Goal: Task Accomplishment & Management: Manage account settings

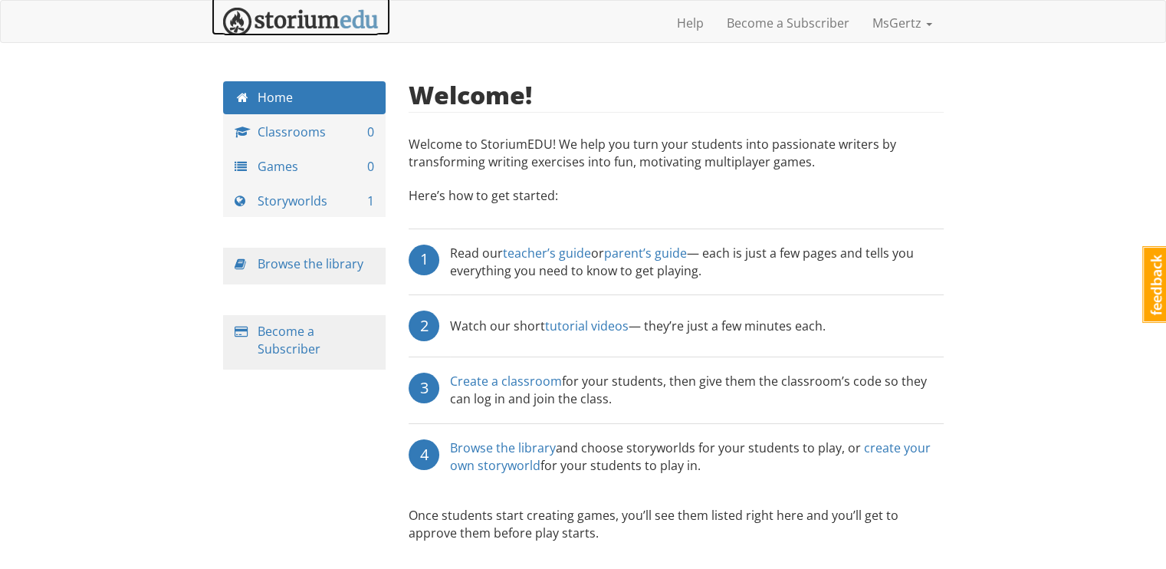
click at [291, 21] on img at bounding box center [301, 22] width 156 height 28
click at [510, 378] on link "Create a classroom" at bounding box center [506, 381] width 112 height 17
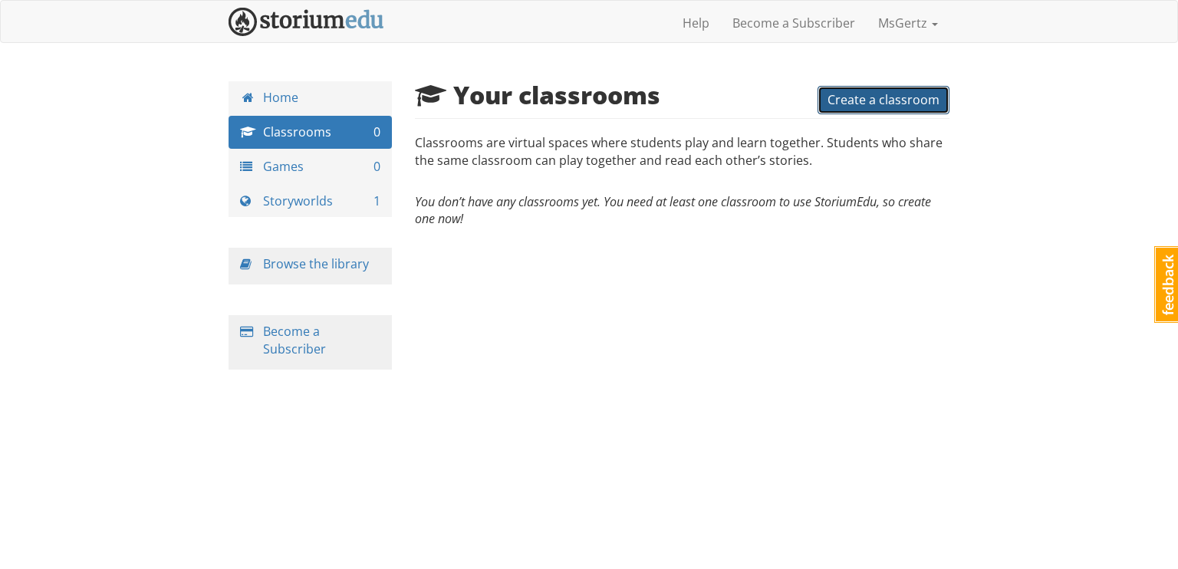
click at [892, 104] on span "Create a classroom" at bounding box center [883, 99] width 112 height 17
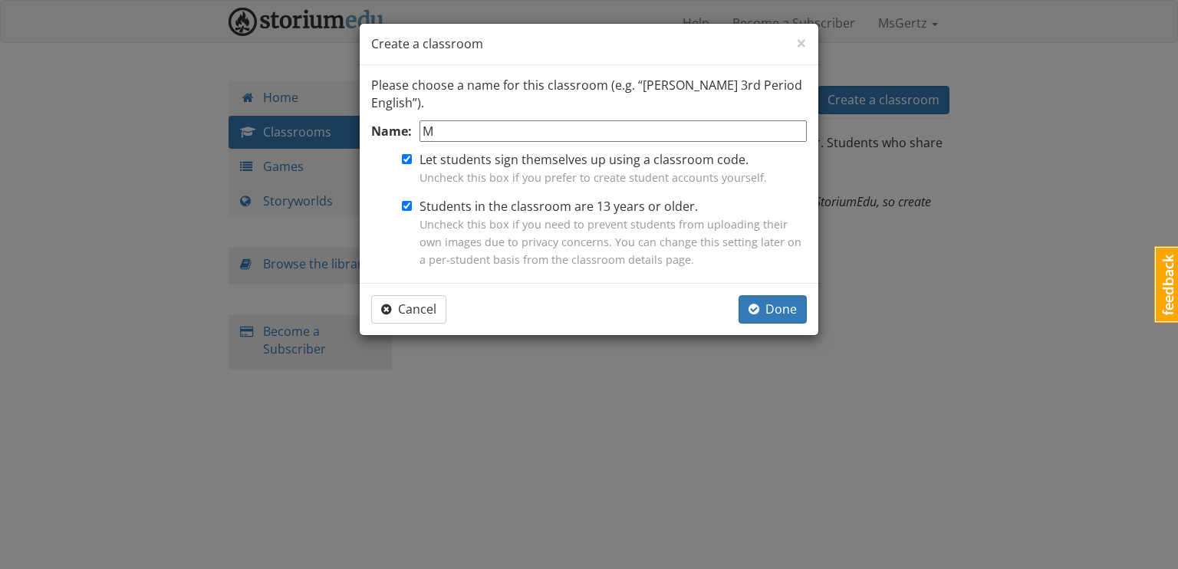
click at [635, 120] on input "M" at bounding box center [612, 131] width 387 height 22
type input "[PERSON_NAME]"
click at [408, 205] on input "Students in the classroom are 13 years or older. Uncheck this box if you need t…" at bounding box center [407, 206] width 10 height 10
checkbox input "false"
click at [782, 312] on span "Done" at bounding box center [772, 309] width 48 height 17
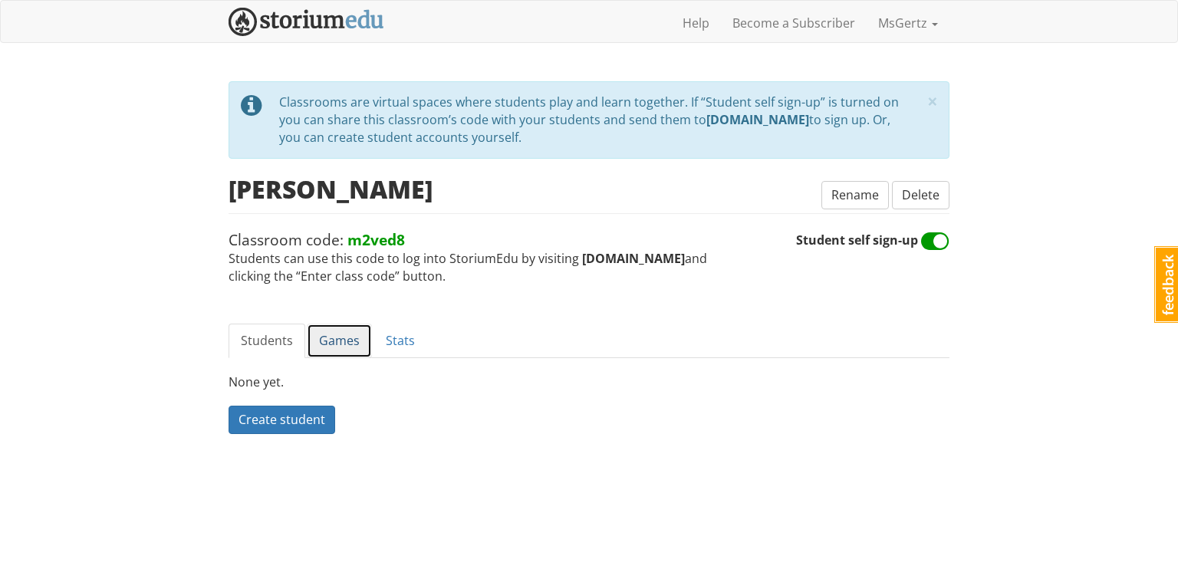
click at [343, 347] on link "Games" at bounding box center [339, 341] width 65 height 34
click at [291, 422] on span "Create a game" at bounding box center [280, 419] width 84 height 17
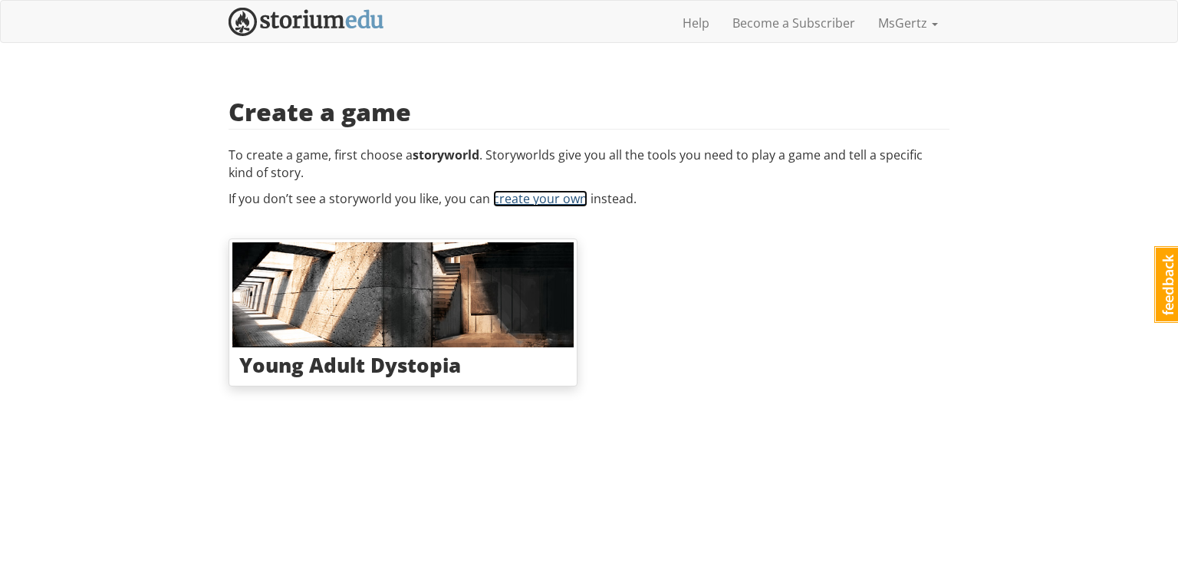
click at [515, 194] on link "create your own" at bounding box center [540, 198] width 94 height 17
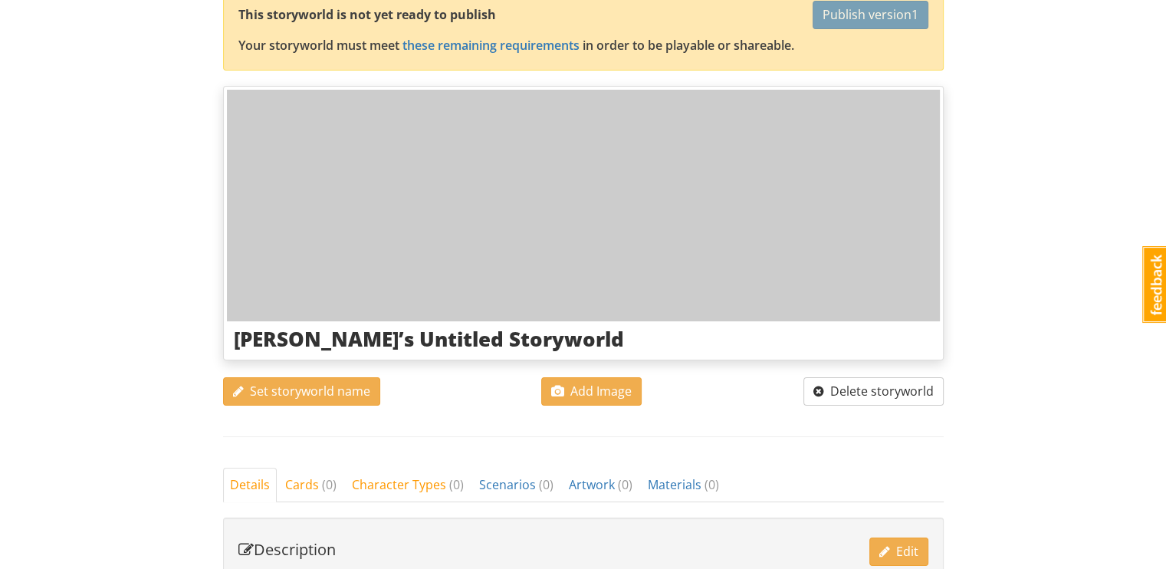
scroll to position [144, 0]
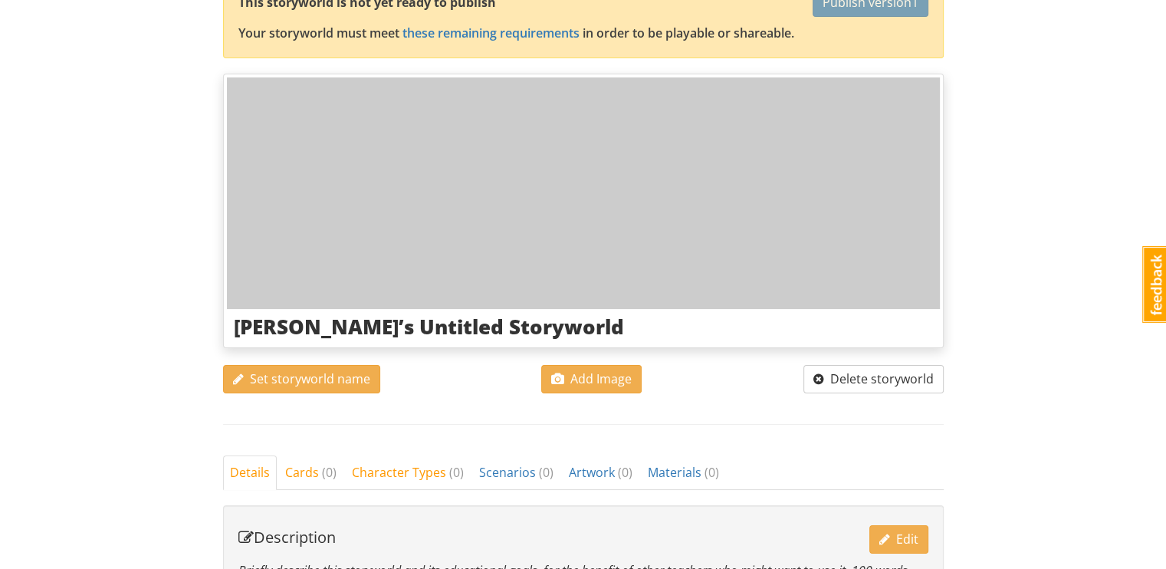
click at [402, 330] on h3 "MsGertz’s Untitled Storyworld" at bounding box center [583, 327] width 699 height 22
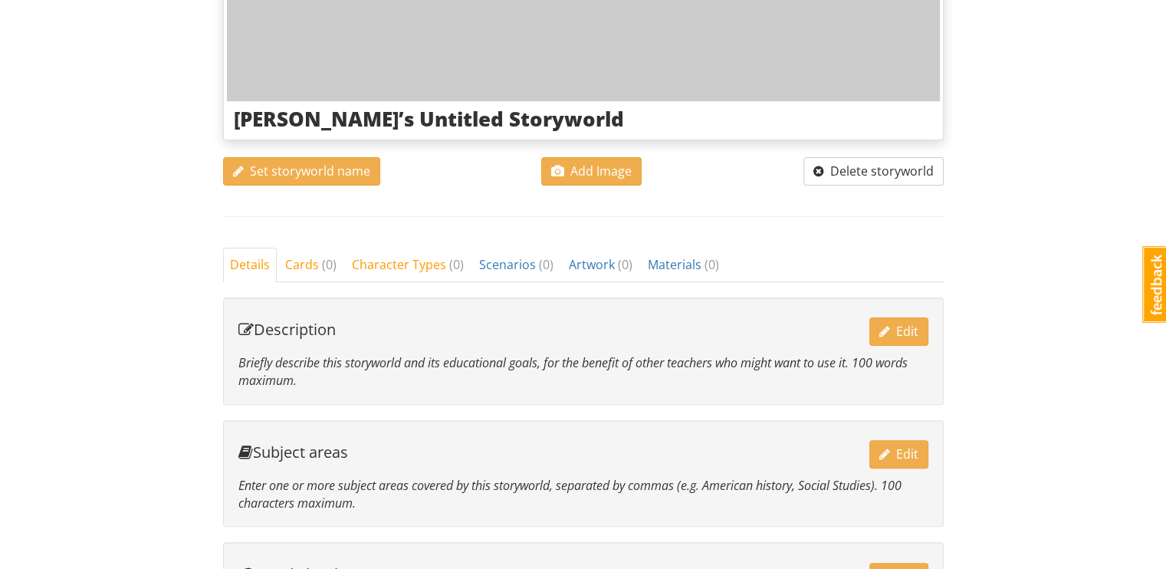
scroll to position [356, 0]
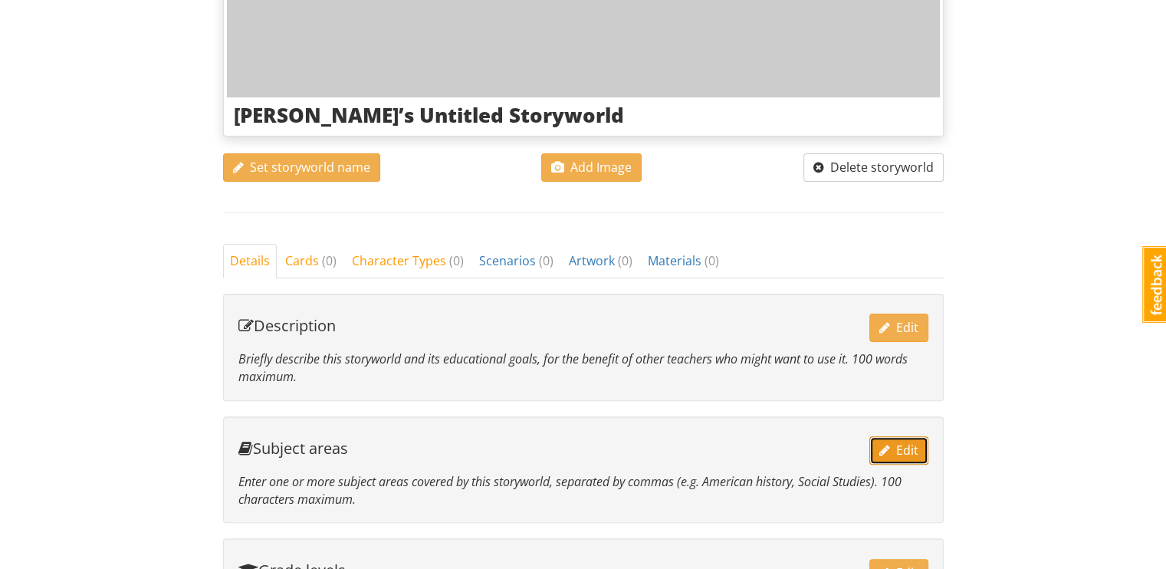
click at [908, 443] on span "Edit" at bounding box center [898, 450] width 39 height 17
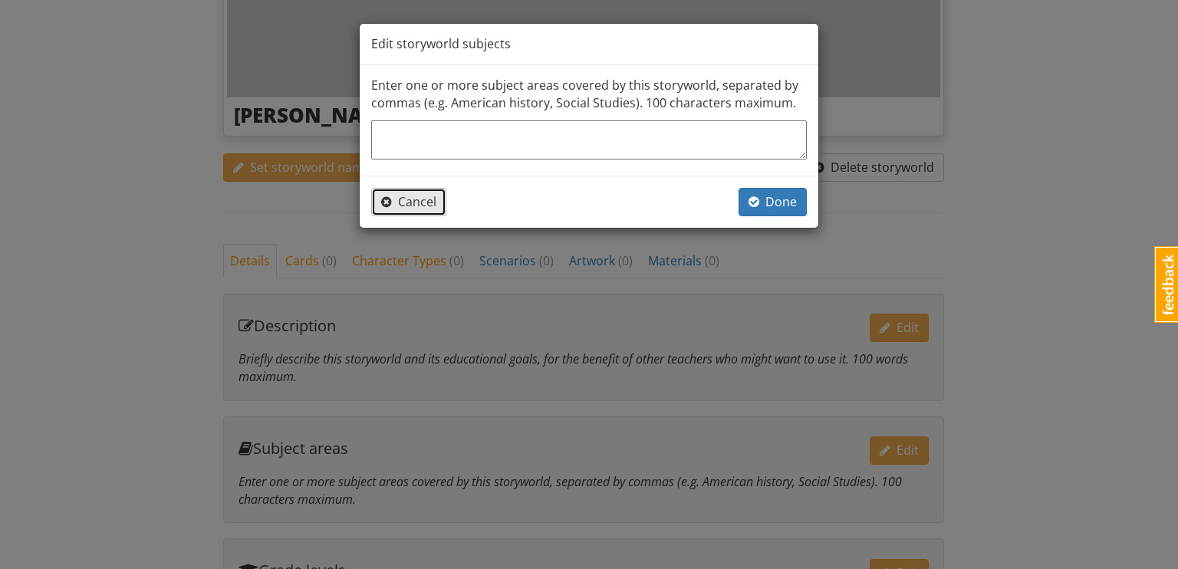
click at [375, 195] on button "Cancel" at bounding box center [408, 202] width 75 height 28
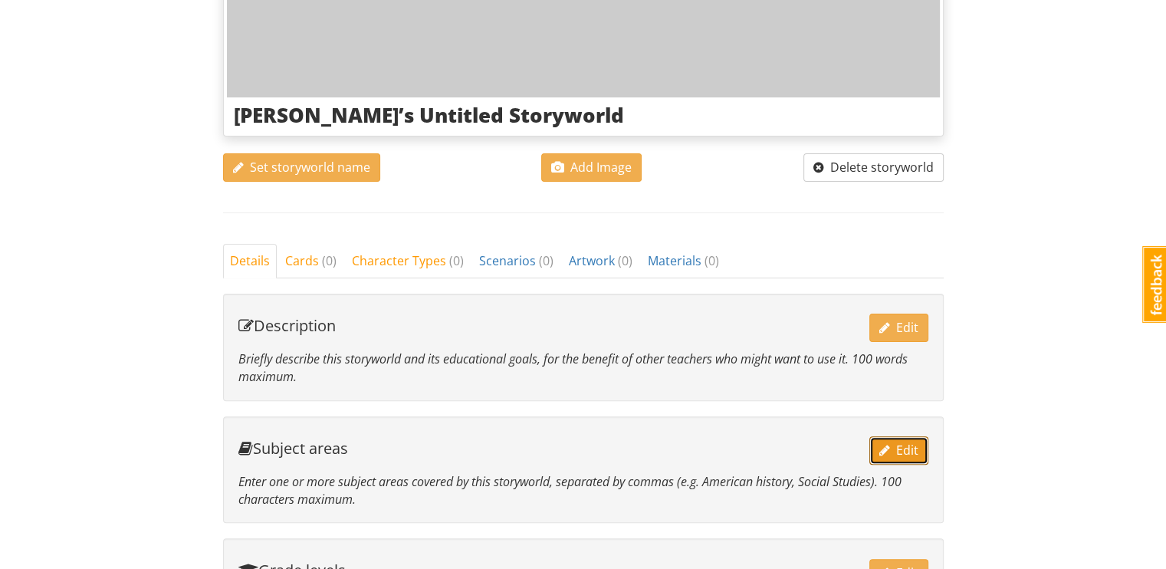
scroll to position [508, 0]
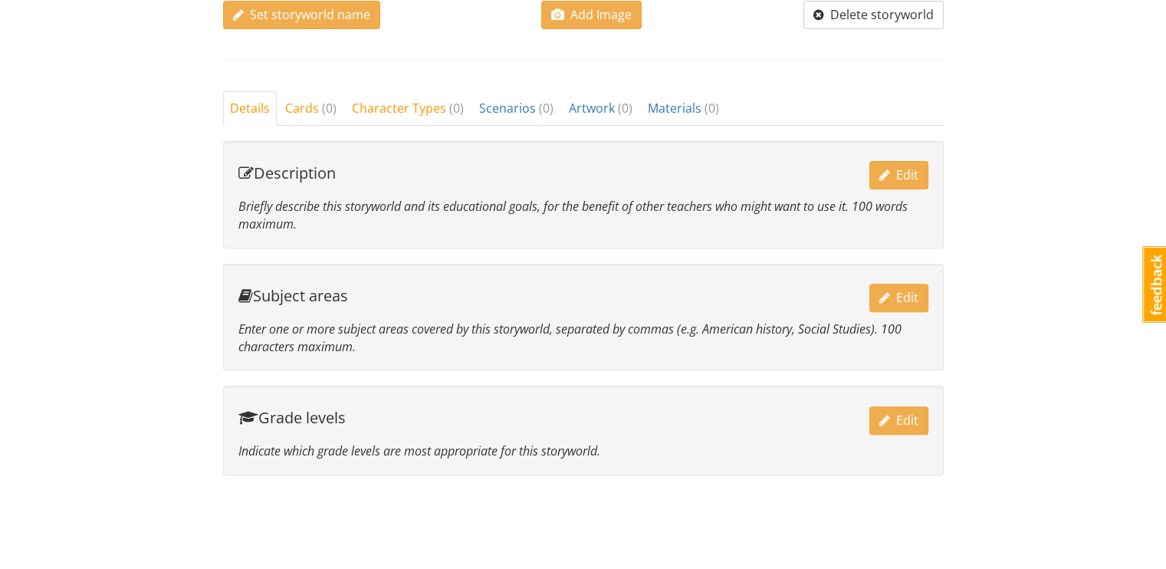
click at [866, 407] on div "Grade levels Edit" at bounding box center [583, 418] width 690 height 34
click at [932, 441] on div "Grade levels Edit Indicate which grade levels are most appropriate for this sto…" at bounding box center [583, 431] width 721 height 90
click at [918, 428] on button "Edit" at bounding box center [898, 420] width 59 height 28
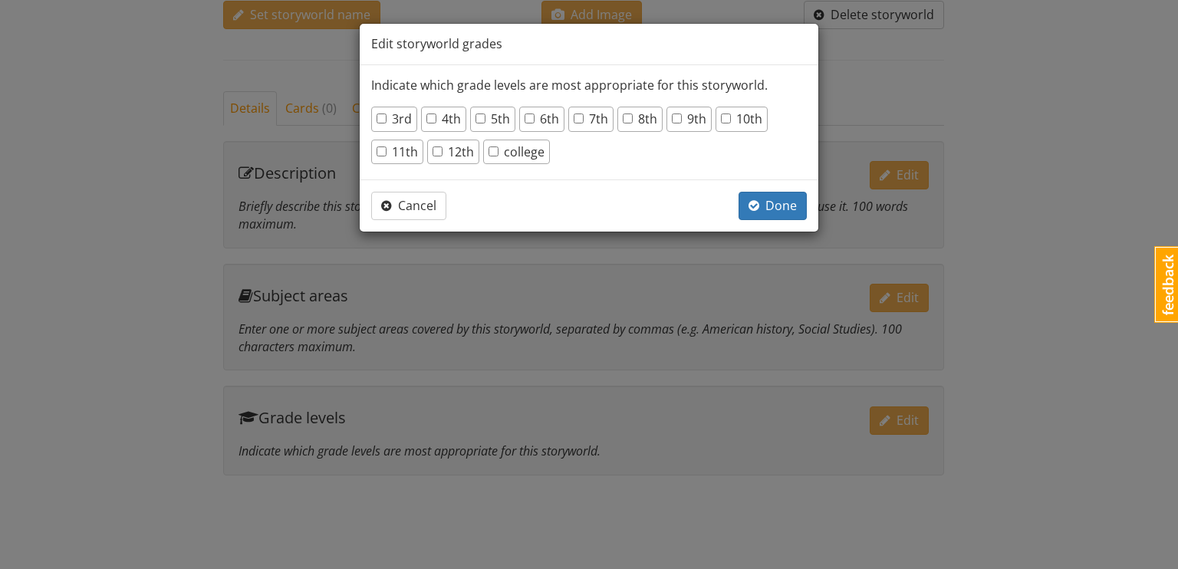
click at [568, 119] on div "7th" at bounding box center [590, 119] width 45 height 25
click at [573, 113] on input "7th" at bounding box center [578, 118] width 10 height 10
checkbox input "true"
click at [742, 193] on button "Done" at bounding box center [772, 206] width 68 height 28
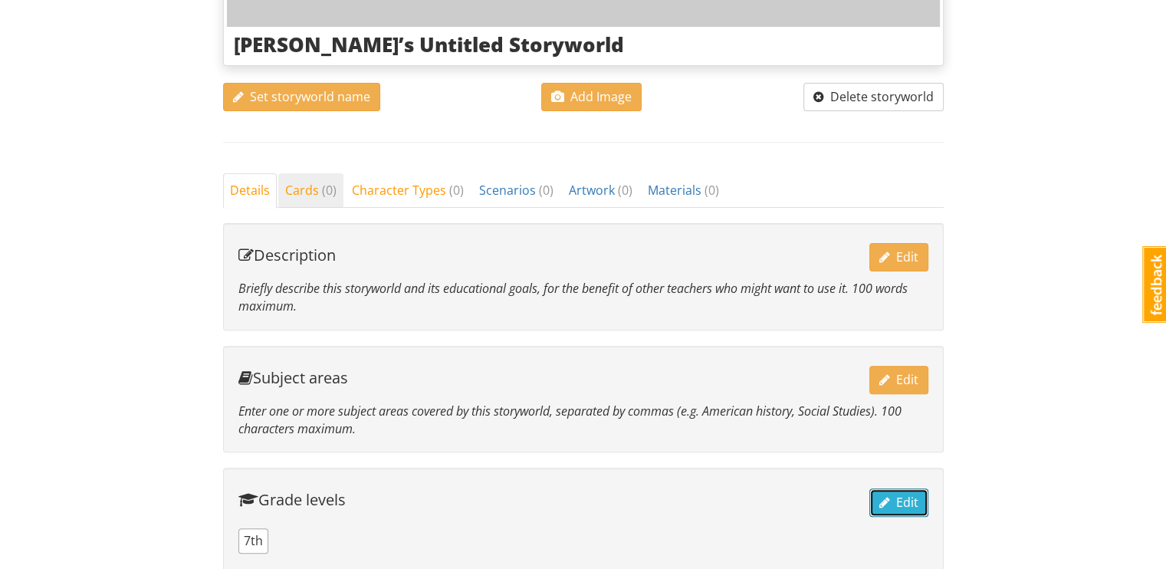
scroll to position [424, 0]
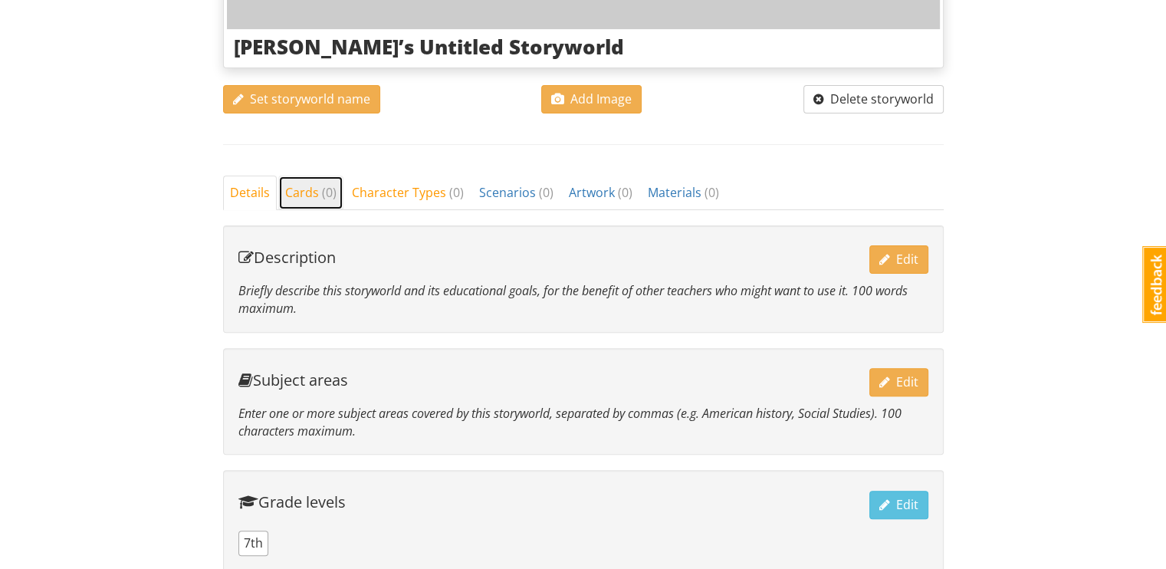
click at [290, 195] on span "Cards ( 0 )" at bounding box center [310, 192] width 51 height 17
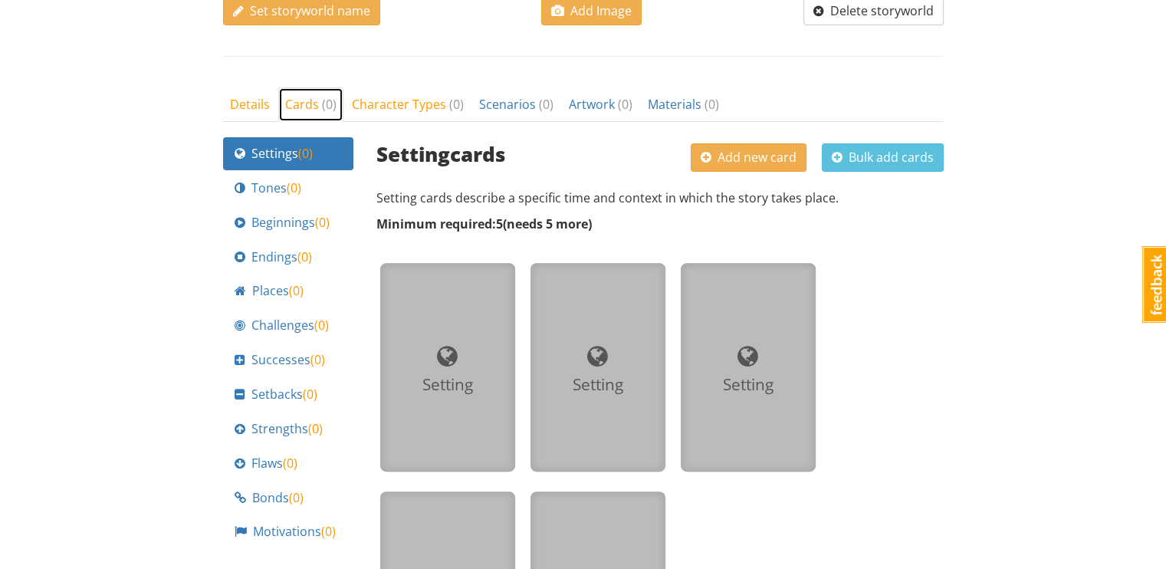
scroll to position [515, 0]
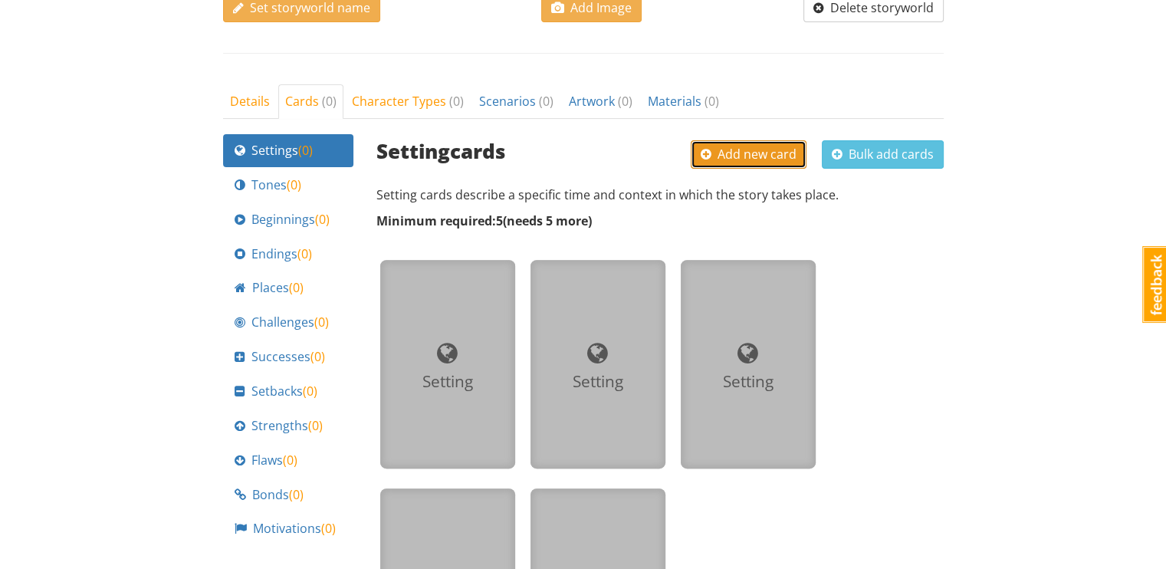
click at [779, 155] on span "Add new card" at bounding box center [749, 154] width 96 height 17
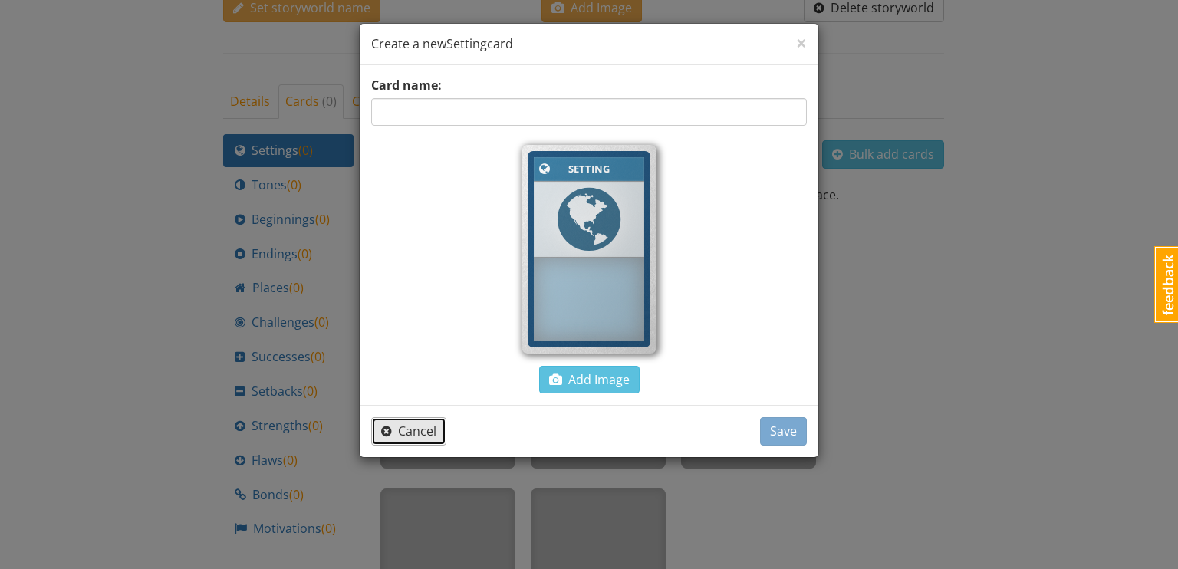
click at [411, 432] on span "Cancel" at bounding box center [408, 430] width 55 height 17
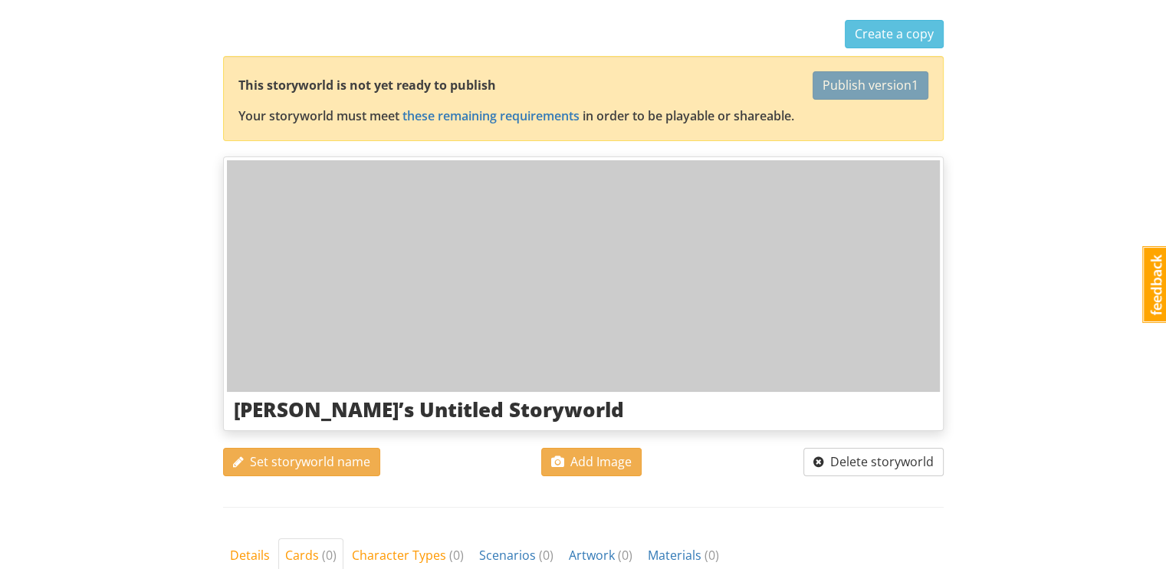
scroll to position [0, 0]
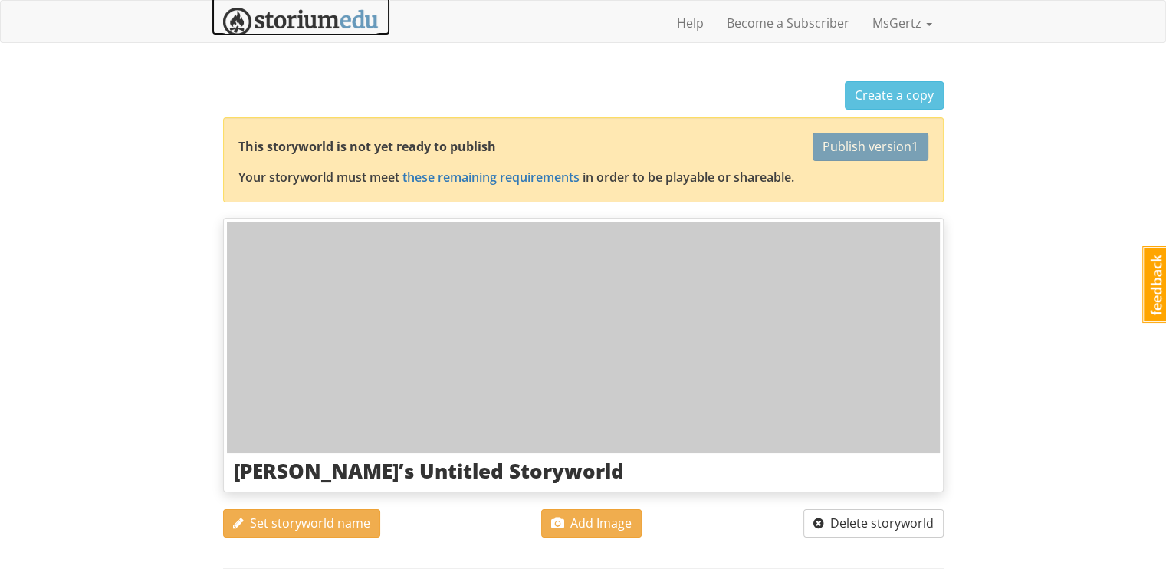
click at [283, 21] on img at bounding box center [301, 22] width 156 height 28
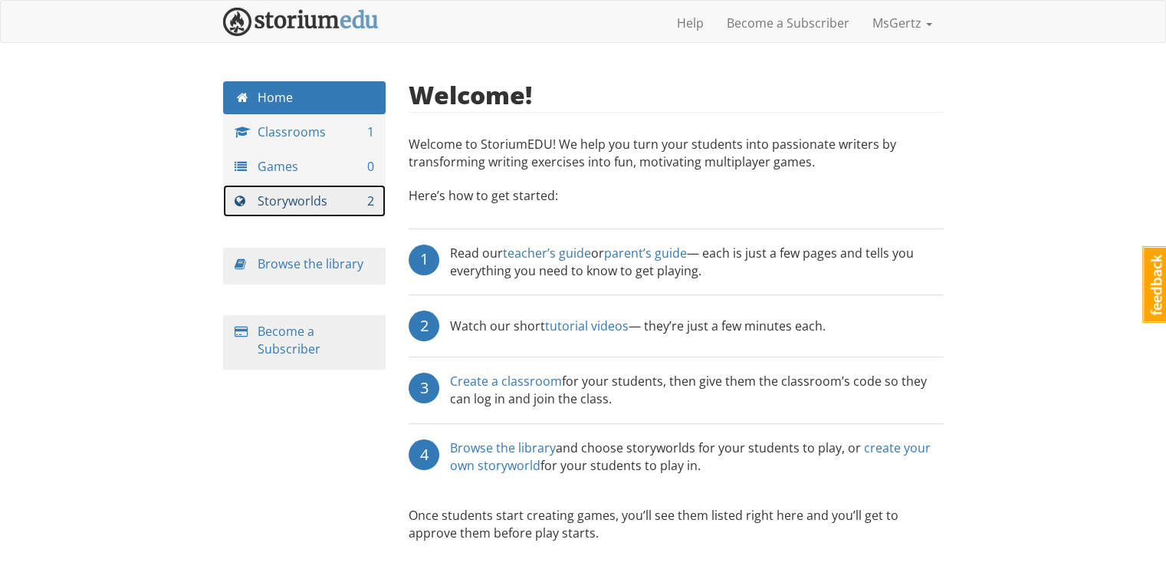
click at [295, 203] on link "Storyworlds 2" at bounding box center [304, 201] width 163 height 33
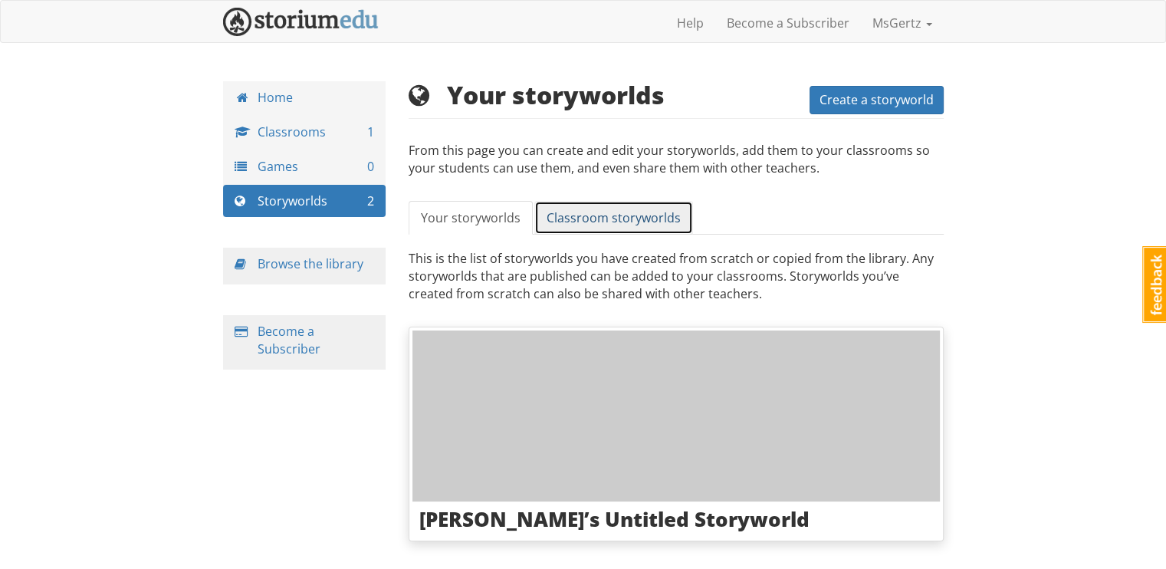
click at [641, 215] on span "Classroom storyworlds" at bounding box center [614, 217] width 134 height 17
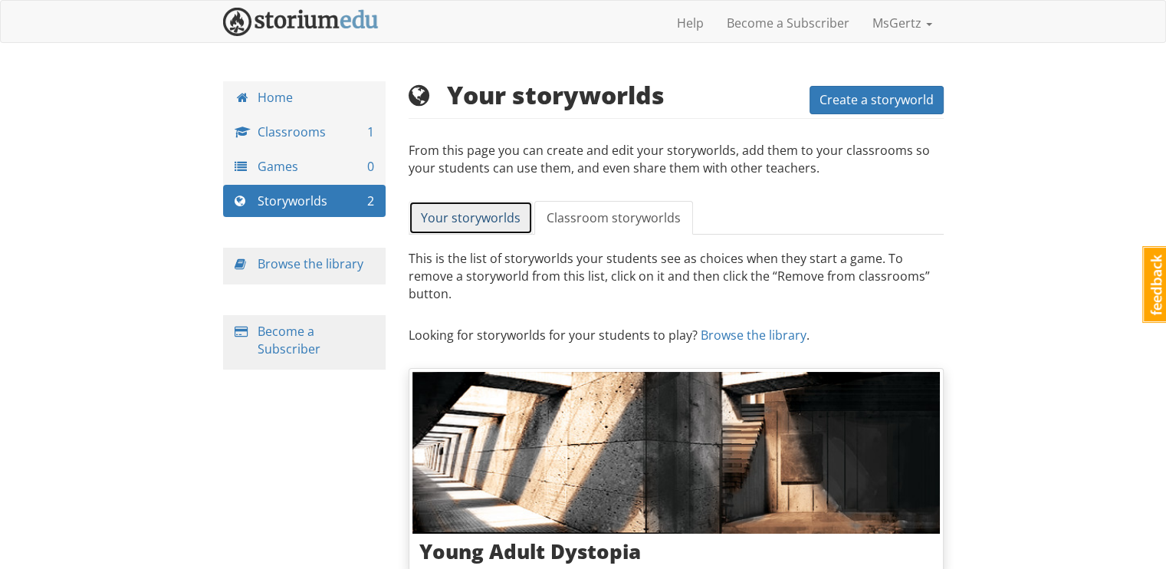
click at [507, 231] on link "Your storyworlds" at bounding box center [471, 218] width 124 height 34
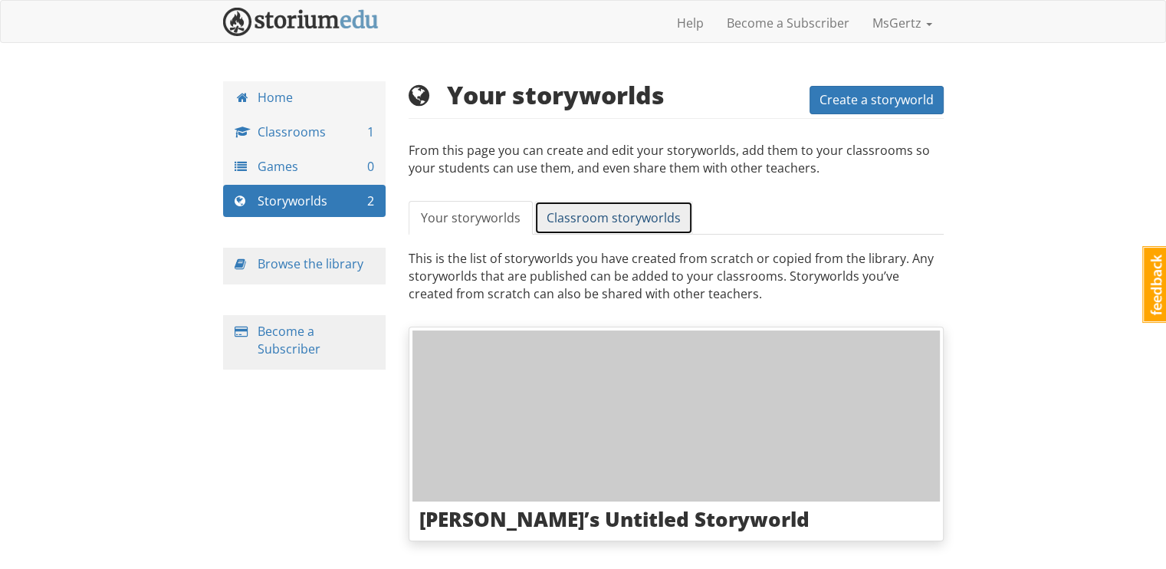
click at [586, 222] on span "Classroom storyworlds" at bounding box center [614, 217] width 134 height 17
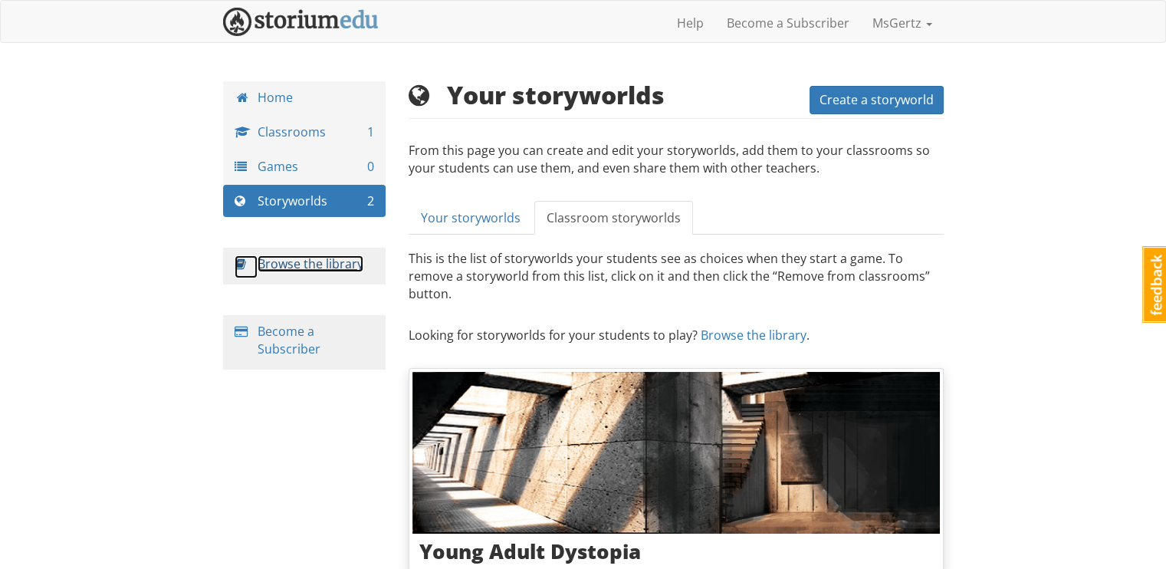
click at [317, 255] on link "Browse the library" at bounding box center [311, 263] width 106 height 17
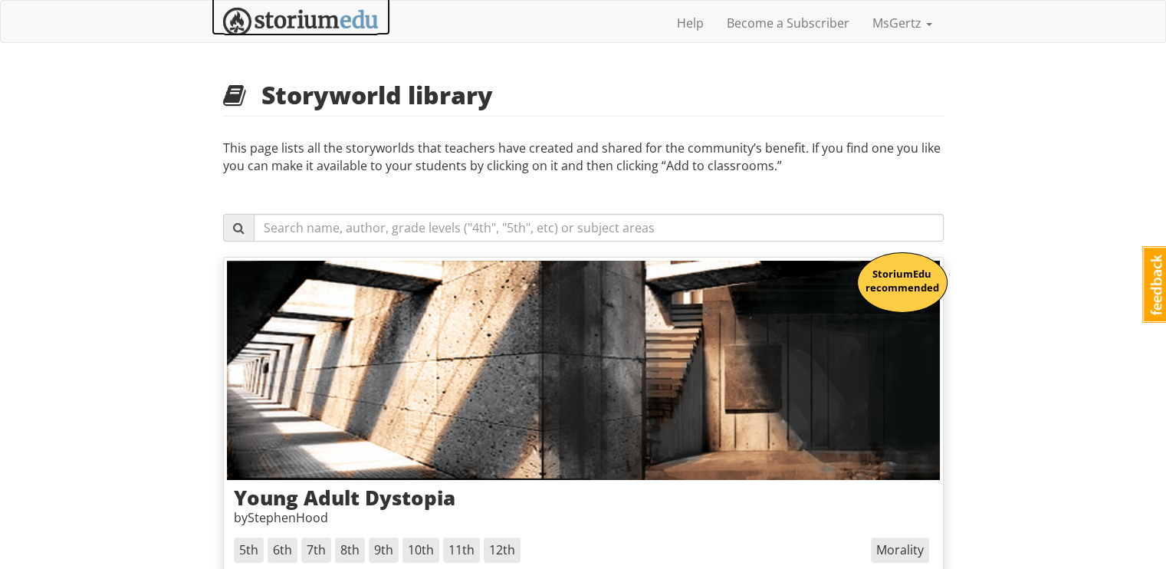
click at [304, 8] on img at bounding box center [301, 22] width 156 height 28
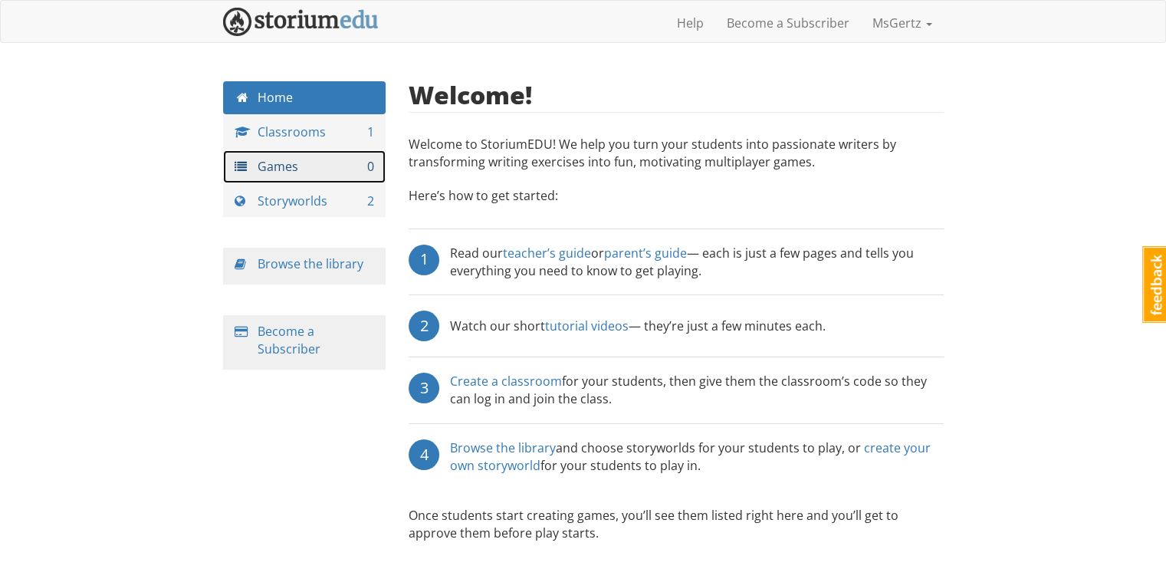
click at [343, 162] on link "Games 0" at bounding box center [304, 166] width 163 height 33
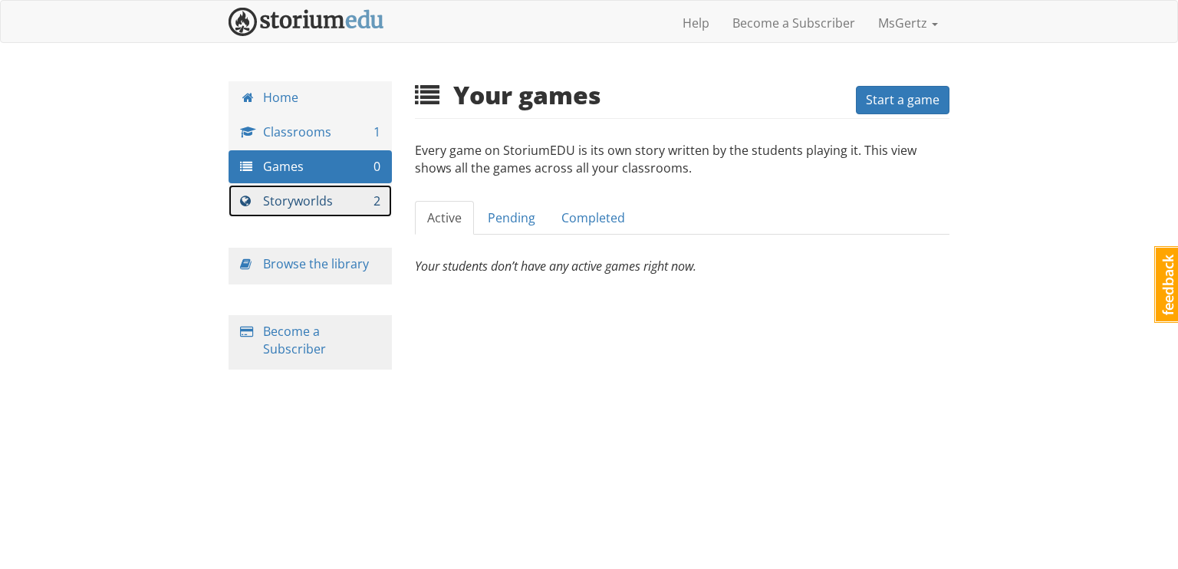
click at [334, 193] on link "Storyworlds 2" at bounding box center [309, 201] width 163 height 33
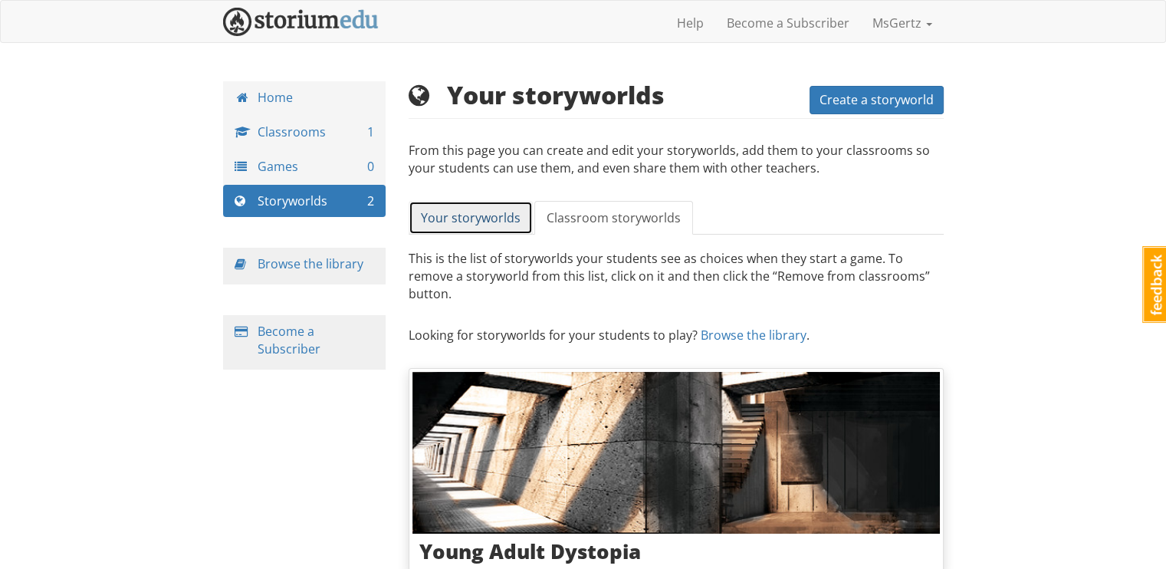
click at [515, 223] on span "Your storyworlds" at bounding box center [471, 217] width 100 height 17
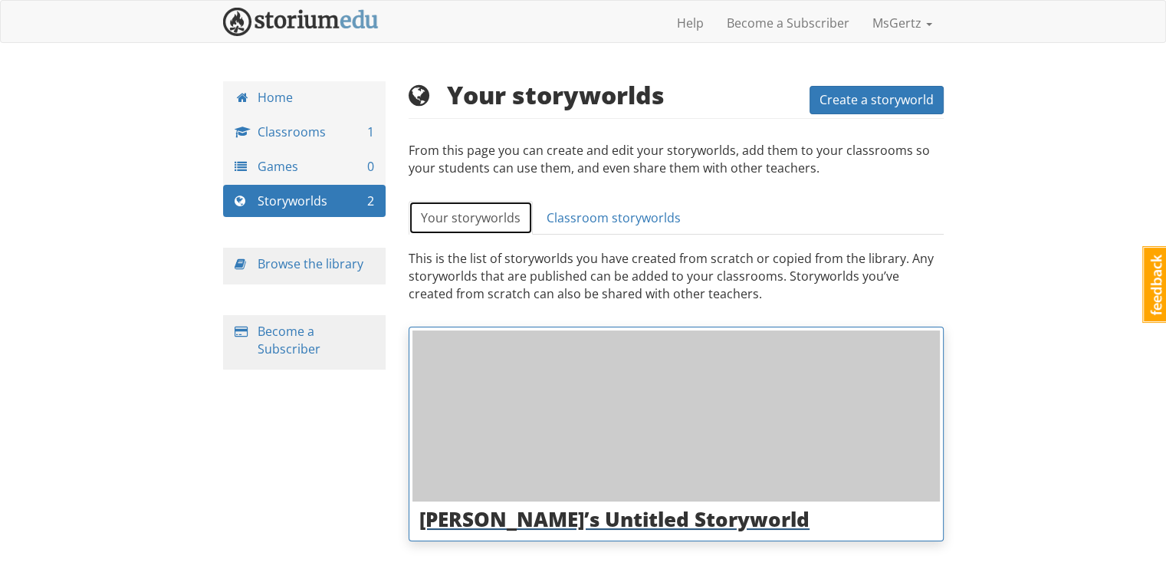
scroll to position [41, 0]
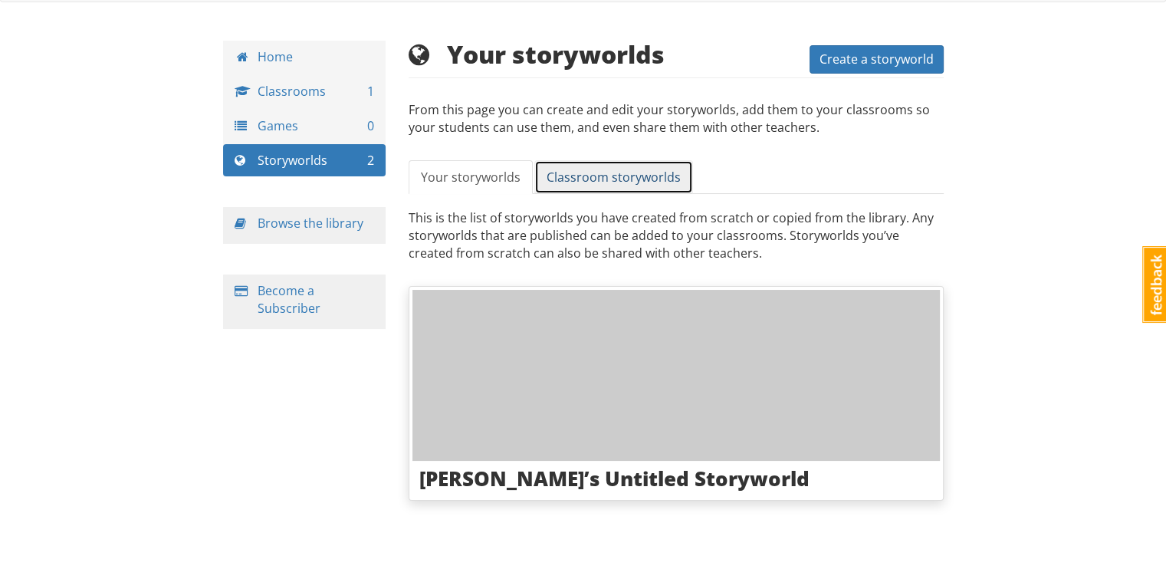
click at [621, 169] on span "Classroom storyworlds" at bounding box center [614, 177] width 134 height 17
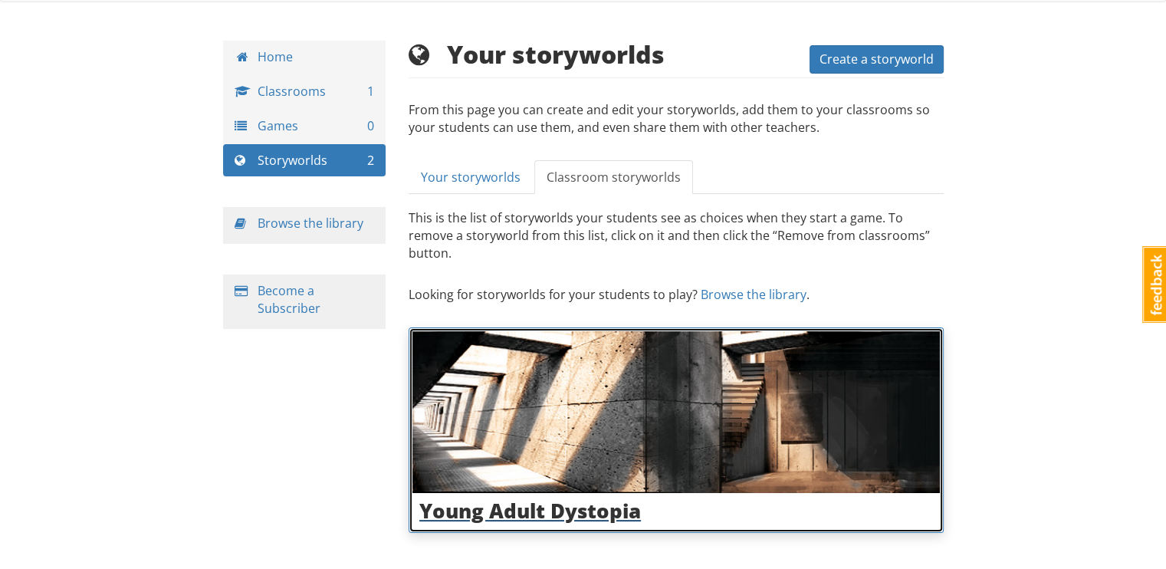
click at [580, 367] on img at bounding box center [675, 412] width 527 height 163
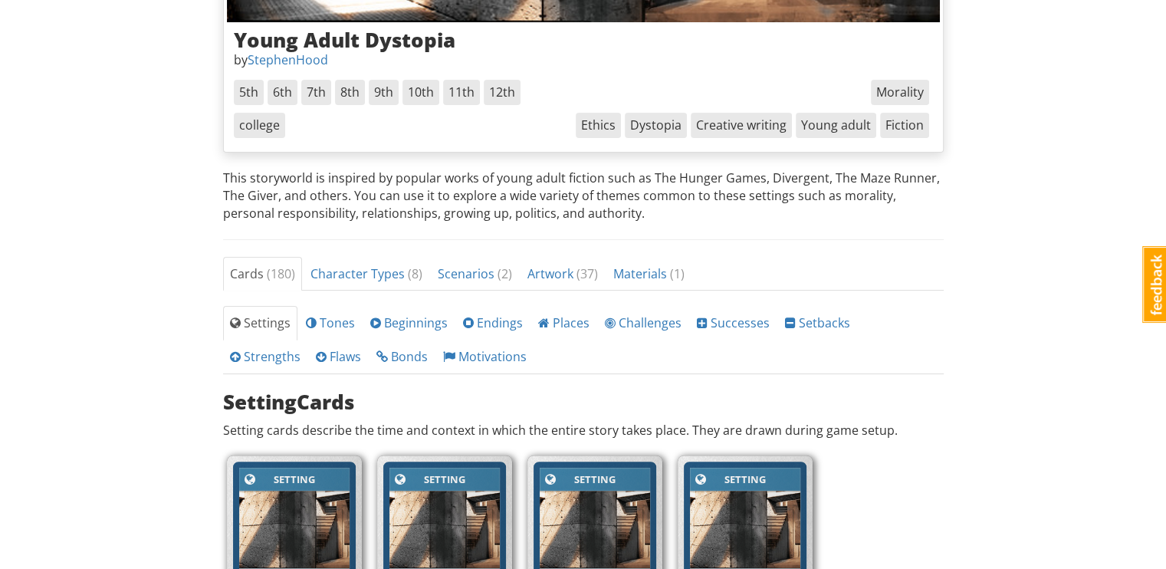
scroll to position [314, 0]
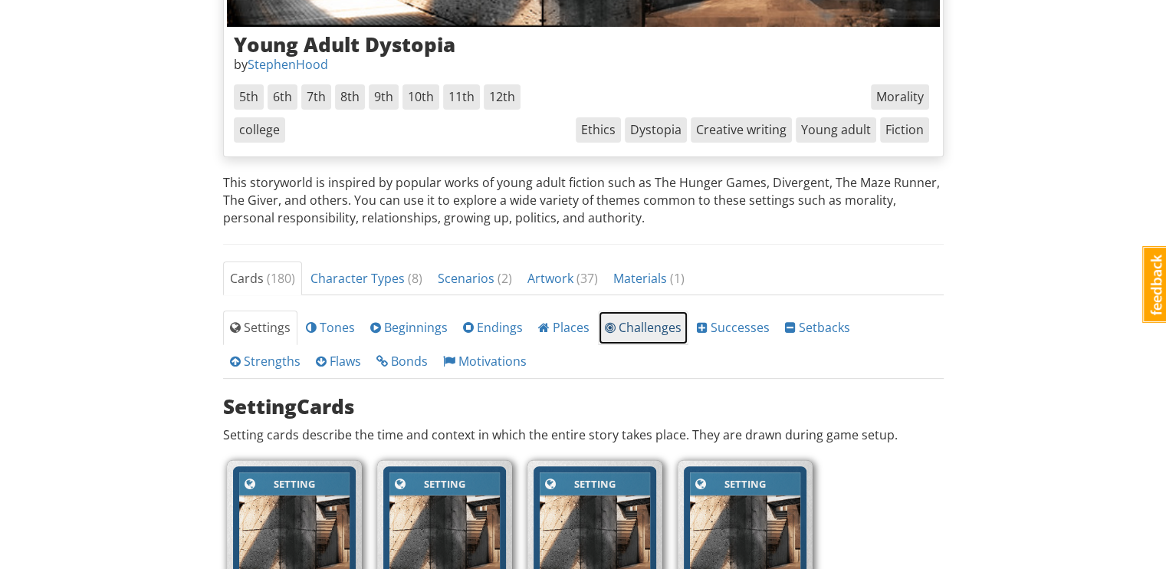
click at [652, 327] on span "Challenges" at bounding box center [643, 327] width 77 height 17
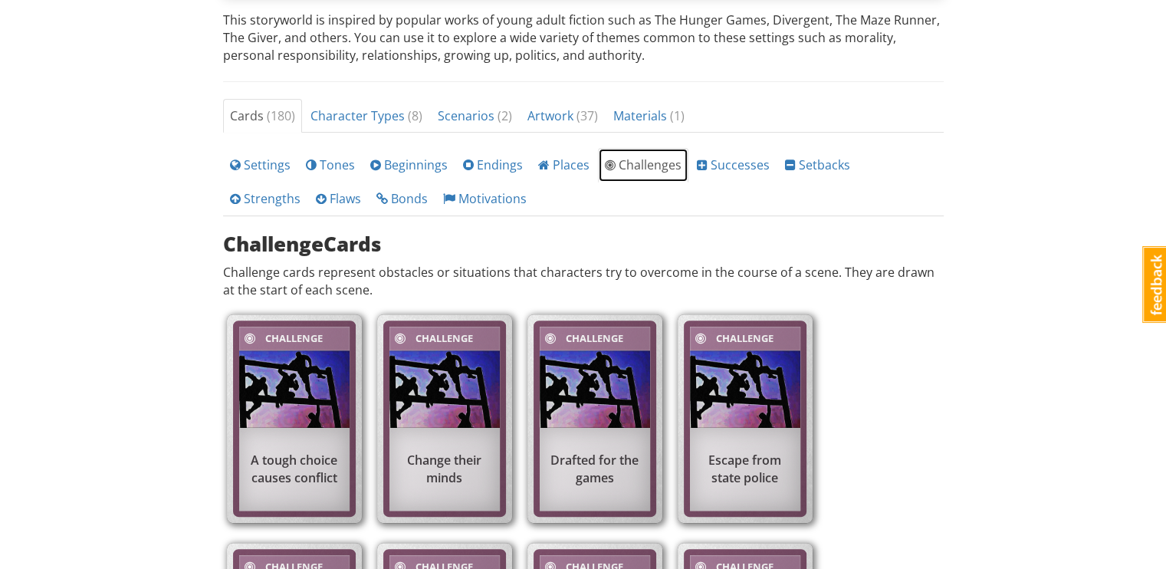
scroll to position [475, 0]
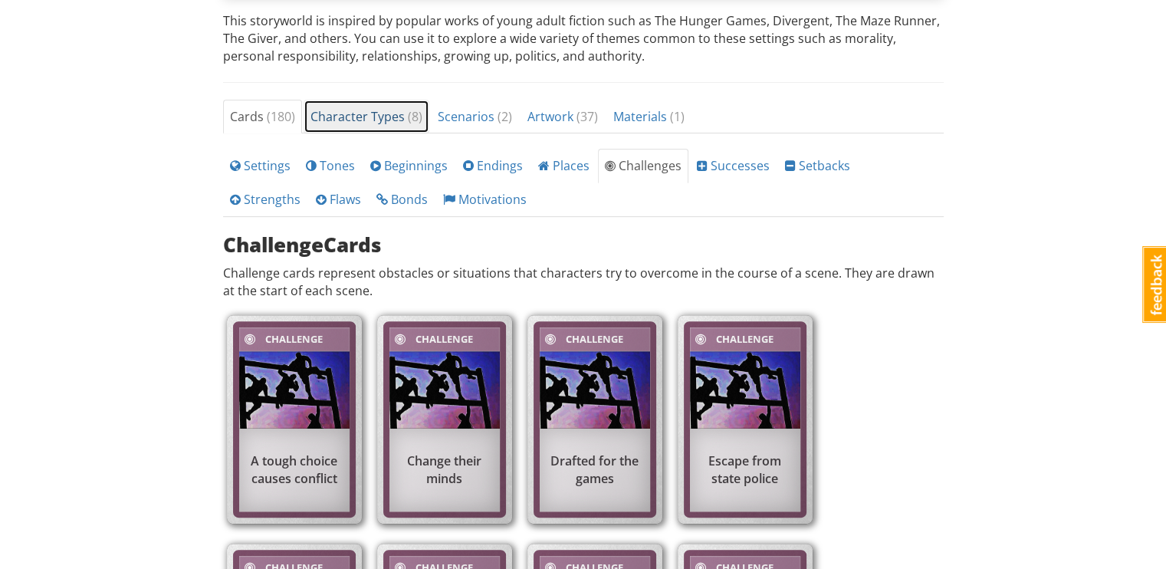
click at [380, 100] on link "Character Types ( 8 )" at bounding box center [367, 117] width 126 height 34
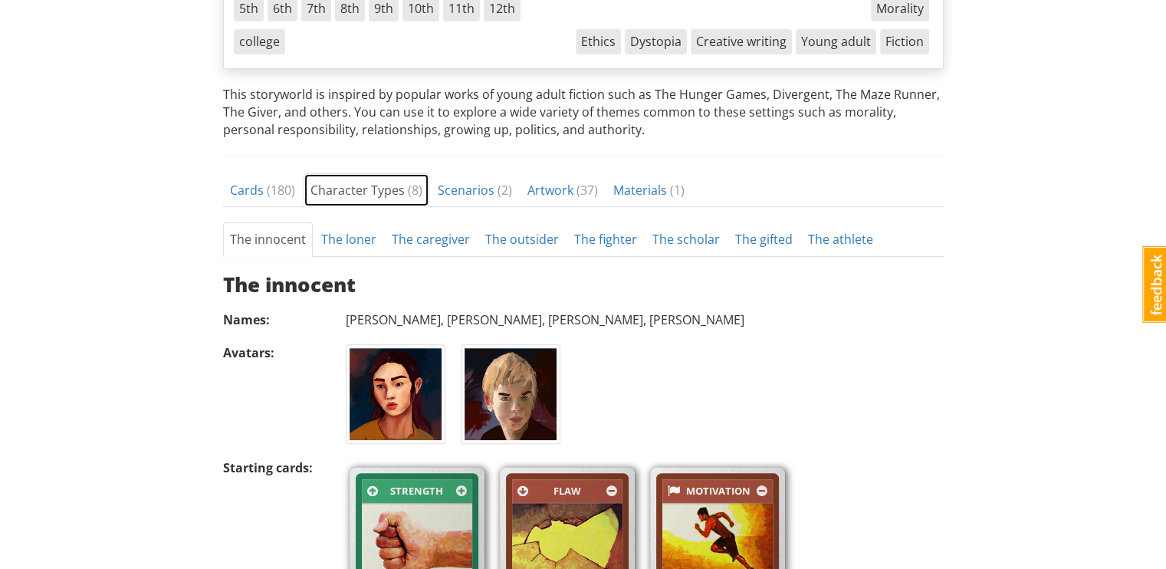
scroll to position [375, 0]
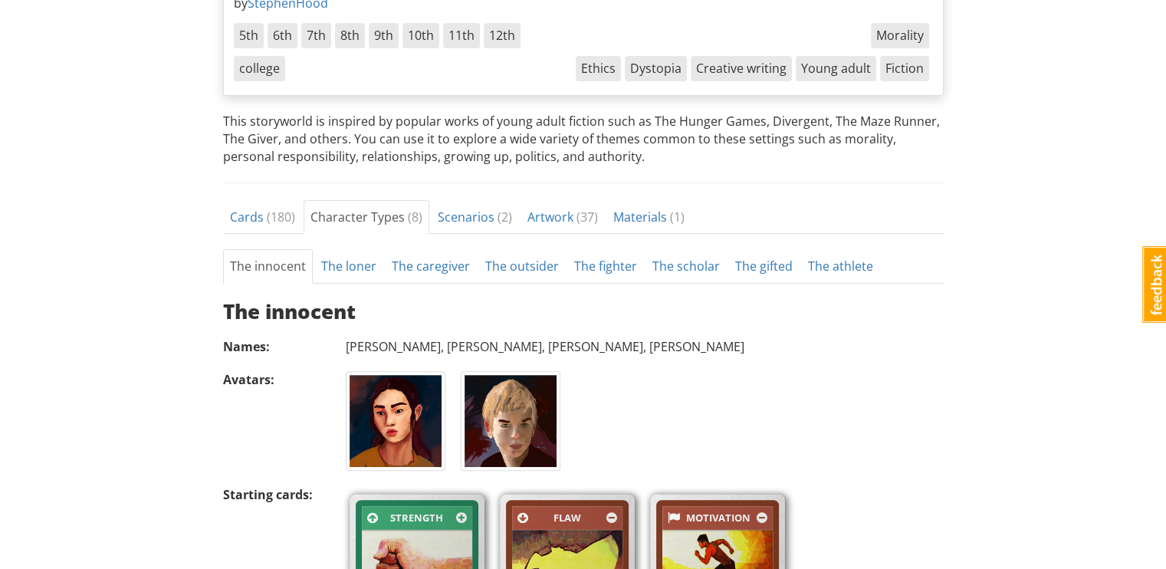
click at [448, 232] on div "Cards ( 180 ) Character Types ( 8 ) Scenarios ( 2 ) Artwork ( 37 ) Materials ( …" at bounding box center [583, 457] width 721 height 514
click at [455, 214] on span "Scenarios ( 2 )" at bounding box center [475, 217] width 74 height 17
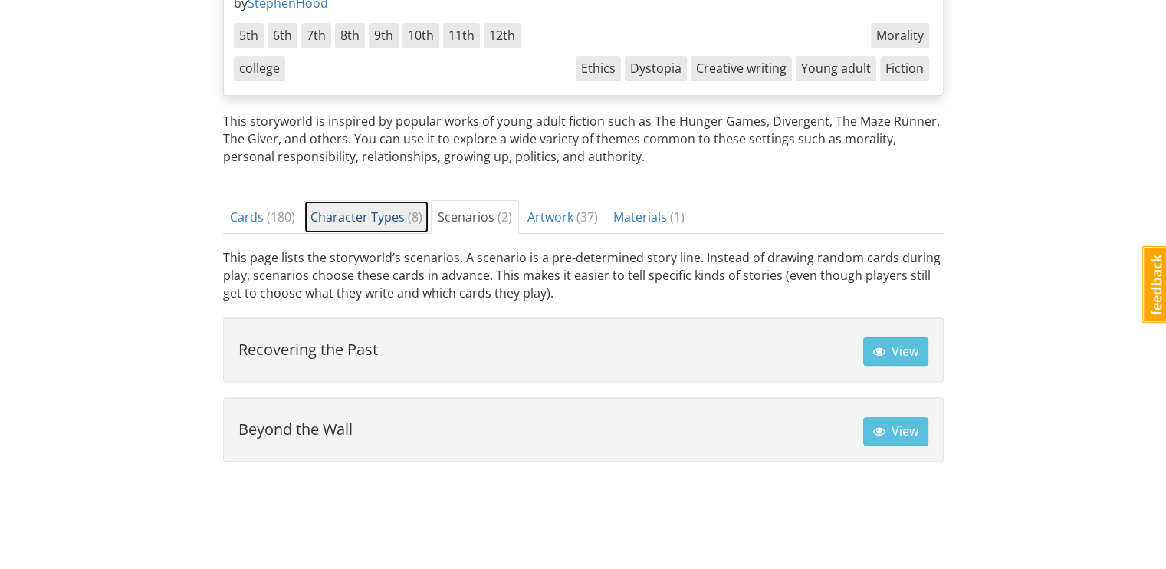
click at [359, 220] on span "Character Types ( 8 )" at bounding box center [366, 217] width 112 height 17
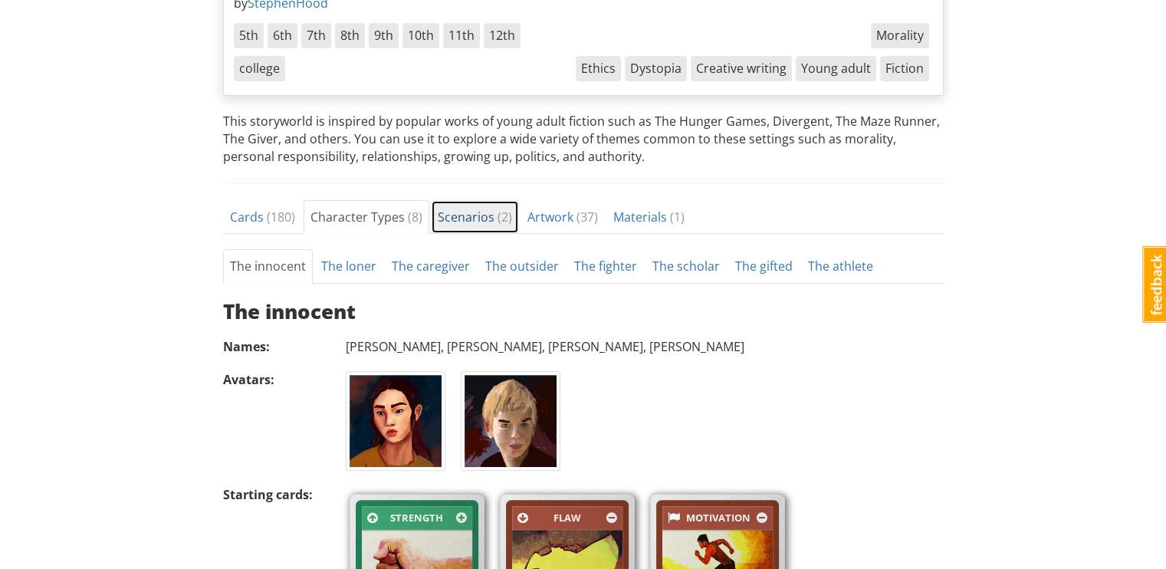
click at [460, 218] on span "Scenarios ( 2 )" at bounding box center [475, 217] width 74 height 17
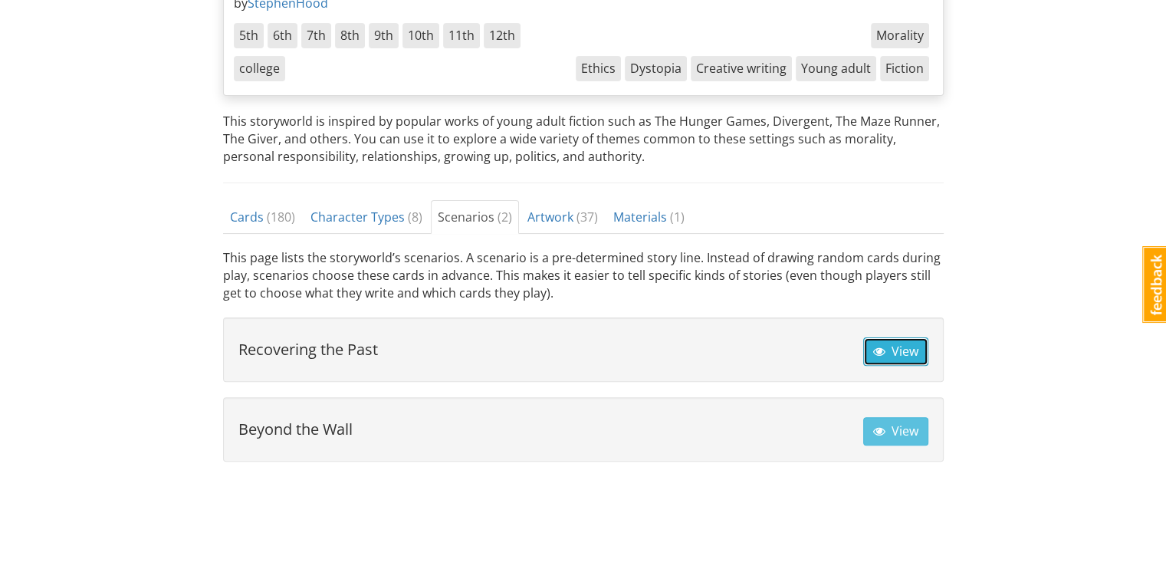
click at [911, 346] on span "View" at bounding box center [895, 351] width 45 height 17
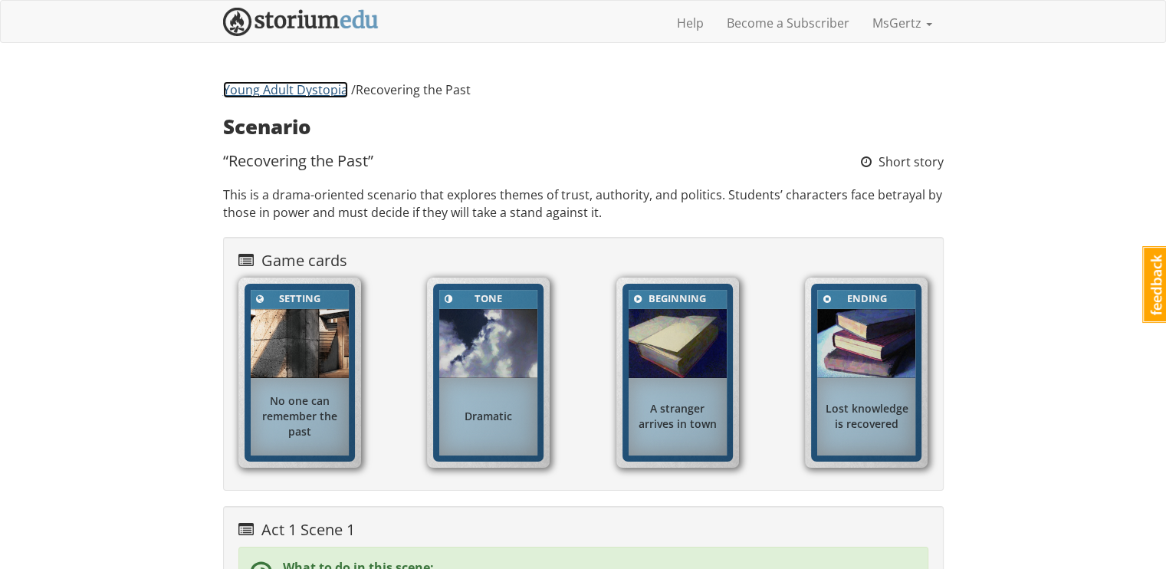
click at [316, 95] on link "Young Adult Dystopia" at bounding box center [285, 89] width 125 height 17
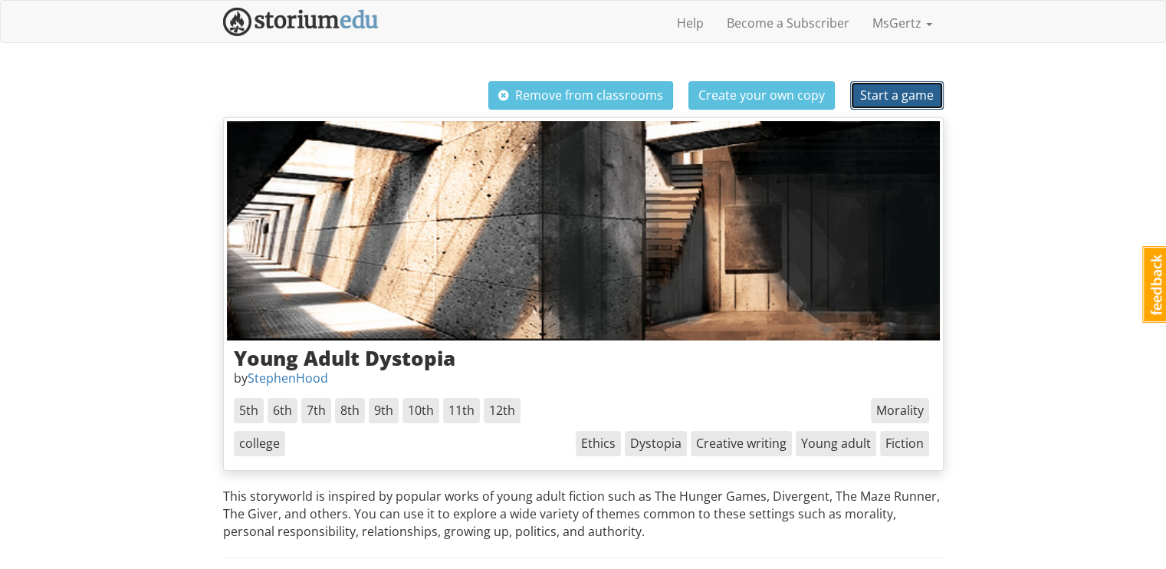
click at [912, 100] on span "Start a game" at bounding box center [897, 95] width 74 height 17
select select "k92n4w"
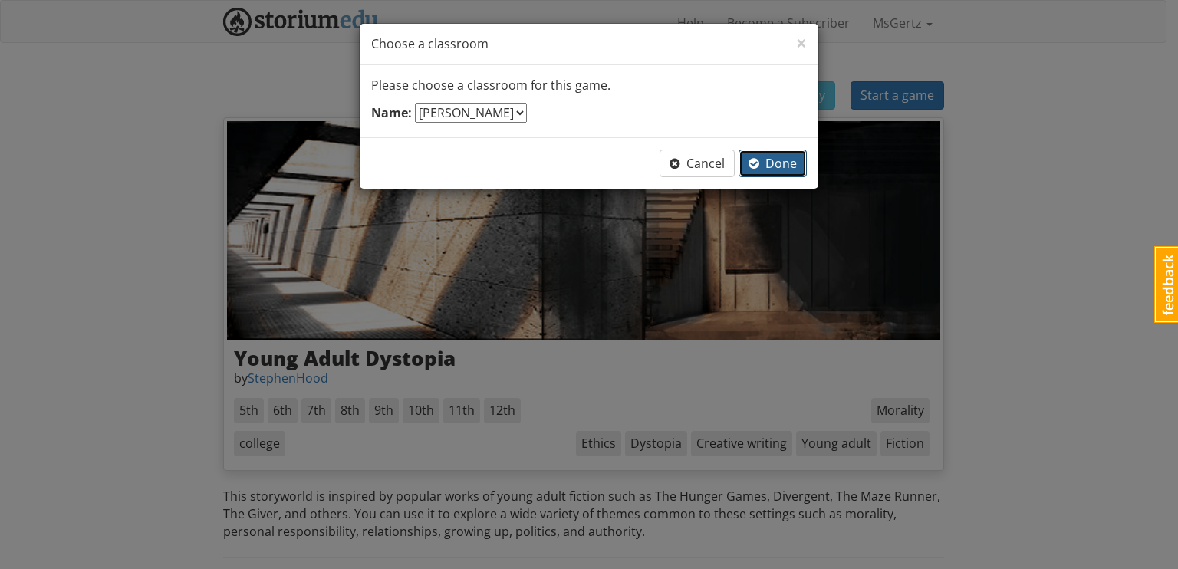
click at [760, 169] on span "Done" at bounding box center [772, 163] width 48 height 17
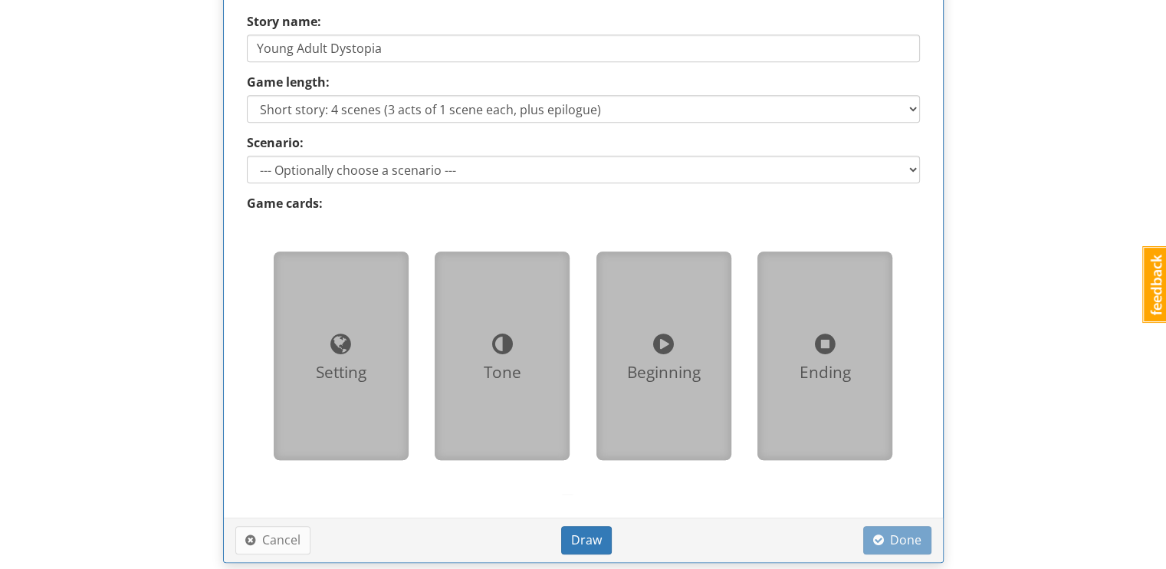
scroll to position [819, 0]
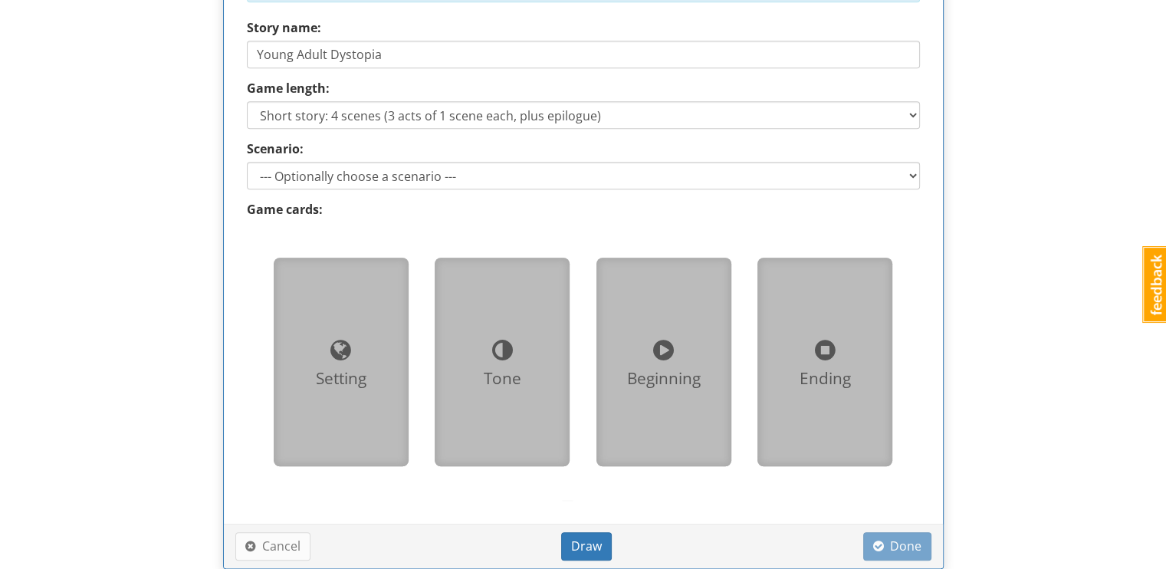
click at [302, 340] on div at bounding box center [341, 350] width 110 height 34
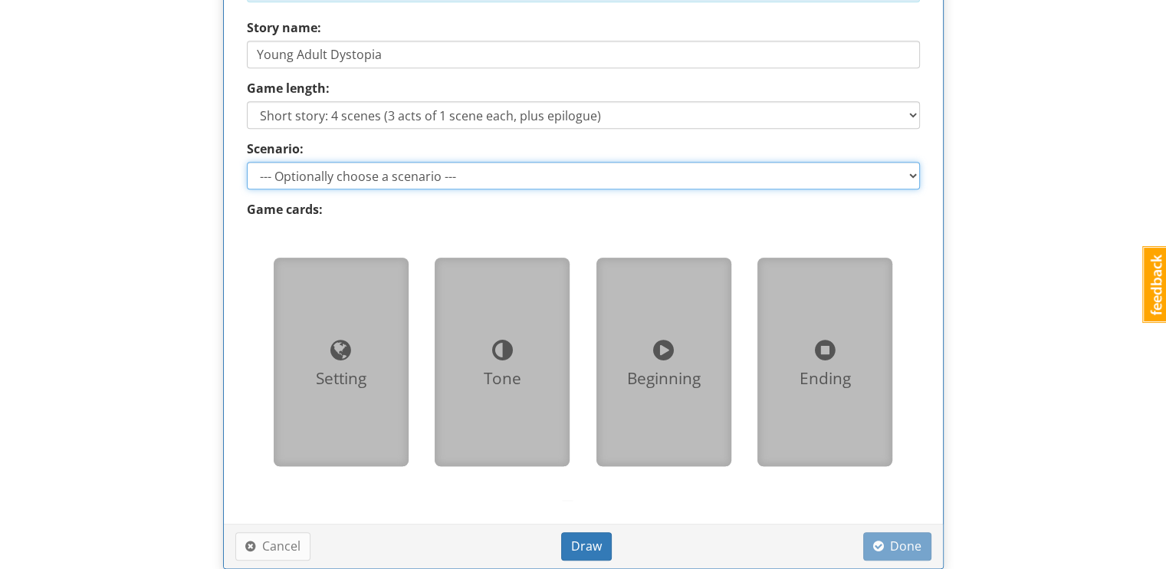
click at [310, 176] on select "--- Optionally choose a scenario --- Recovering the Past Beyond the Wall" at bounding box center [583, 176] width 673 height 28
select select "d_scenario_2"
click at [247, 162] on select "--- Optionally choose a scenario --- Recovering the Past Beyond the Wall" at bounding box center [583, 176] width 673 height 28
type input "Beyond the Wall"
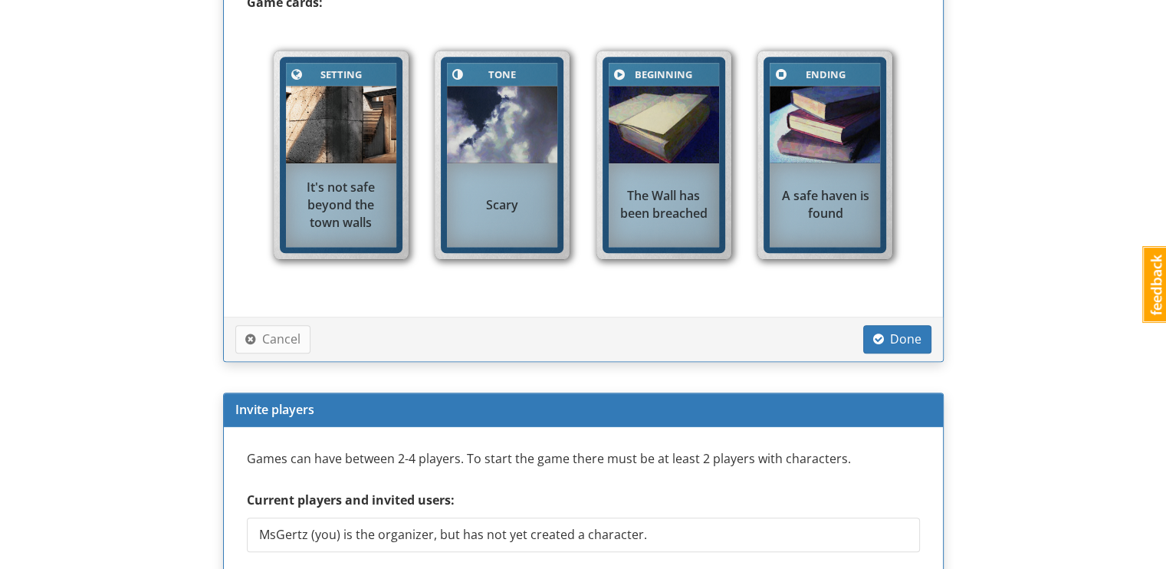
scroll to position [1063, 0]
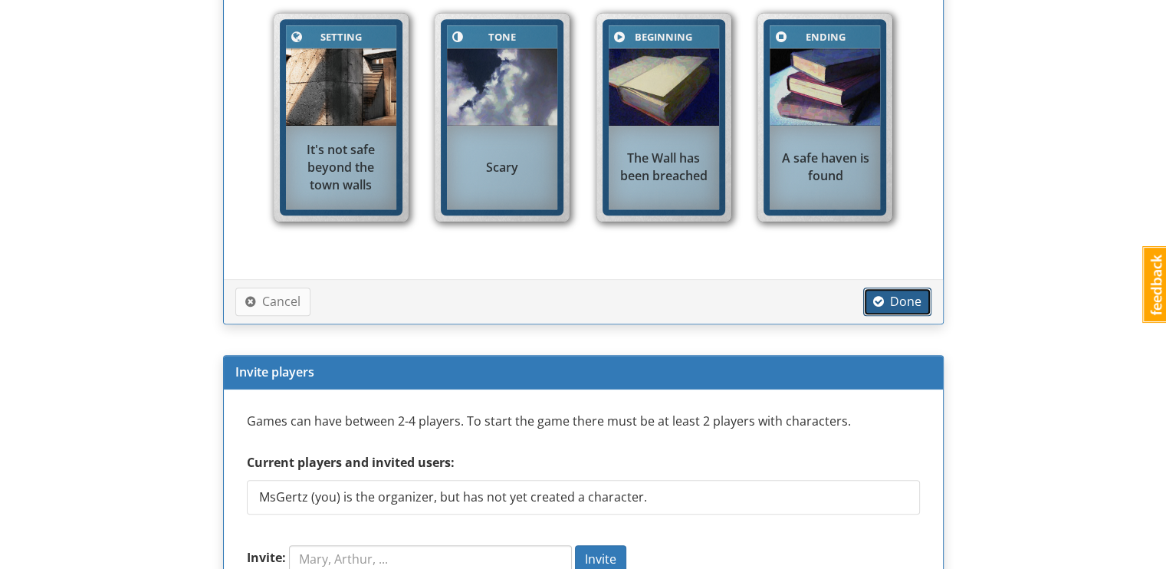
click at [915, 301] on span "Done" at bounding box center [897, 301] width 48 height 17
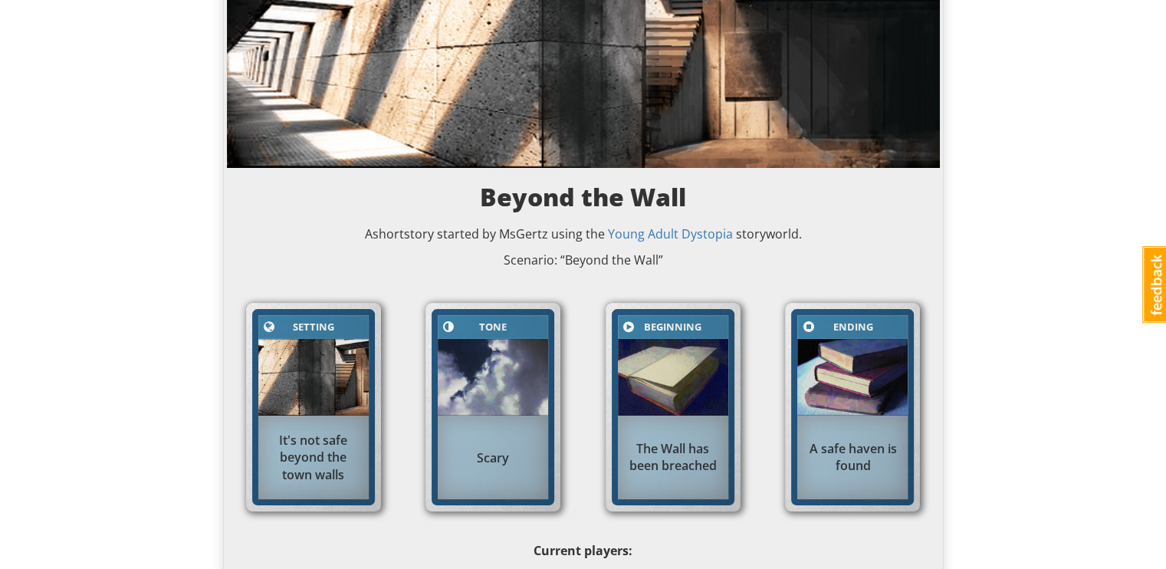
scroll to position [0, 0]
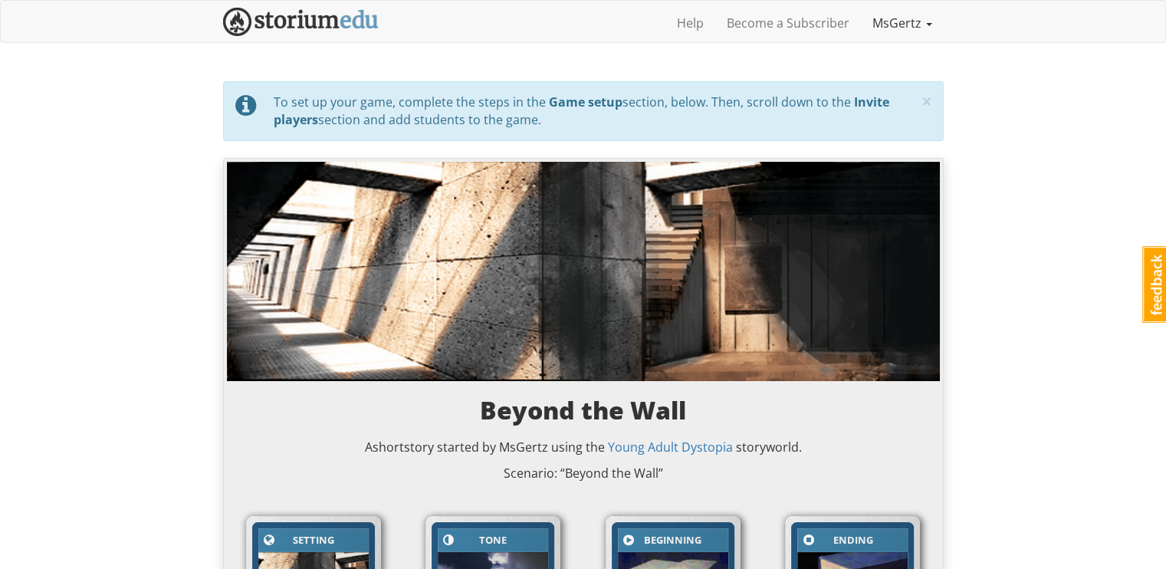
click at [915, 39] on link "MsGertz" at bounding box center [902, 23] width 83 height 38
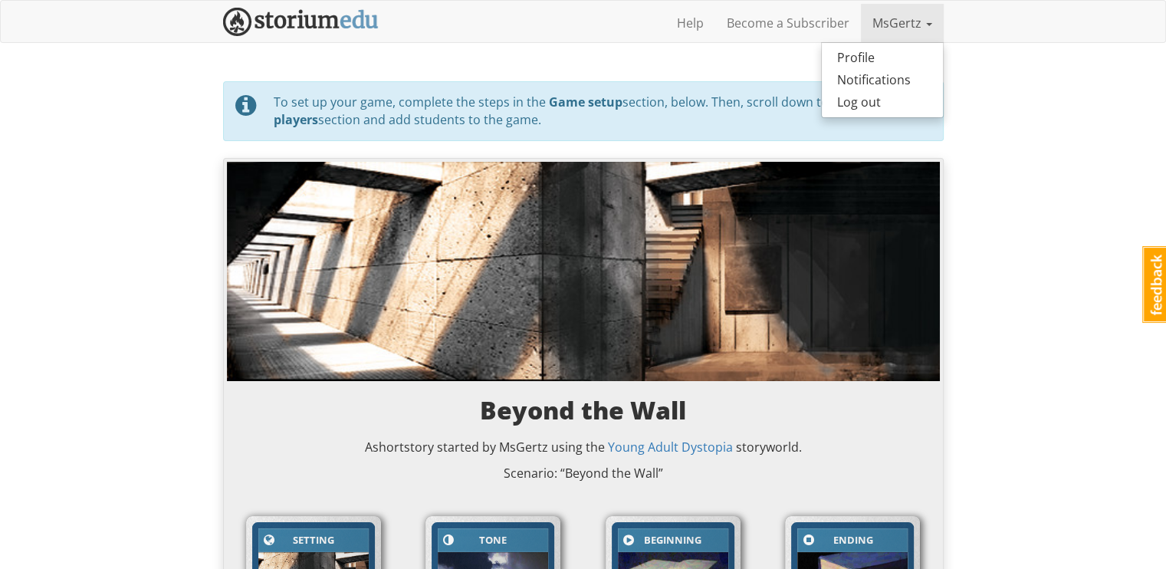
click at [915, 39] on link "MsGertz" at bounding box center [902, 23] width 83 height 38
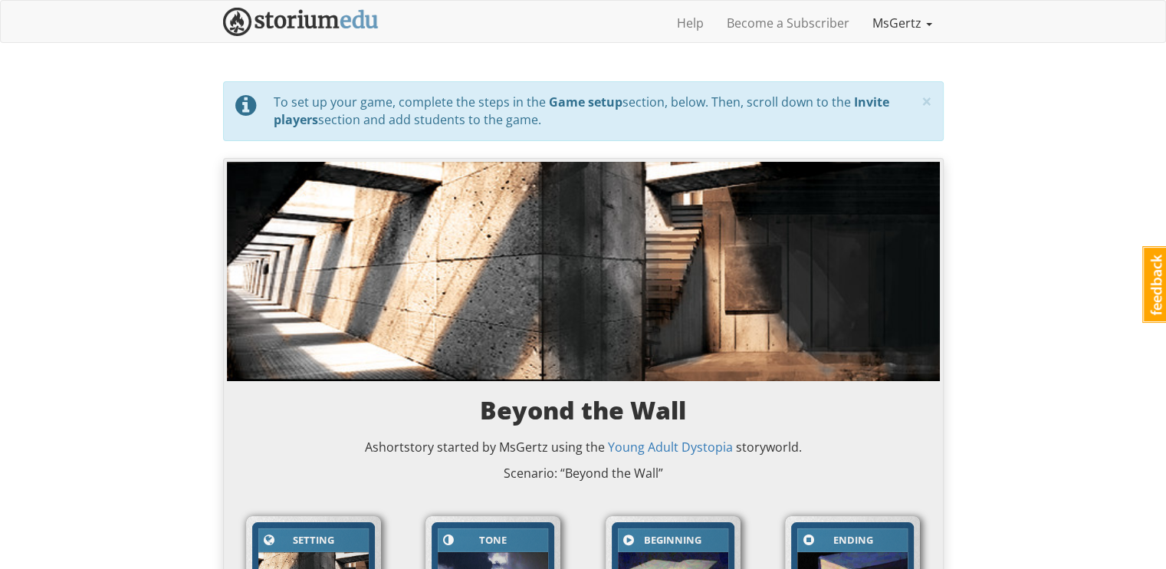
click at [905, 27] on link "MsGertz" at bounding box center [902, 23] width 83 height 38
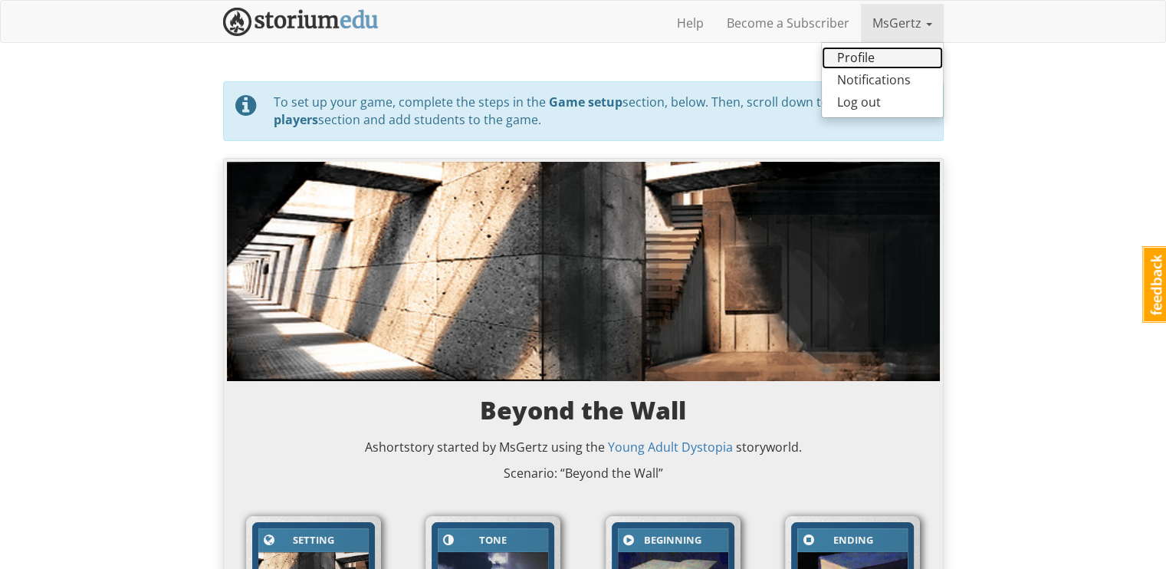
click at [898, 55] on link "Profile" at bounding box center [882, 58] width 121 height 22
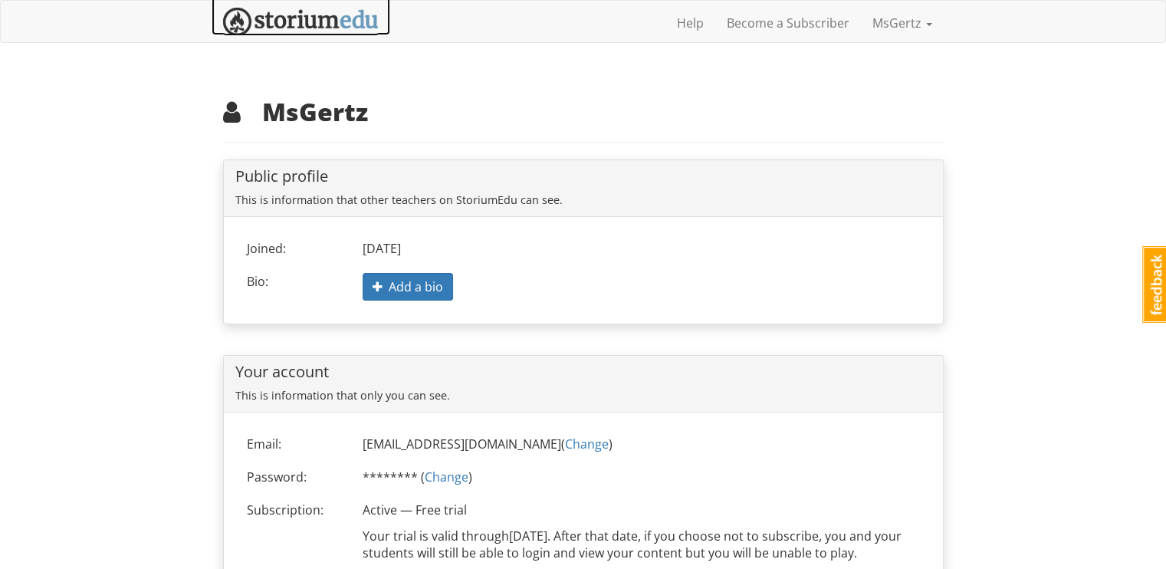
click at [338, 26] on img at bounding box center [301, 22] width 156 height 28
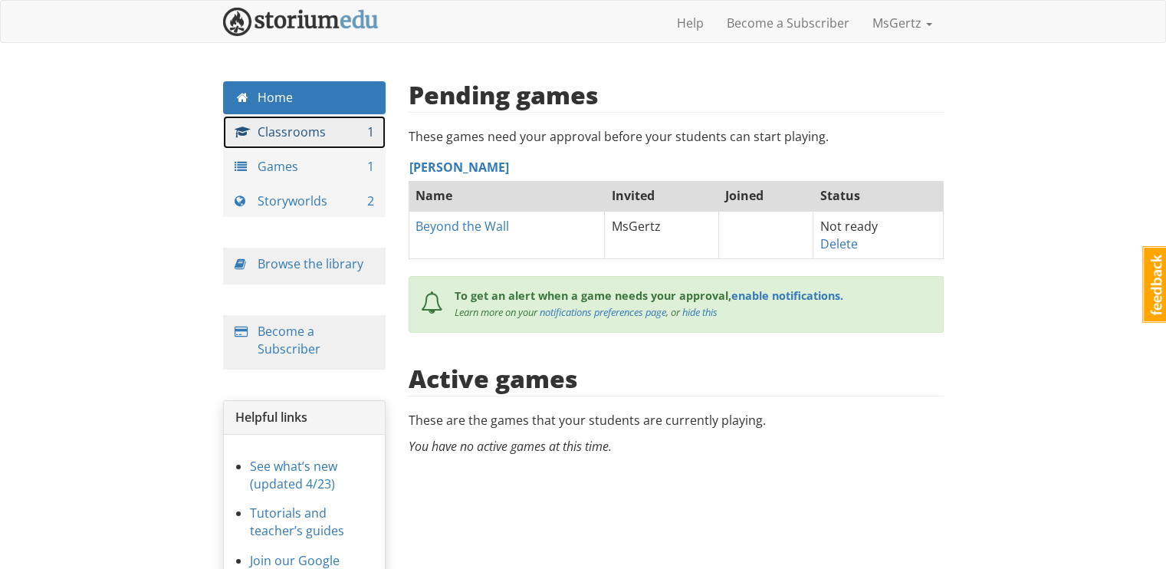
click at [313, 130] on link "Classrooms 1" at bounding box center [304, 132] width 163 height 33
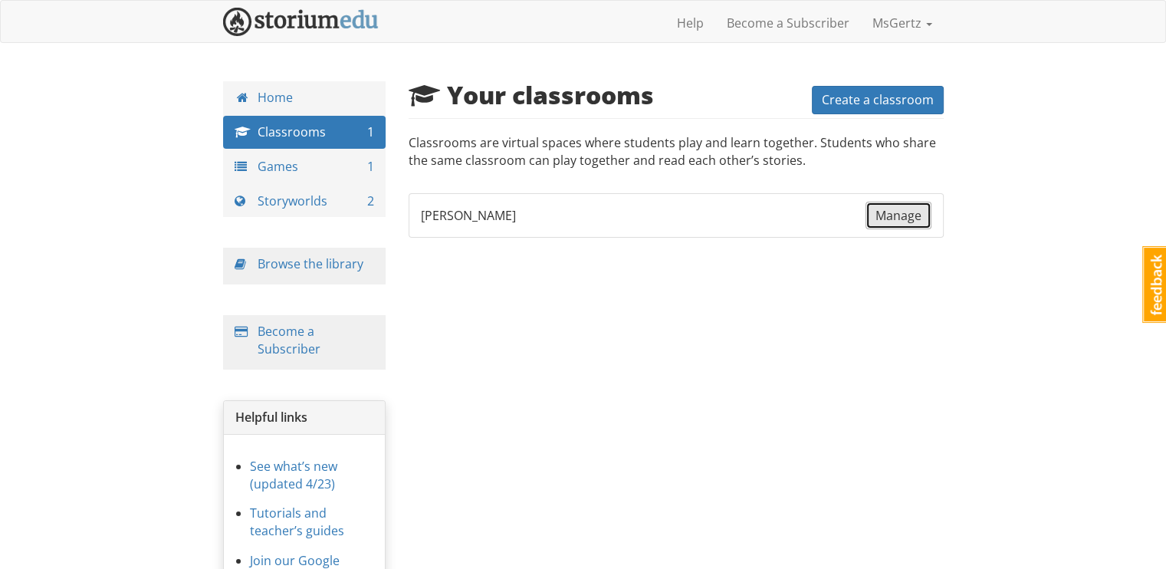
click at [908, 220] on span "Manage" at bounding box center [898, 215] width 46 height 17
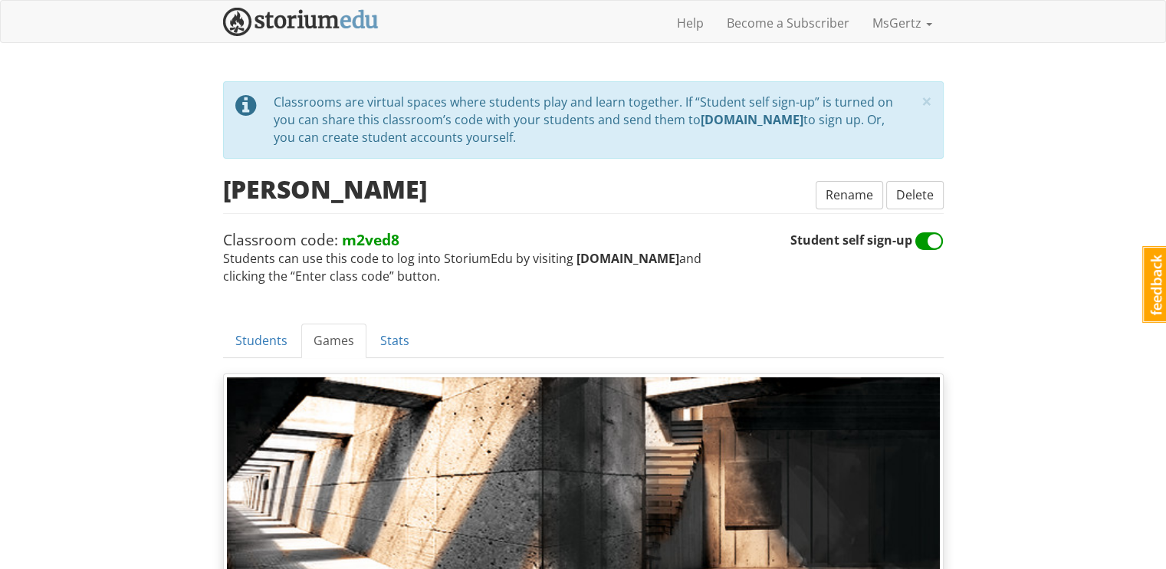
drag, startPoint x: 569, startPoint y: 255, endPoint x: 672, endPoint y: 256, distance: 102.7
click at [672, 256] on span "Classroom code: m2ved8 Students can use this code to log into StoriumEdu by vis…" at bounding box center [506, 257] width 567 height 56
copy strong "storiumedu.com"
drag, startPoint x: 342, startPoint y: 241, endPoint x: 396, endPoint y: 239, distance: 54.5
click at [396, 239] on strong "m2ved8" at bounding box center [370, 239] width 57 height 21
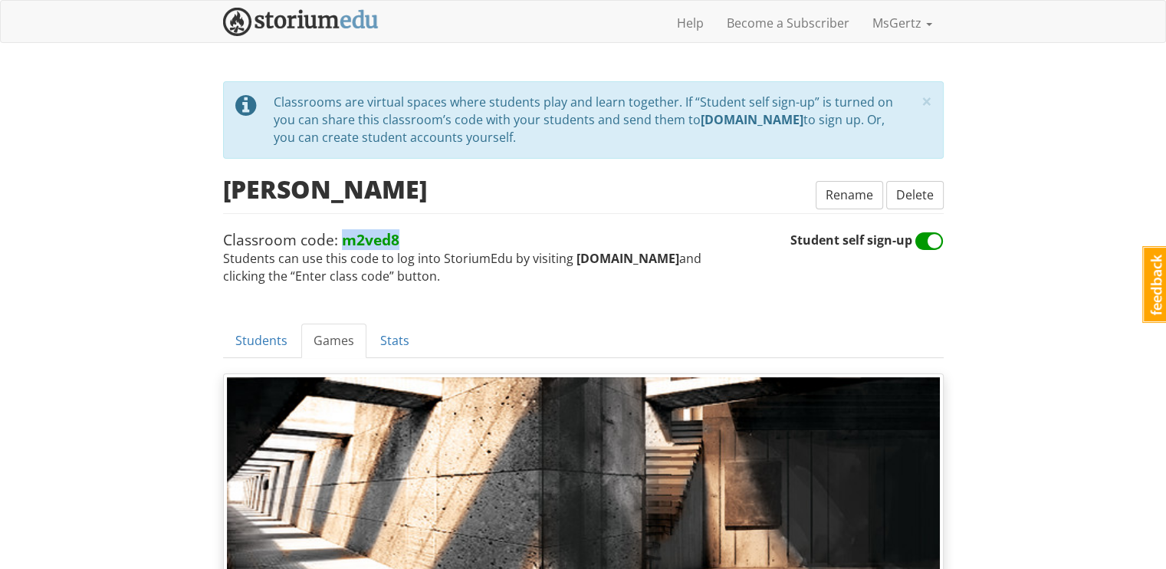
copy strong "m2ved8"
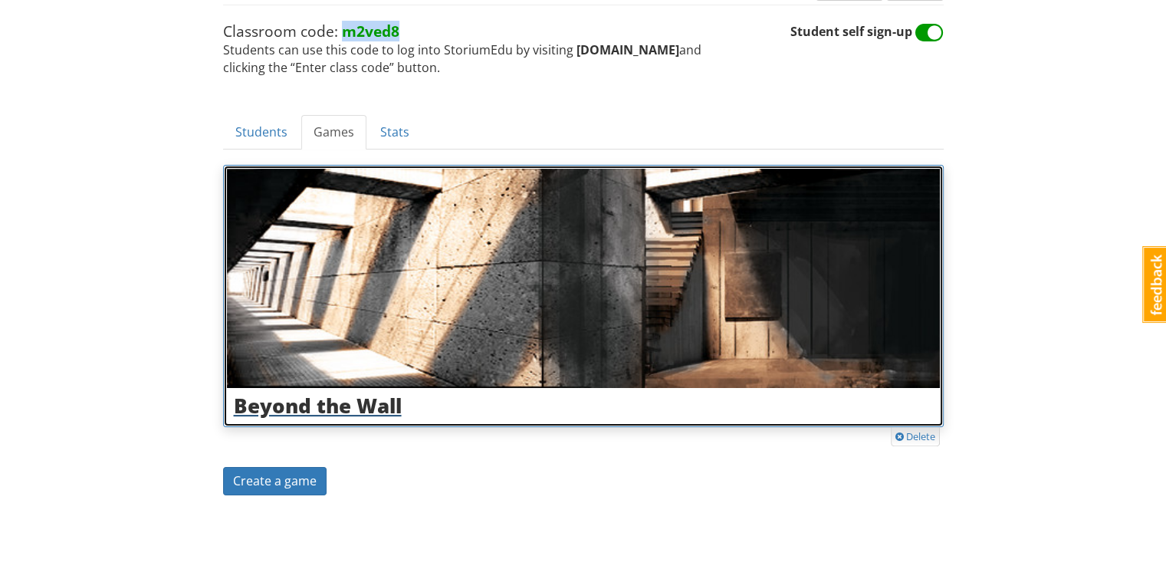
click at [462, 309] on img at bounding box center [583, 278] width 713 height 219
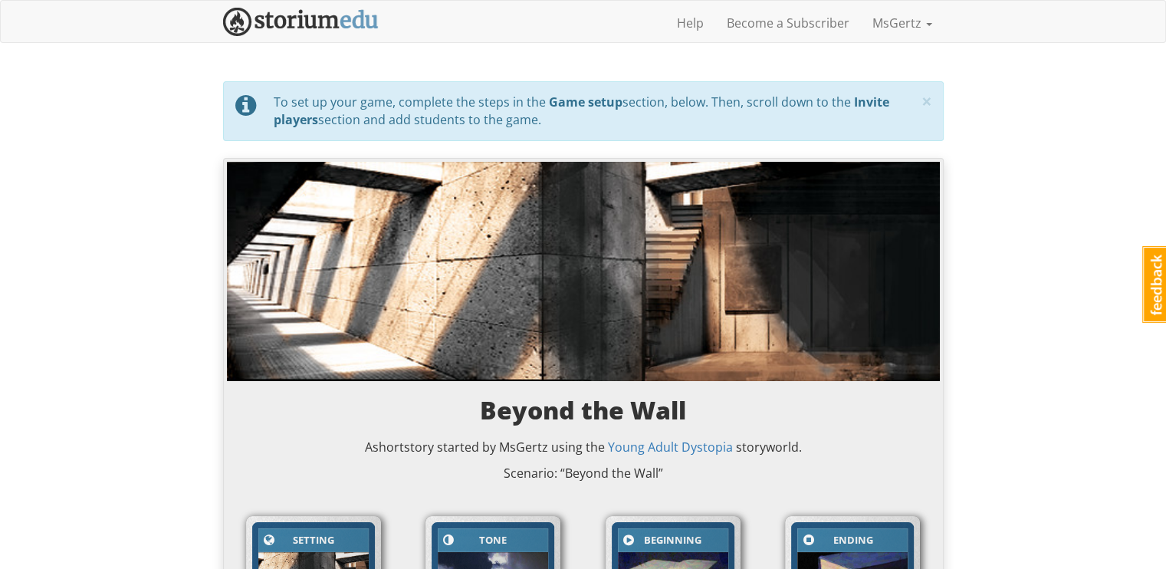
click at [462, 309] on img at bounding box center [583, 271] width 713 height 219
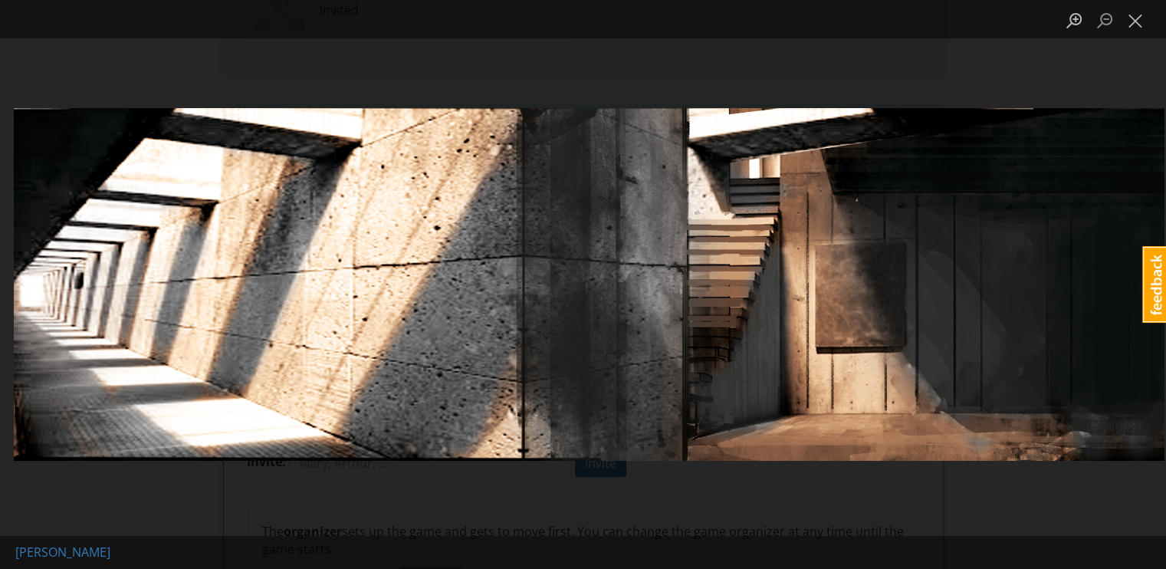
scroll to position [1082, 0]
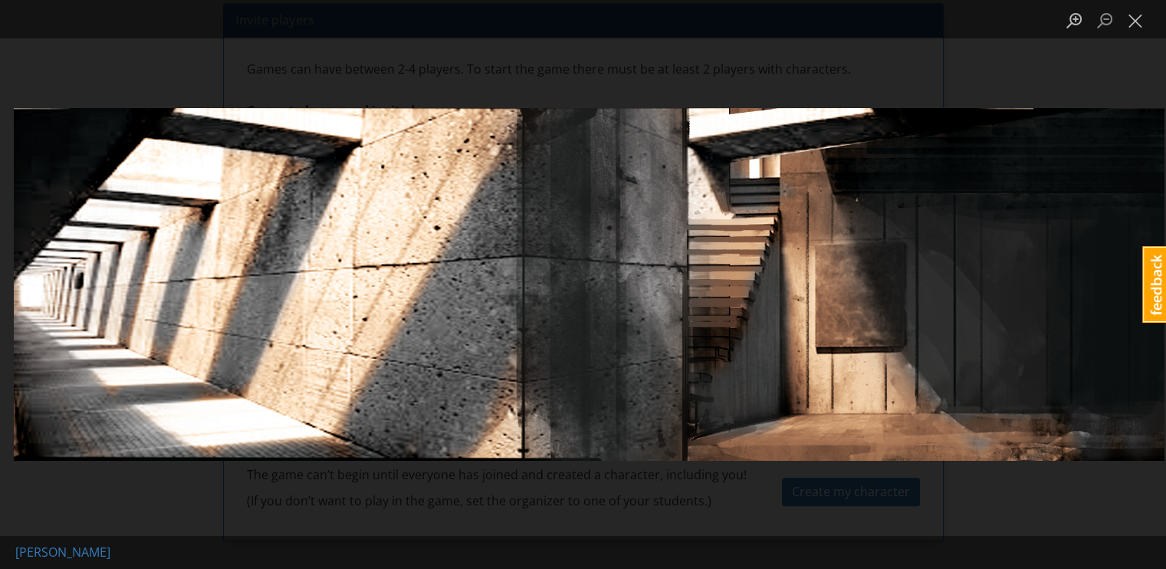
click at [411, 504] on div "Lightbox" at bounding box center [583, 284] width 1166 height 569
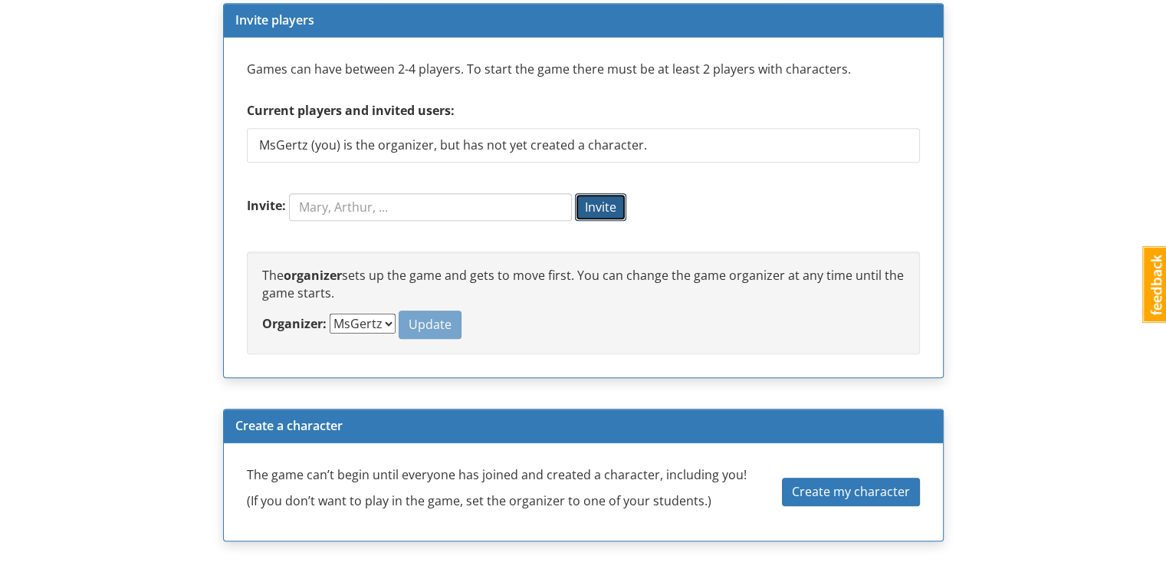
drag, startPoint x: 610, startPoint y: 205, endPoint x: 484, endPoint y: 192, distance: 127.1
click at [484, 193] on form "Invite: Invite" at bounding box center [583, 215] width 673 height 44
click at [484, 193] on input "Invite:" at bounding box center [430, 207] width 283 height 28
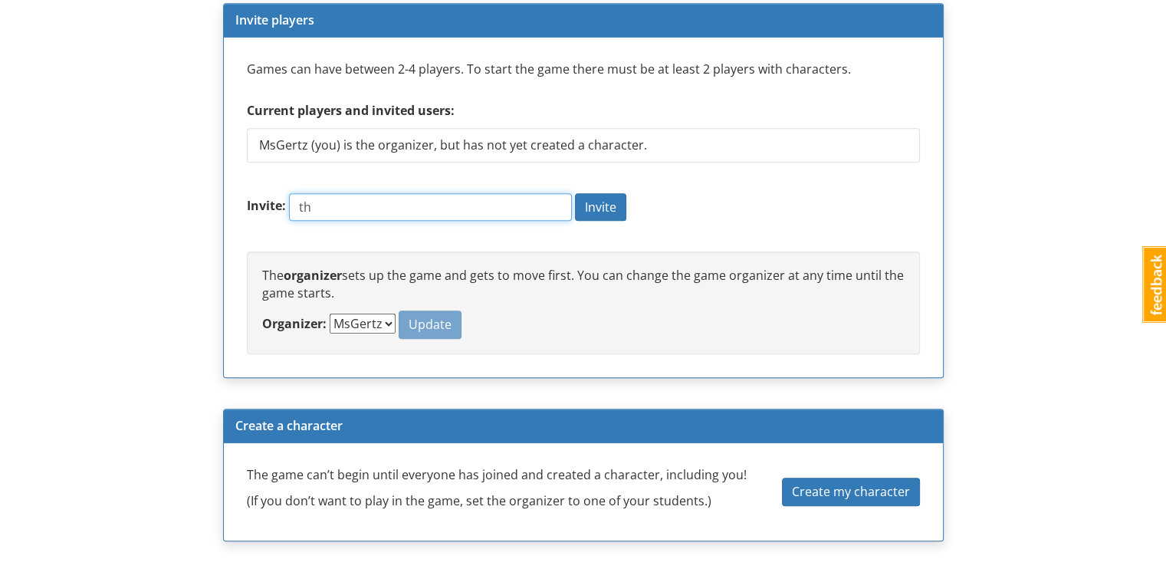
type input "t"
type input "ThomasR"
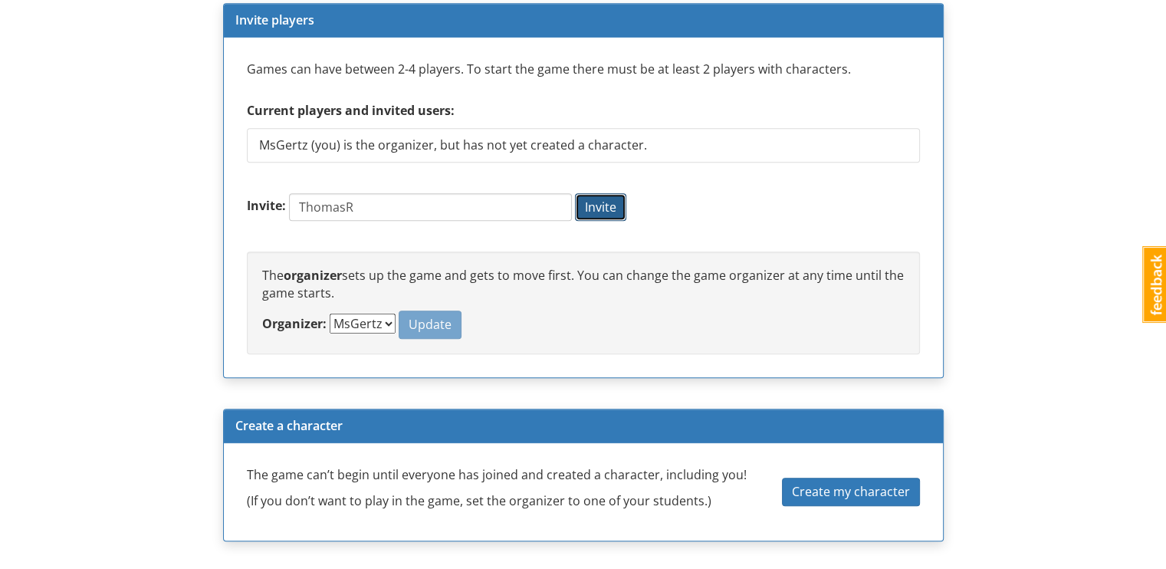
click at [593, 205] on span "Invite" at bounding box center [600, 207] width 31 height 17
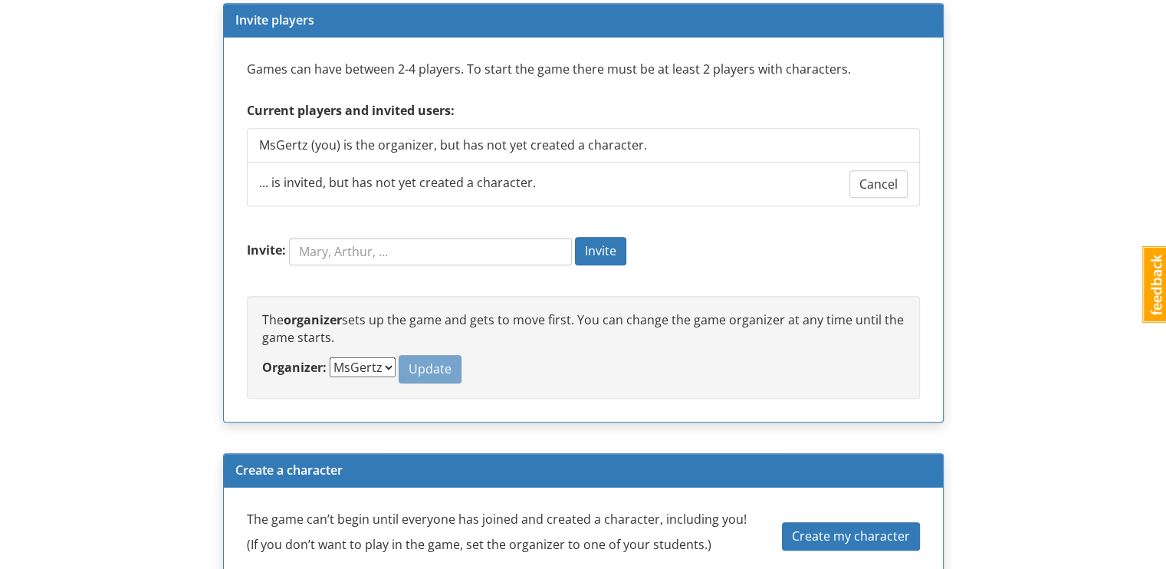
click at [484, 212] on ul "MsGertz (you) is the organizer, but has not yet created a character. ... is inv…" at bounding box center [583, 175] width 673 height 94
click at [435, 258] on input "Invite:" at bounding box center [430, 252] width 283 height 28
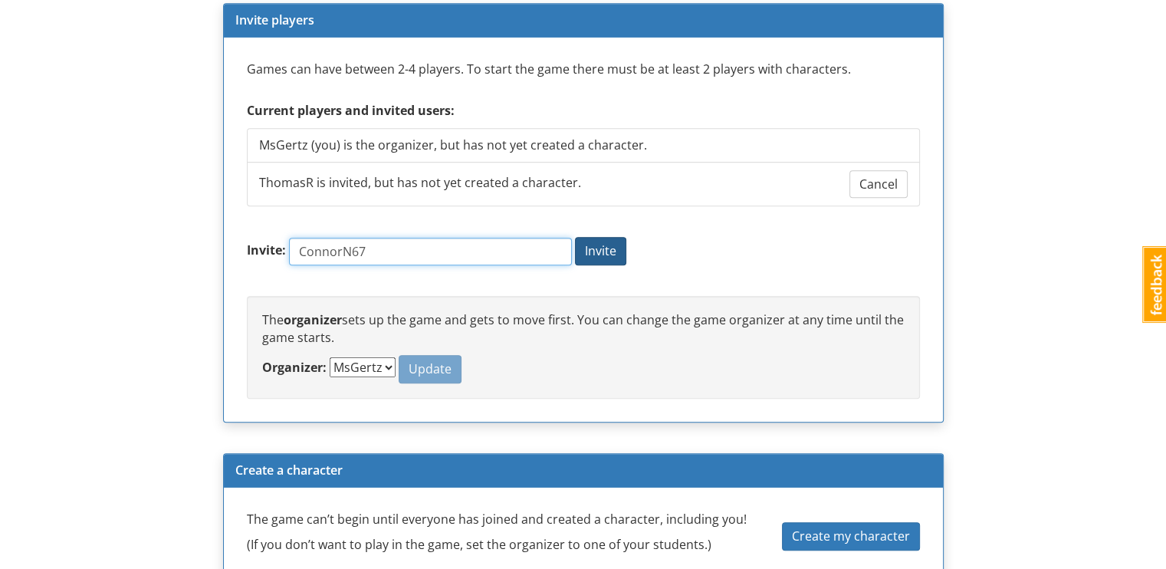
type input "ConnorN67"
click at [602, 245] on span "Invite" at bounding box center [600, 250] width 31 height 17
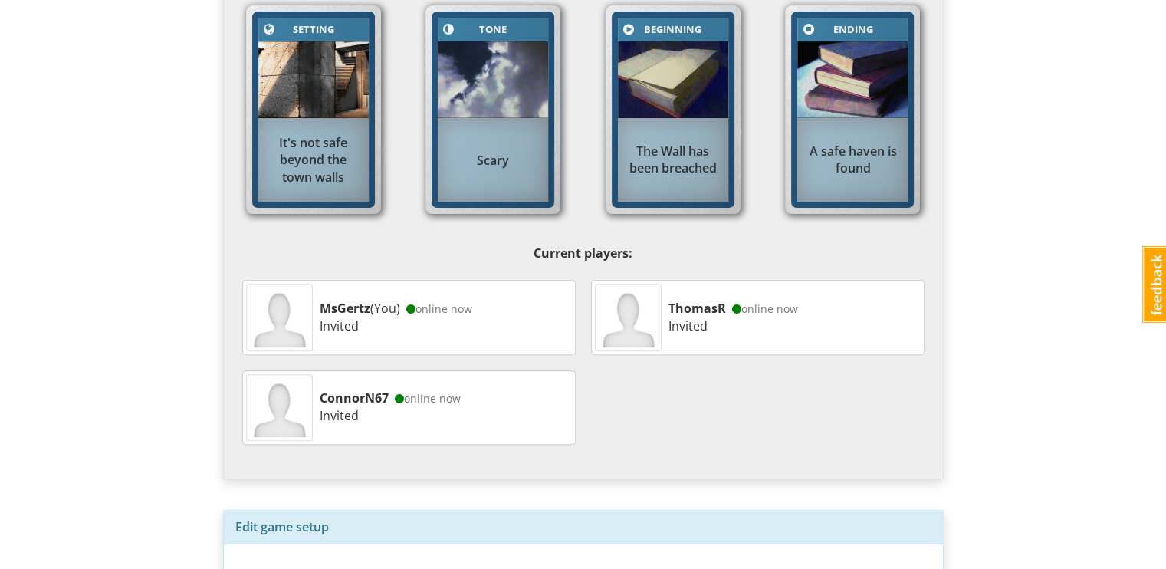
scroll to position [464, 0]
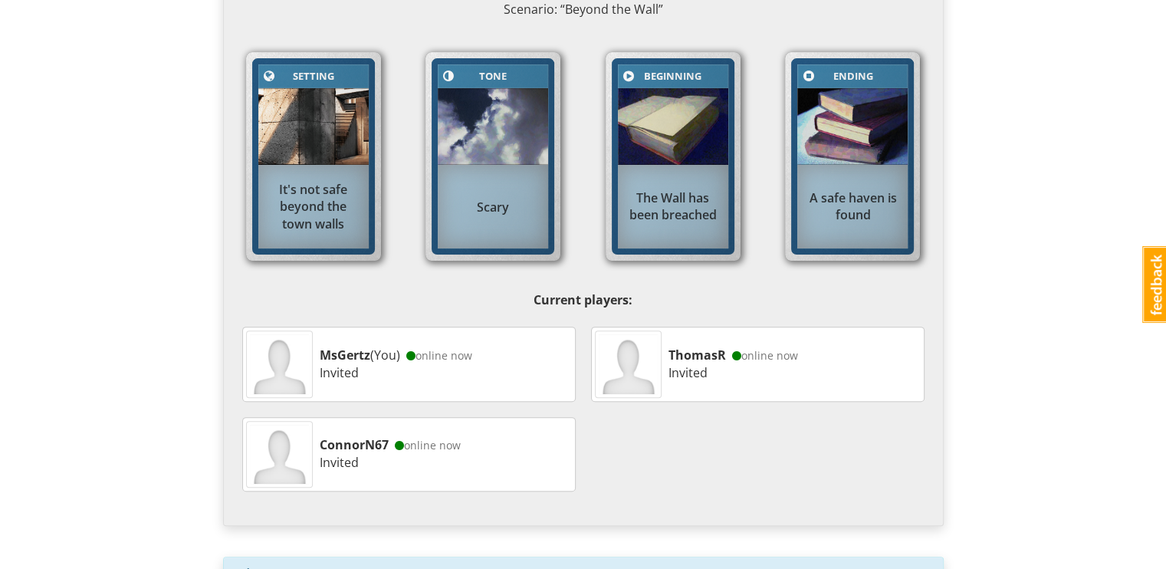
drag, startPoint x: 794, startPoint y: 321, endPoint x: 1026, endPoint y: 358, distance: 235.2
click at [1026, 358] on div "msgertz MsGertz 1 Toggle navigation Help Become a Subscriber MsGertz Profile No…" at bounding box center [583, 452] width 1166 height 1833
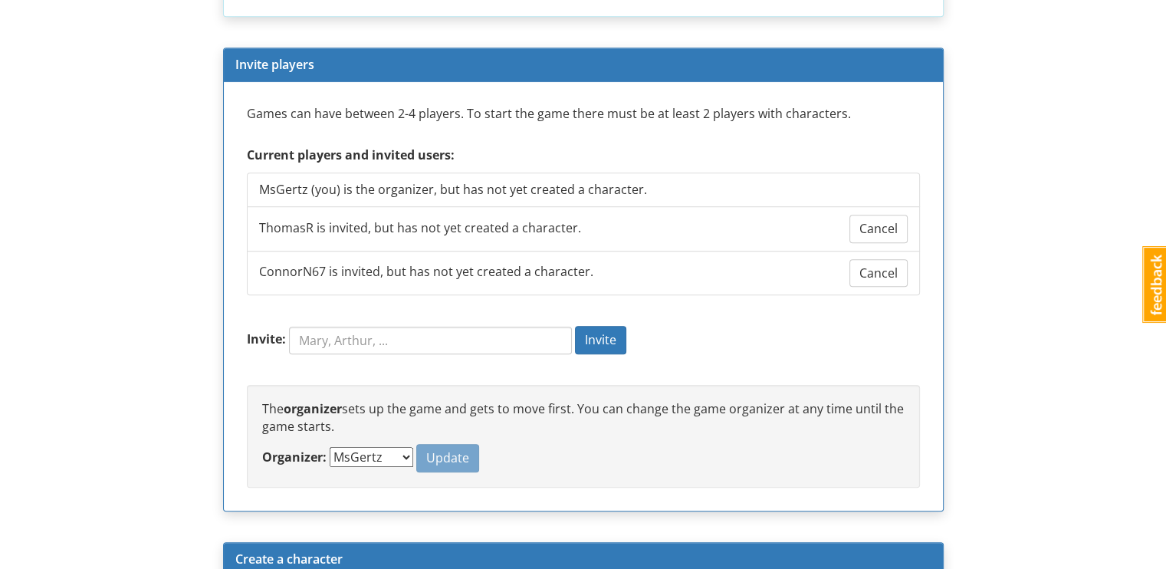
scroll to position [1259, 0]
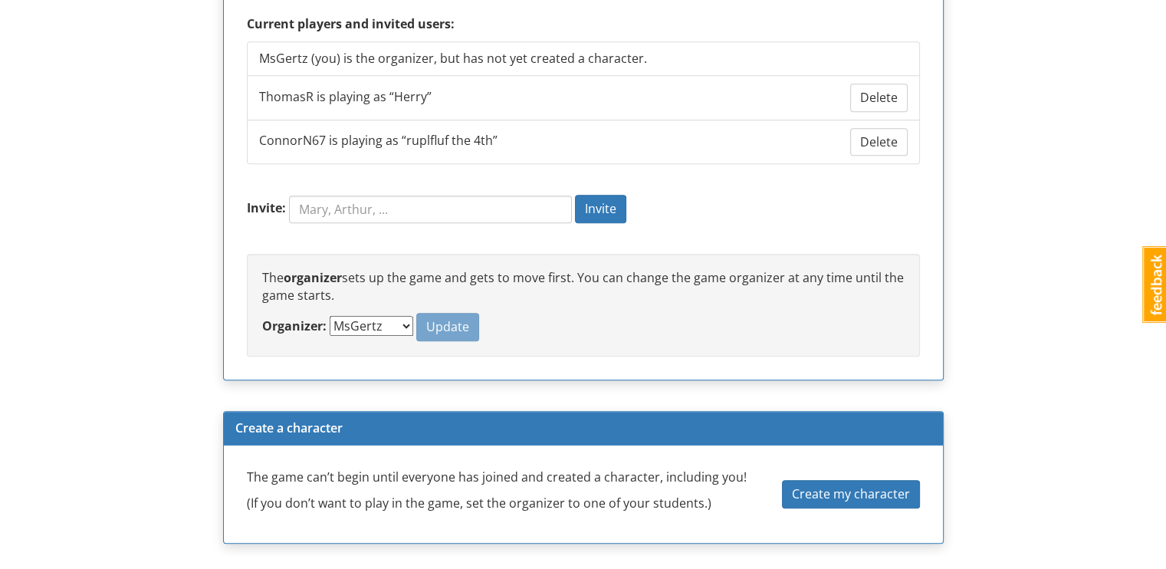
click at [370, 317] on select "MsGertz ThomasR ConnorN67" at bounding box center [372, 326] width 84 height 20
click at [659, 339] on div "The organizer sets up the game and gets to move first. You can change the game …" at bounding box center [583, 305] width 673 height 103
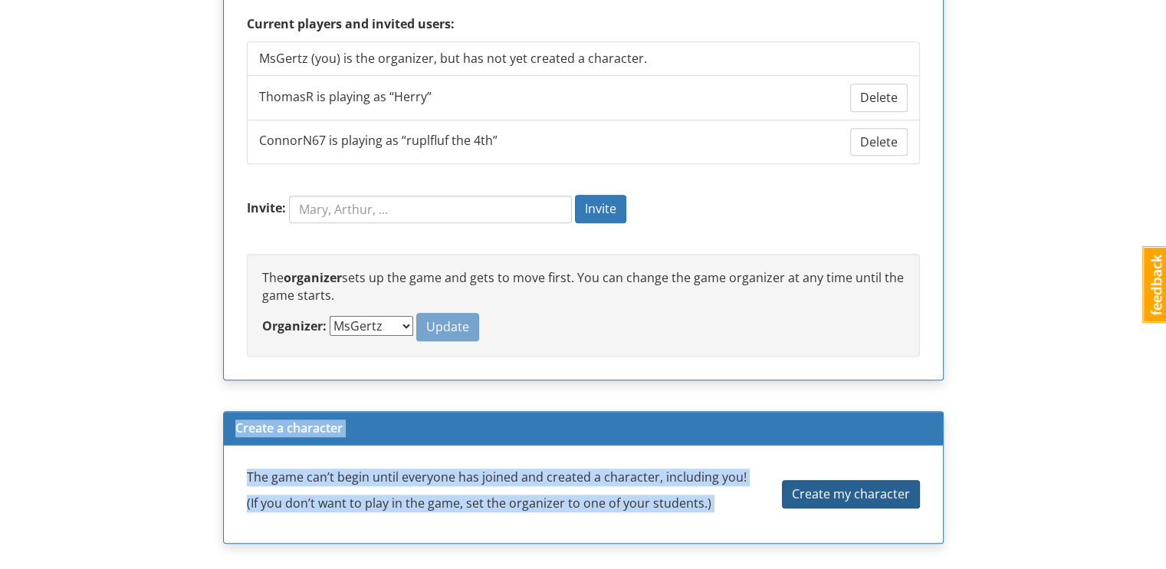
drag, startPoint x: 659, startPoint y: 339, endPoint x: 878, endPoint y: 491, distance: 266.7
click at [878, 491] on div "Edit game setup You can change your game’s name at any time. Length and game ca…" at bounding box center [583, 153] width 721 height 783
click at [828, 382] on div "Edit game setup You can change your game’s name at any time. Length and game ca…" at bounding box center [583, 153] width 721 height 783
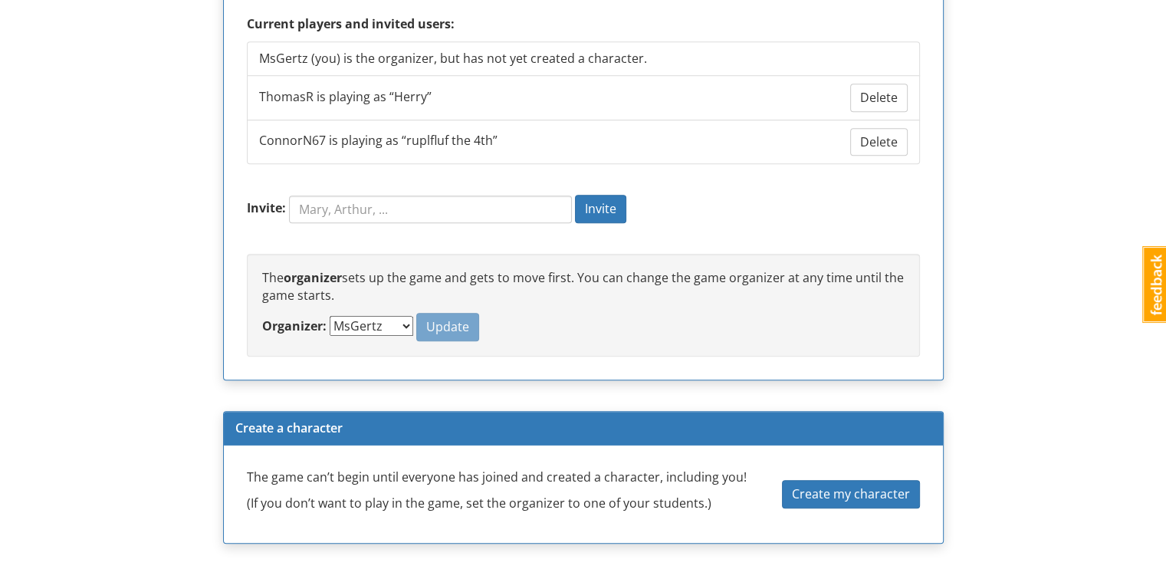
click at [373, 325] on select "MsGertz ThomasR ConnorN67" at bounding box center [372, 326] width 84 height 20
select select "ae7x2w"
click at [330, 316] on select "MsGertz ThomasR ConnorN67" at bounding box center [372, 326] width 84 height 20
click at [469, 315] on button "Update" at bounding box center [447, 327] width 63 height 28
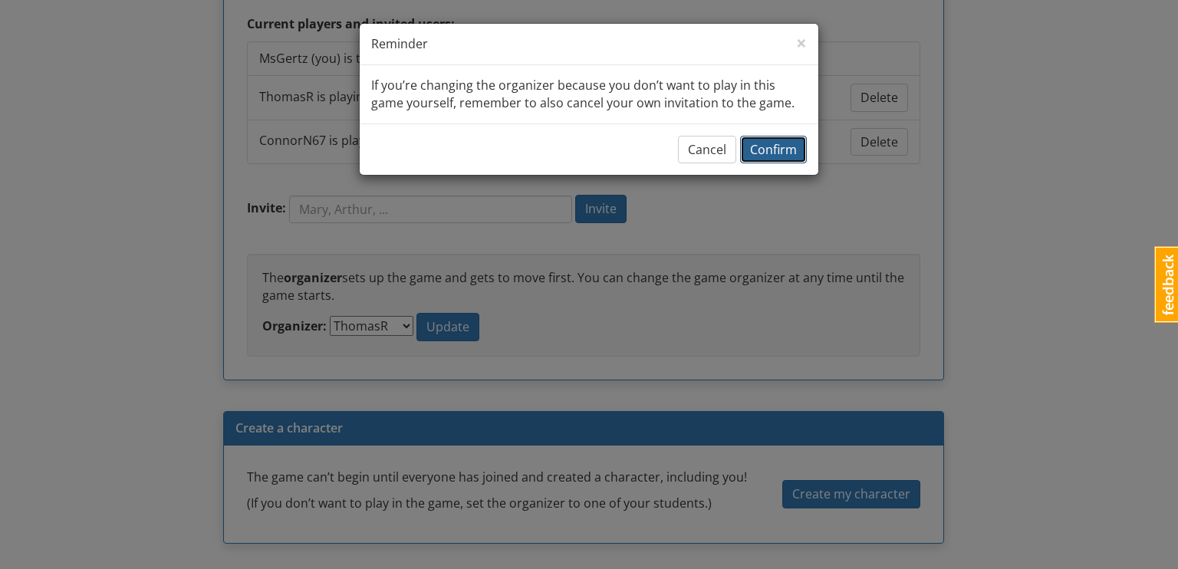
click at [780, 149] on span "Confirm" at bounding box center [773, 149] width 47 height 17
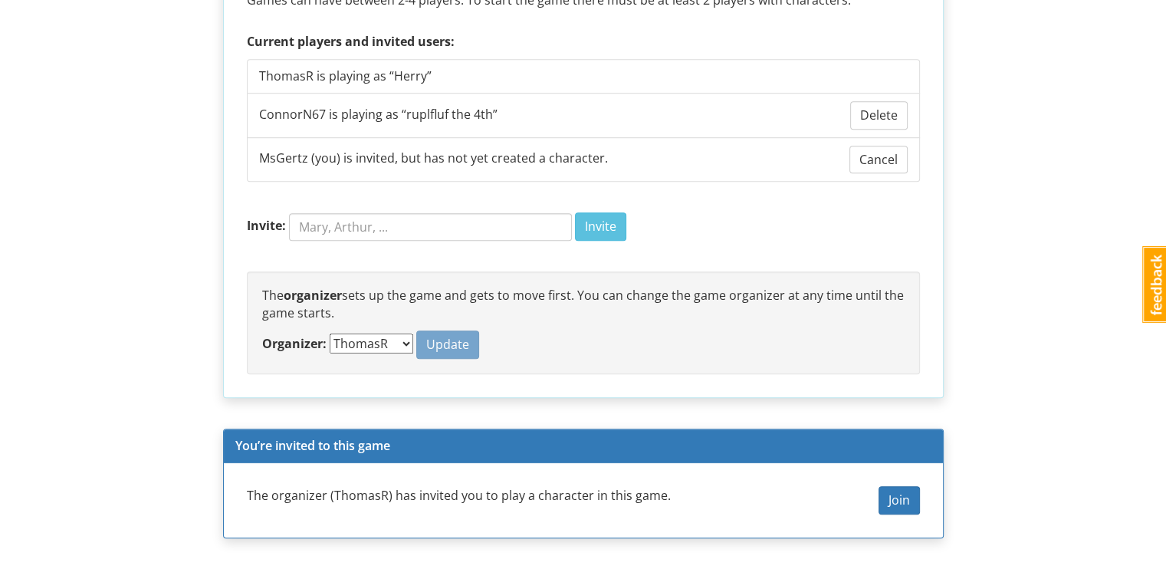
scroll to position [1235, 0]
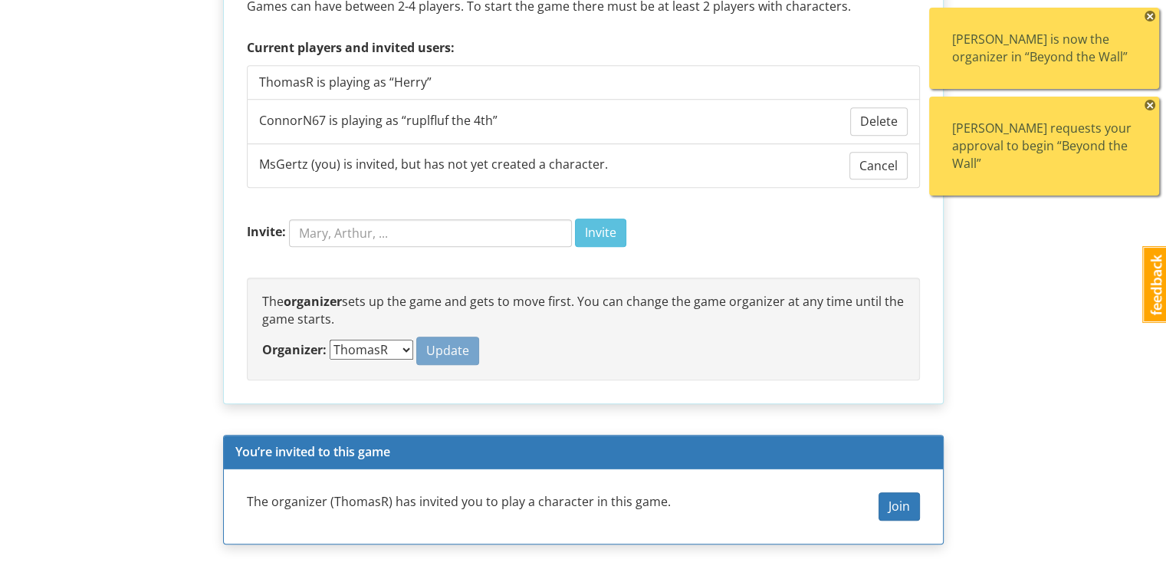
click at [992, 139] on div "ThomasR requests your approval to begin “Beyond the Wall”" at bounding box center [1044, 146] width 184 height 53
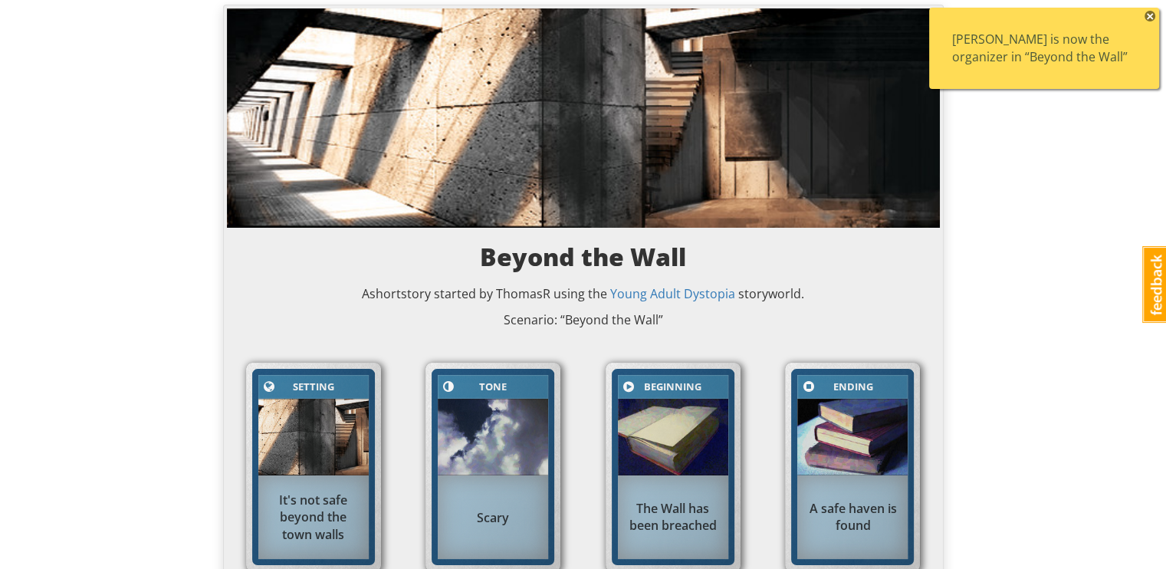
scroll to position [0, 0]
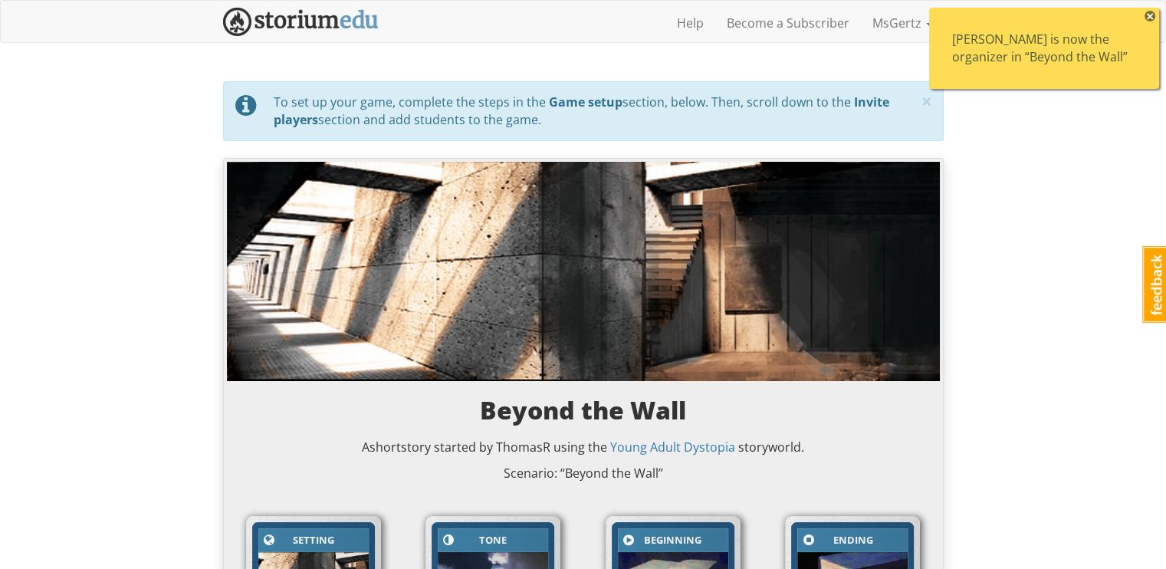
click at [984, 58] on div "ThomasR is now the organizer in “Beyond the Wall”" at bounding box center [1044, 48] width 184 height 35
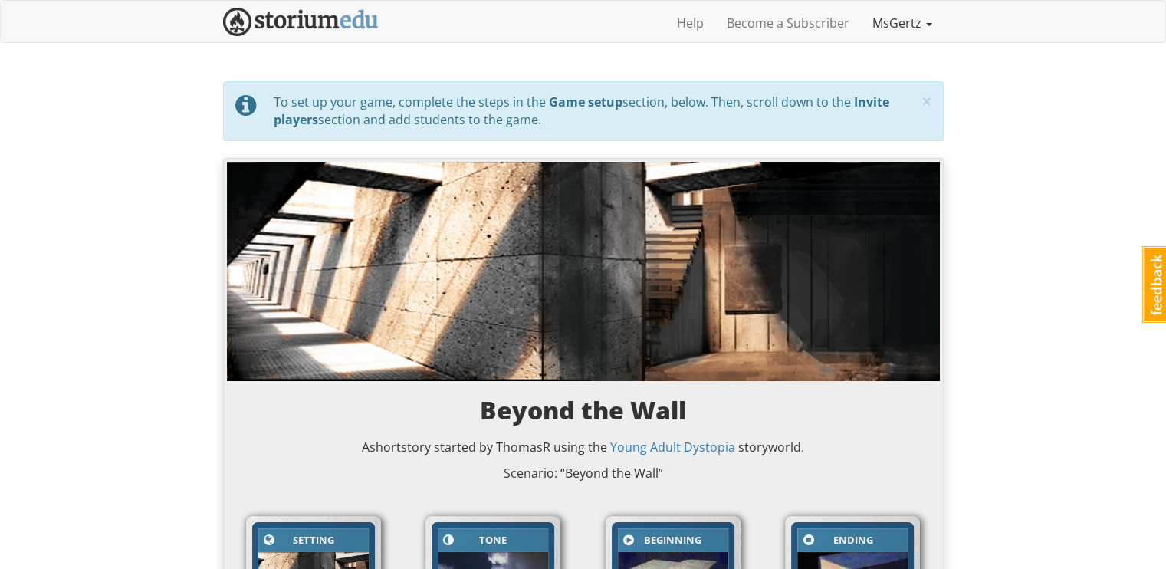
click at [886, 27] on link "MsGertz" at bounding box center [902, 23] width 83 height 38
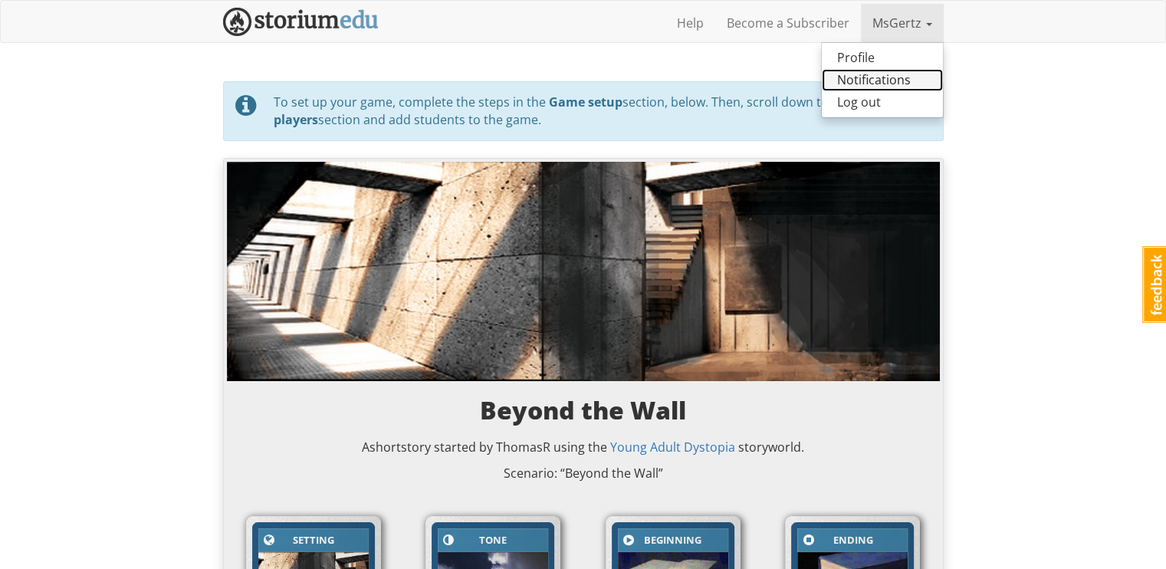
click at [868, 78] on link "Notifications" at bounding box center [882, 80] width 121 height 22
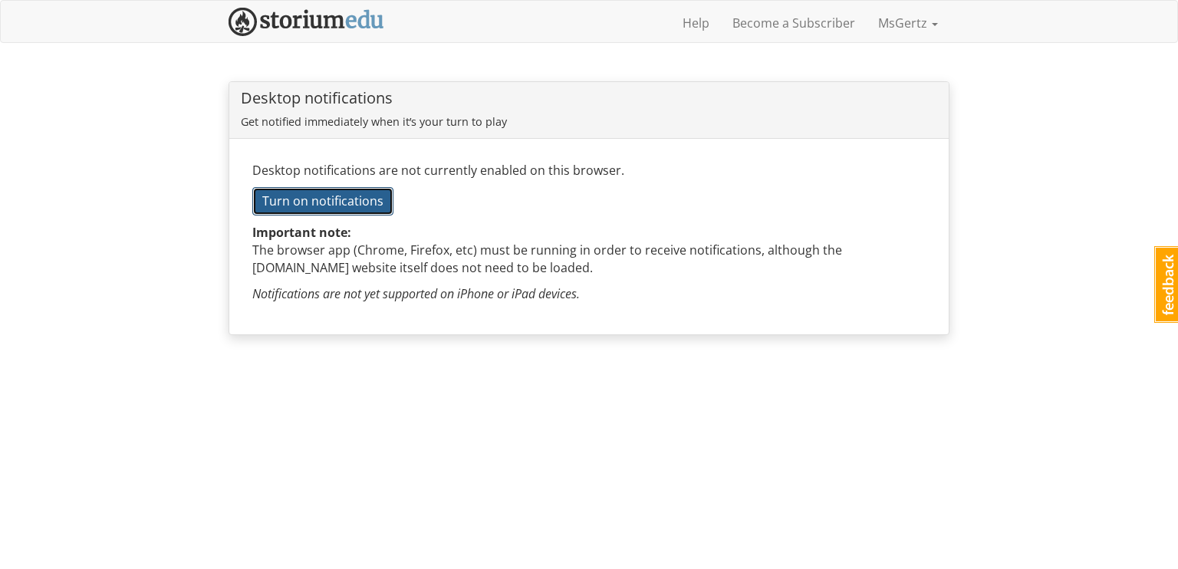
click at [282, 195] on span "Turn on notifications" at bounding box center [322, 200] width 121 height 17
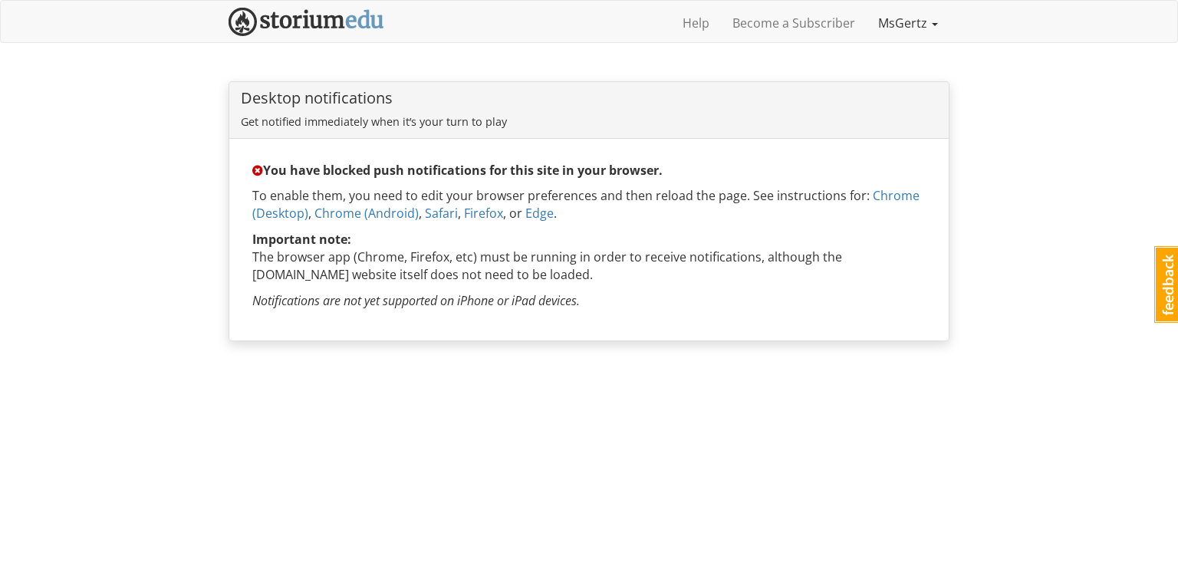
click at [914, 27] on link "MsGertz" at bounding box center [907, 23] width 83 height 38
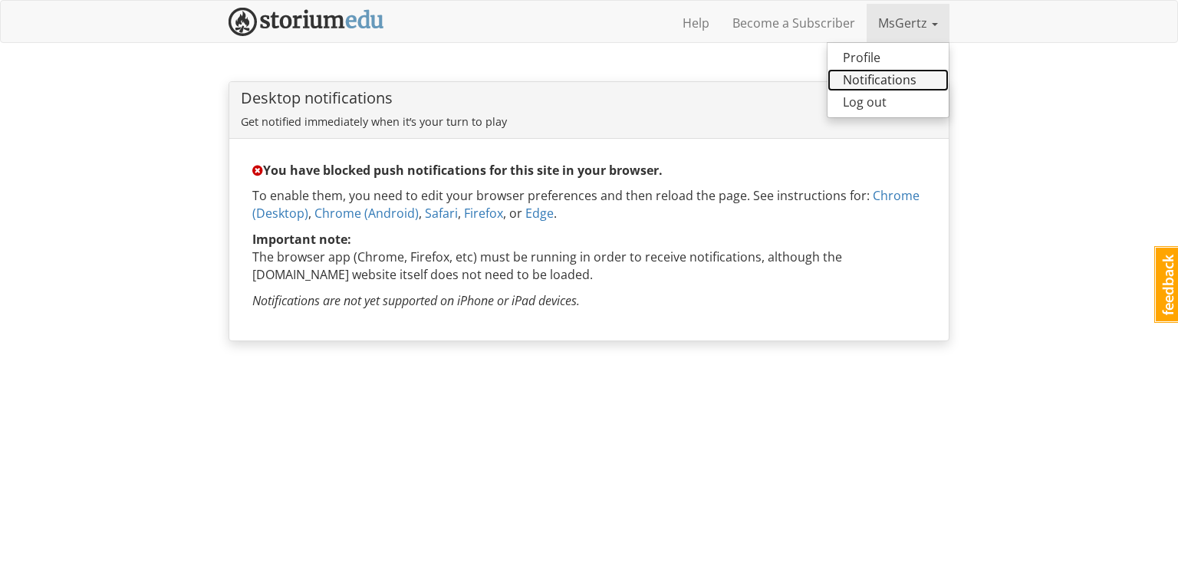
click at [893, 77] on link "Notifications" at bounding box center [887, 80] width 121 height 22
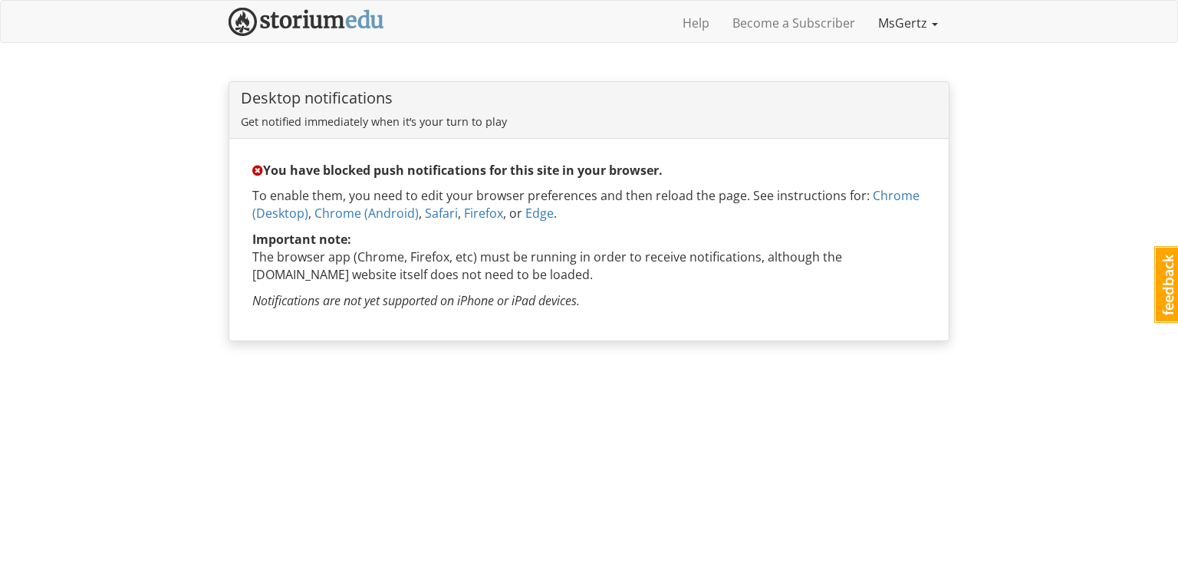
click at [887, 40] on link "MsGertz" at bounding box center [907, 23] width 83 height 38
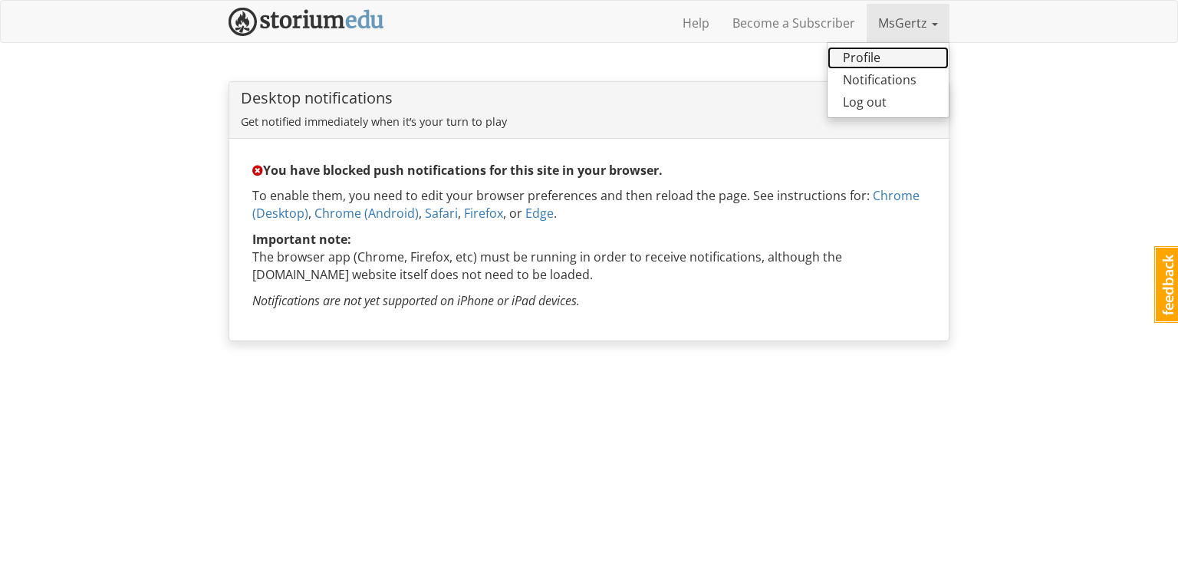
click at [882, 64] on link "Profile" at bounding box center [887, 58] width 121 height 22
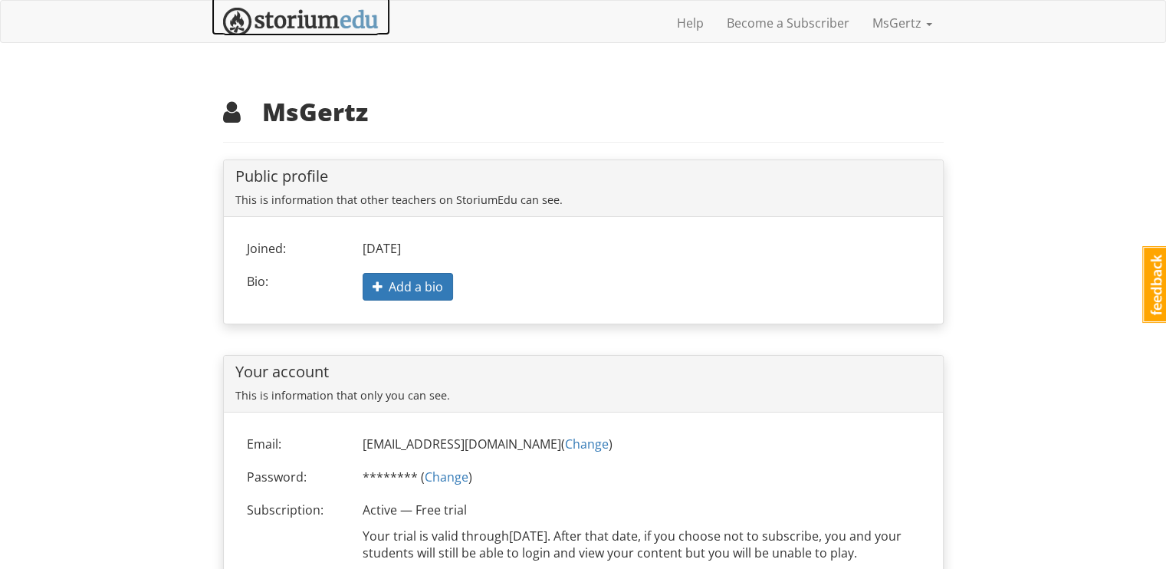
click at [313, 10] on img at bounding box center [301, 22] width 156 height 28
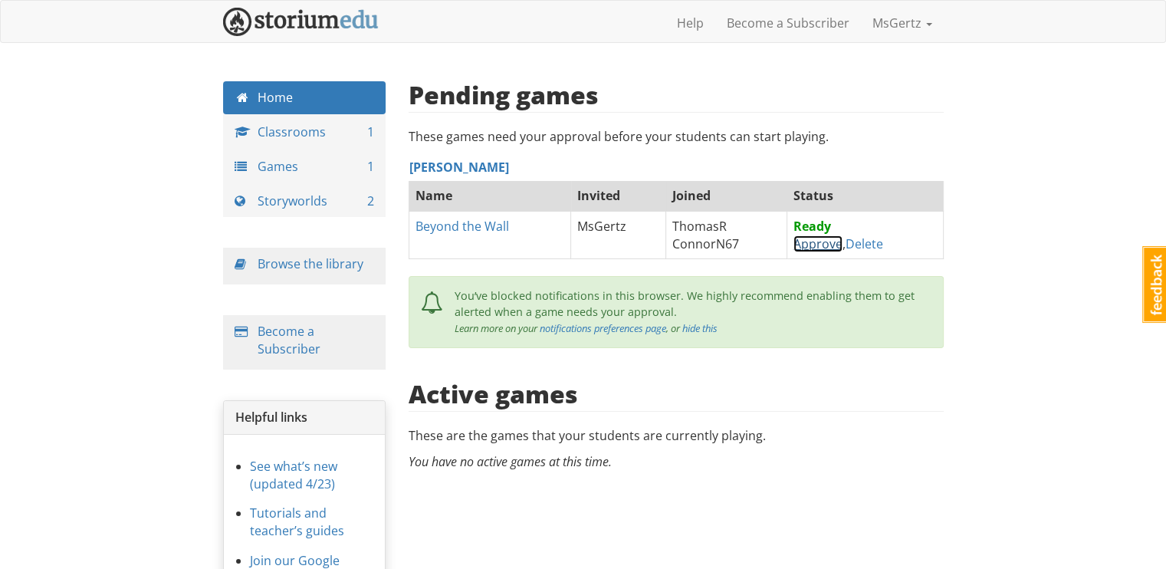
click at [816, 240] on link "Approve" at bounding box center [817, 243] width 49 height 17
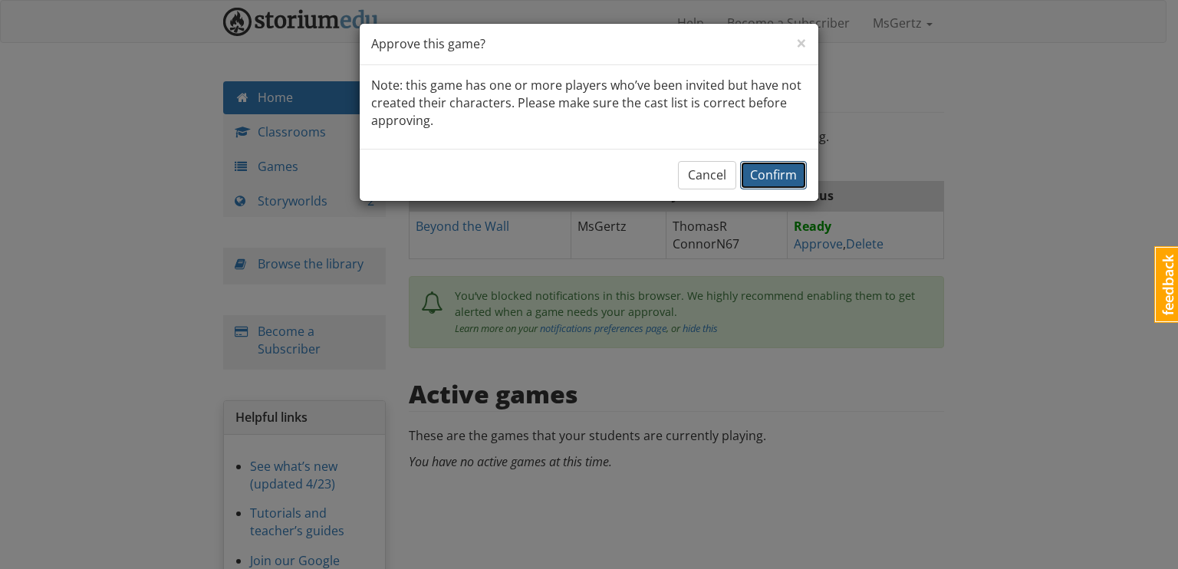
click at [790, 174] on span "Confirm" at bounding box center [773, 174] width 47 height 17
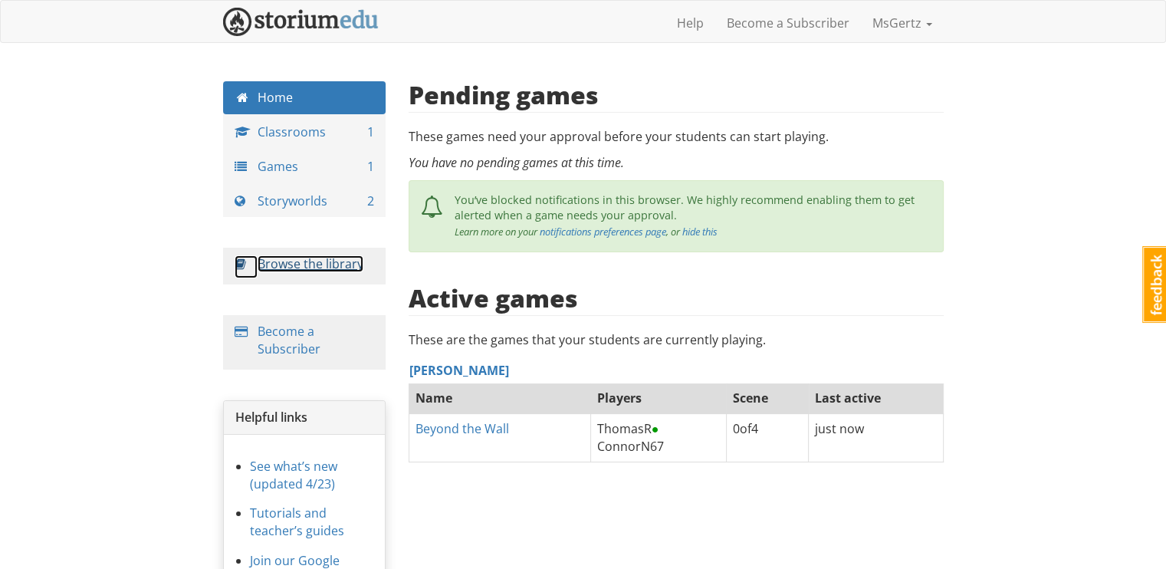
click at [314, 266] on link "Browse the library" at bounding box center [311, 263] width 106 height 17
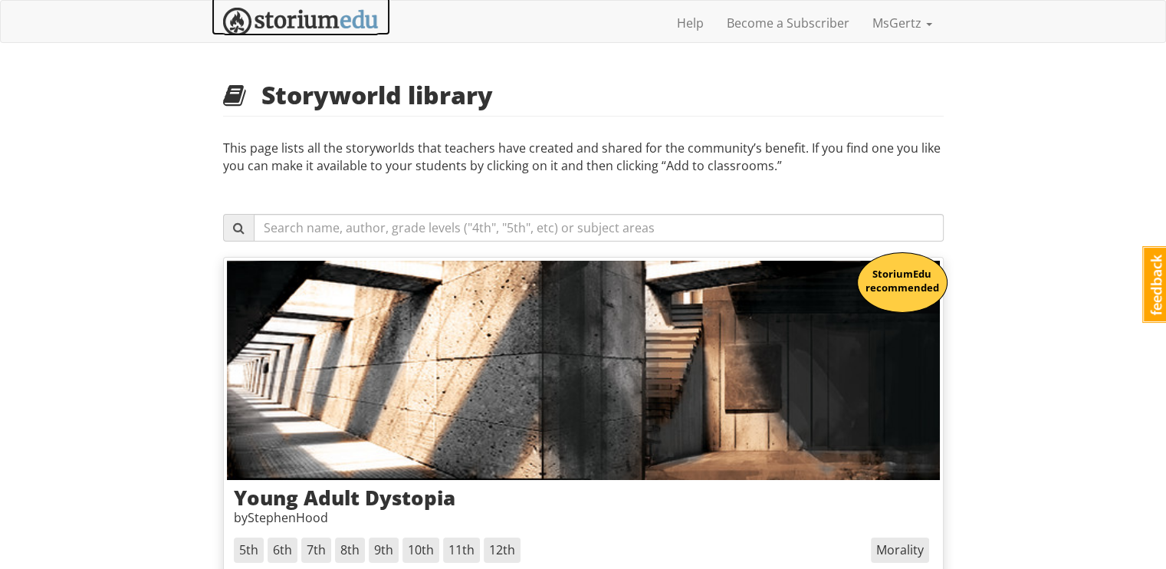
click at [266, 20] on img at bounding box center [301, 22] width 156 height 28
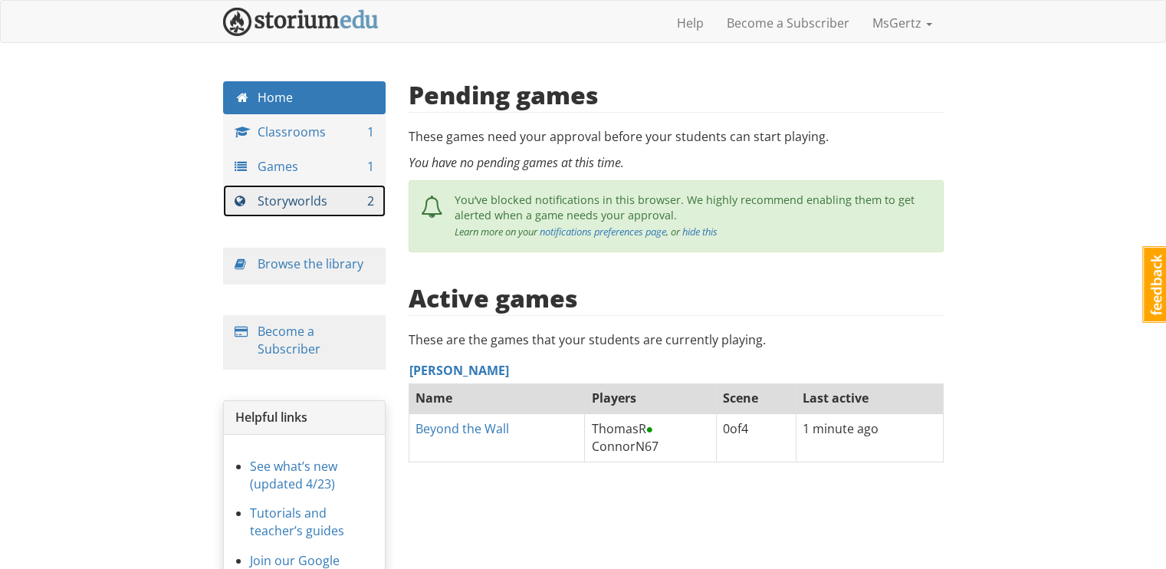
click at [304, 190] on link "Storyworlds 2" at bounding box center [304, 201] width 163 height 33
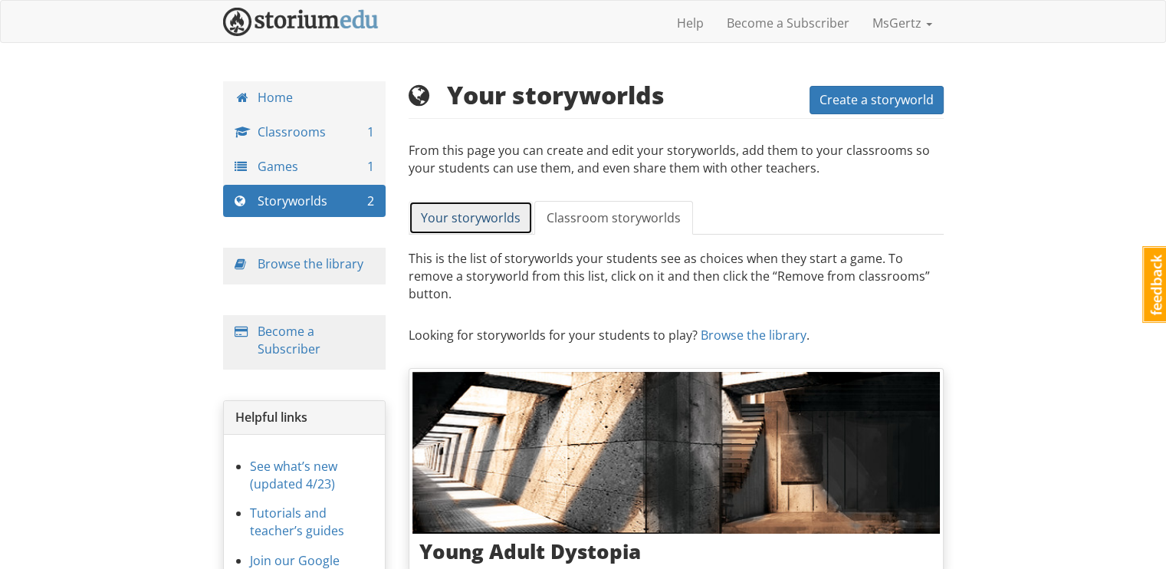
click at [520, 219] on link "Your storyworlds" at bounding box center [471, 218] width 124 height 34
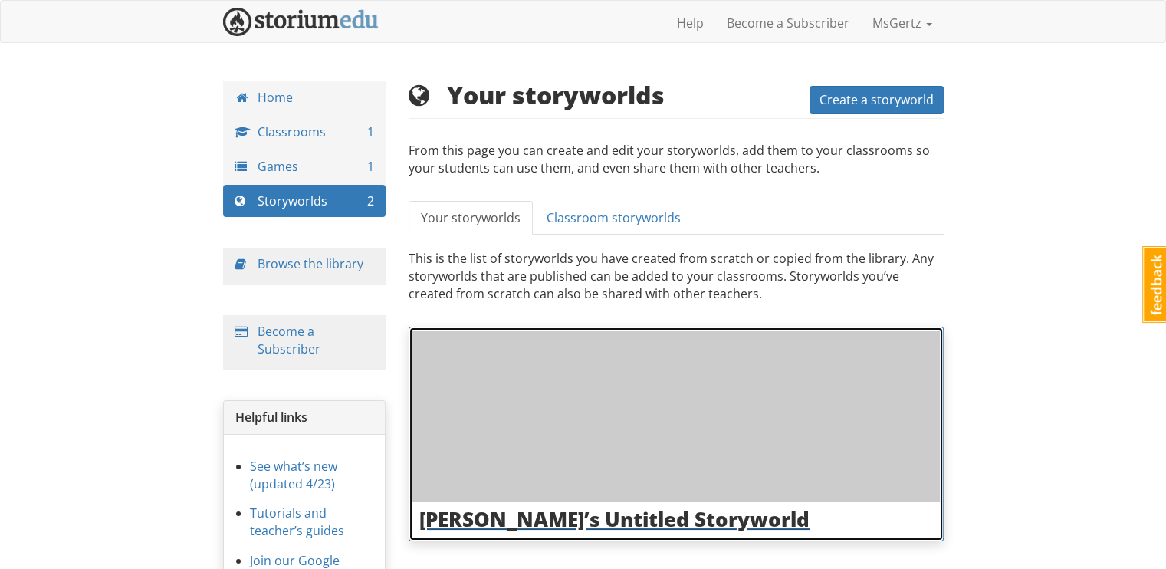
click at [564, 438] on div at bounding box center [675, 415] width 527 height 171
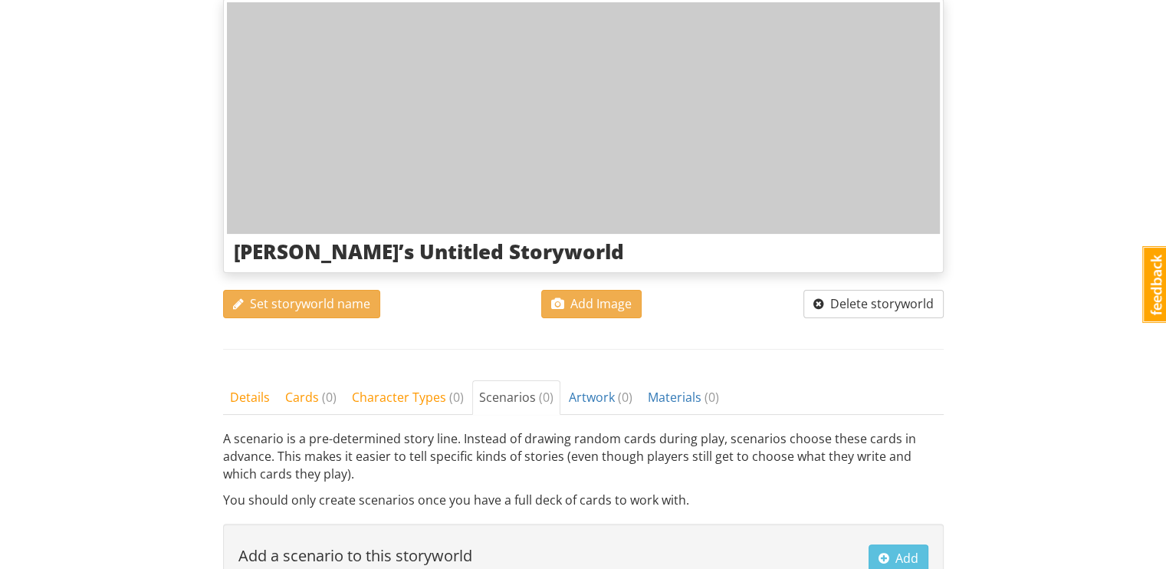
scroll to position [319, 0]
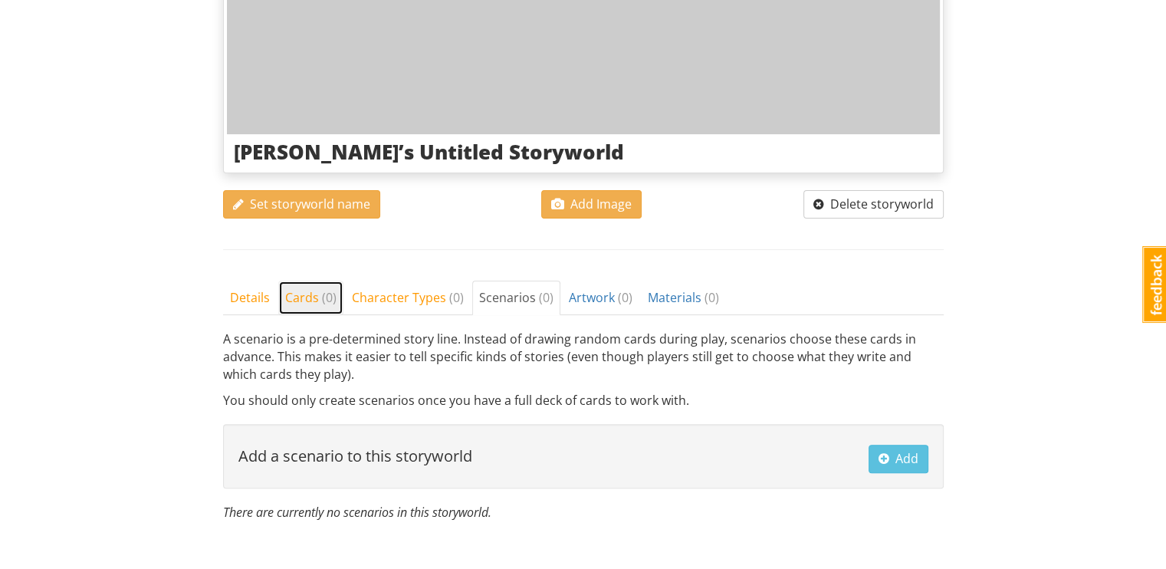
click at [307, 292] on span "Cards ( 0 )" at bounding box center [310, 297] width 51 height 17
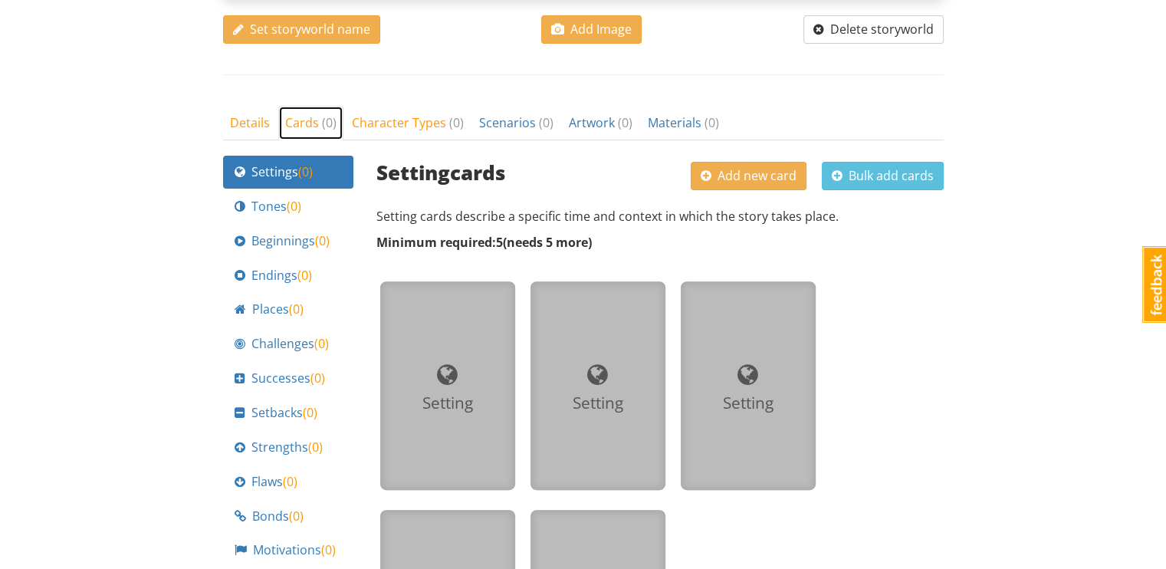
scroll to position [494, 0]
click at [699, 179] on button "Add new card" at bounding box center [749, 176] width 116 height 28
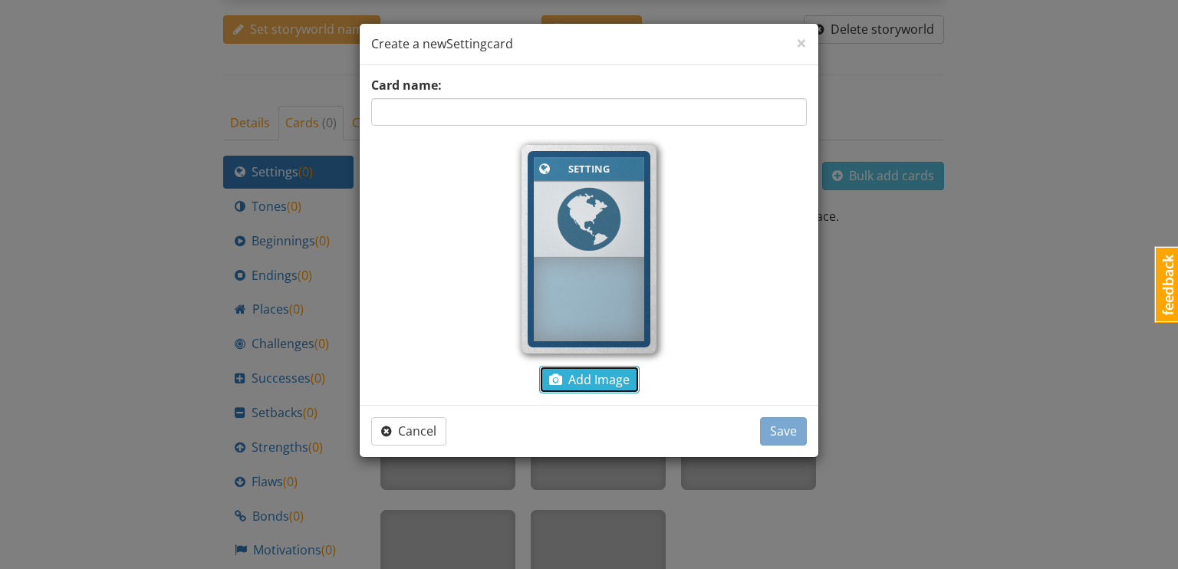
click at [586, 372] on span "Add Image" at bounding box center [589, 379] width 80 height 17
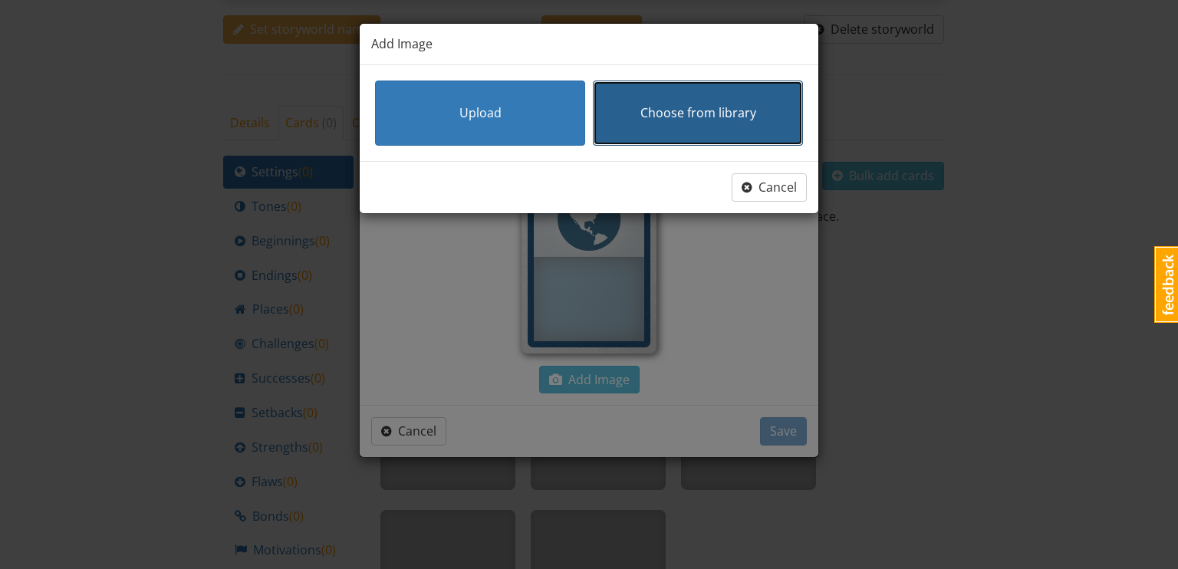
click at [711, 136] on button "Choose from library" at bounding box center [698, 112] width 210 height 65
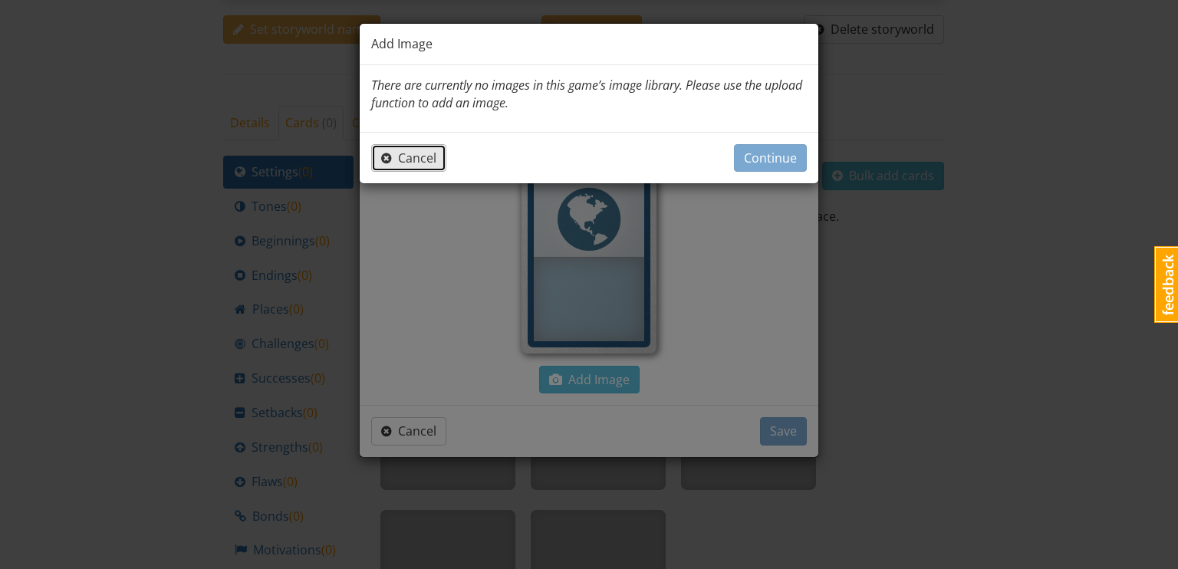
click at [429, 146] on button "Cancel" at bounding box center [408, 158] width 75 height 28
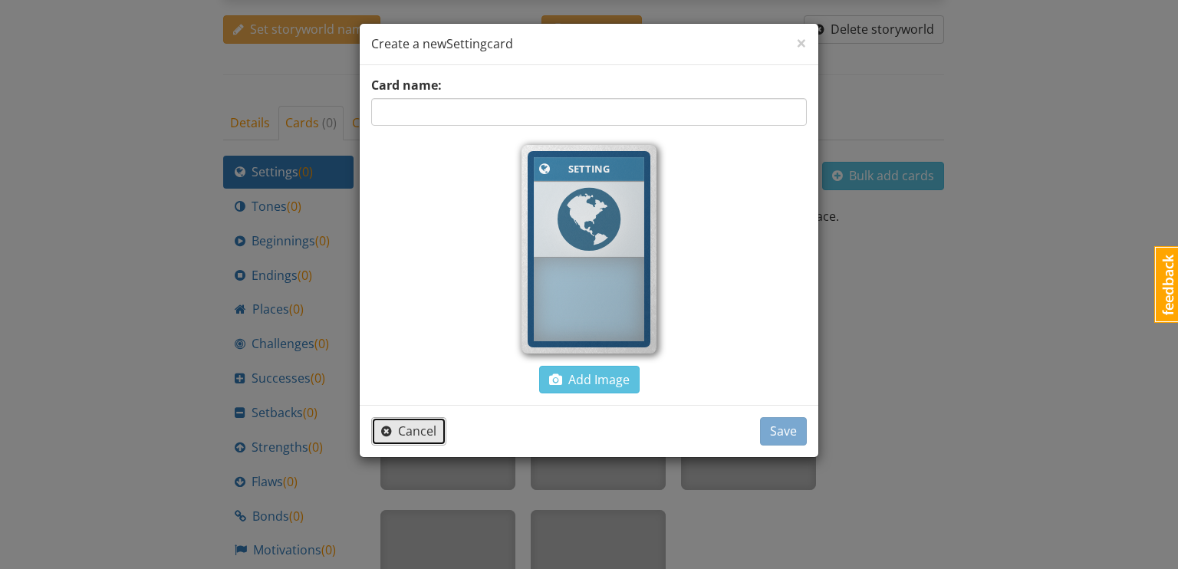
click at [428, 422] on span "Cancel" at bounding box center [408, 430] width 55 height 17
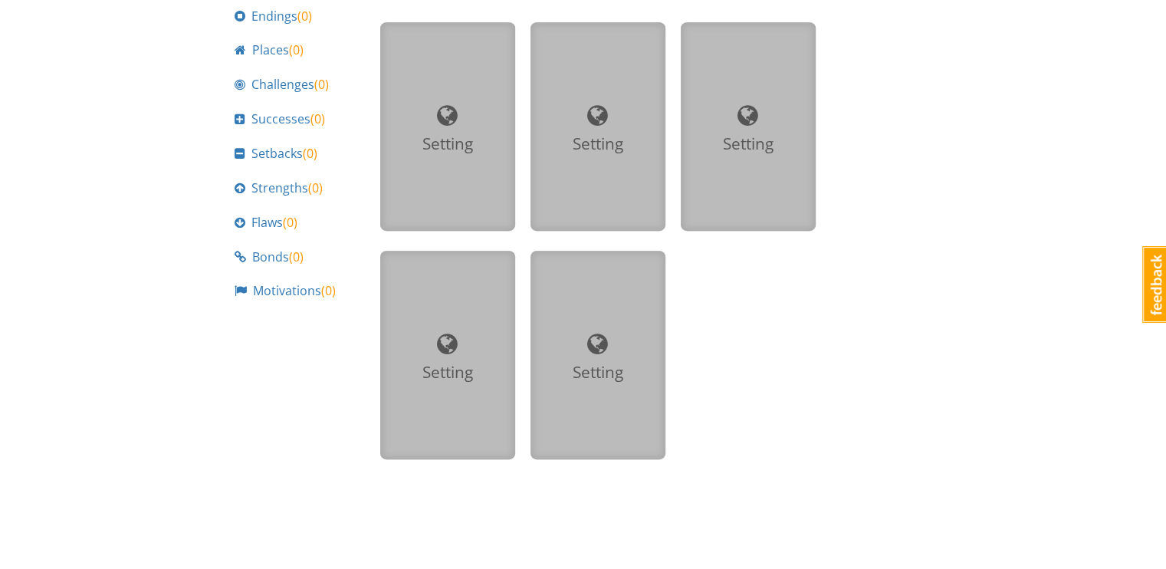
scroll to position [0, 0]
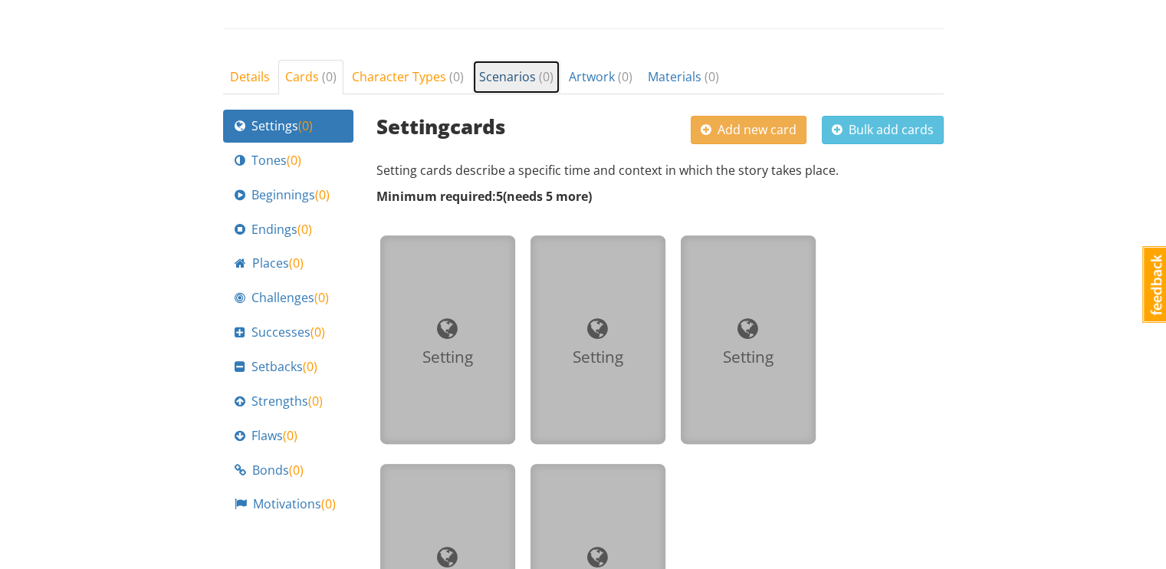
click at [521, 79] on span "Scenarios ( 0 )" at bounding box center [516, 76] width 74 height 17
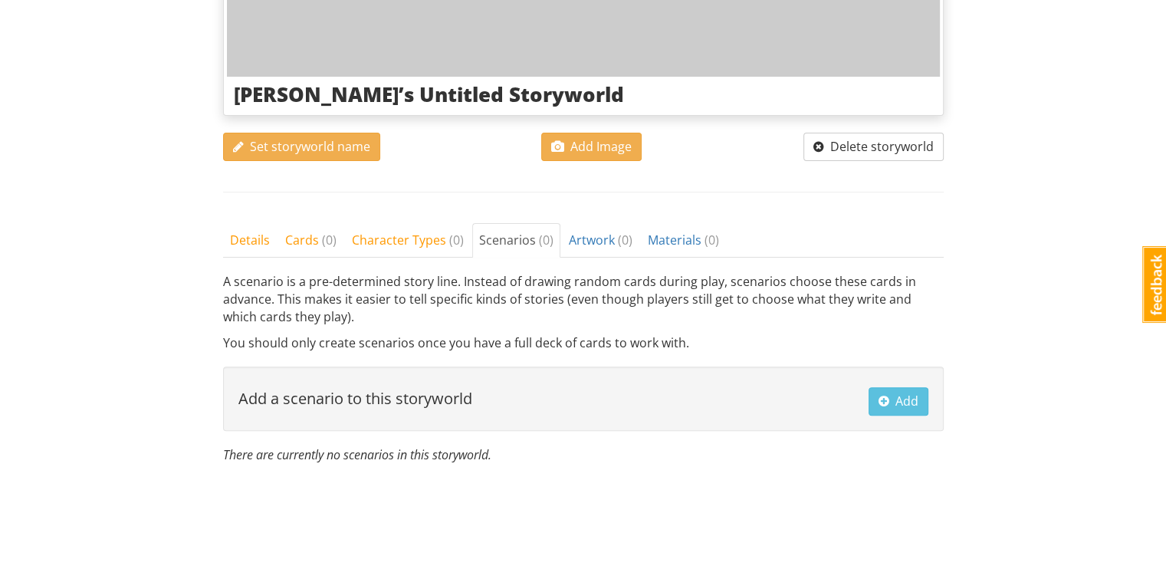
click at [467, 77] on div "MsGertz’s Untitled Storyworld" at bounding box center [583, 95] width 713 height 36
click at [413, 228] on link "Character Types ( 0 )" at bounding box center [408, 240] width 126 height 34
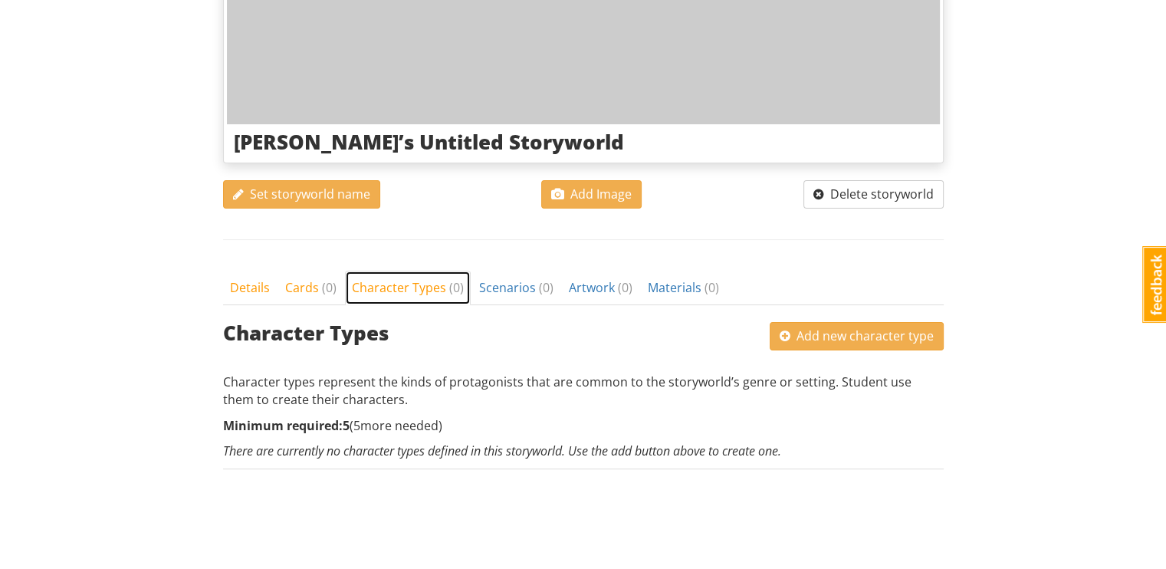
scroll to position [326, 0]
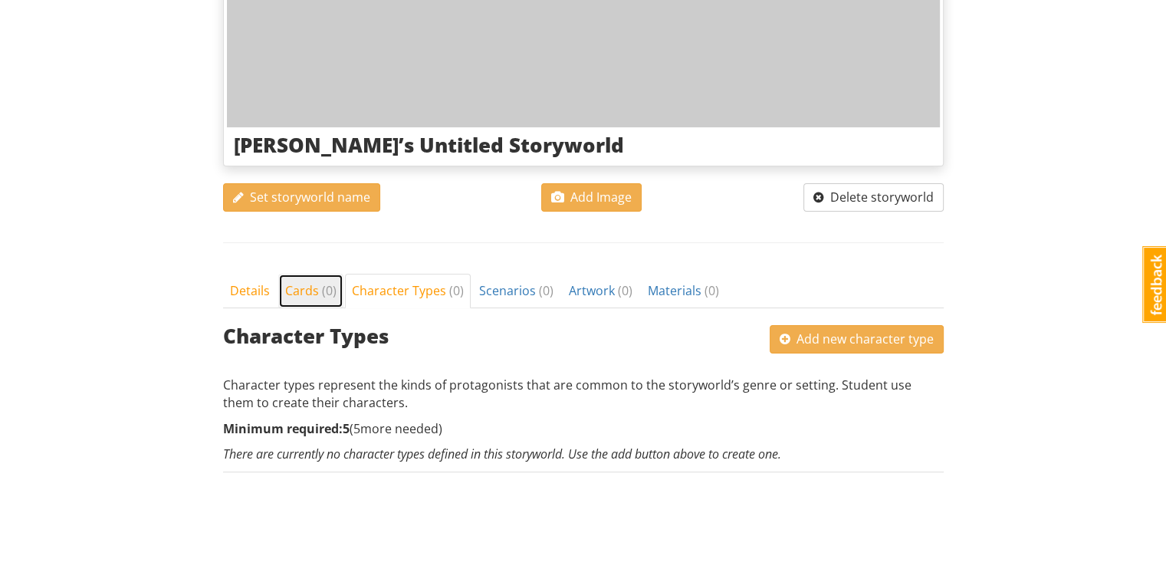
click at [297, 286] on span "Cards ( 0 )" at bounding box center [310, 290] width 51 height 17
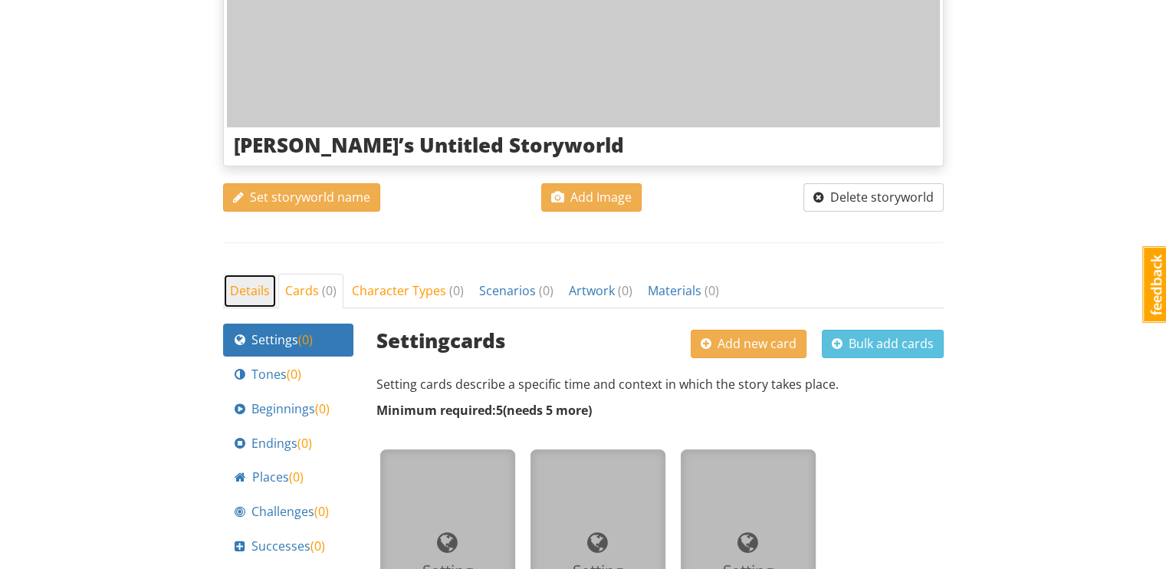
click at [235, 278] on link "Details" at bounding box center [250, 291] width 54 height 34
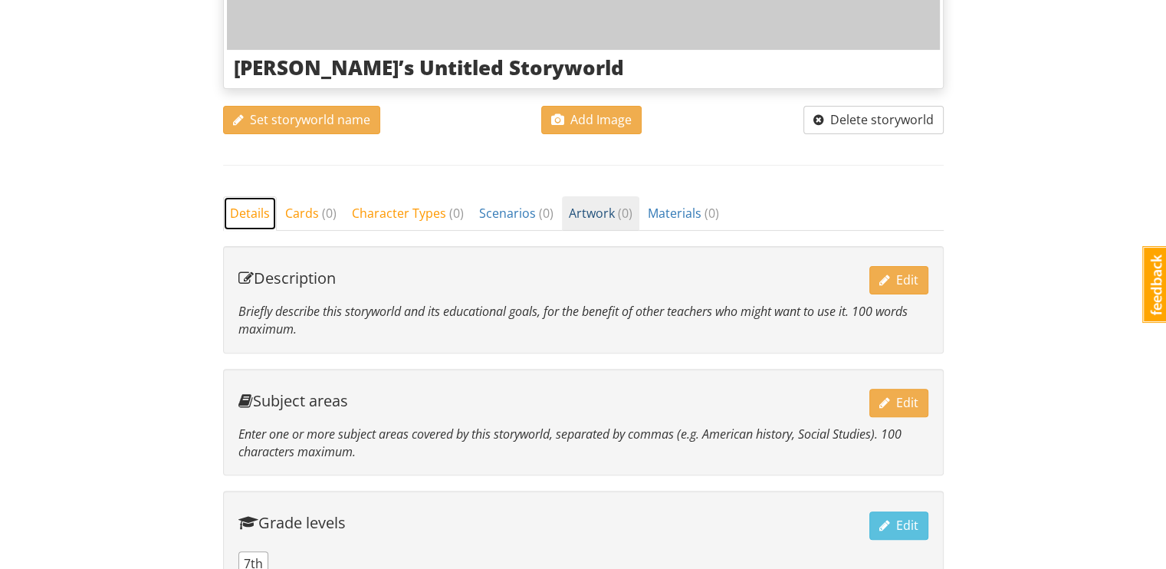
scroll to position [0, 0]
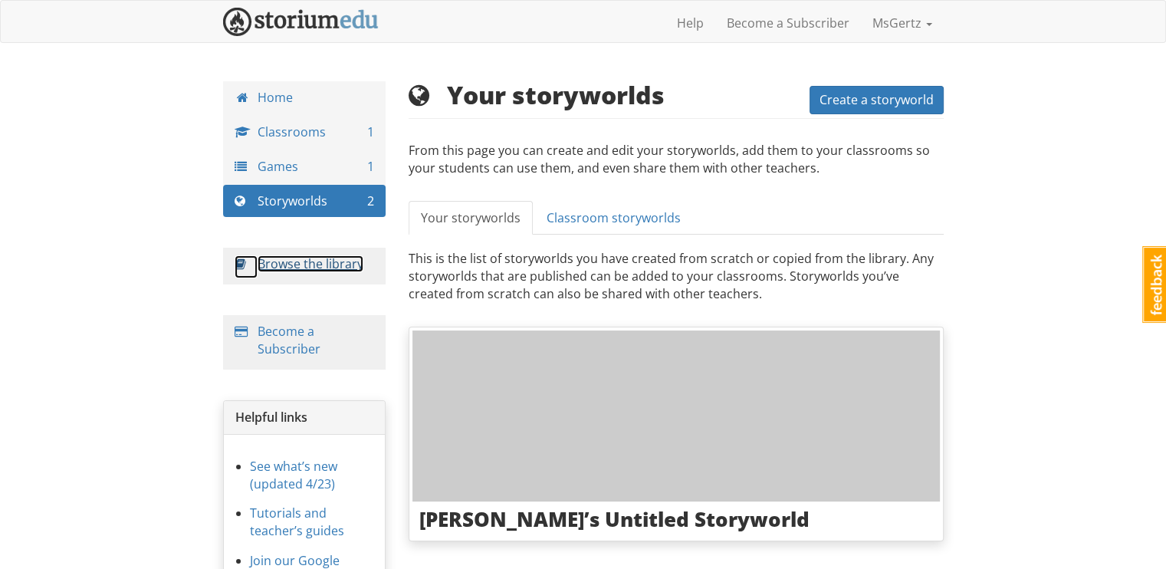
click at [319, 256] on link "Browse the library" at bounding box center [311, 263] width 106 height 17
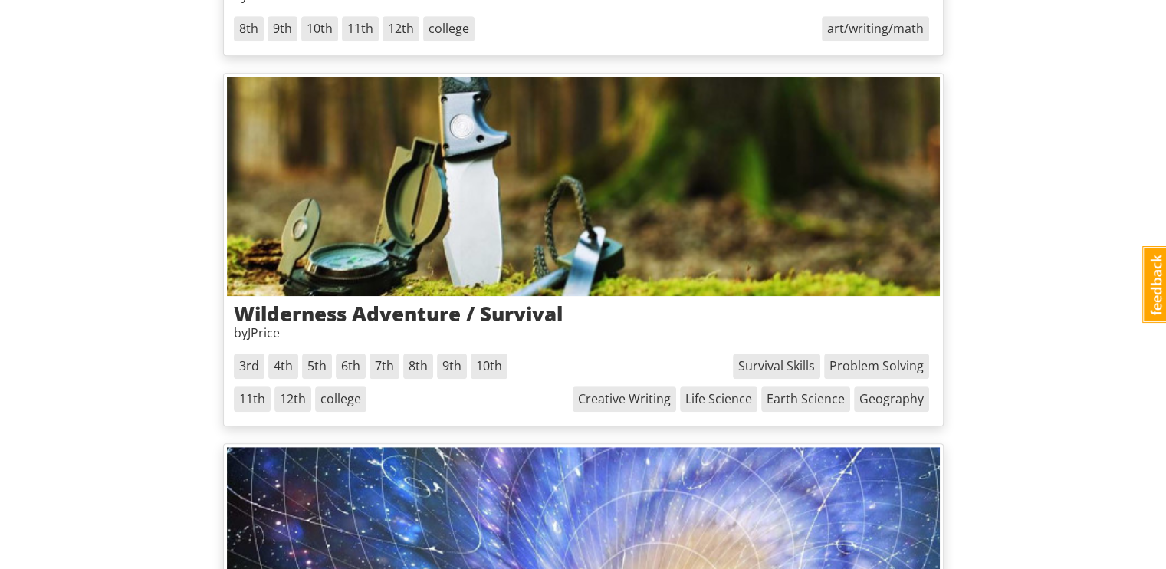
scroll to position [895, 0]
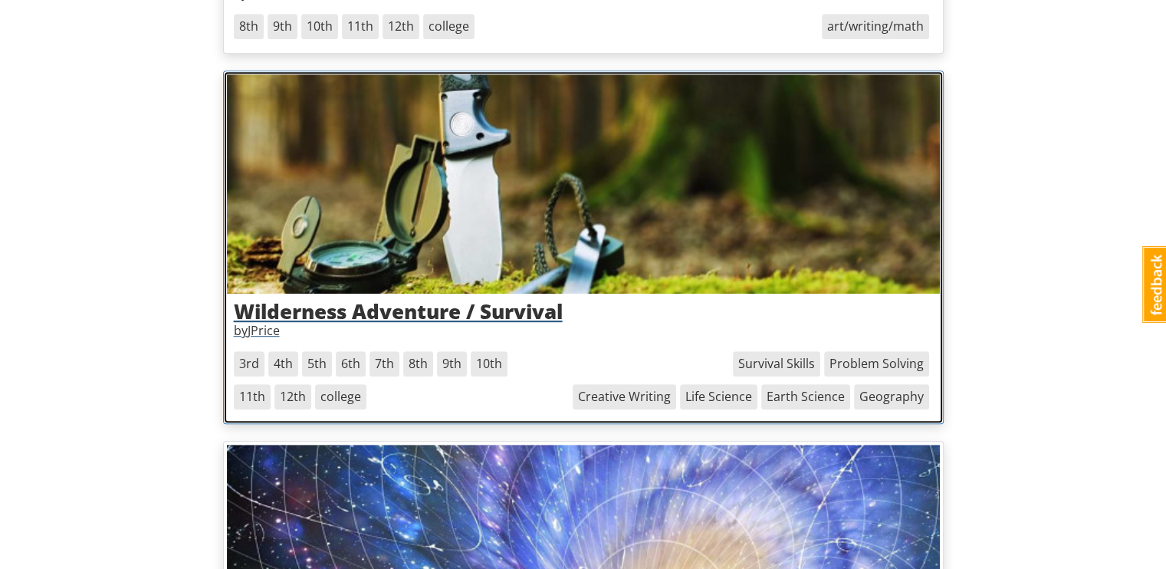
click at [645, 291] on img at bounding box center [583, 183] width 713 height 219
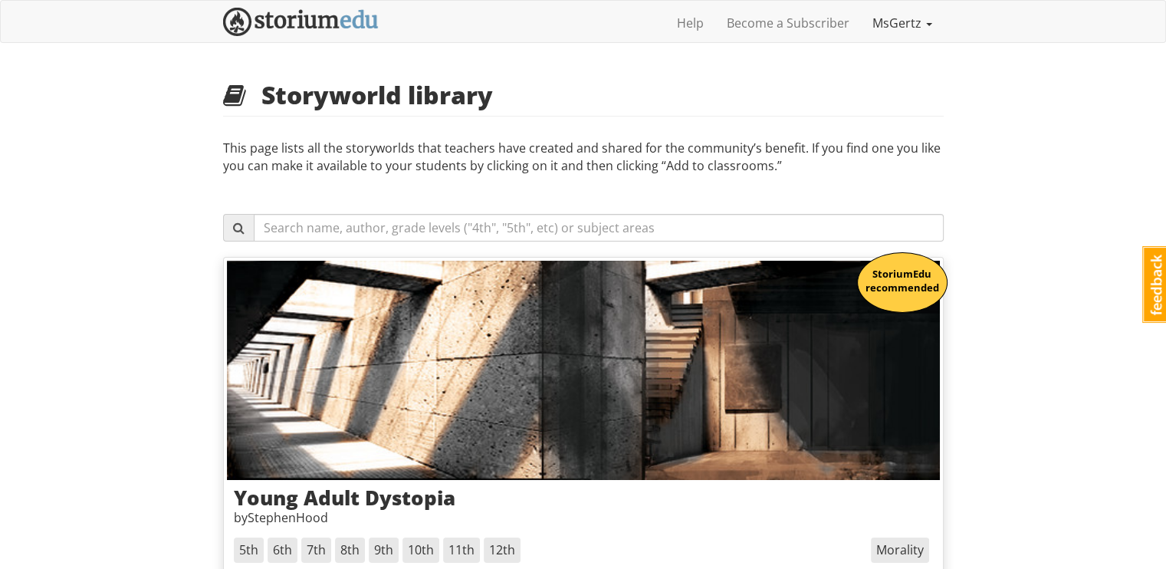
click at [894, 38] on link "MsGertz" at bounding box center [902, 23] width 83 height 38
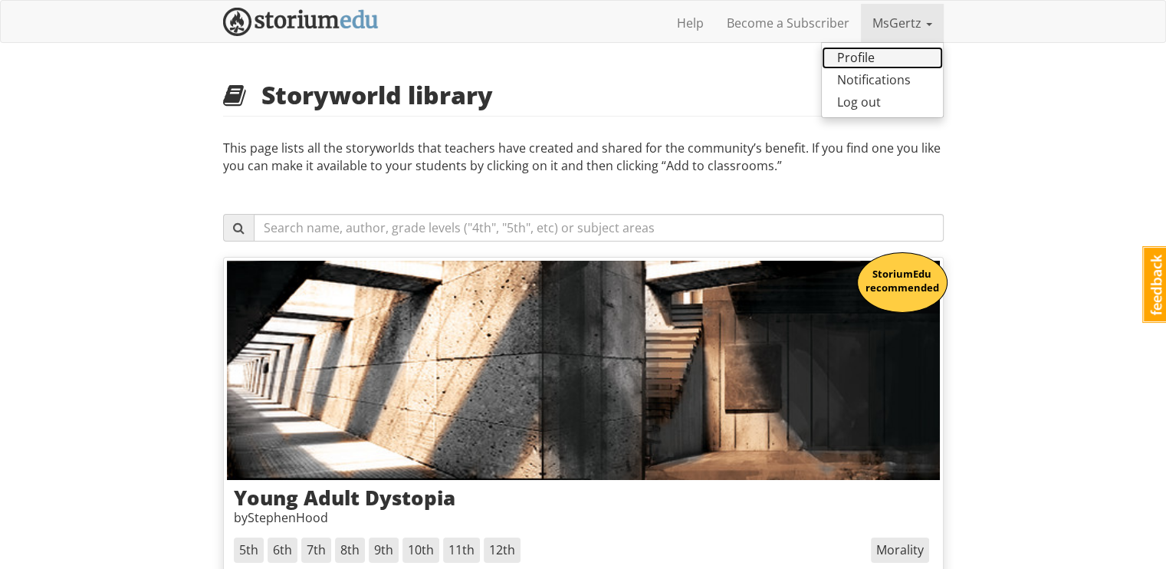
click at [882, 57] on link "Profile" at bounding box center [882, 58] width 121 height 22
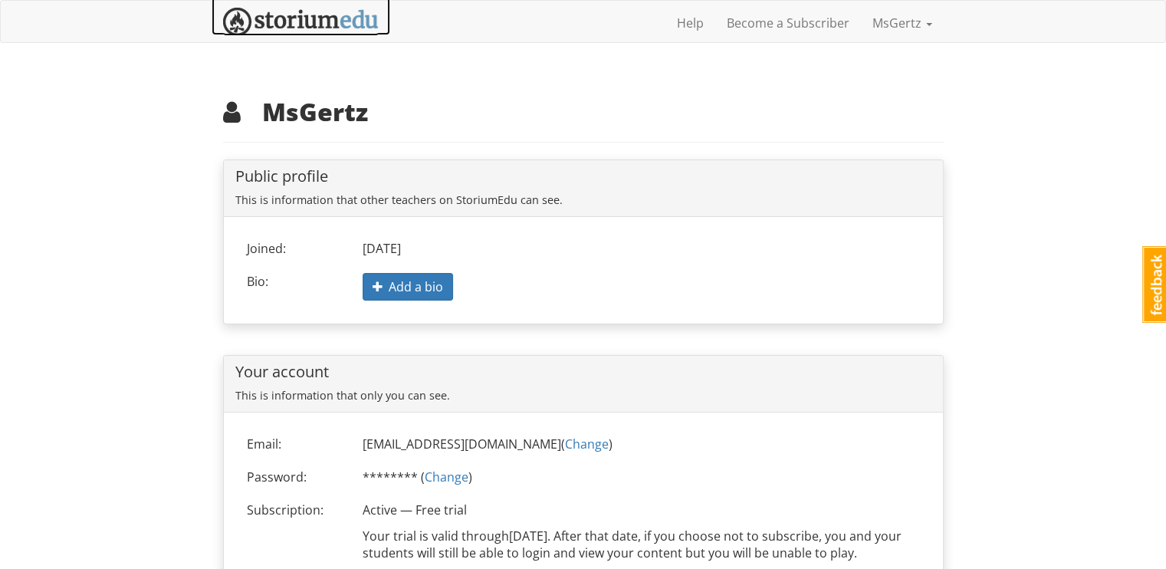
click at [364, 27] on img at bounding box center [301, 22] width 156 height 28
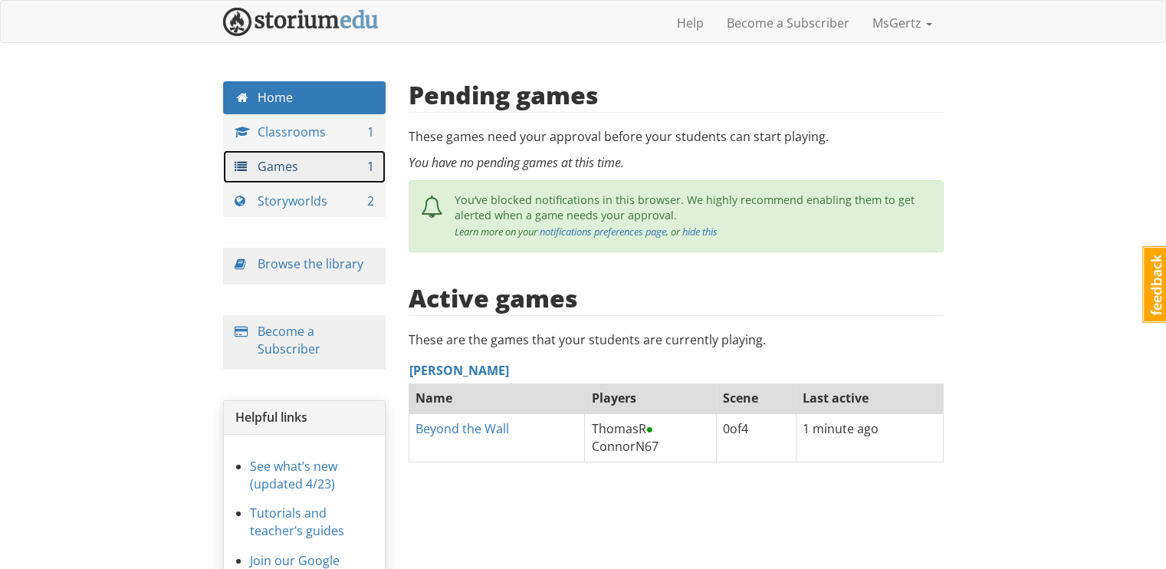
click at [297, 164] on link "Games 1" at bounding box center [304, 166] width 163 height 33
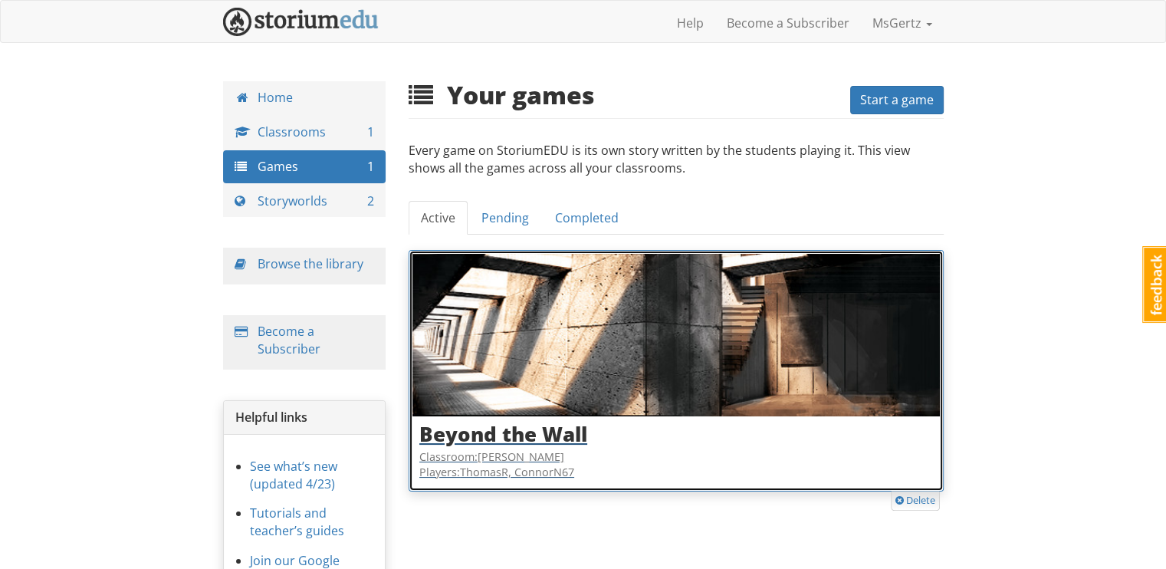
click at [512, 383] on img at bounding box center [675, 335] width 527 height 163
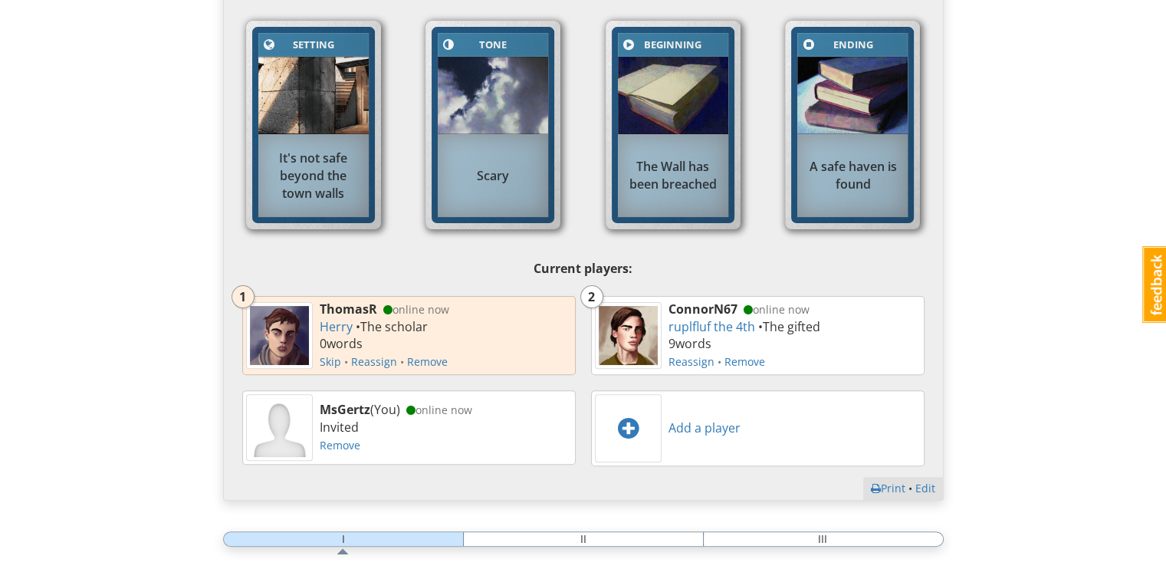
scroll to position [417, 0]
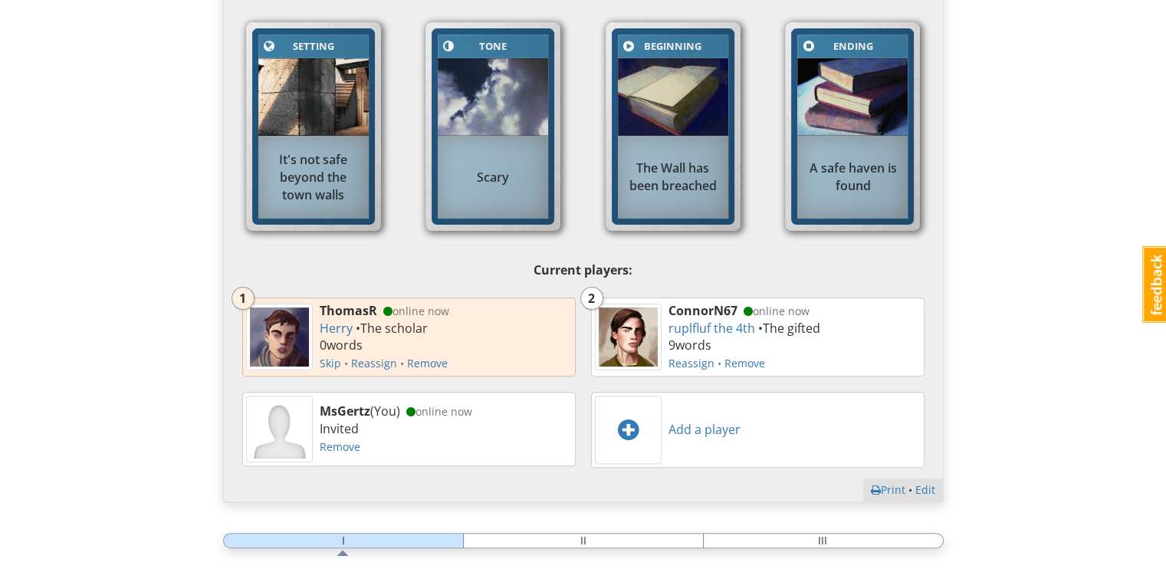
drag, startPoint x: 504, startPoint y: 245, endPoint x: 515, endPoint y: 333, distance: 88.8
click at [515, 333] on div "Setting Setting It's not safe beyond the town walls Tone Tone Scary Beginning B…" at bounding box center [584, 245] width 698 height 461
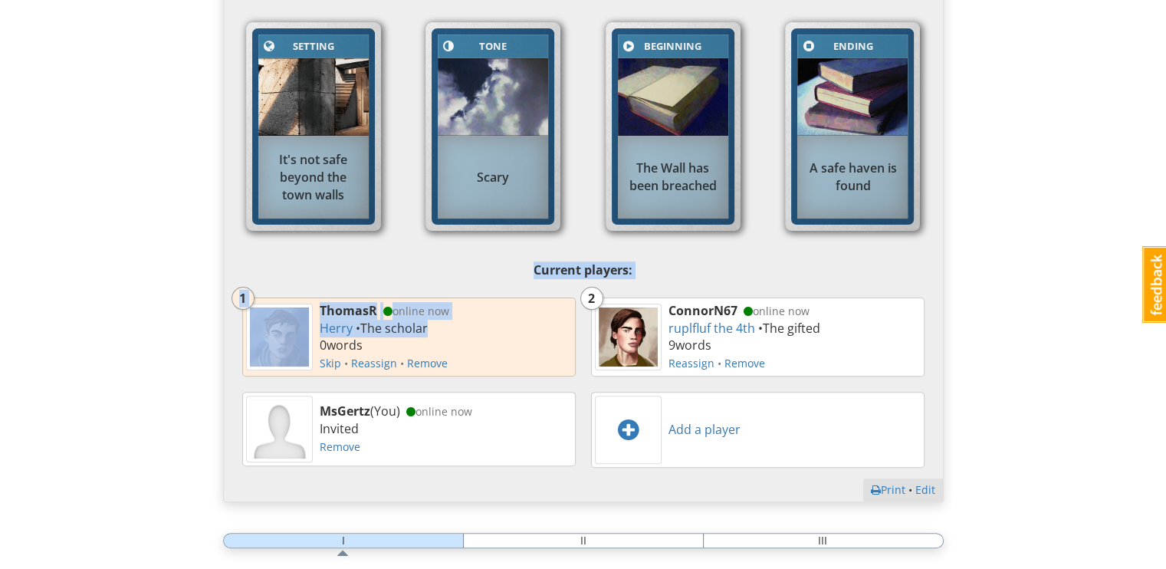
click at [515, 333] on div "ThomasR online now Herry • The scholar 0 word s Skip • Reassign • Remove" at bounding box center [445, 336] width 259 height 77
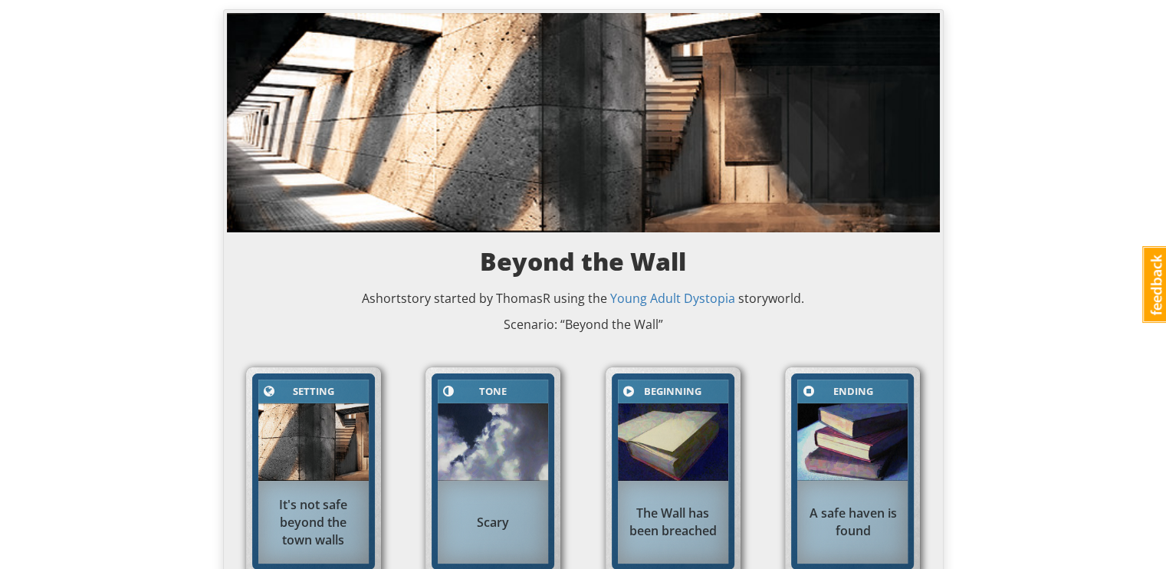
scroll to position [0, 0]
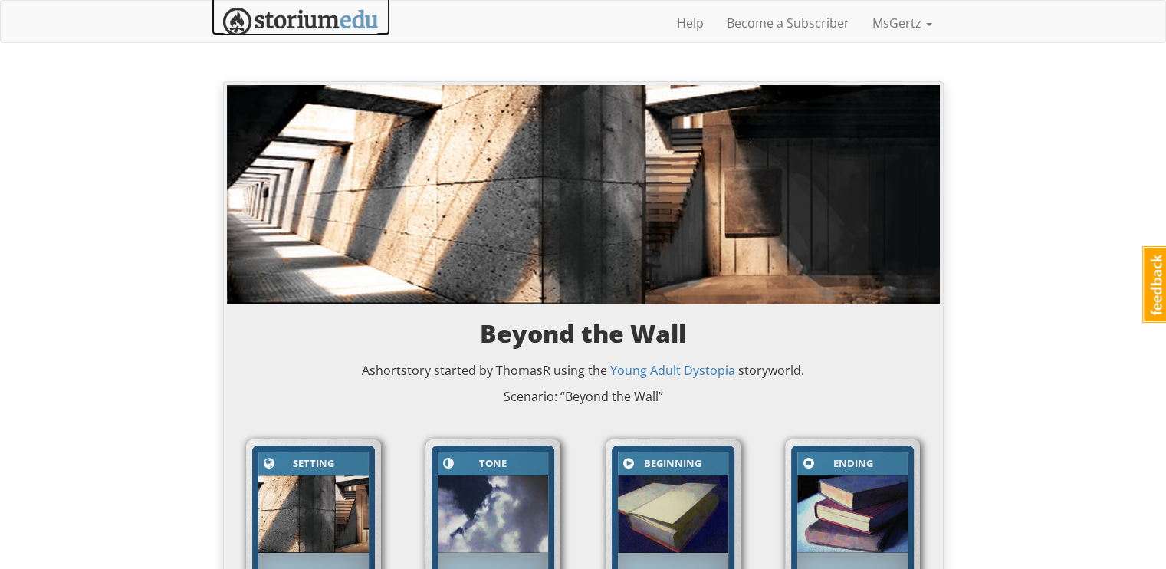
click at [355, 18] on img at bounding box center [301, 22] width 156 height 28
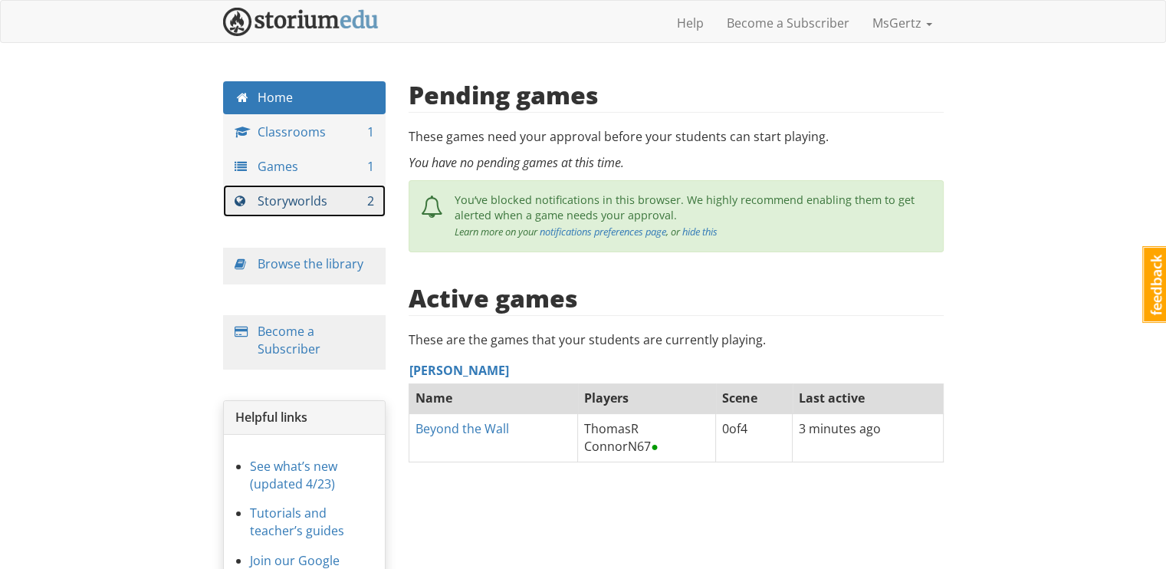
click at [350, 200] on link "Storyworlds 2" at bounding box center [304, 201] width 163 height 33
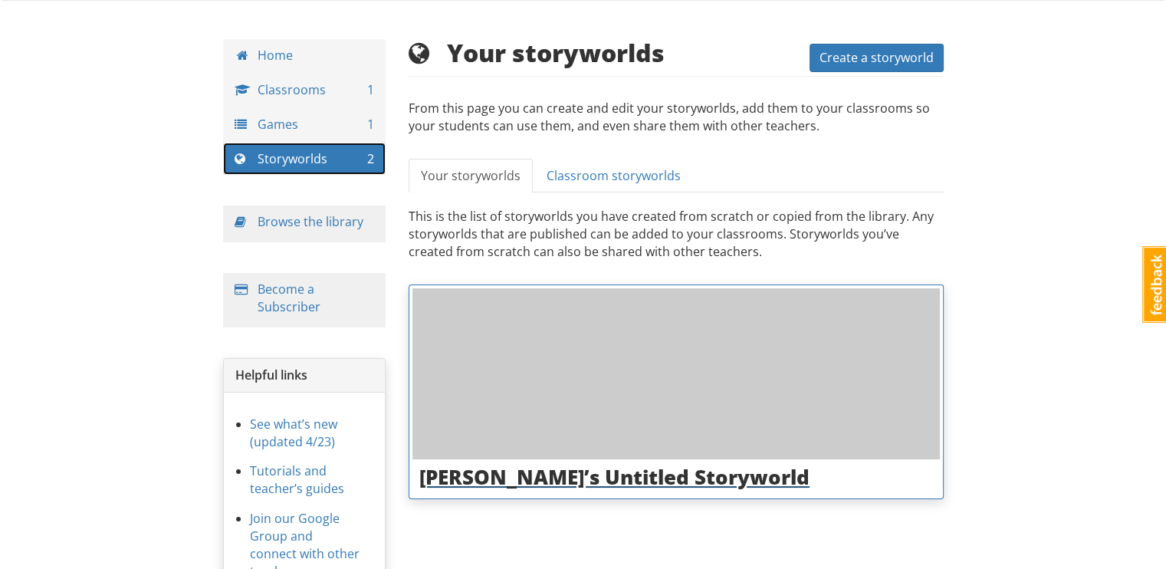
scroll to position [110, 0]
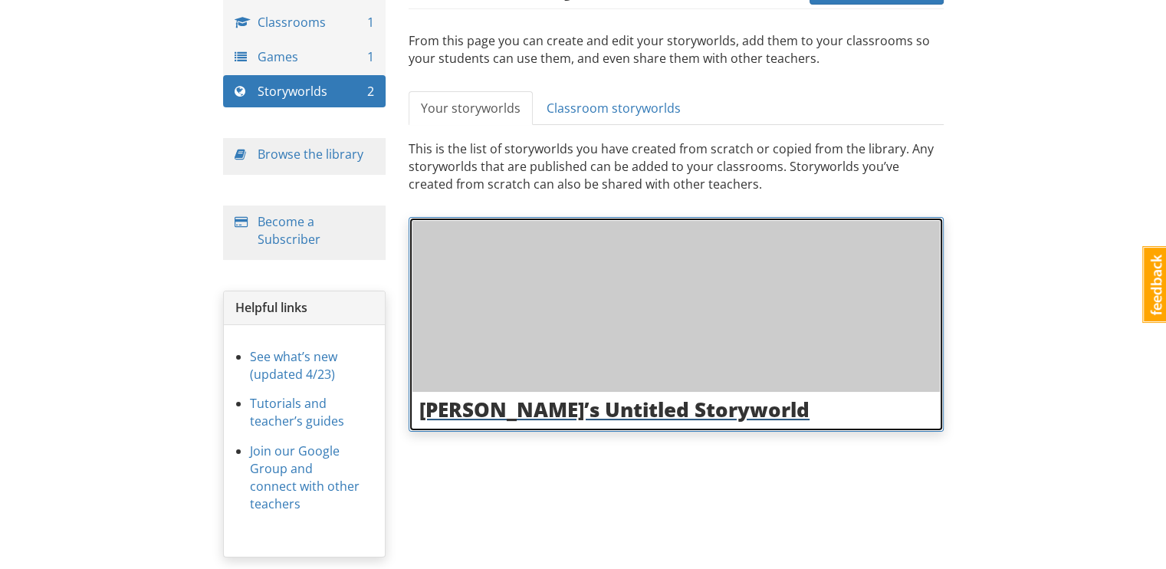
click at [573, 399] on h3 "MsGertz’s Untitled Storyworld" at bounding box center [676, 410] width 514 height 22
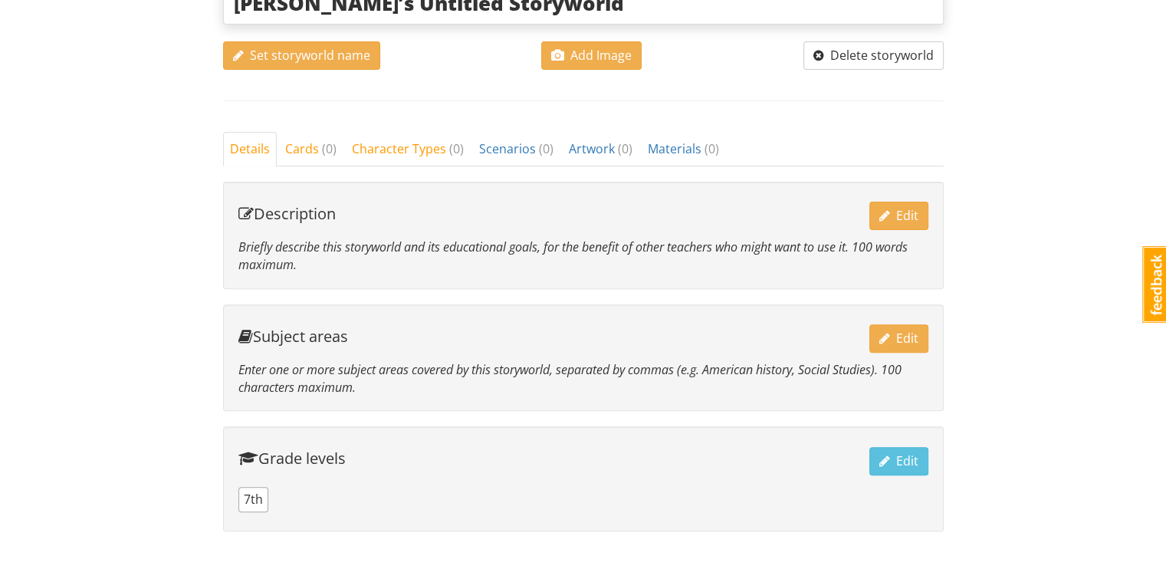
scroll to position [466, 0]
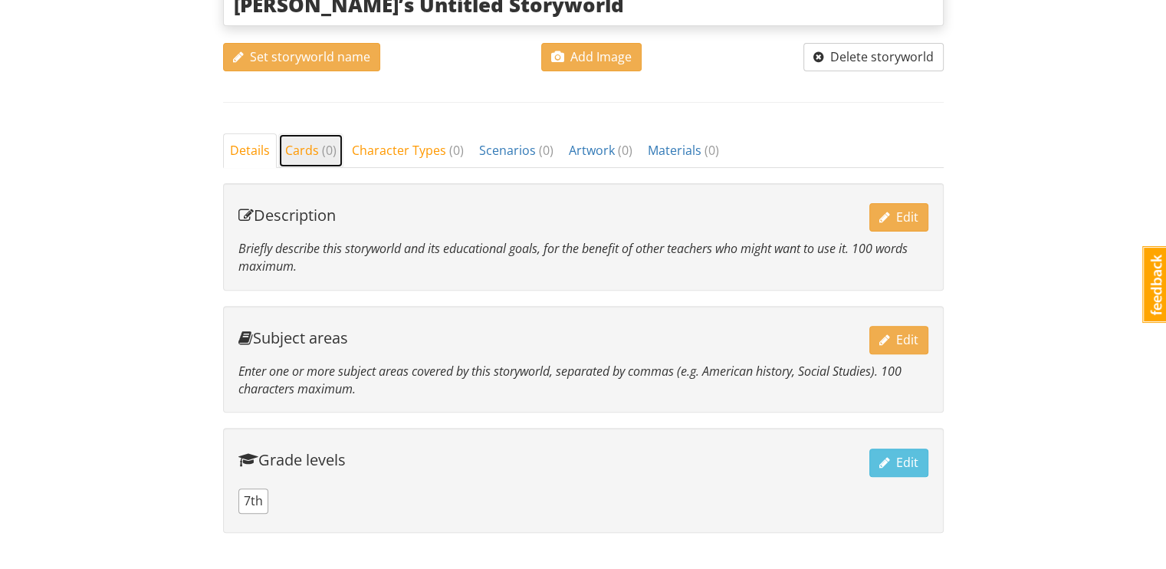
click at [322, 149] on span "( 0 )" at bounding box center [329, 150] width 15 height 17
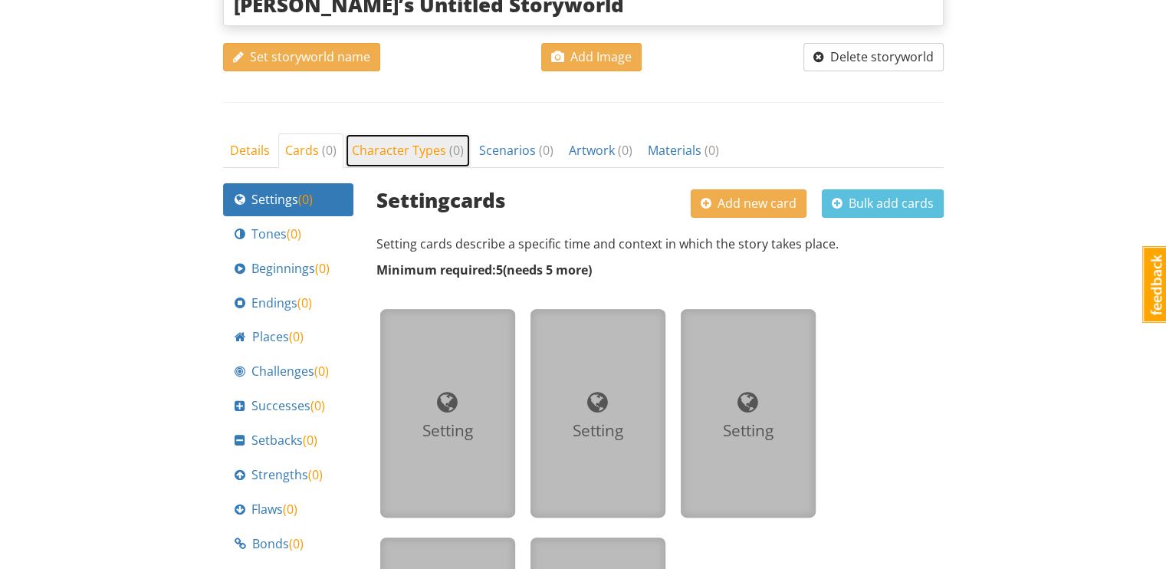
click at [435, 149] on span "Character Types ( 0 )" at bounding box center [408, 150] width 112 height 17
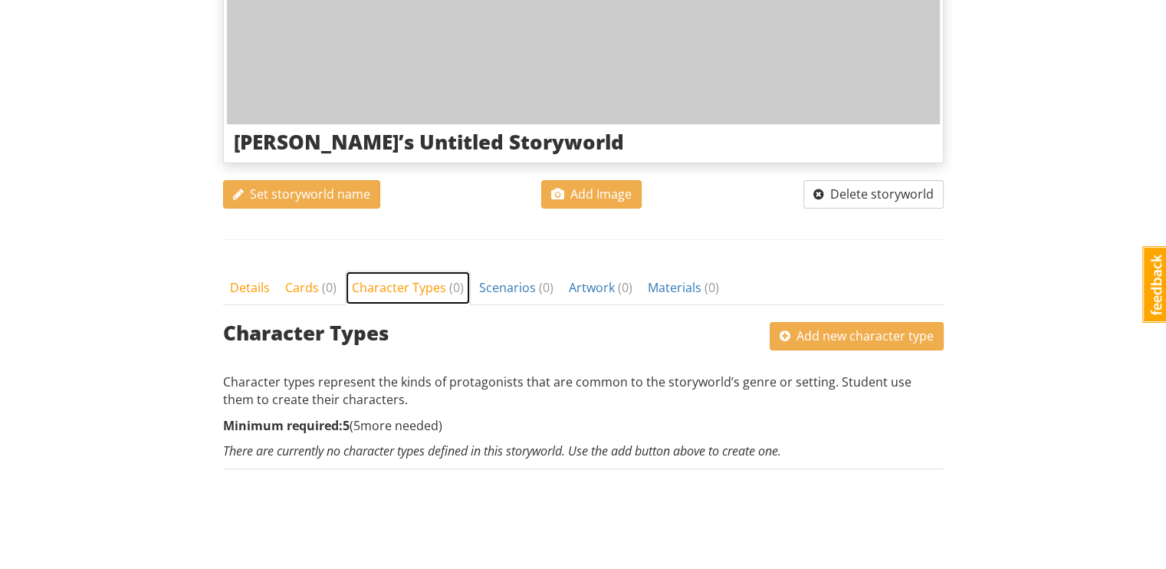
scroll to position [326, 0]
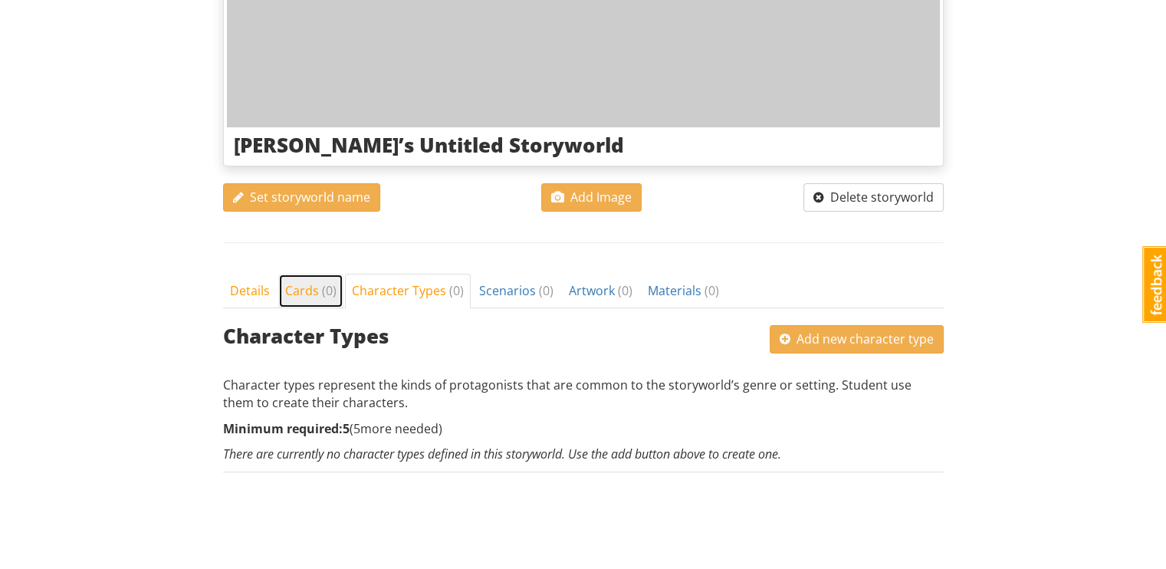
click at [313, 290] on span "Cards ( 0 )" at bounding box center [310, 290] width 51 height 17
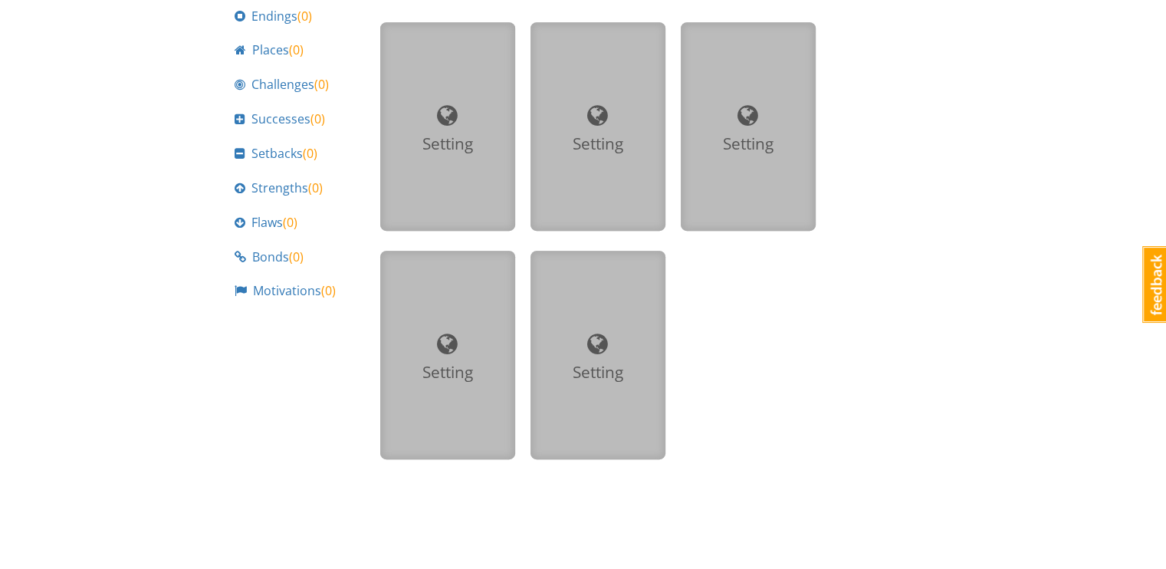
scroll to position [0, 0]
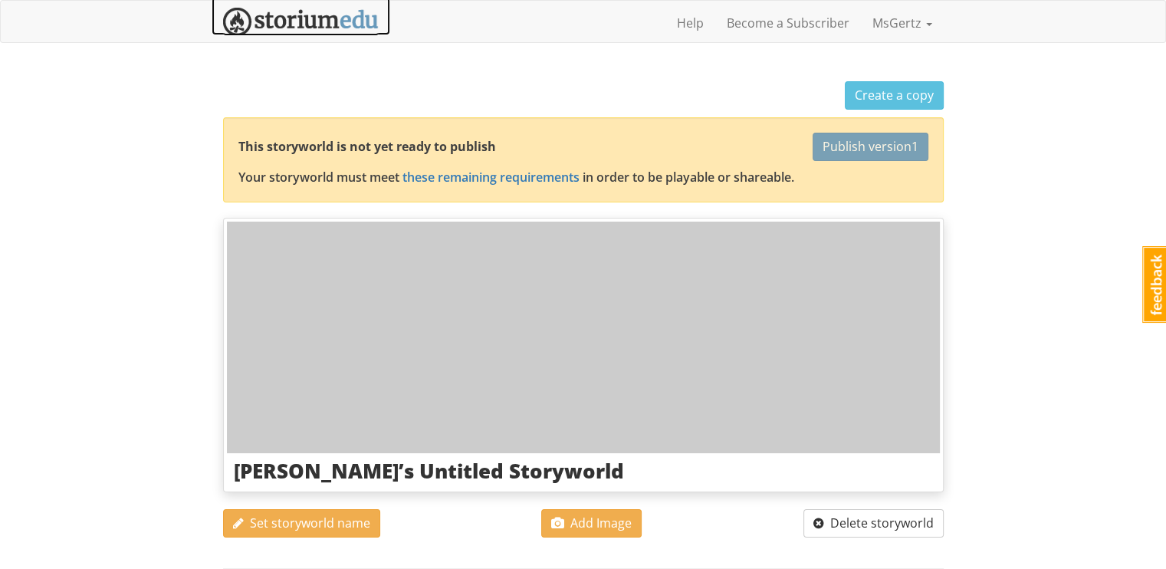
click at [317, 21] on img at bounding box center [301, 22] width 156 height 28
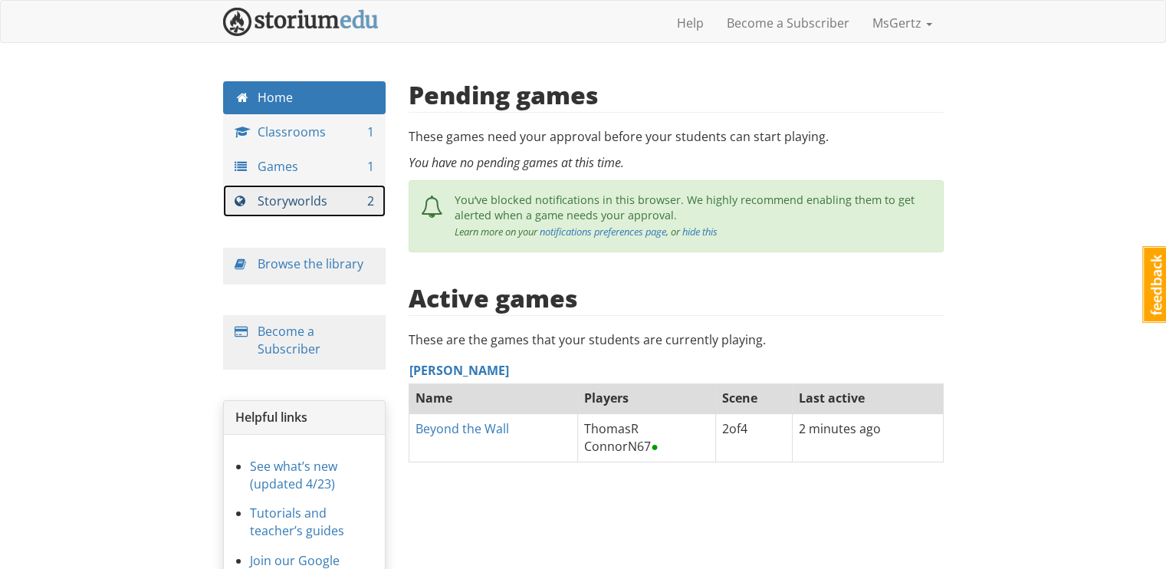
click at [303, 211] on link "Storyworlds 2" at bounding box center [304, 201] width 163 height 33
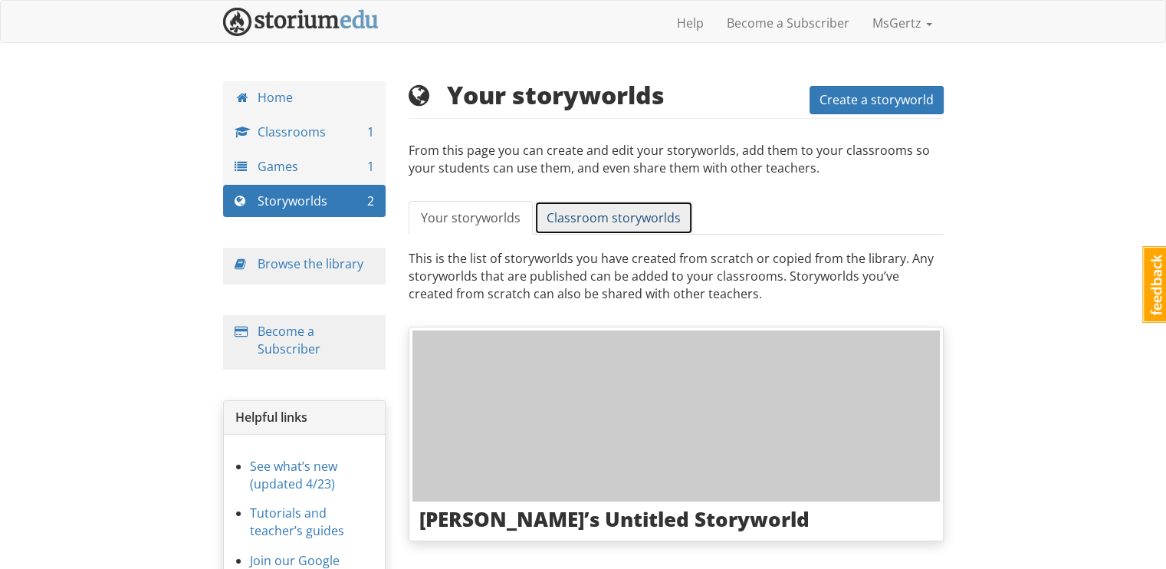
click at [607, 221] on span "Classroom storyworlds" at bounding box center [614, 217] width 134 height 17
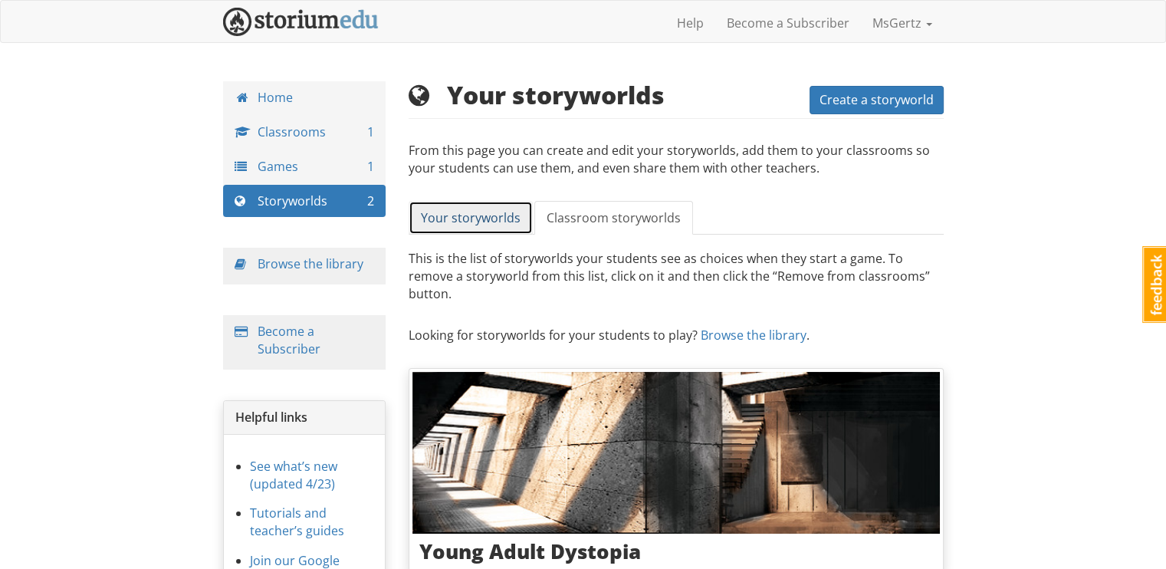
click at [486, 207] on link "Your storyworlds" at bounding box center [471, 218] width 124 height 34
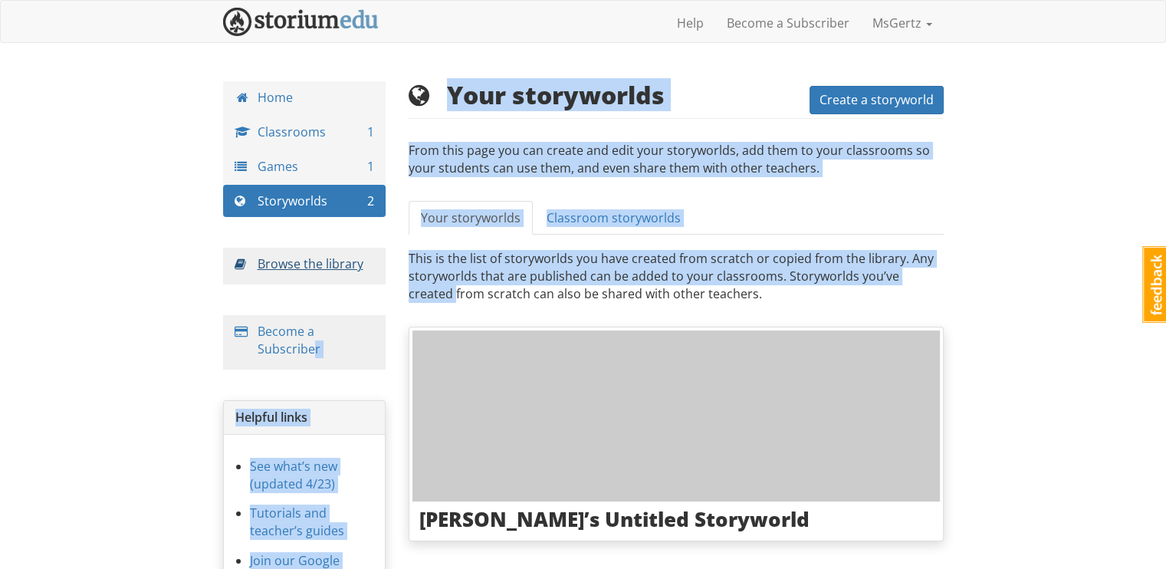
drag, startPoint x: 310, startPoint y: 361, endPoint x: 347, endPoint y: 264, distance: 103.4
click at [399, 286] on div "Home Classrooms 1 Games 1 Storyworlds 2 Browse the library Become a Subscriber …" at bounding box center [584, 389] width 744 height 616
click at [308, 264] on link "Browse the library" at bounding box center [311, 263] width 106 height 17
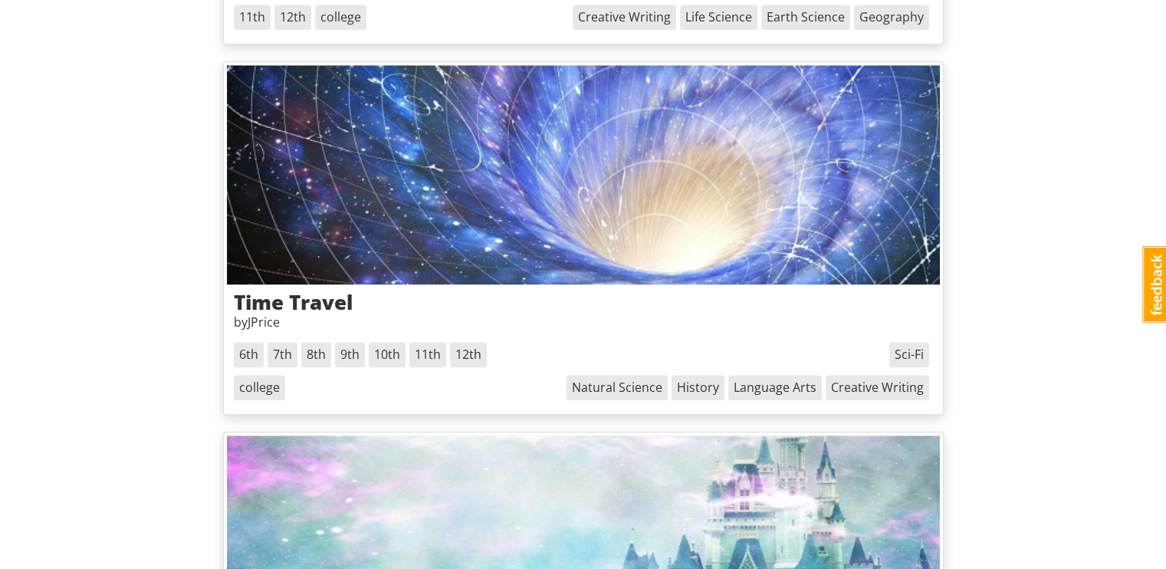
scroll to position [1316, 0]
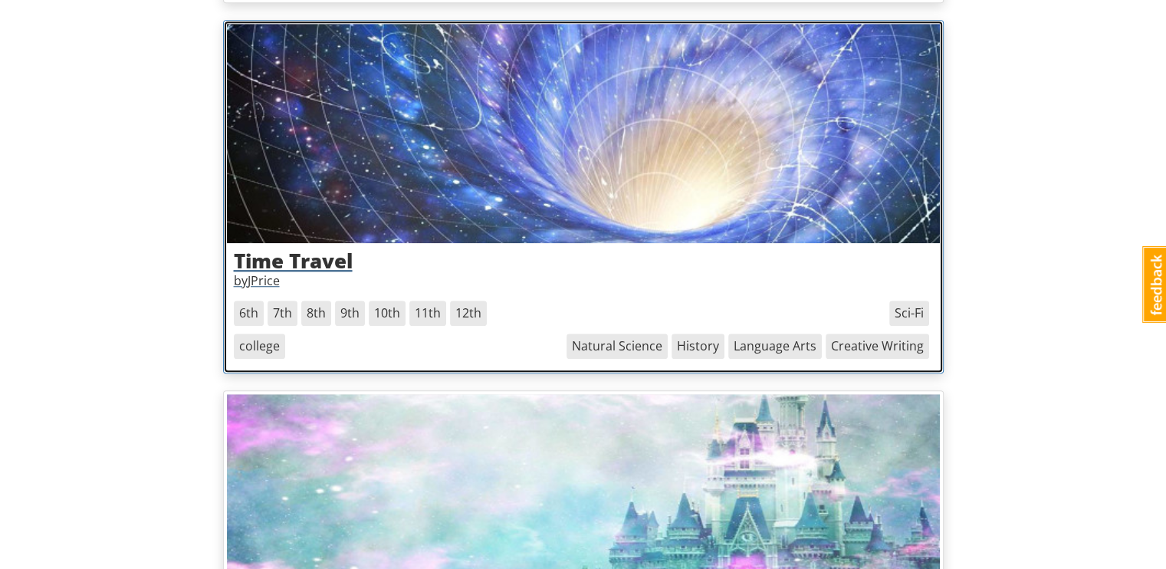
click at [628, 195] on img at bounding box center [583, 133] width 713 height 219
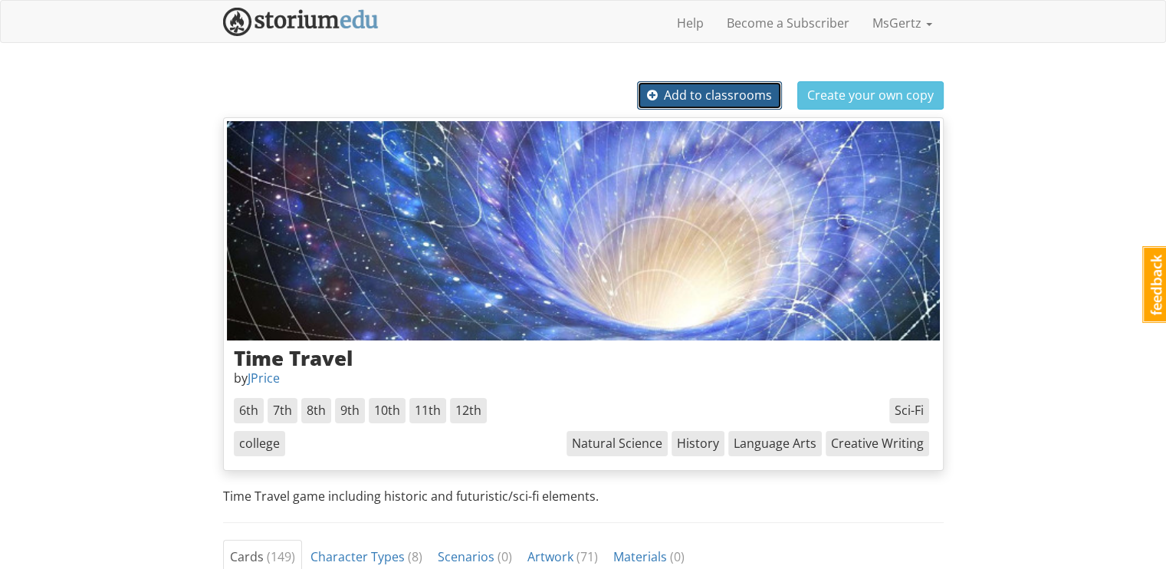
drag, startPoint x: 628, startPoint y: 195, endPoint x: 702, endPoint y: 94, distance: 125.6
click at [702, 94] on span "Add to classrooms" at bounding box center [709, 95] width 125 height 17
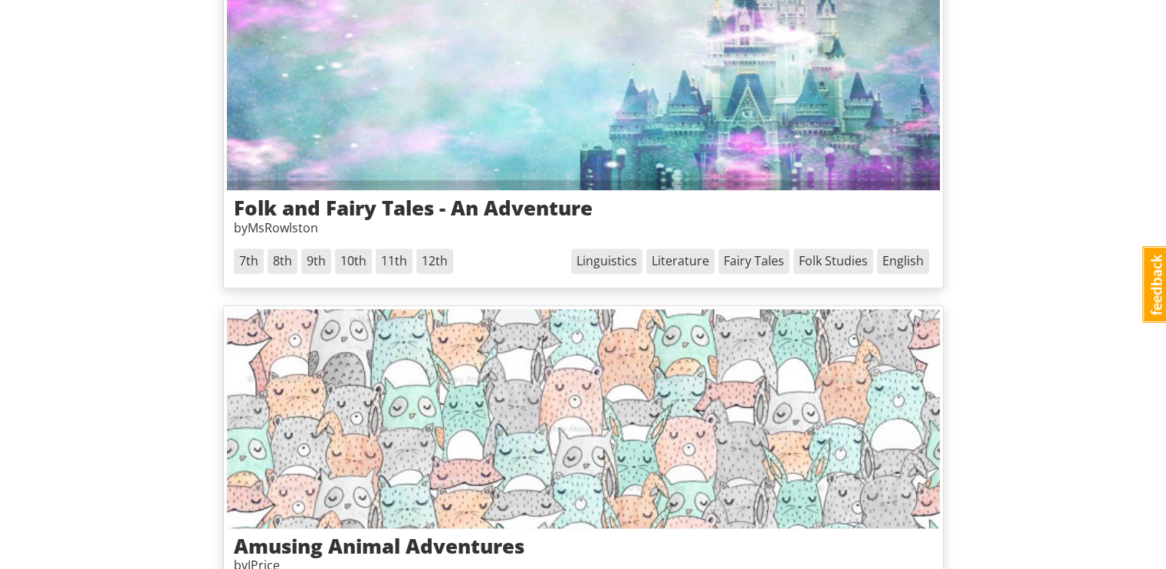
scroll to position [1739, 0]
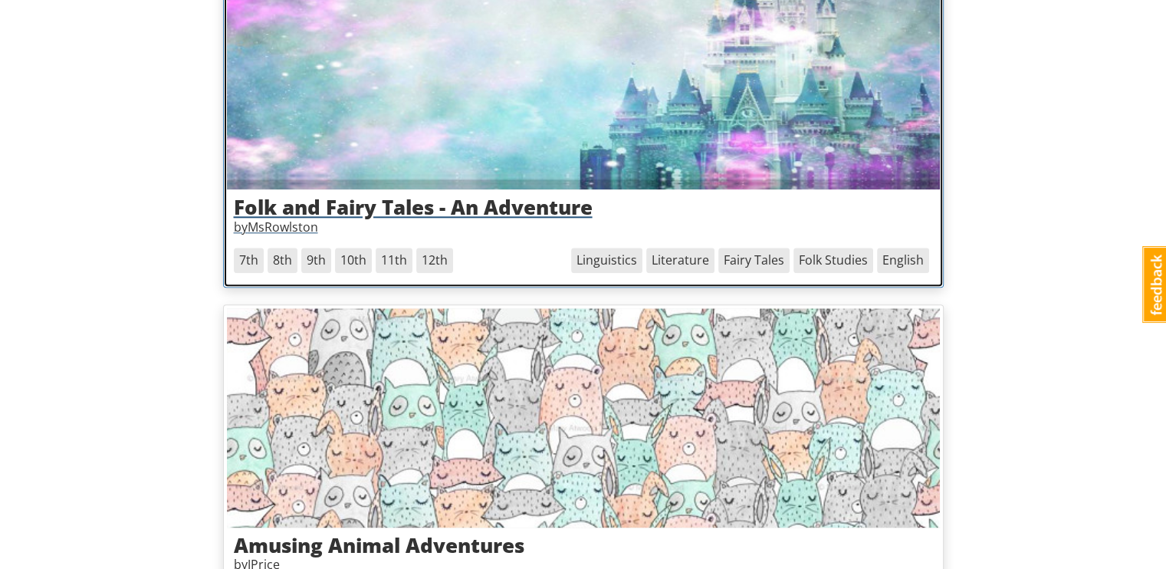
click at [544, 178] on img at bounding box center [583, 79] width 713 height 219
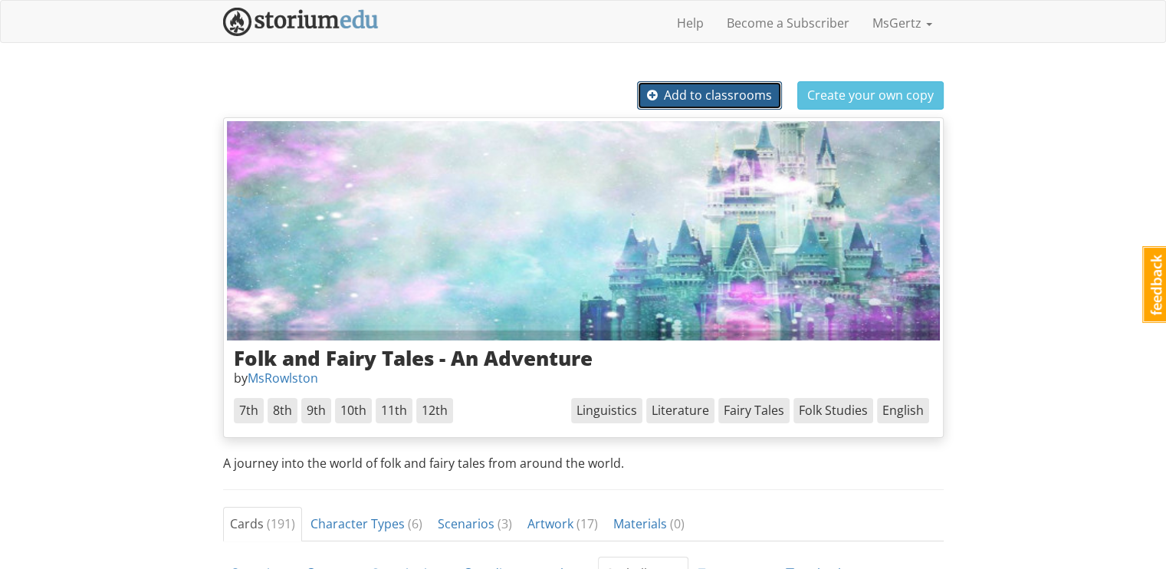
click at [653, 82] on button "Add to classrooms" at bounding box center [709, 95] width 145 height 28
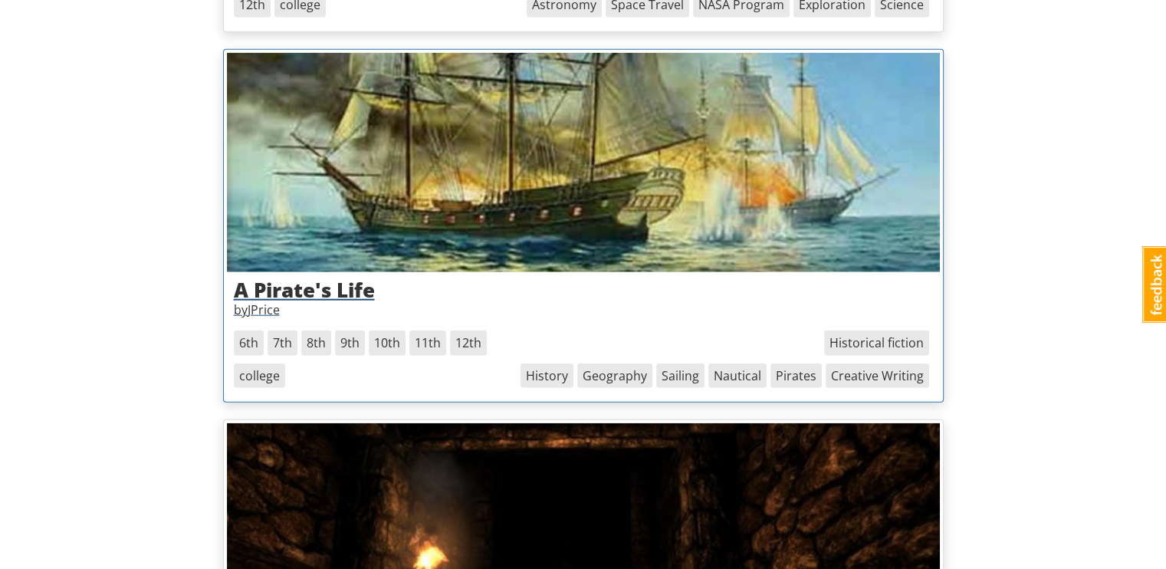
scroll to position [3782, 0]
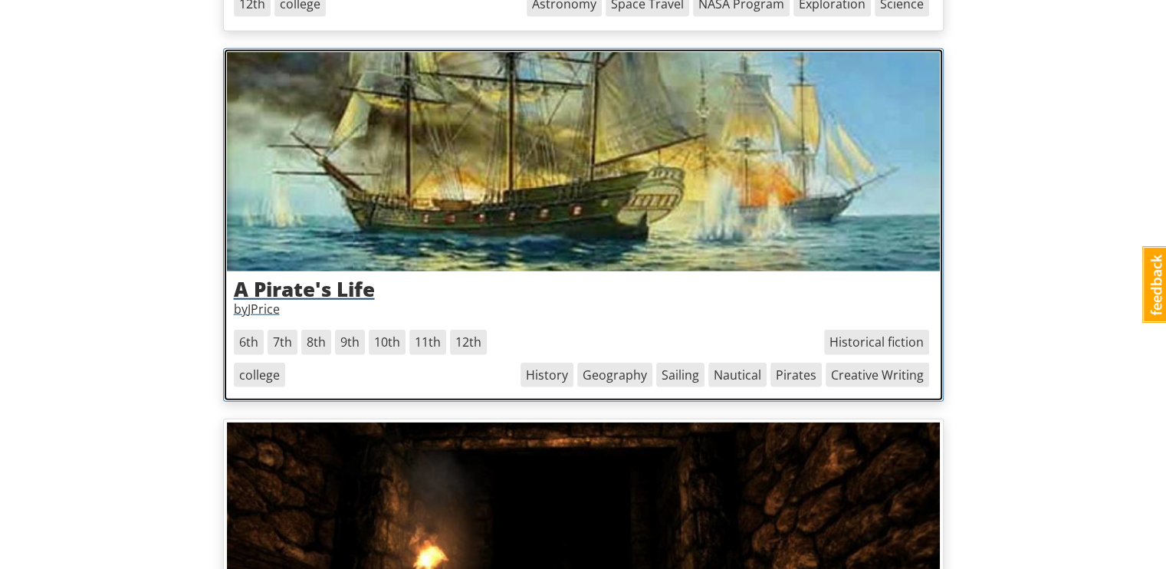
click at [491, 211] on img at bounding box center [583, 161] width 713 height 219
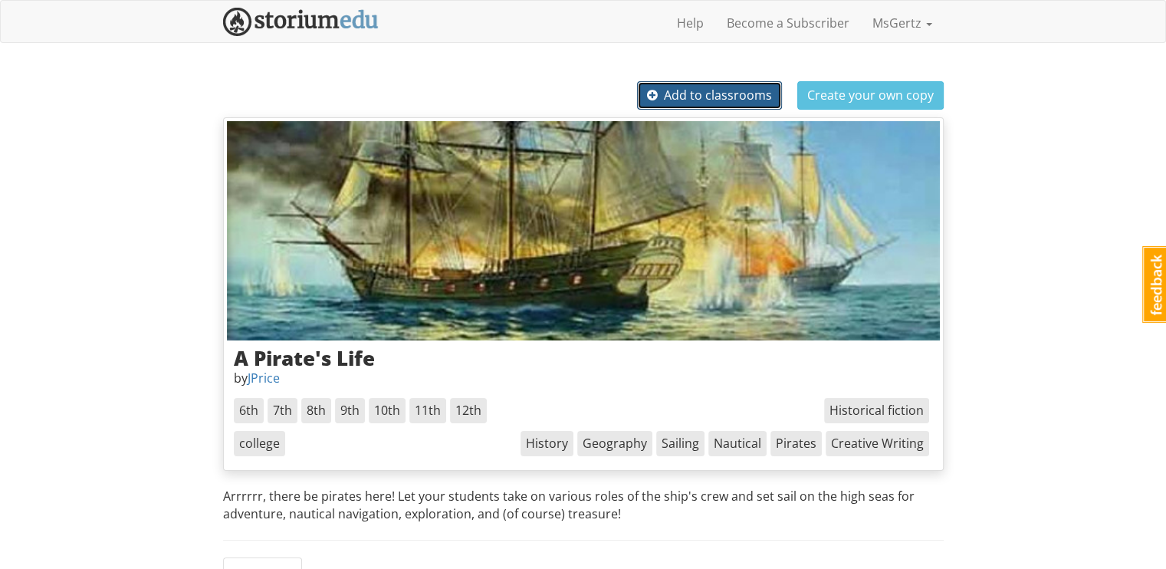
click at [685, 93] on span "Add to classrooms" at bounding box center [709, 95] width 125 height 17
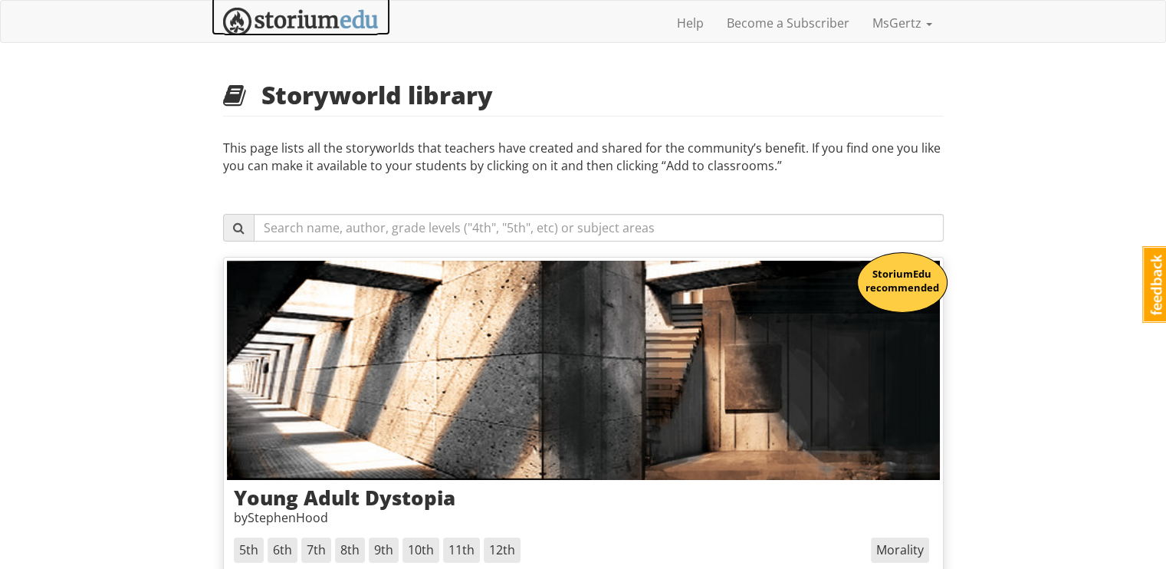
click at [329, 8] on img at bounding box center [301, 22] width 156 height 28
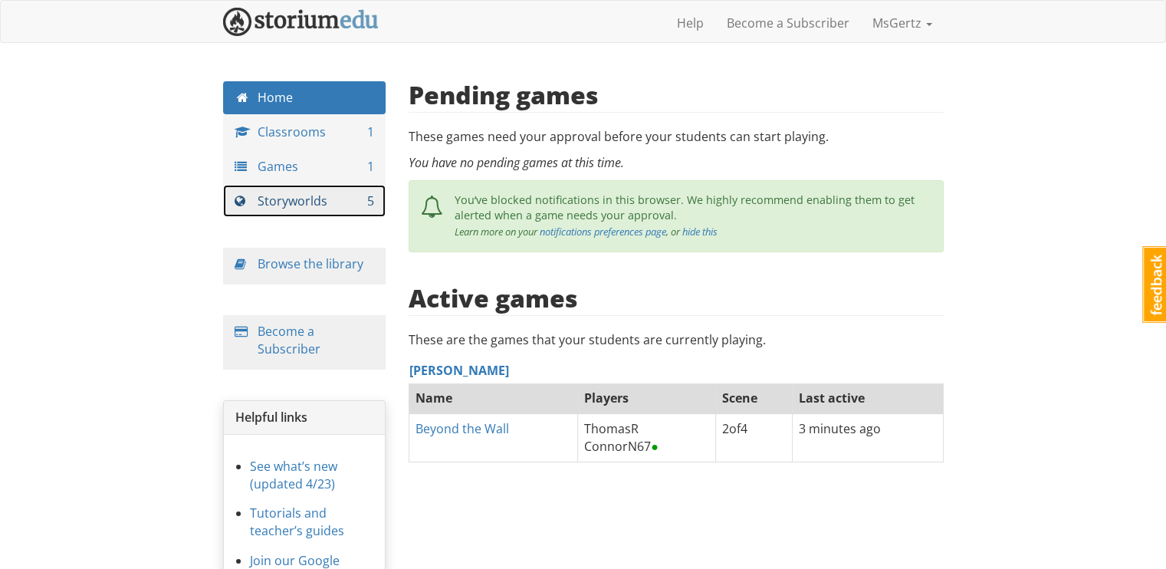
click at [316, 192] on link "Storyworlds 5" at bounding box center [304, 201] width 163 height 33
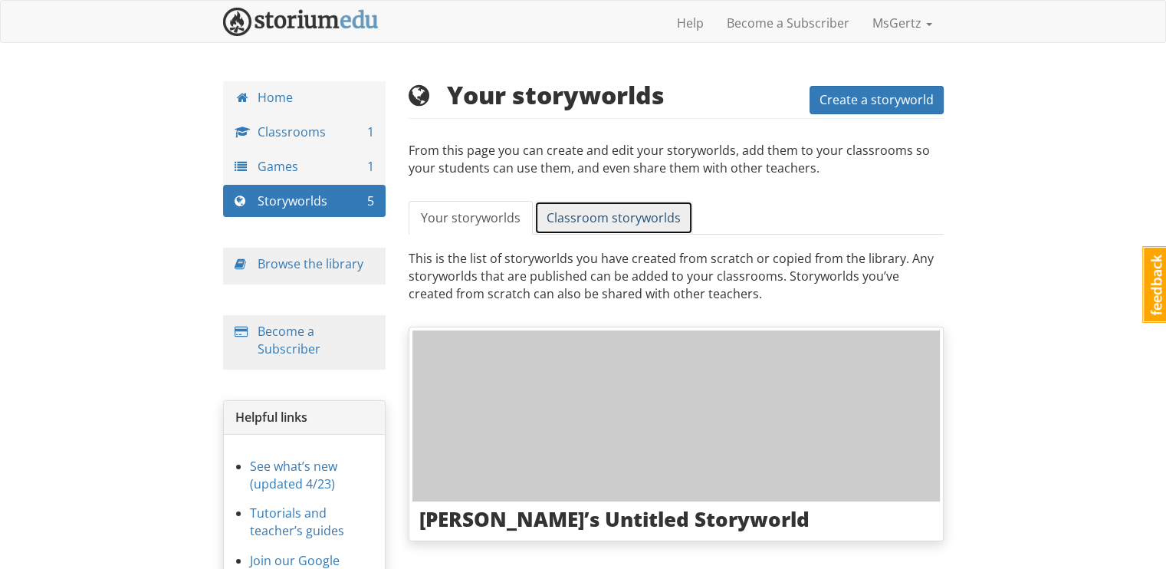
click at [616, 220] on span "Classroom storyworlds" at bounding box center [614, 217] width 134 height 17
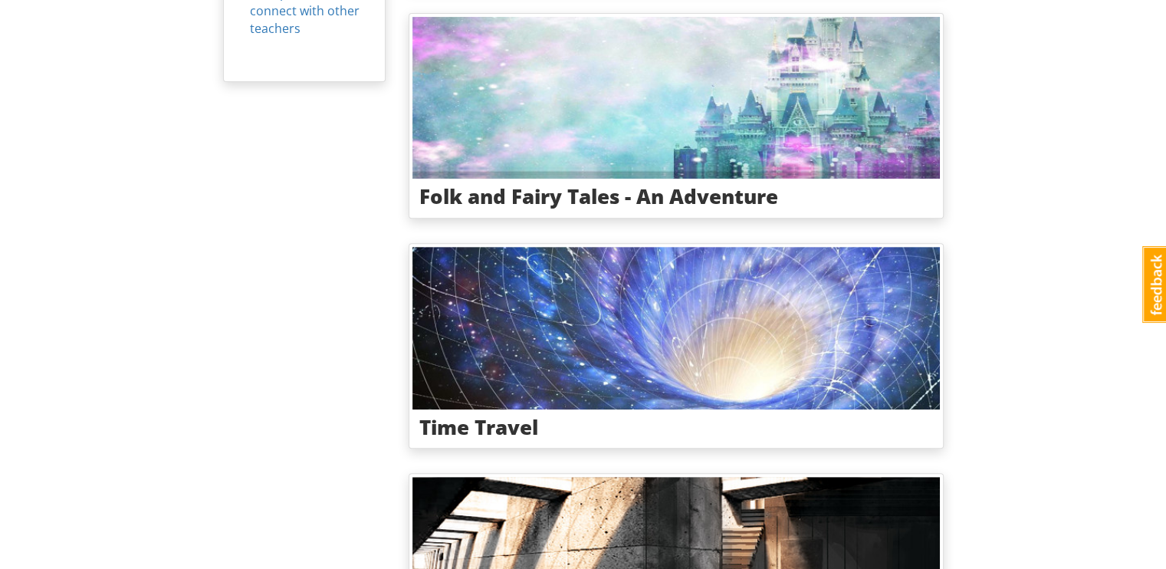
scroll to position [745, 0]
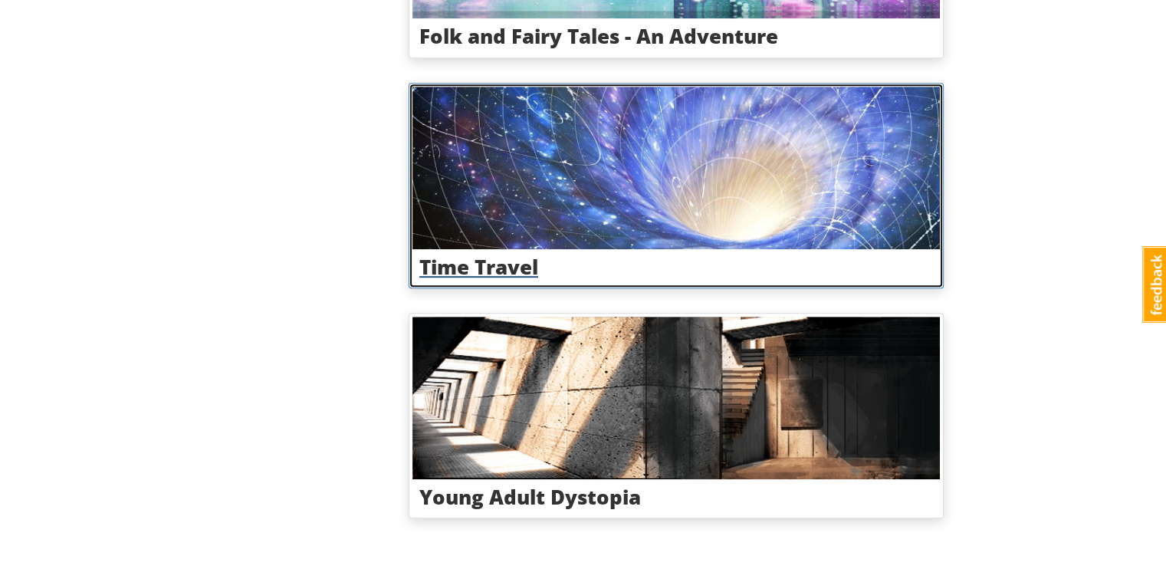
click at [517, 217] on img at bounding box center [675, 168] width 527 height 163
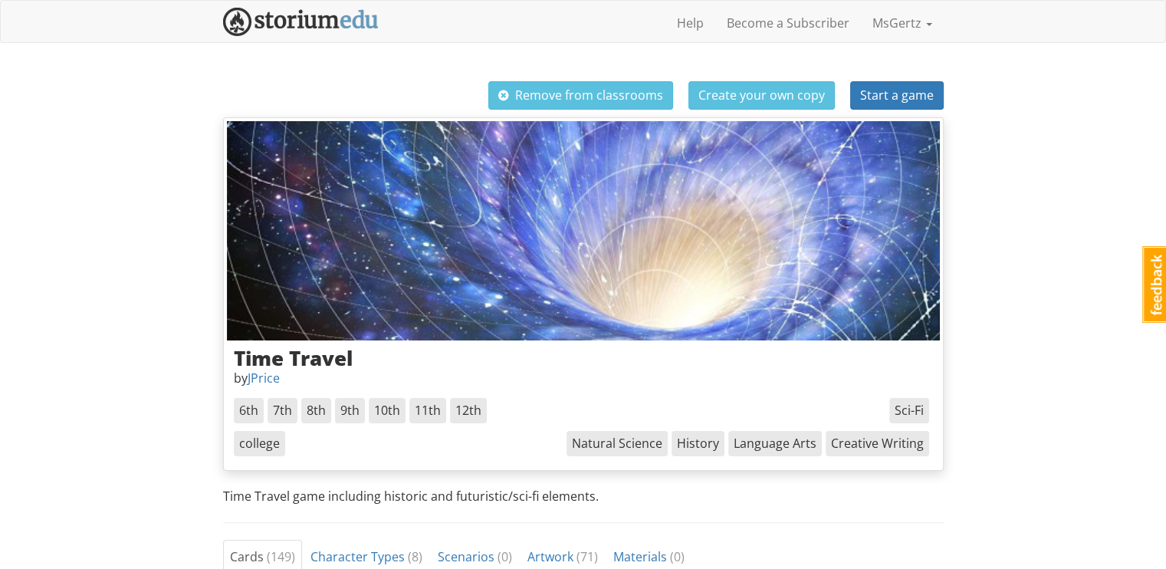
click at [678, 274] on img at bounding box center [583, 230] width 713 height 219
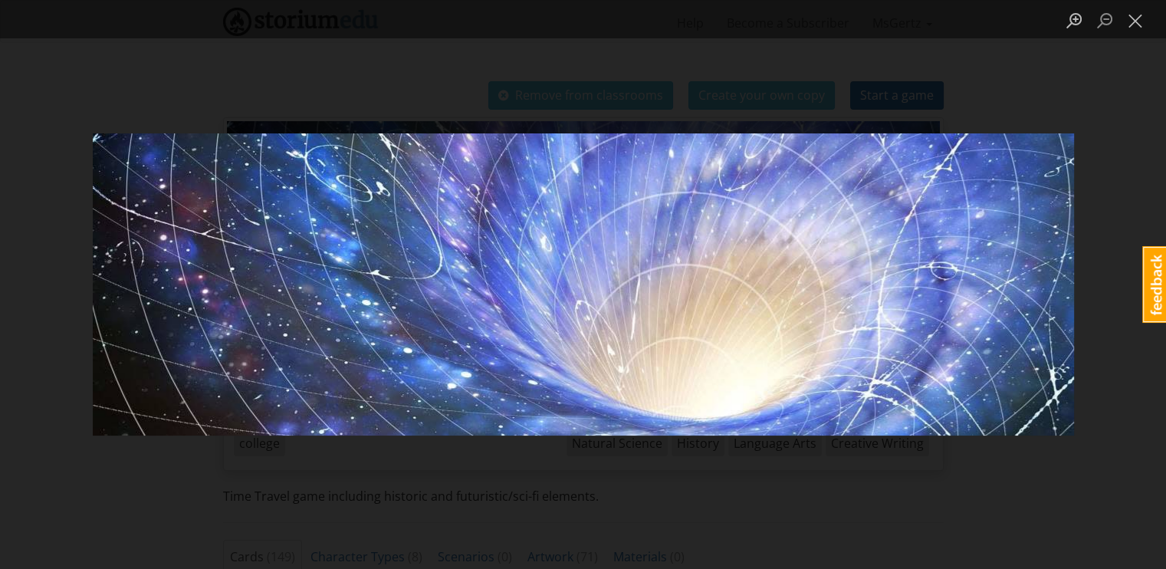
click at [940, 107] on div "Lightbox" at bounding box center [583, 284] width 1166 height 569
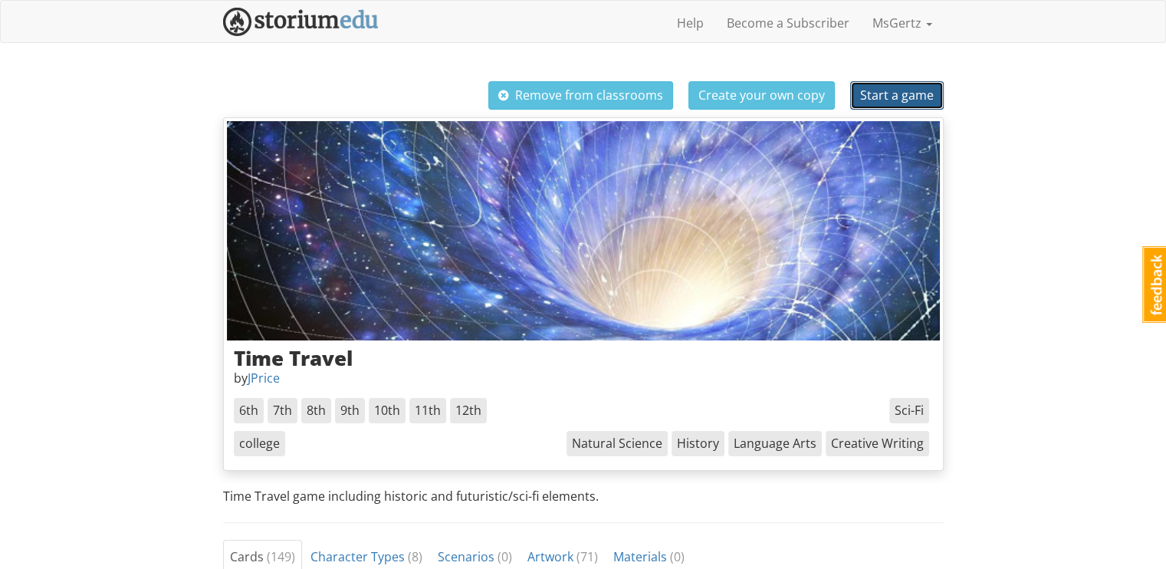
click at [922, 92] on span "Start a game" at bounding box center [897, 95] width 74 height 17
select select "k92n4w"
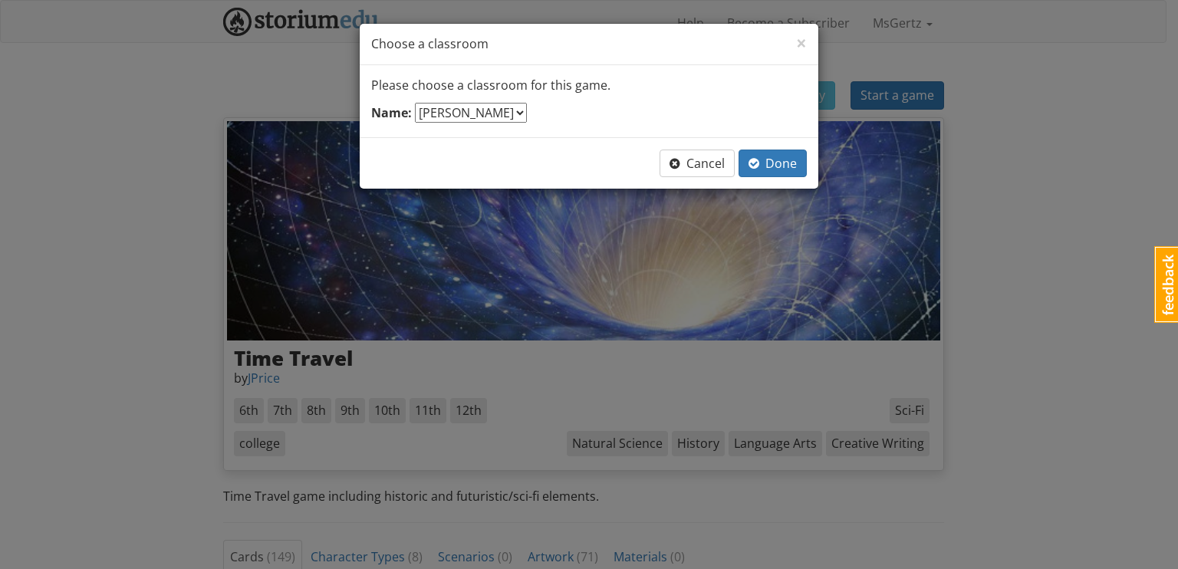
click at [499, 111] on select "--- select one --- Ms.Gertz ELA" at bounding box center [471, 113] width 112 height 20
click at [592, 111] on div "Name: --- select one --- Ms.Gertz ELA" at bounding box center [588, 114] width 435 height 23
click at [788, 162] on span "Done" at bounding box center [772, 163] width 48 height 17
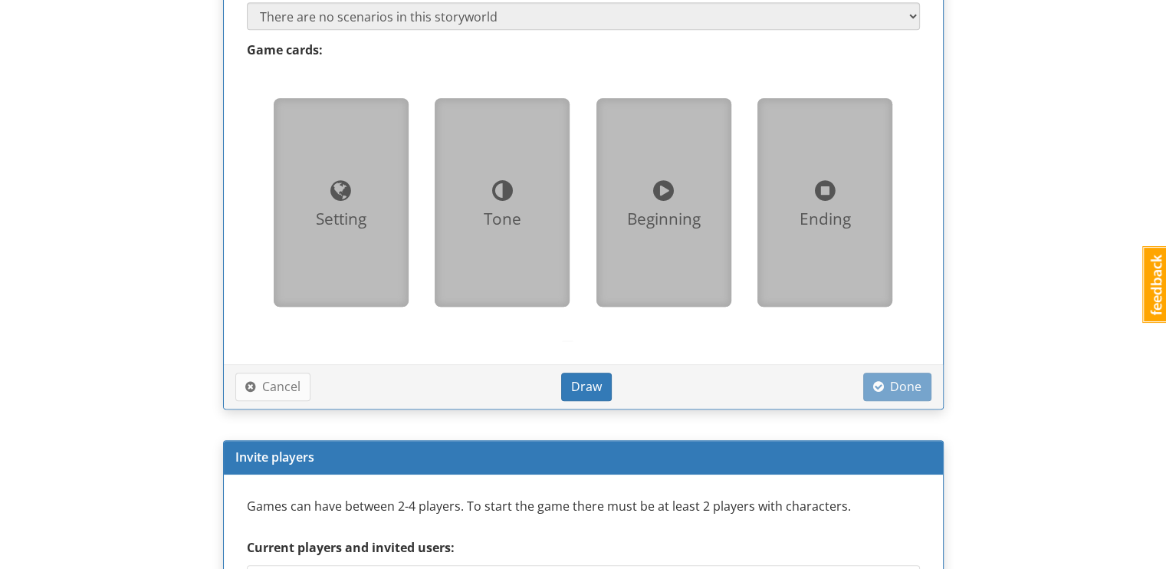
scroll to position [980, 0]
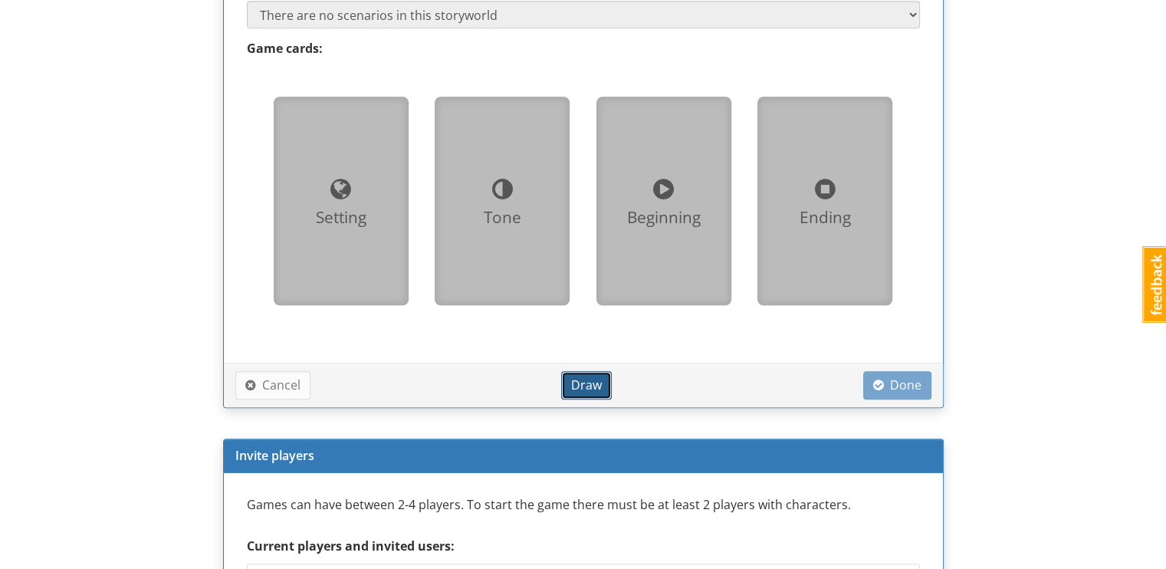
click at [586, 395] on button "Draw" at bounding box center [586, 385] width 51 height 28
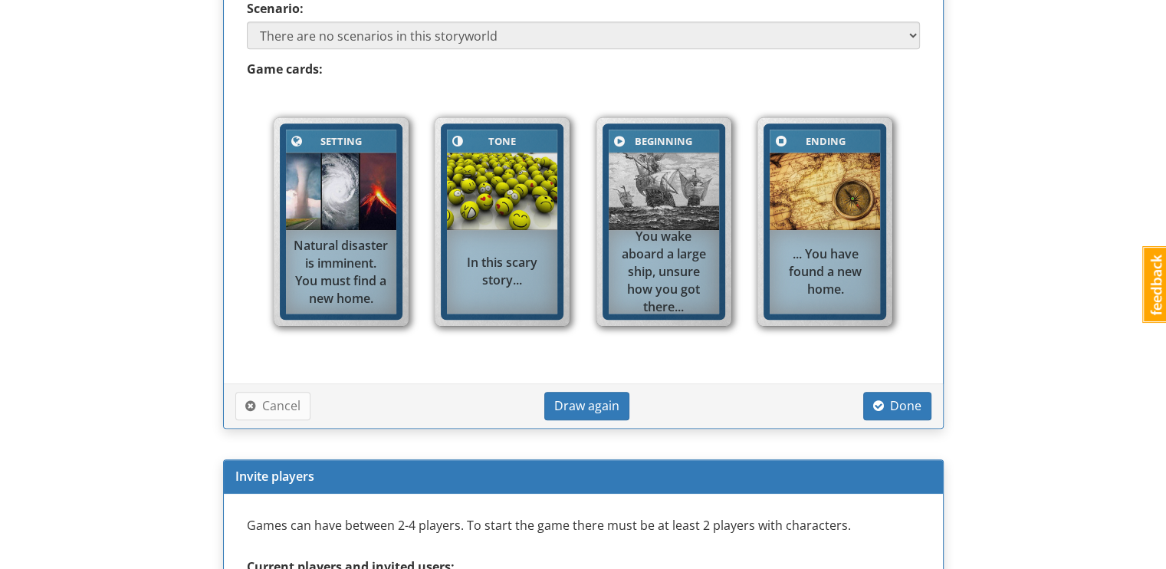
scroll to position [904, 0]
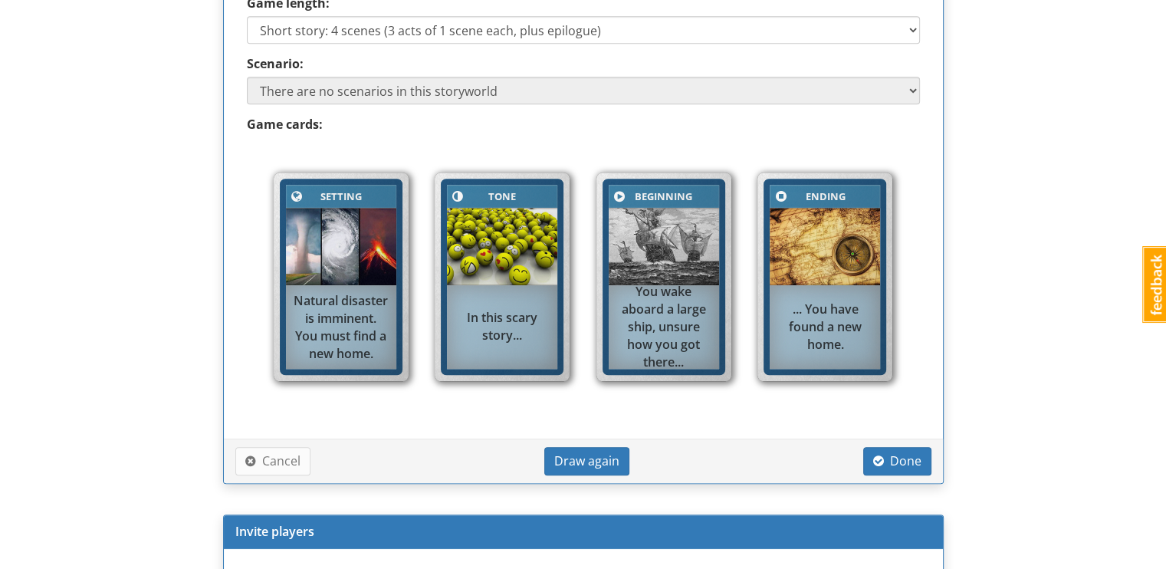
drag, startPoint x: 188, startPoint y: 351, endPoint x: 642, endPoint y: 455, distance: 465.5
click at [642, 455] on div "Cancel Draw again Done" at bounding box center [583, 461] width 696 height 28
click at [610, 452] on span "Draw again" at bounding box center [586, 460] width 65 height 17
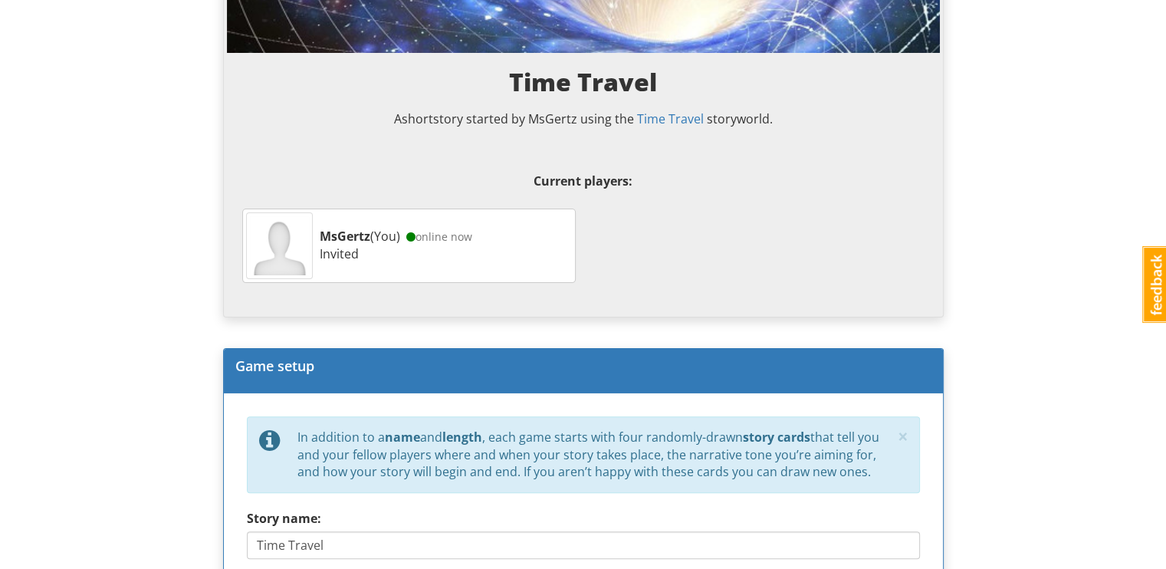
scroll to position [0, 0]
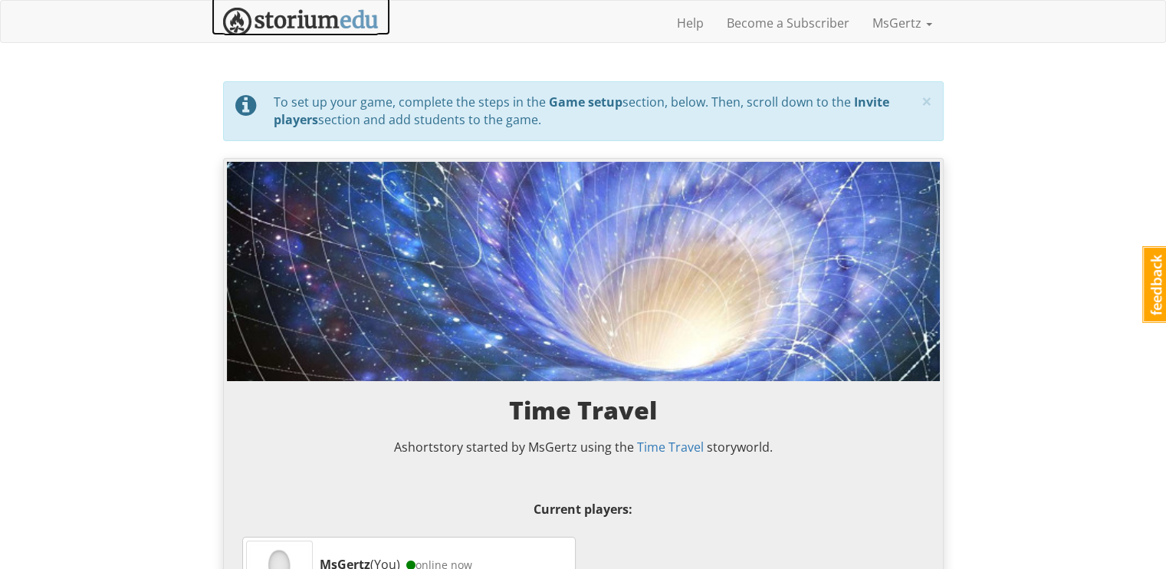
click at [267, 13] on img at bounding box center [301, 22] width 156 height 28
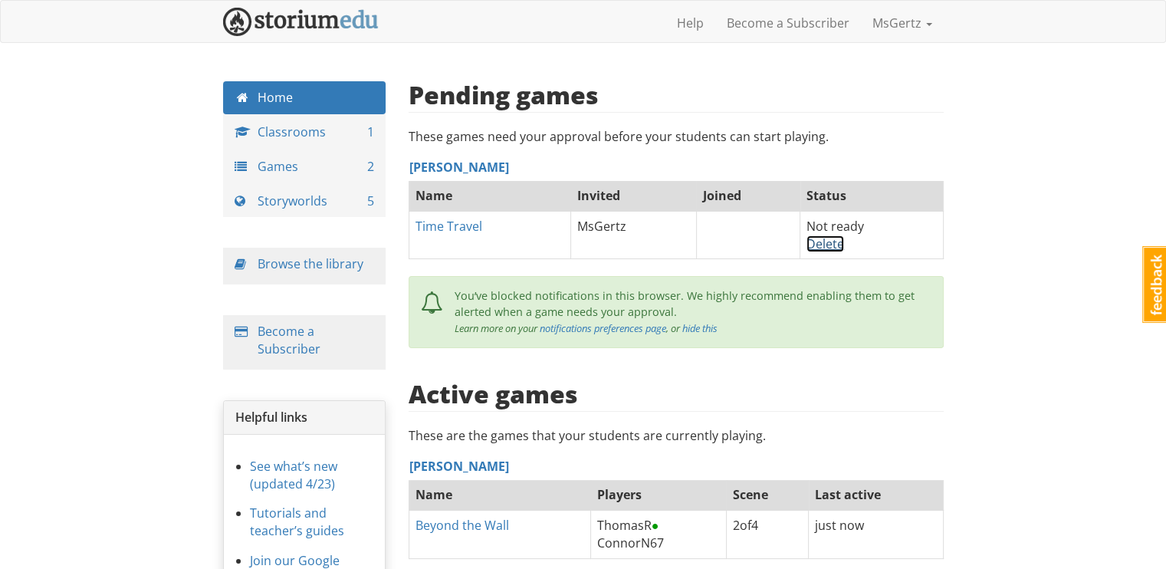
click at [831, 235] on link "Delete" at bounding box center [825, 243] width 38 height 17
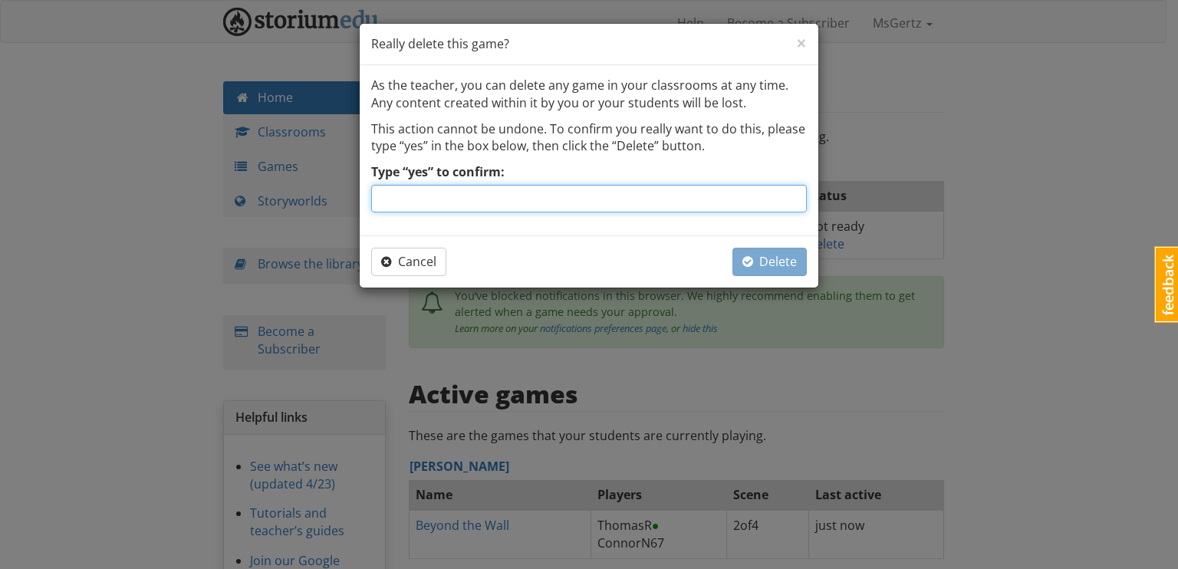
click at [602, 192] on input "Type “yes” to confirm:" at bounding box center [588, 199] width 435 height 28
type input "yes"
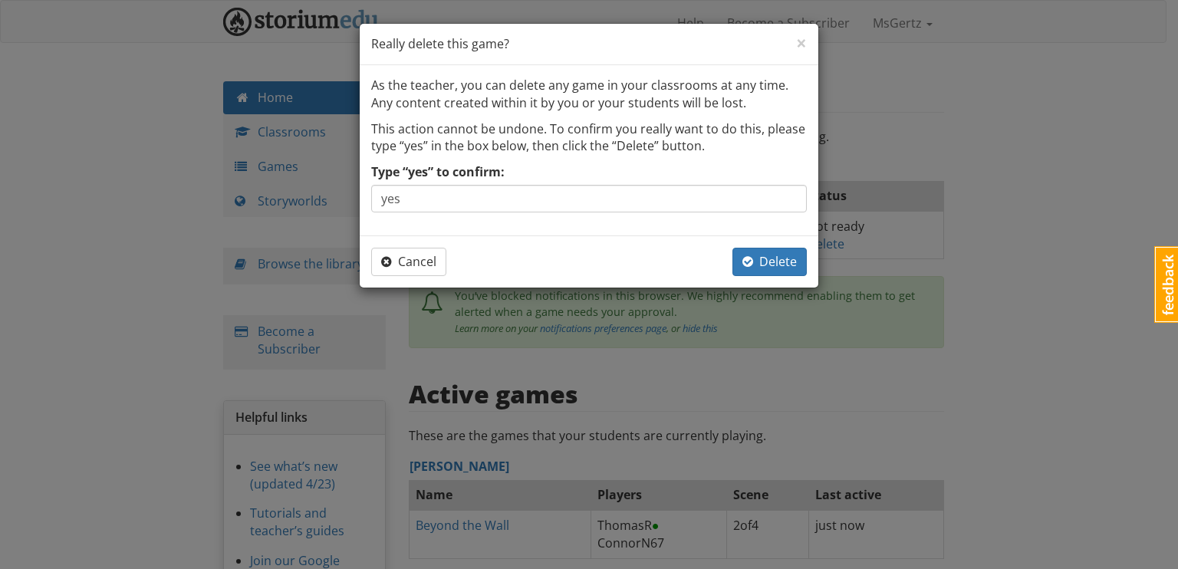
click at [809, 266] on div "Cancel Delete" at bounding box center [589, 261] width 458 height 52
click at [782, 258] on span "Delete" at bounding box center [769, 261] width 54 height 17
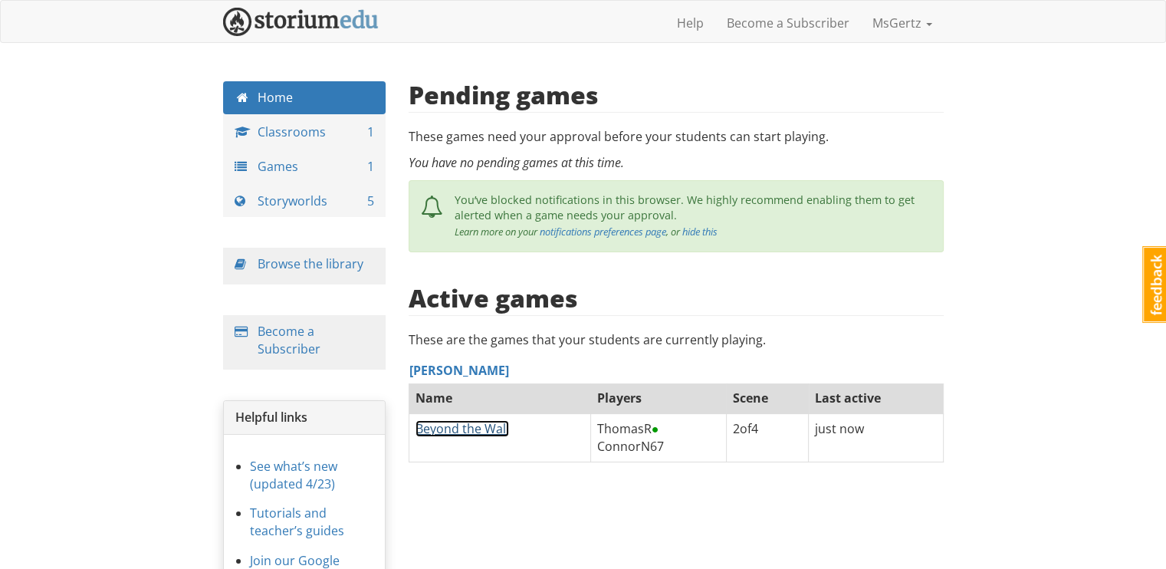
click at [449, 428] on link "Beyond the Wall" at bounding box center [463, 428] width 94 height 17
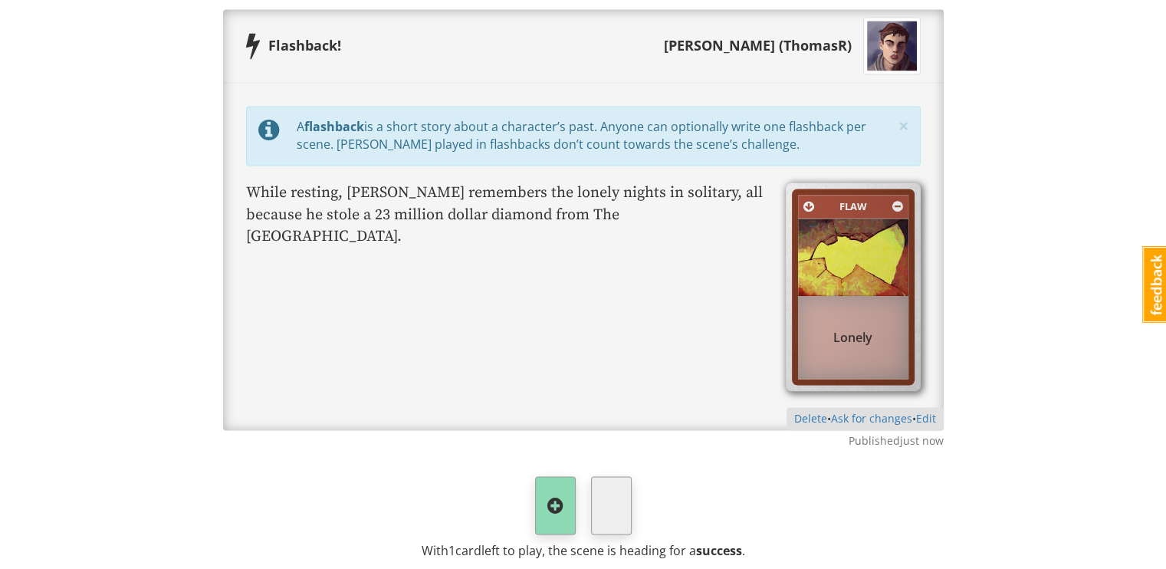
scroll to position [2551, 0]
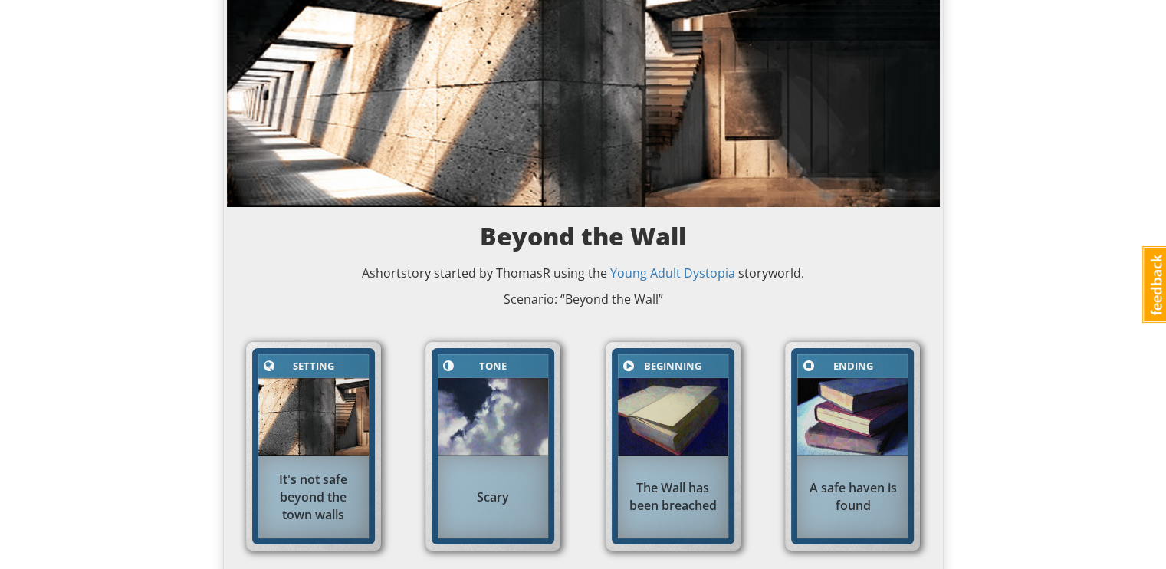
scroll to position [0, 0]
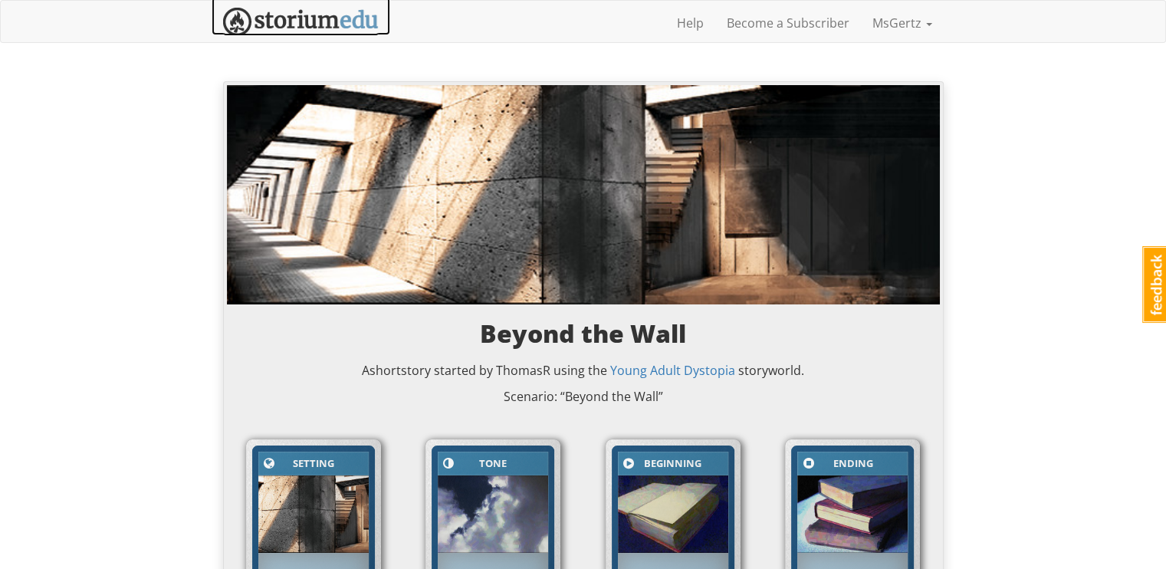
click at [305, 1] on link at bounding box center [301, 16] width 179 height 38
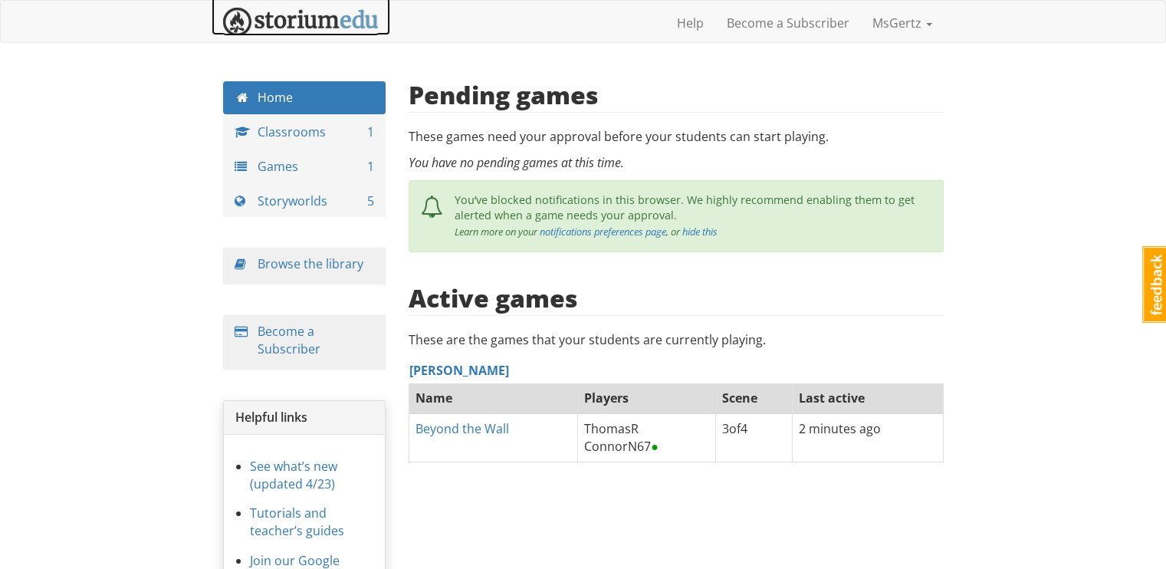
click at [305, 1] on link at bounding box center [301, 16] width 179 height 38
click at [334, 271] on link "Browse the library" at bounding box center [311, 263] width 106 height 17
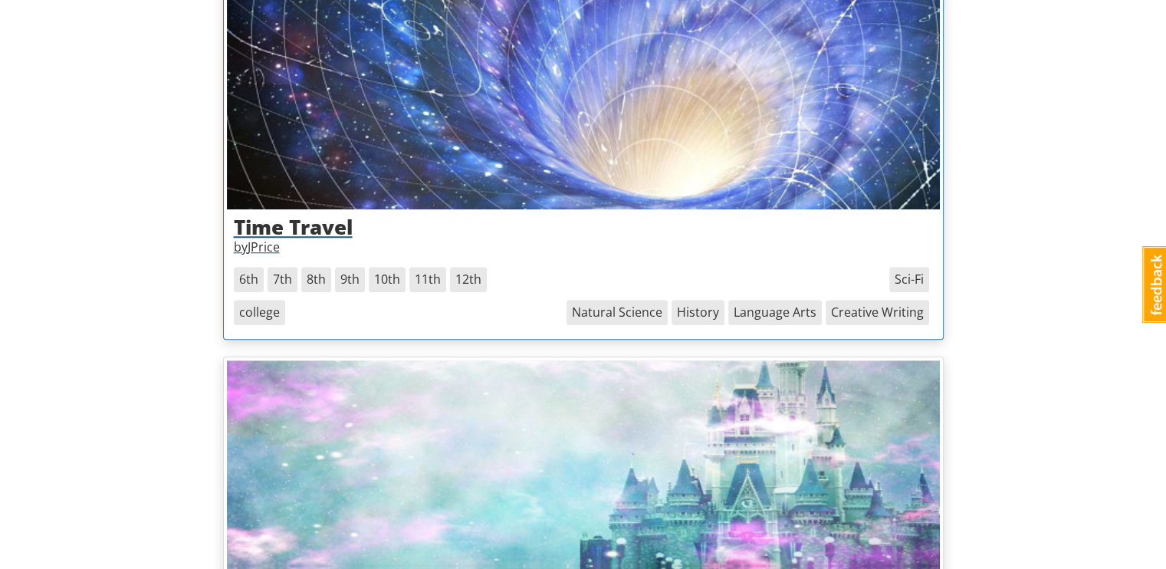
scroll to position [1351, 0]
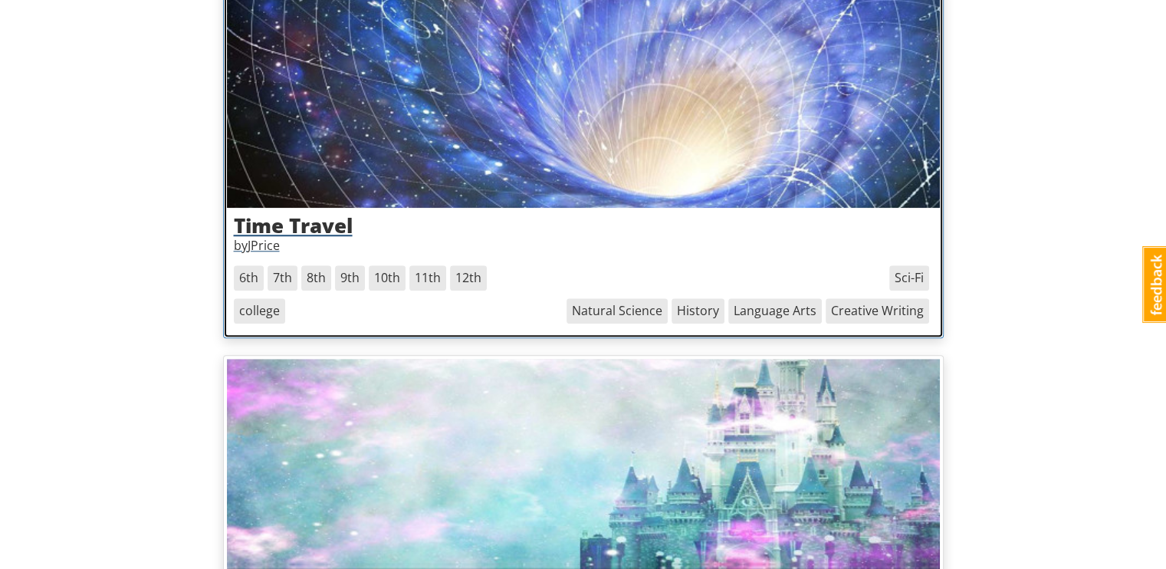
click at [573, 232] on h3 "Time Travel" at bounding box center [583, 226] width 699 height 22
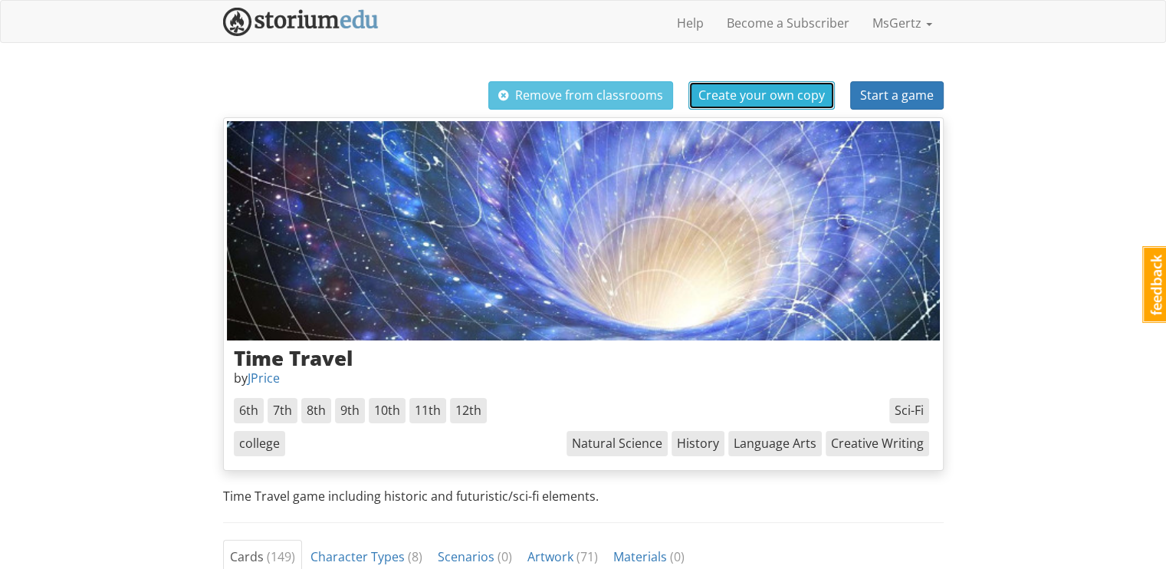
click at [744, 94] on span "Create your own copy" at bounding box center [761, 95] width 126 height 17
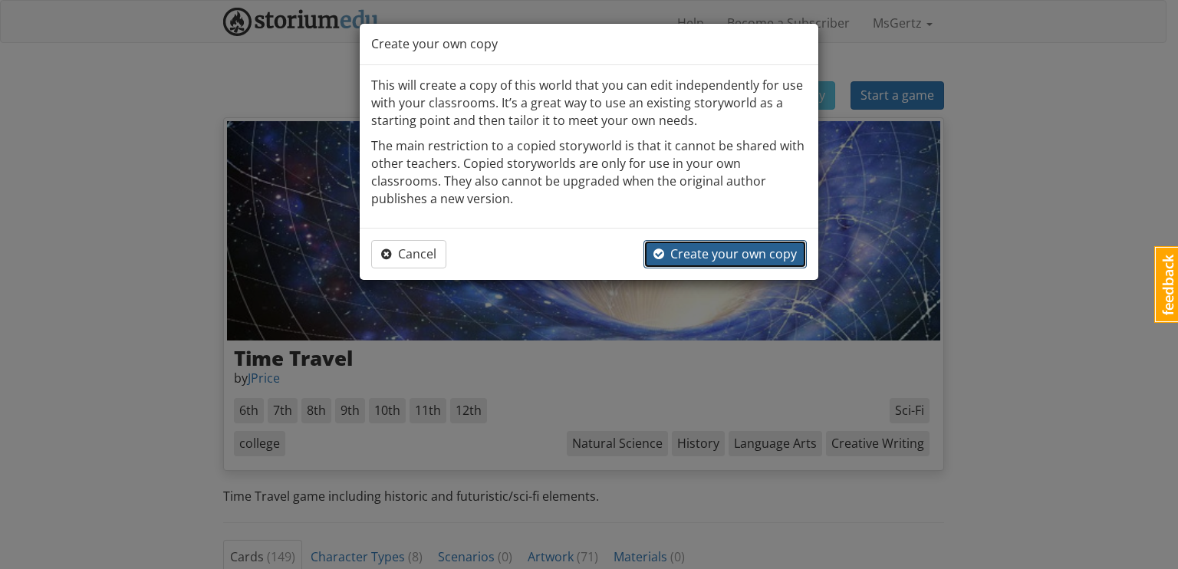
click at [710, 260] on span "Create your own copy" at bounding box center [724, 253] width 143 height 17
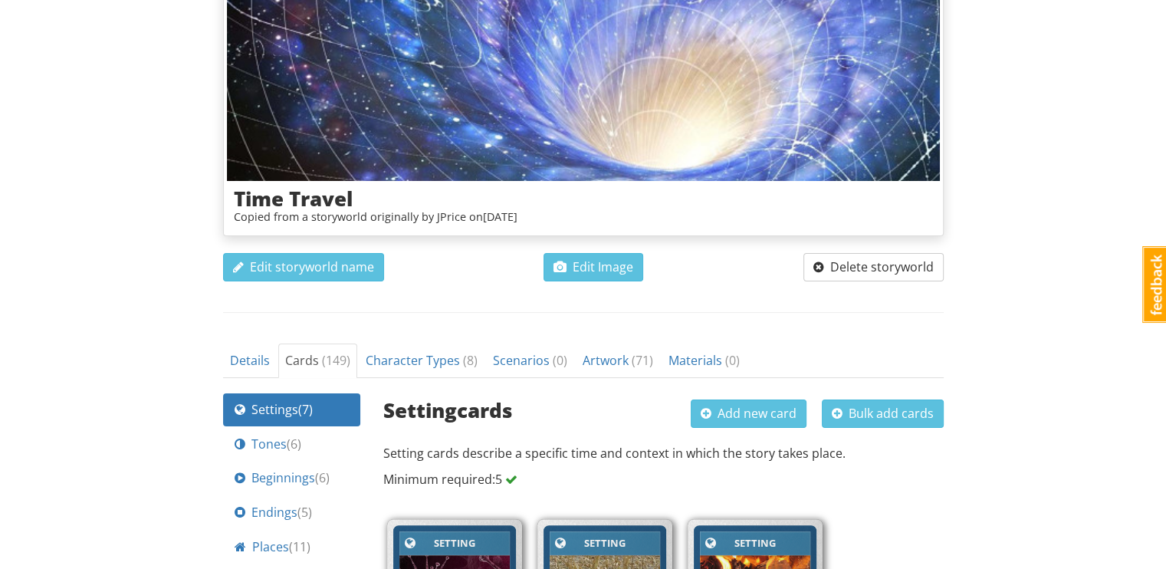
scroll to position [232, 0]
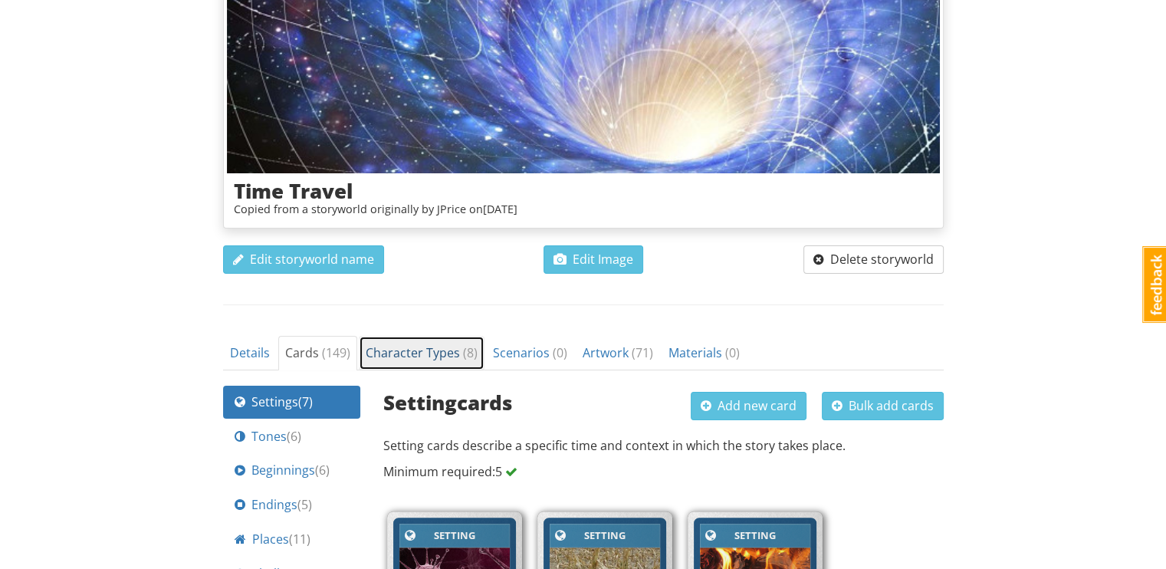
click at [436, 344] on span "Character Types ( 8 )" at bounding box center [422, 352] width 112 height 17
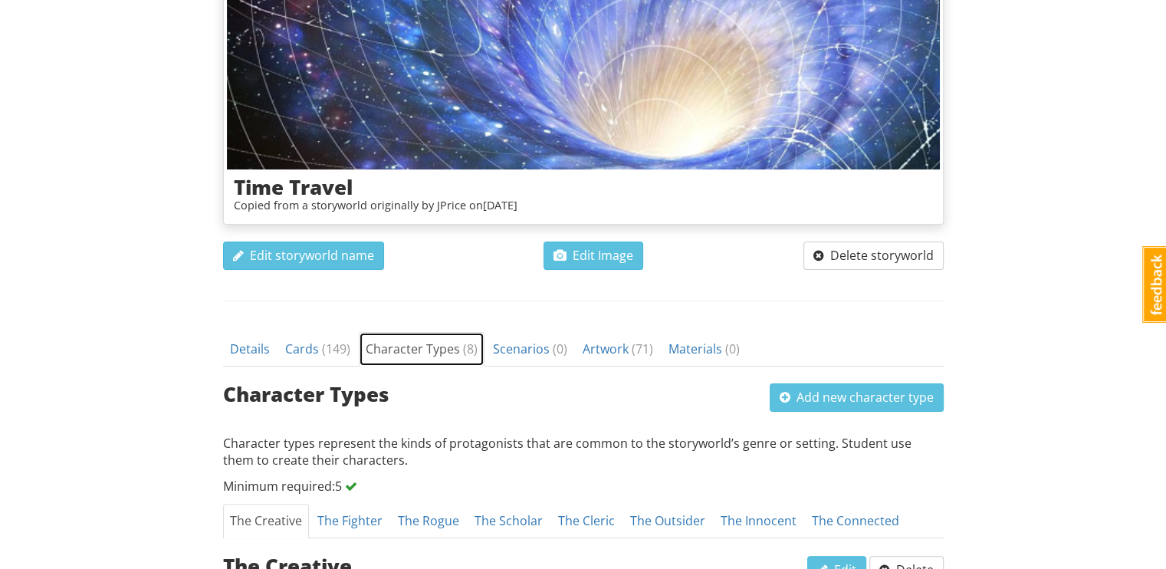
scroll to position [236, 0]
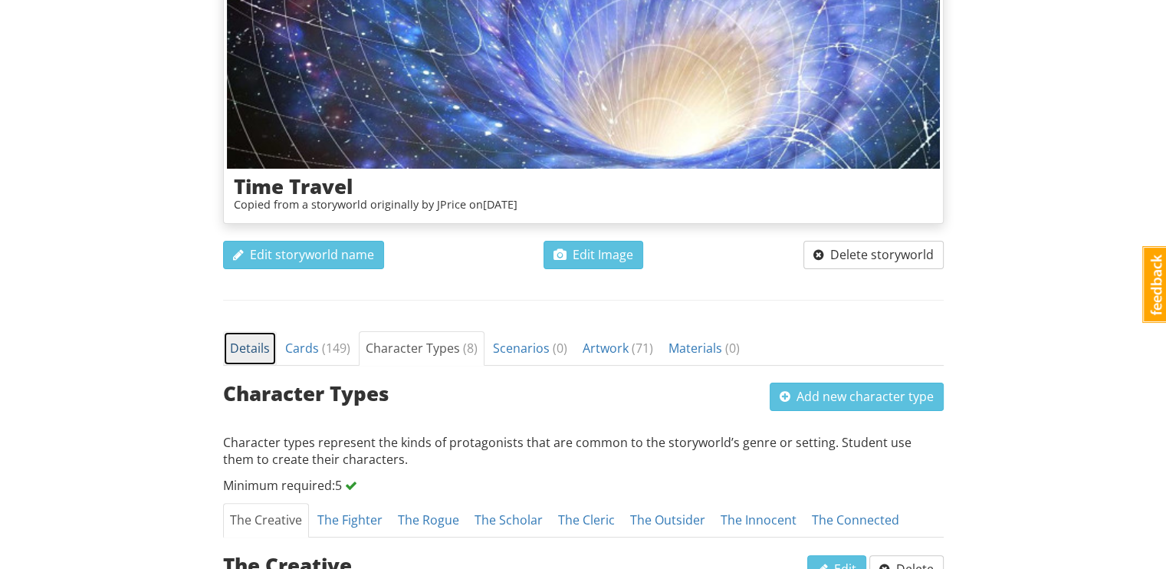
click at [263, 343] on span "Details" at bounding box center [250, 348] width 40 height 17
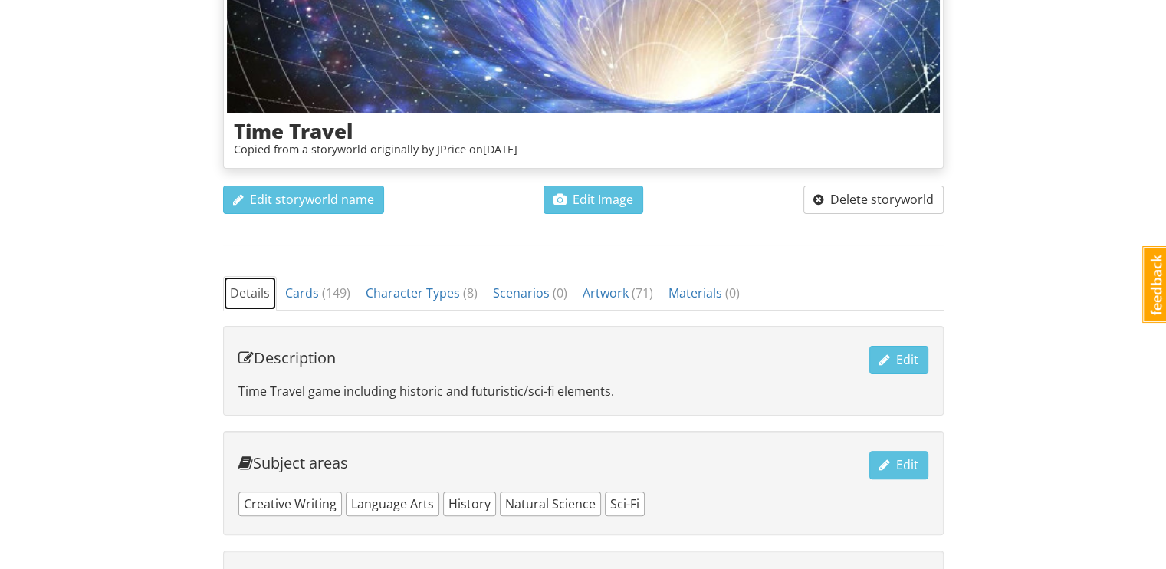
scroll to position [291, 0]
click at [537, 303] on link "Scenarios ( 0 )" at bounding box center [530, 293] width 88 height 34
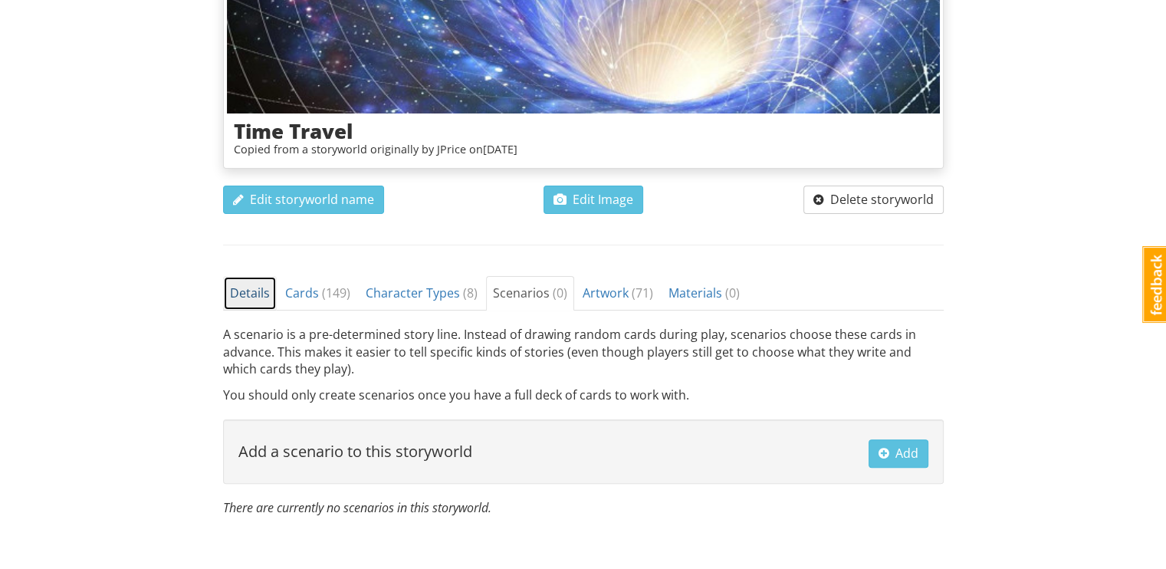
click at [245, 288] on span "Details" at bounding box center [250, 292] width 40 height 17
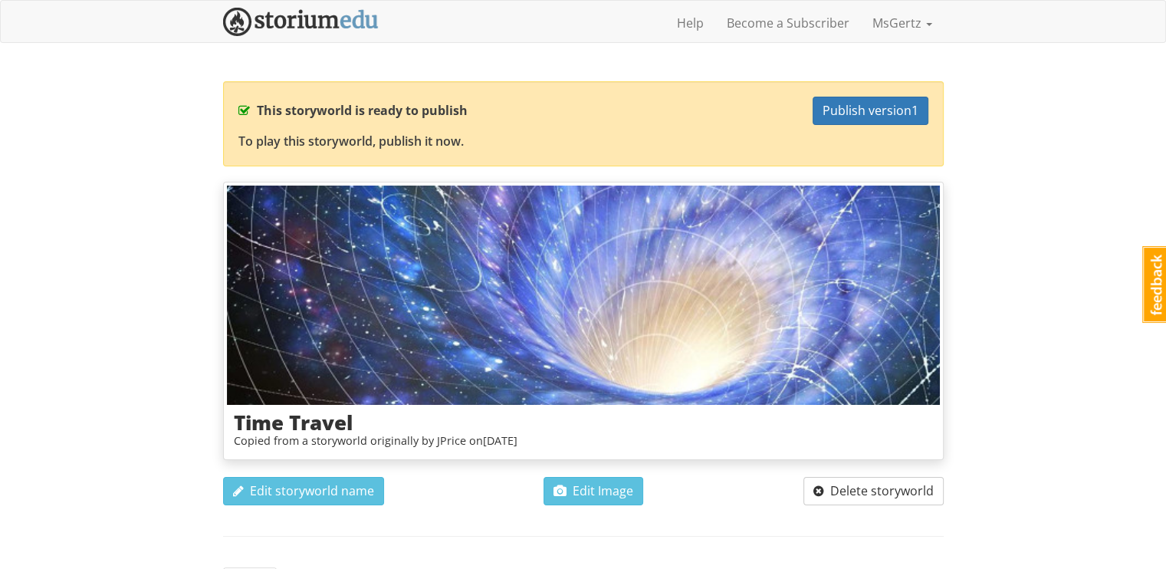
scroll to position [0, 0]
click at [879, 113] on span "Publish version 1" at bounding box center [871, 110] width 96 height 17
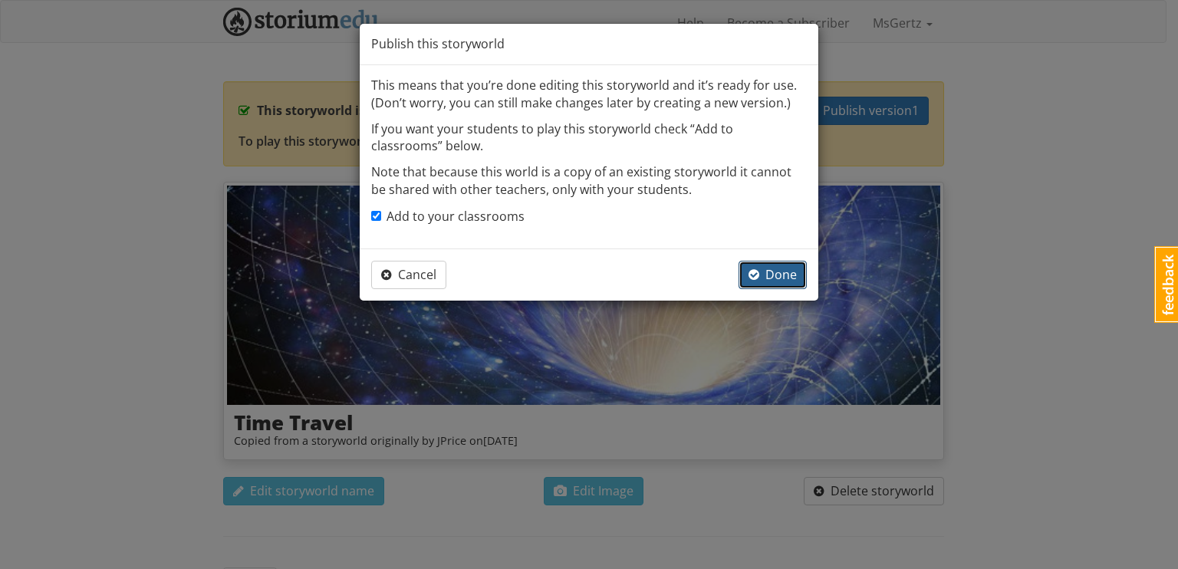
click at [789, 281] on button "Done" at bounding box center [772, 275] width 68 height 28
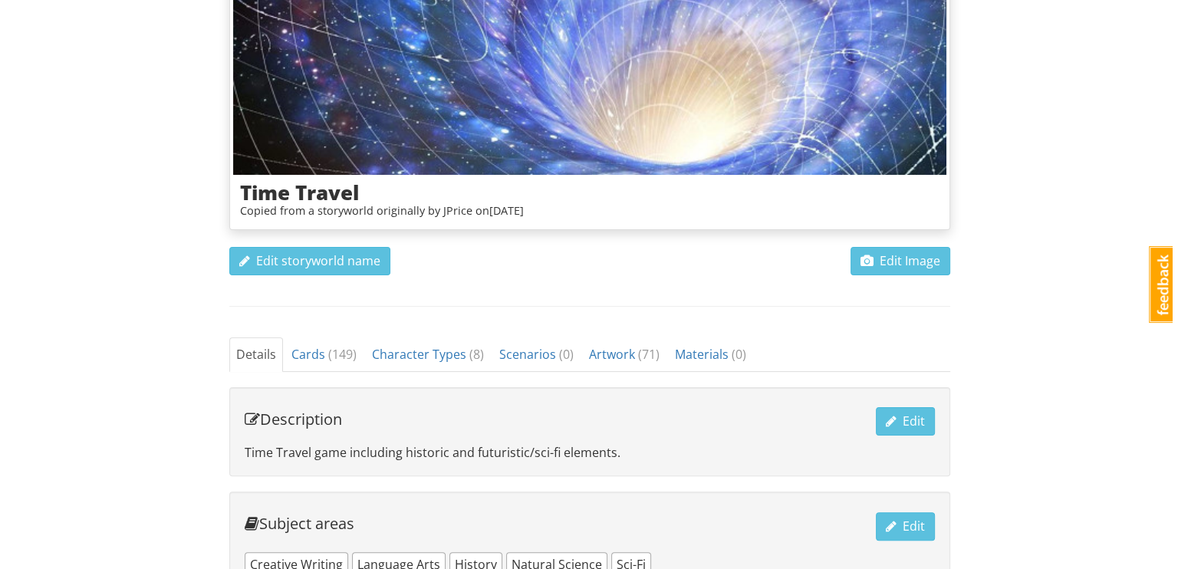
scroll to position [63, 0]
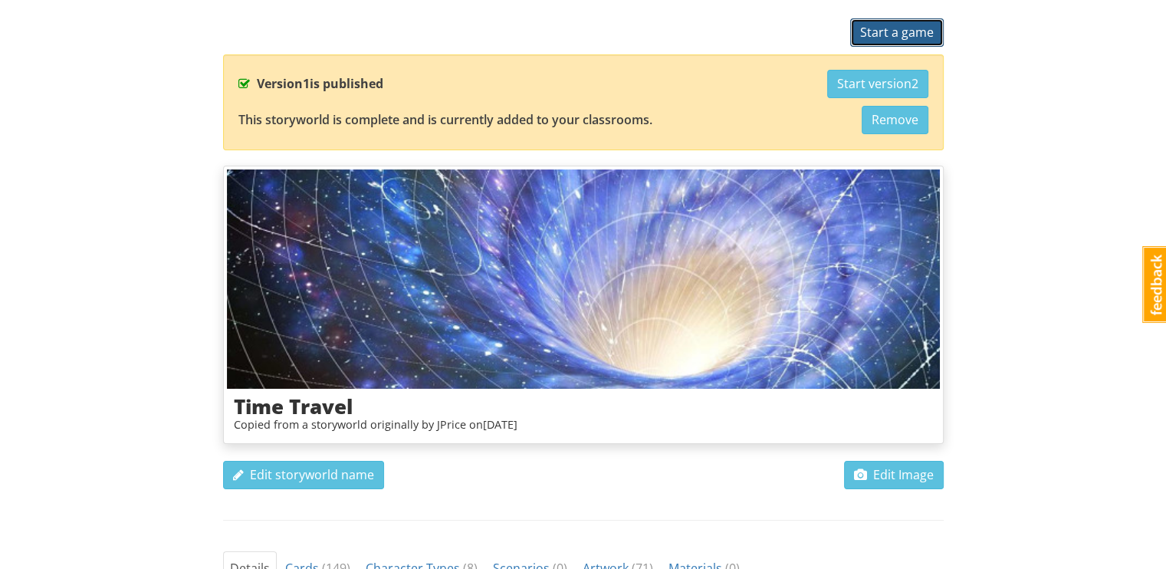
click at [889, 43] on button "Start a game" at bounding box center [897, 32] width 94 height 28
select select "k92n4w"
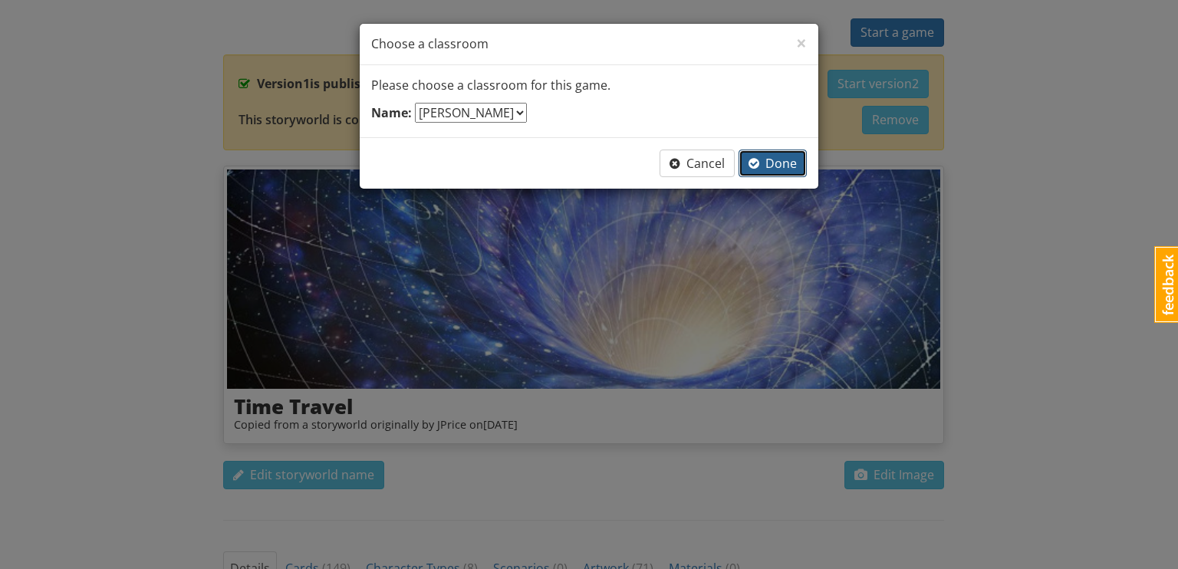
click at [783, 159] on span "Done" at bounding box center [772, 163] width 48 height 17
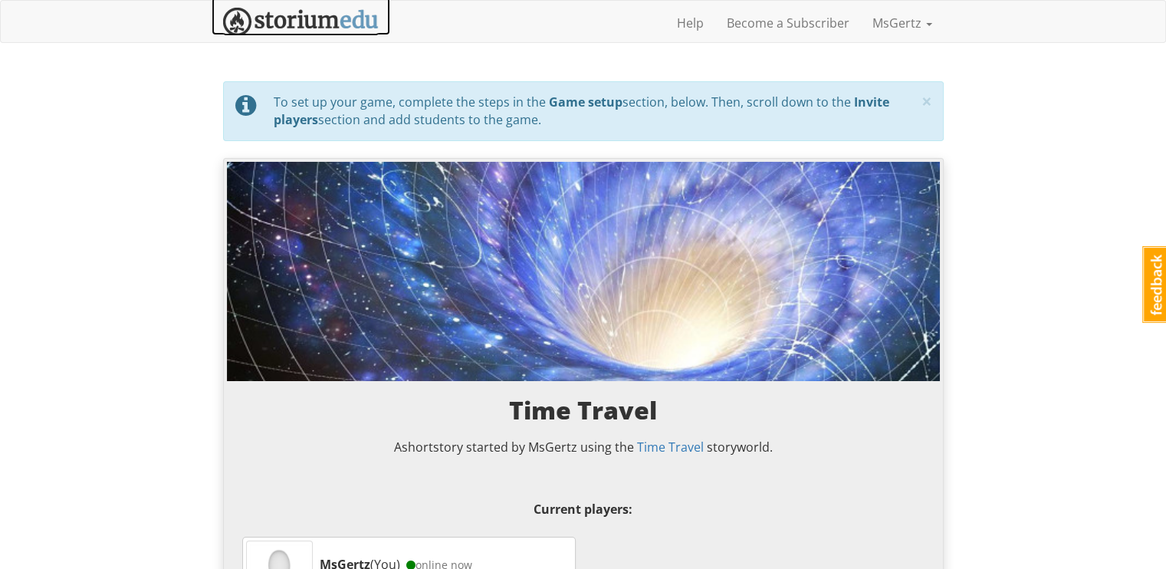
click at [304, 24] on img at bounding box center [301, 22] width 156 height 28
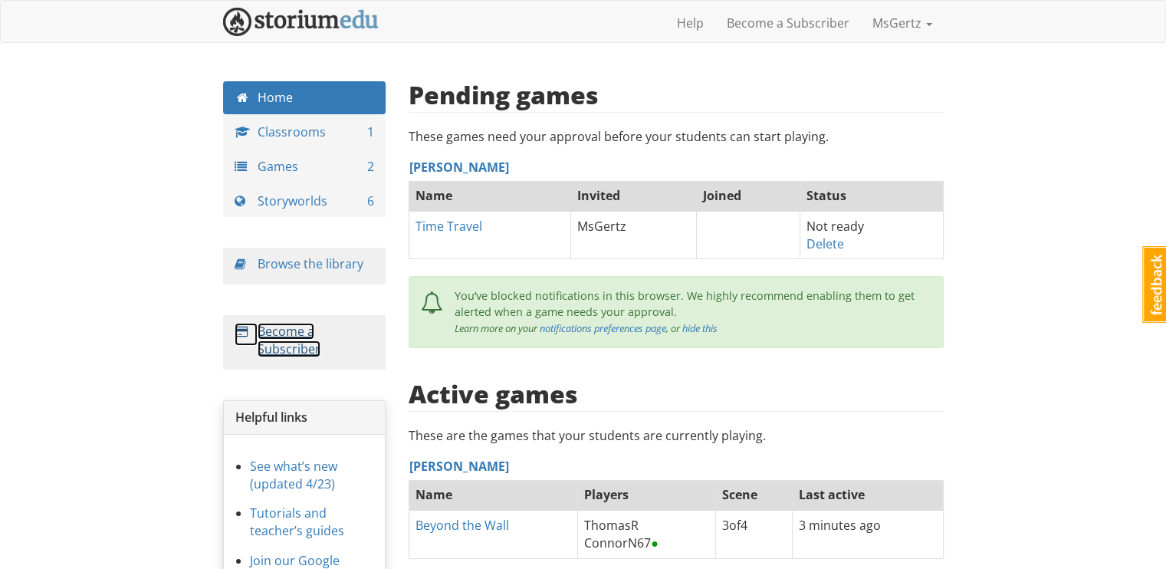
click at [271, 352] on link "Become a Subscriber" at bounding box center [289, 340] width 63 height 34
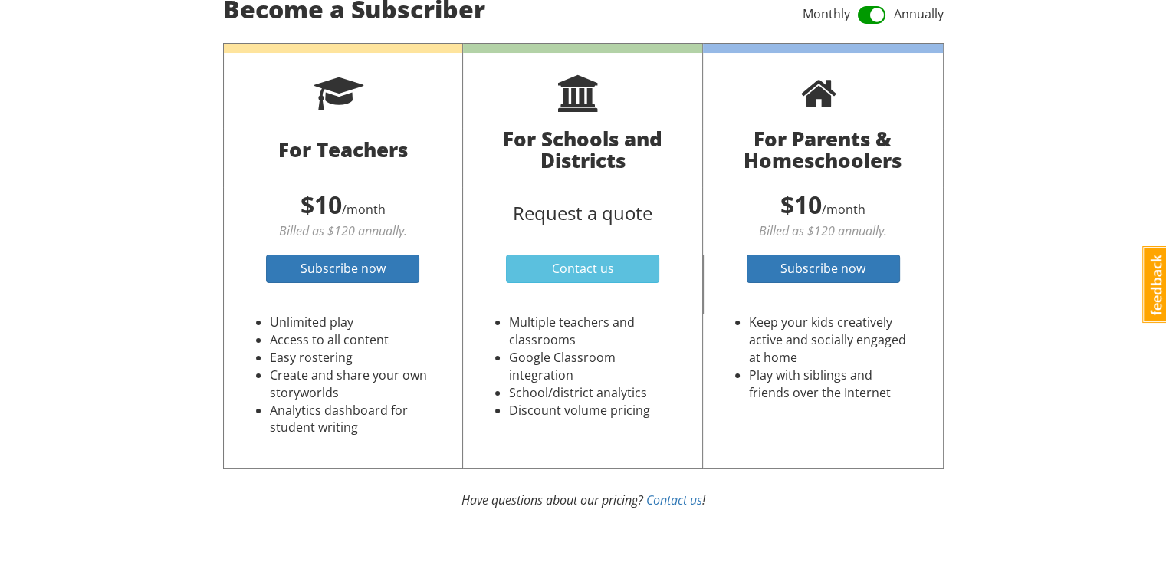
scroll to position [107, 0]
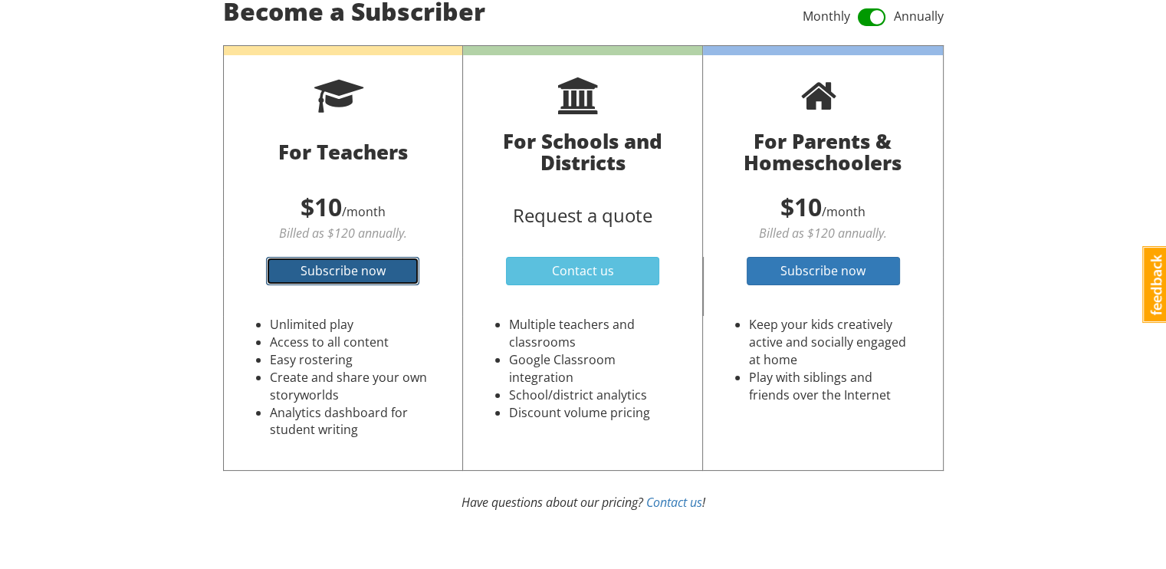
click at [394, 280] on link "Subscribe now" at bounding box center [342, 271] width 153 height 28
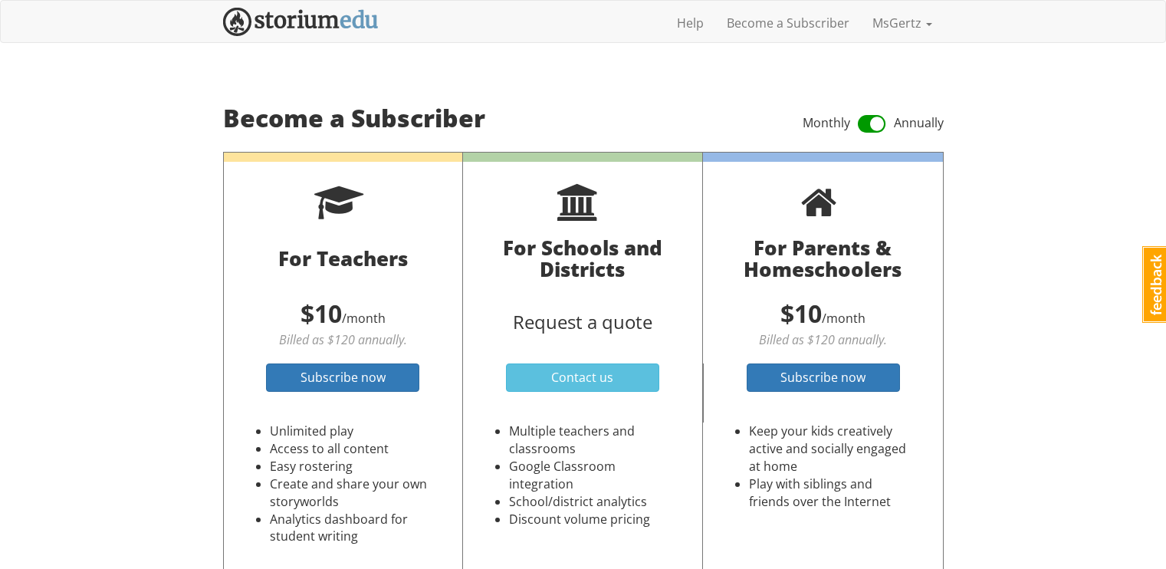
scroll to position [109, 0]
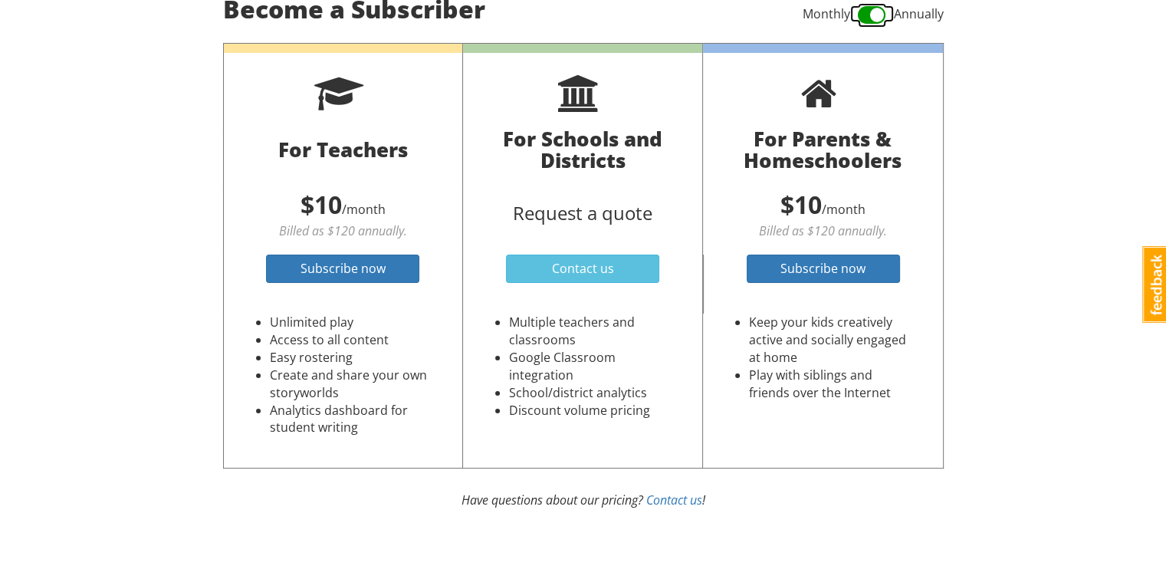
click at [867, 18] on span at bounding box center [872, 15] width 28 height 25
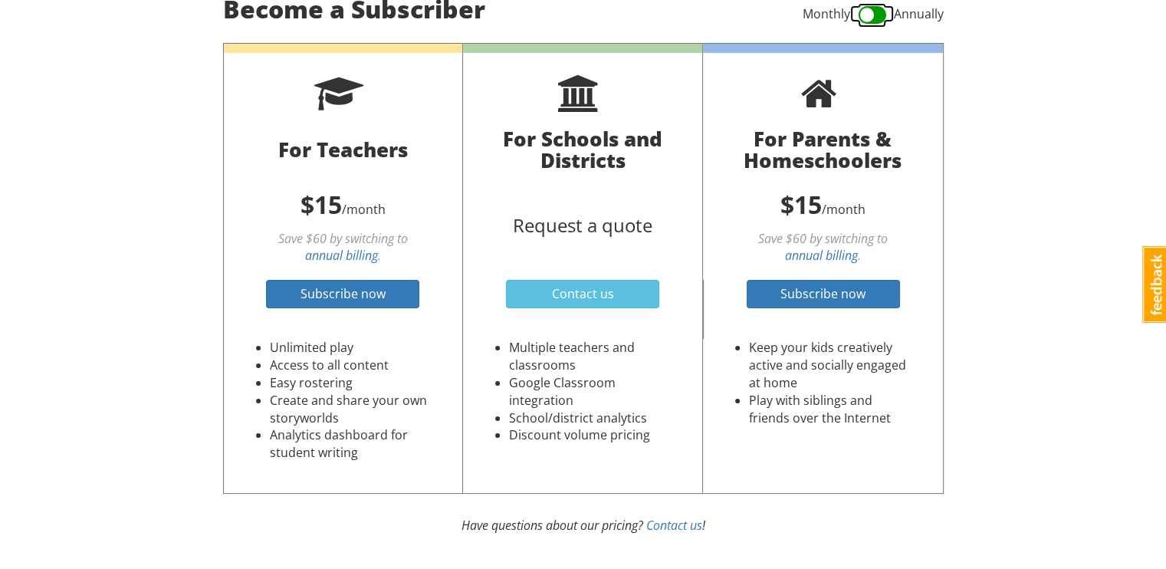
click at [869, 16] on span at bounding box center [872, 15] width 28 height 25
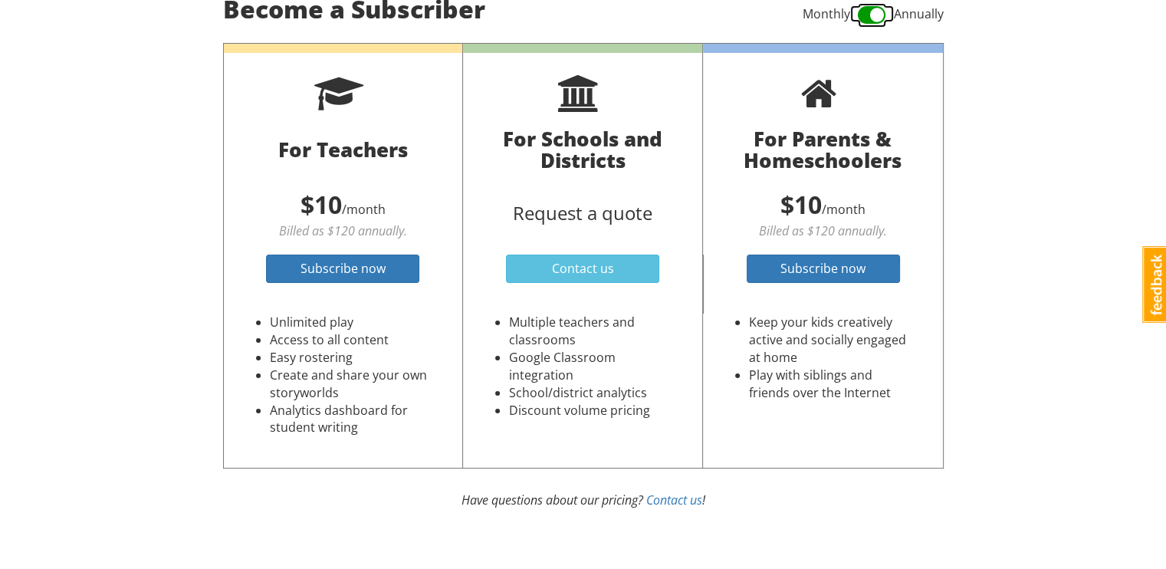
scroll to position [0, 0]
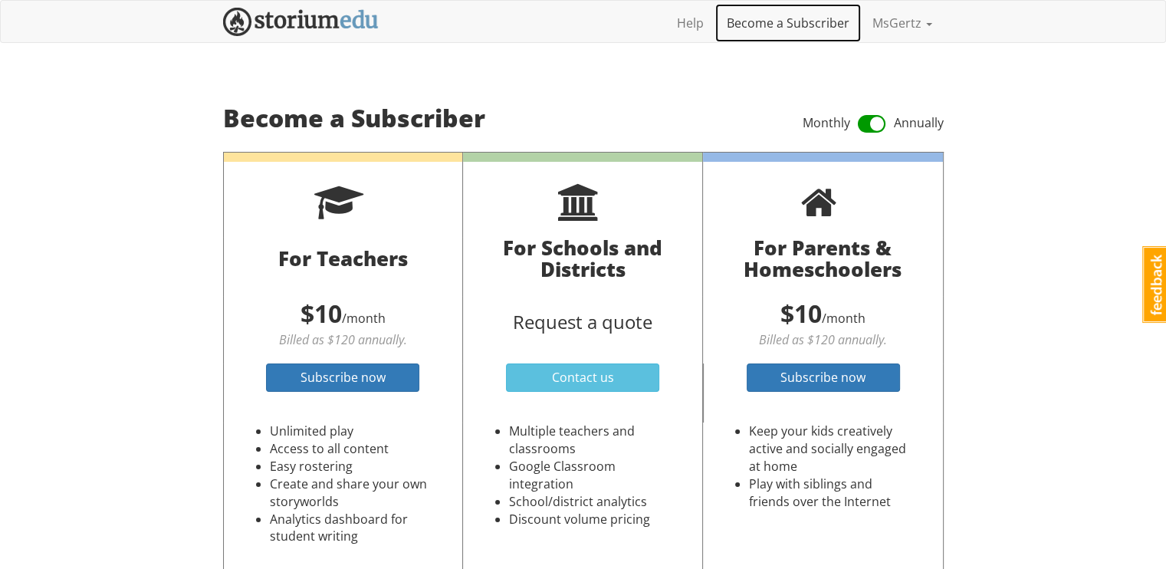
click at [791, 19] on link "Become a Subscriber" at bounding box center [788, 23] width 146 height 38
click at [705, 10] on link "Help" at bounding box center [690, 23] width 50 height 38
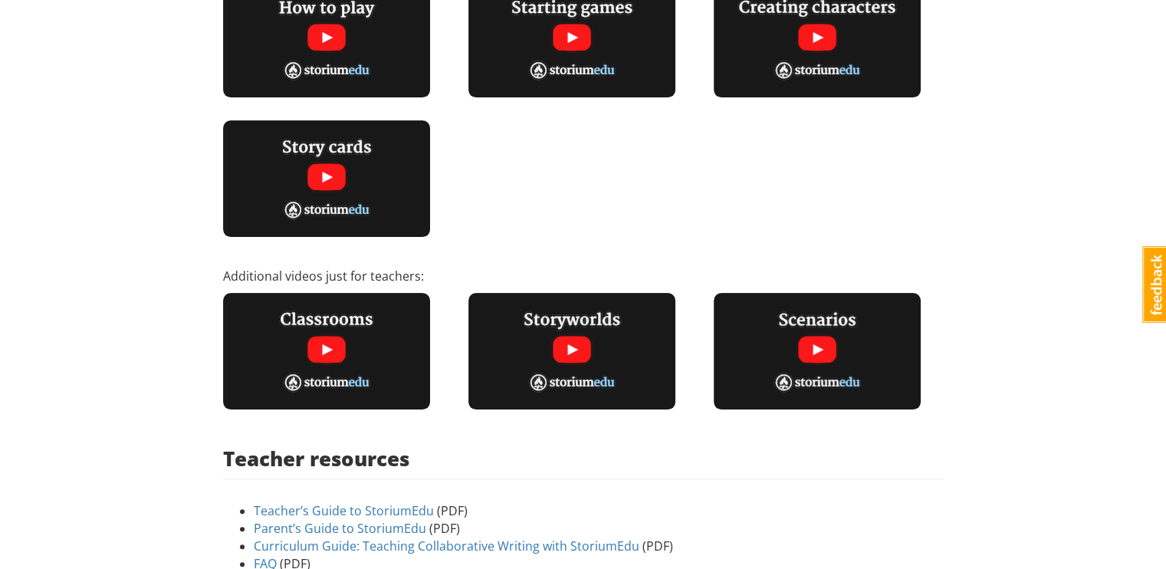
scroll to position [455, 0]
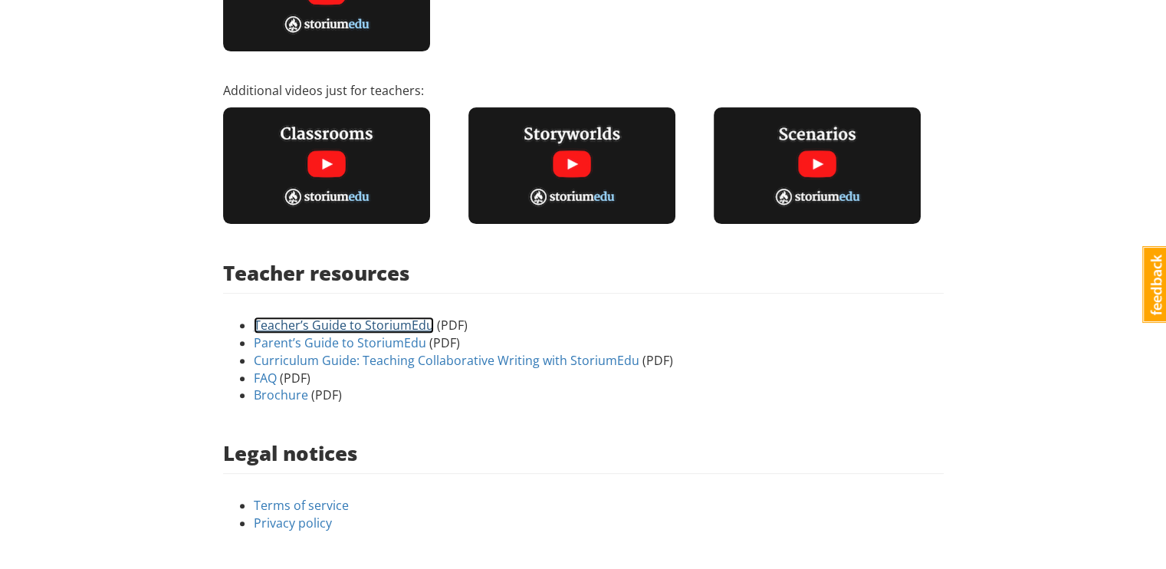
click at [396, 320] on link "Teacher’s Guide to StoriumEdu" at bounding box center [344, 325] width 180 height 17
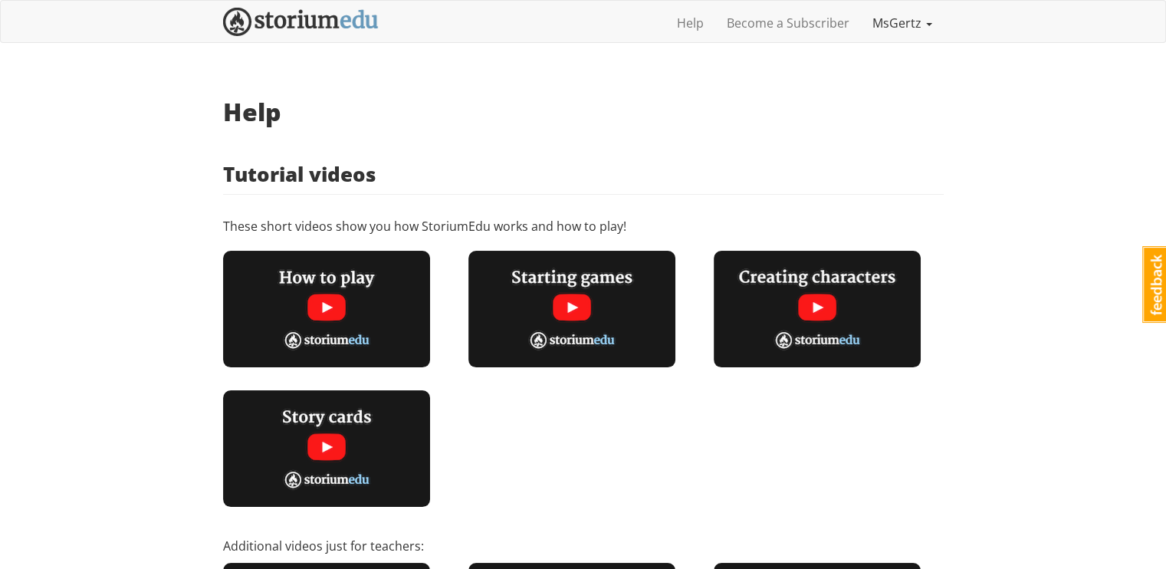
click at [915, 30] on link "MsGertz" at bounding box center [902, 23] width 83 height 38
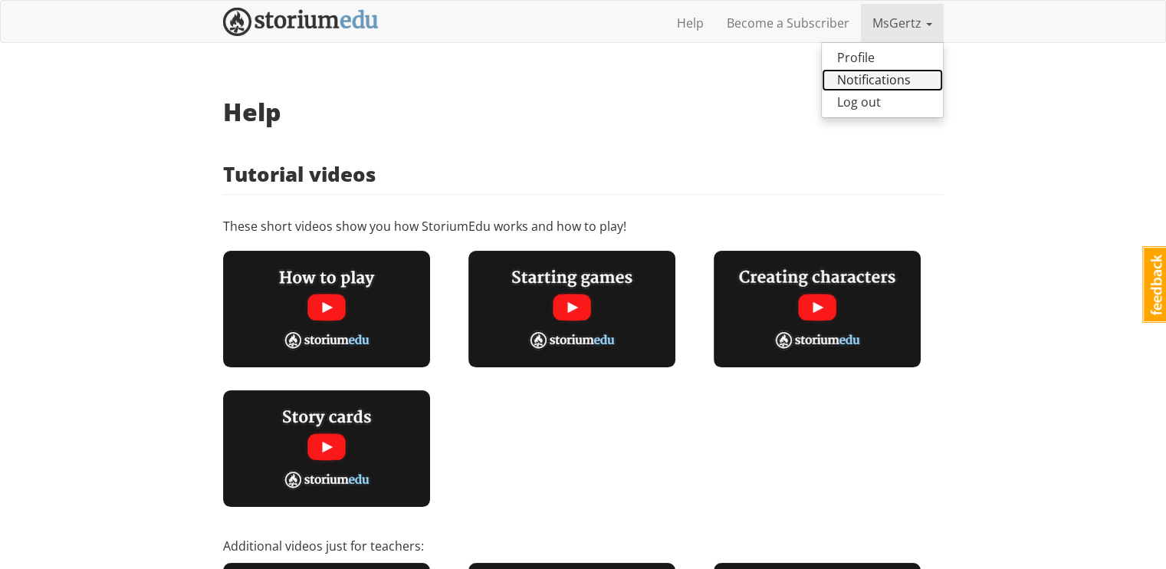
click at [898, 75] on link "Notifications" at bounding box center [882, 80] width 121 height 22
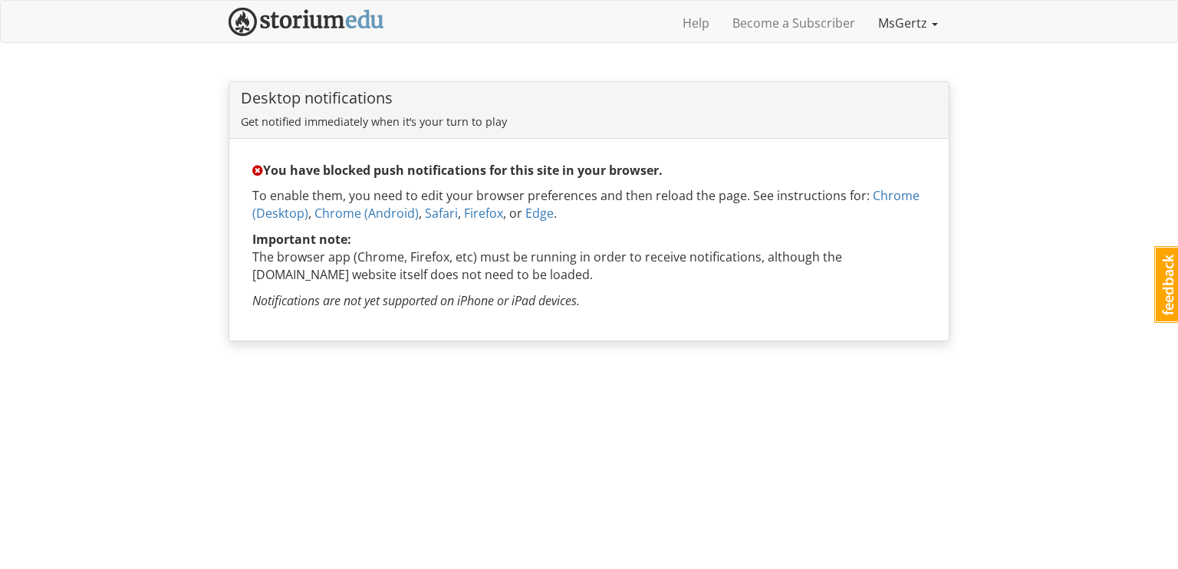
click at [912, 28] on link "MsGertz" at bounding box center [907, 23] width 83 height 38
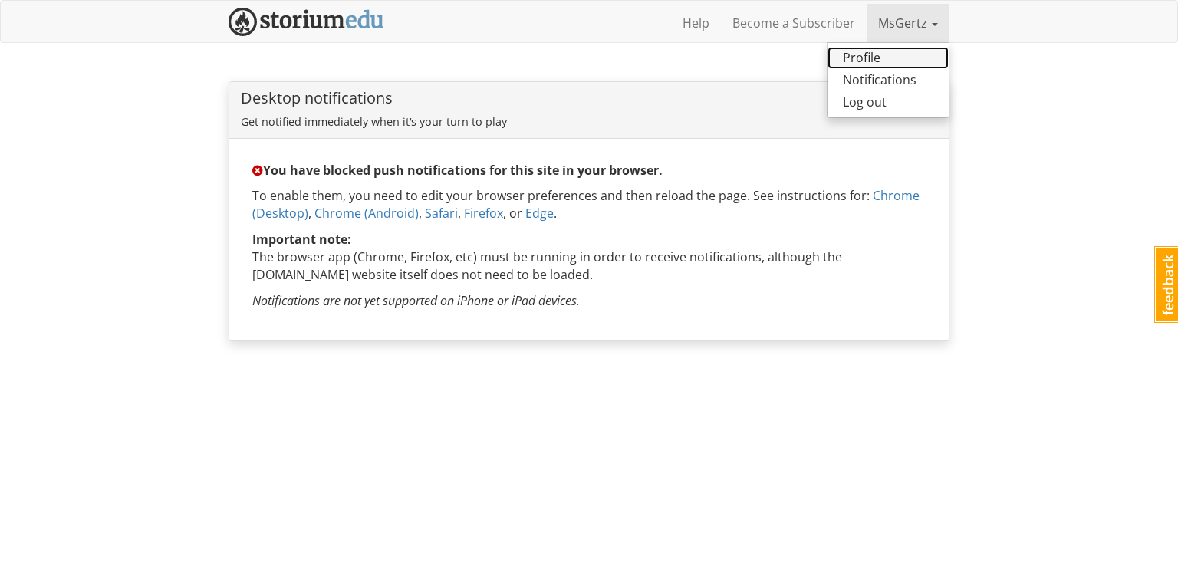
click at [892, 56] on link "Profile" at bounding box center [887, 58] width 121 height 22
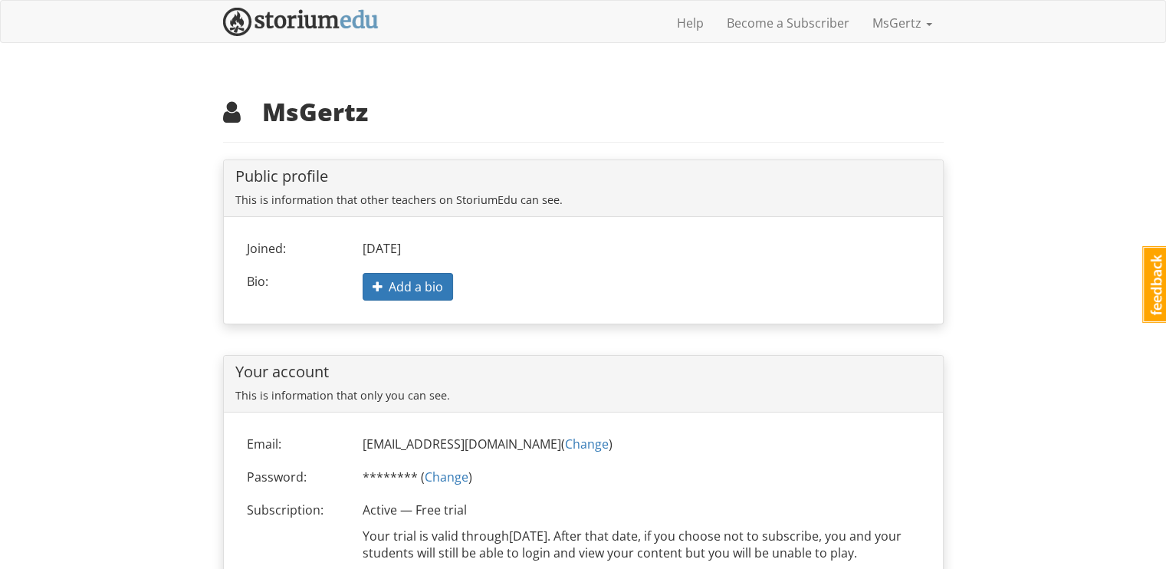
click at [347, 37] on div "Help Become a Subscriber MsGertz Profile Notifications Log out" at bounding box center [583, 23] width 721 height 38
click at [340, 12] on img at bounding box center [301, 22] width 156 height 28
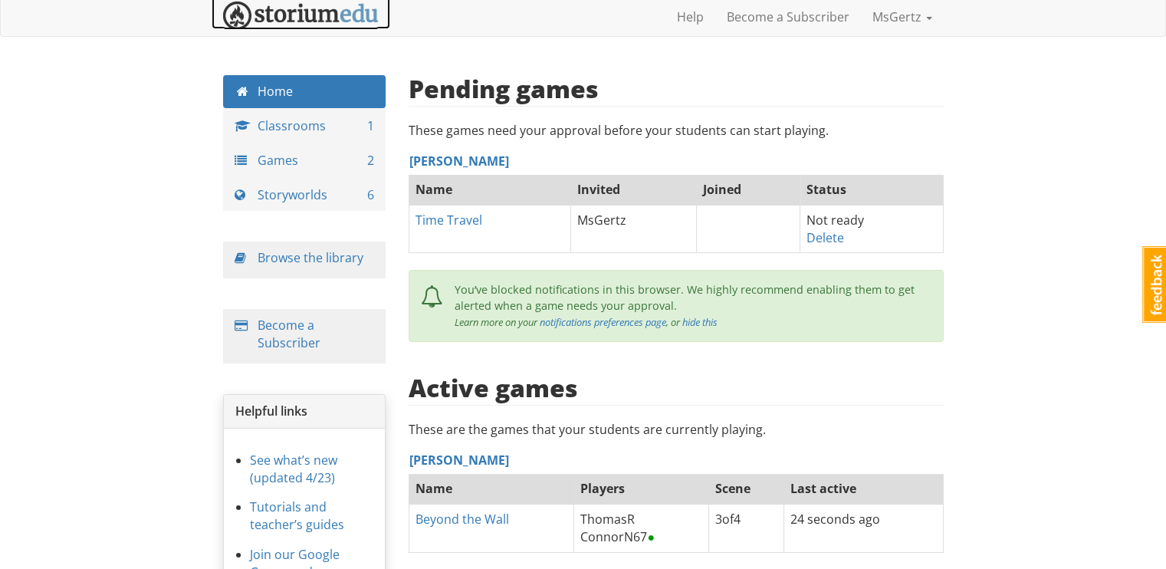
scroll to position [20, 0]
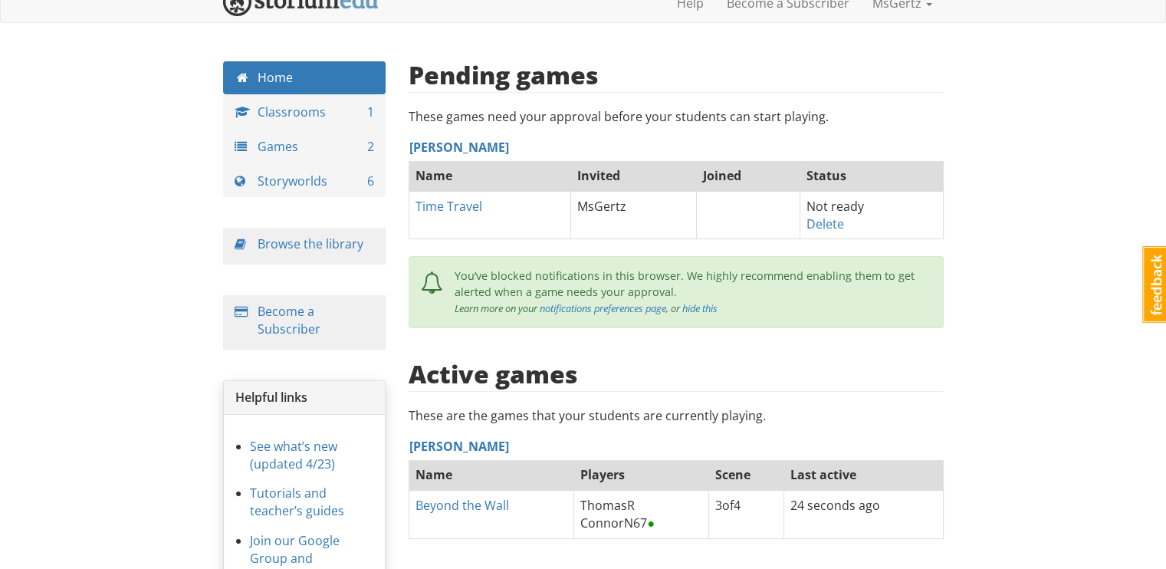
click at [837, 209] on span "Not ready" at bounding box center [834, 206] width 57 height 17
click at [837, 215] on link "Delete" at bounding box center [825, 223] width 38 height 17
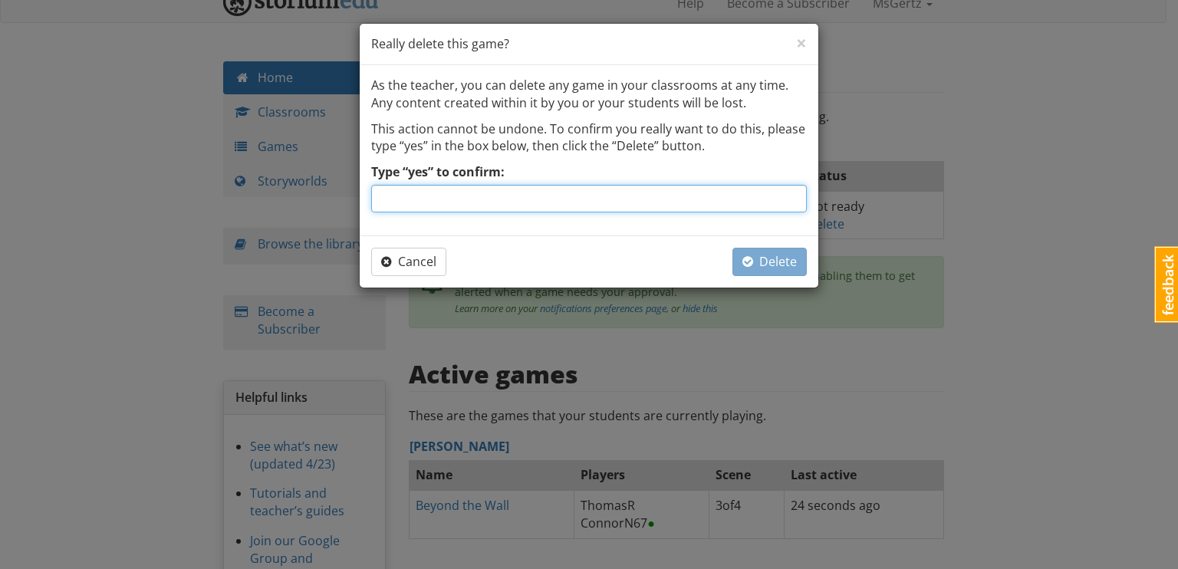
click at [581, 205] on input "Type “yes” to confirm:" at bounding box center [588, 199] width 435 height 28
type input "yes"
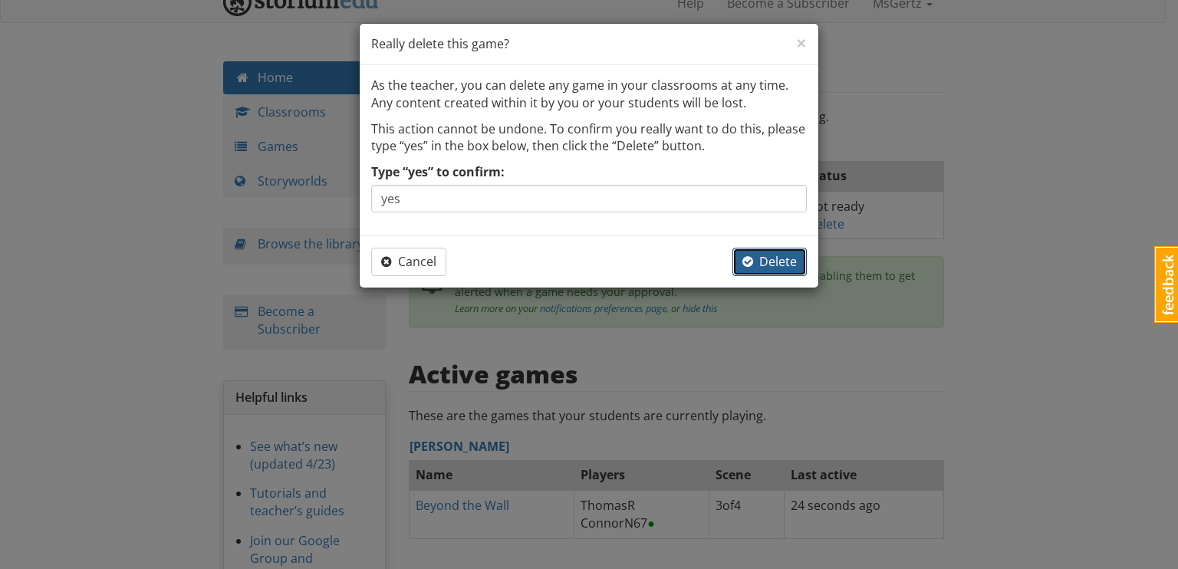
click at [749, 248] on button "Delete" at bounding box center [769, 262] width 74 height 28
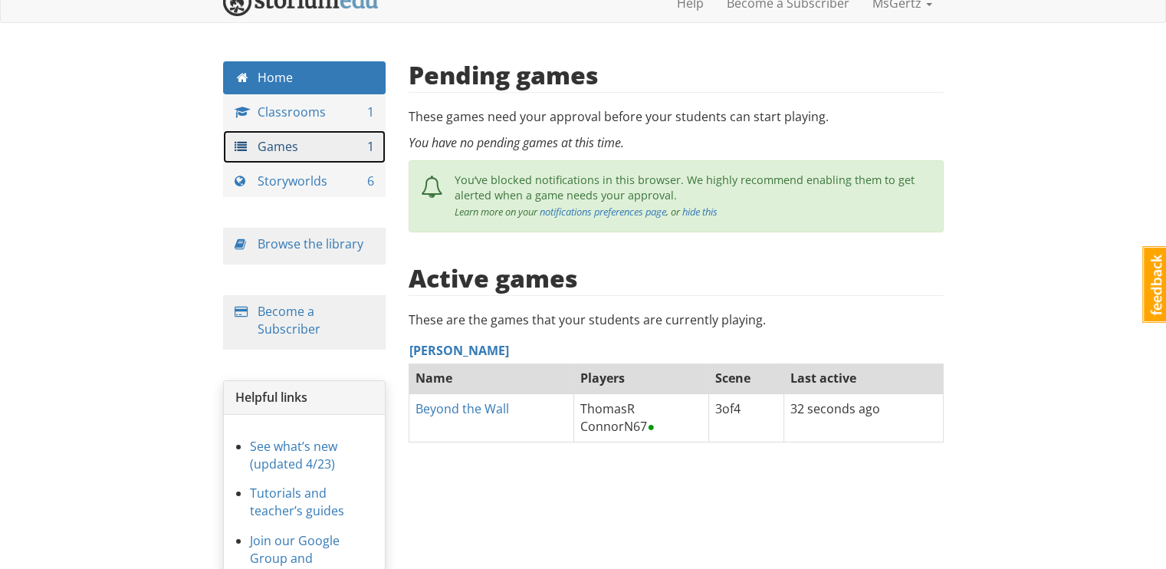
click at [343, 131] on link "Games 1" at bounding box center [304, 146] width 163 height 33
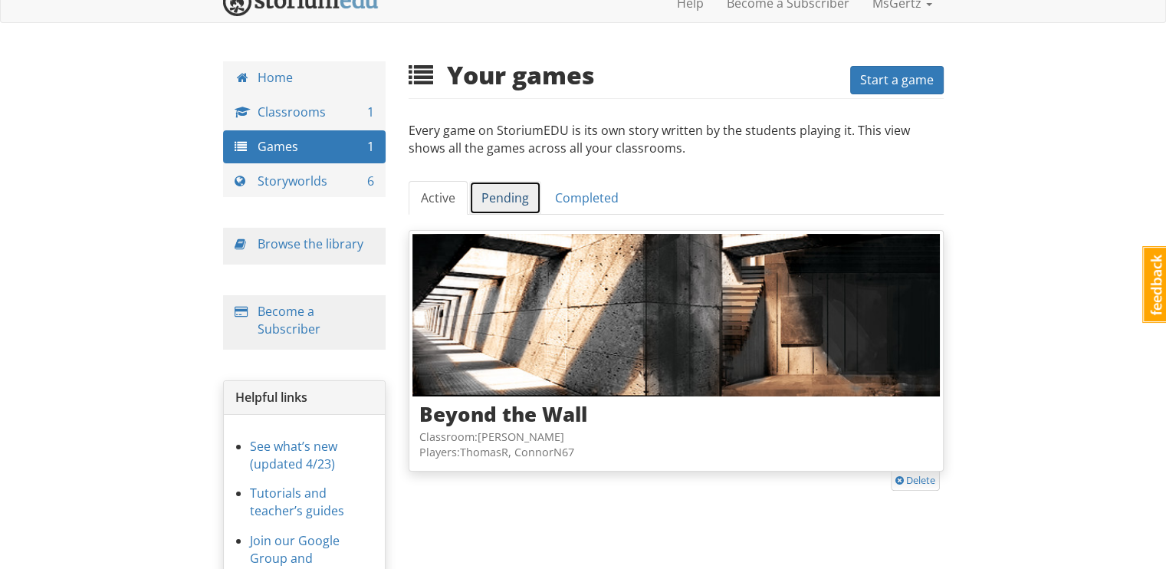
click at [511, 187] on link "Pending" at bounding box center [505, 198] width 72 height 34
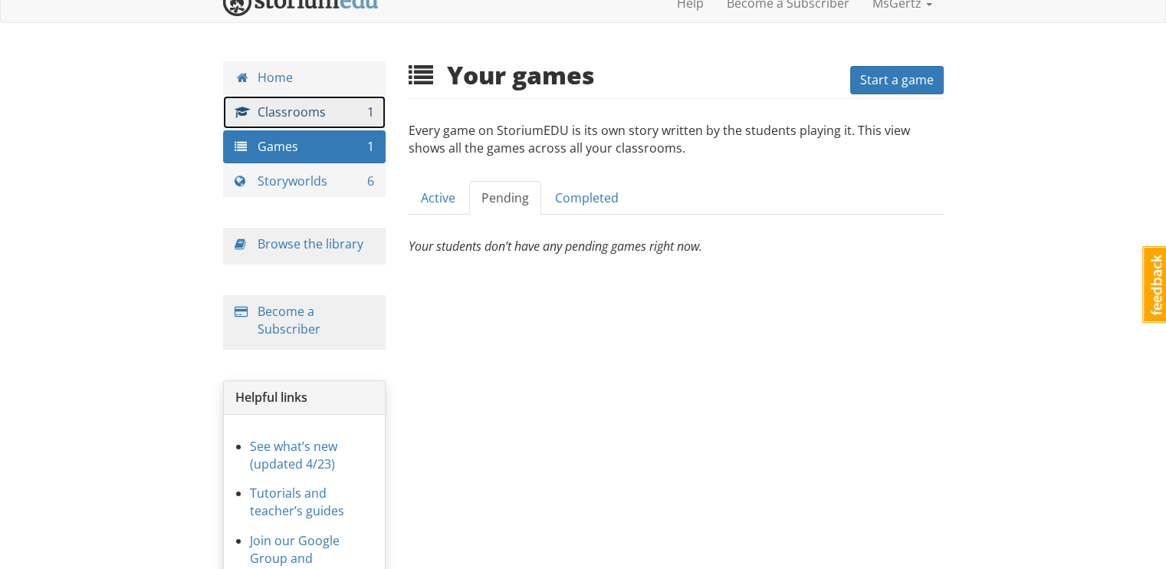
click at [333, 107] on link "Classrooms 1" at bounding box center [304, 112] width 163 height 33
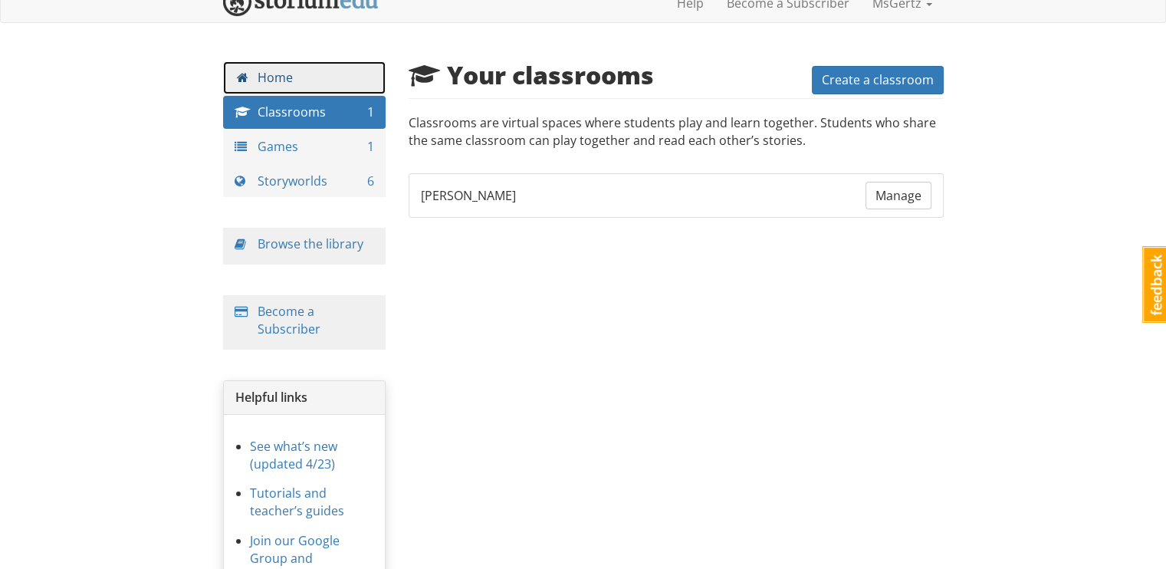
click at [360, 91] on link "Home" at bounding box center [304, 77] width 163 height 33
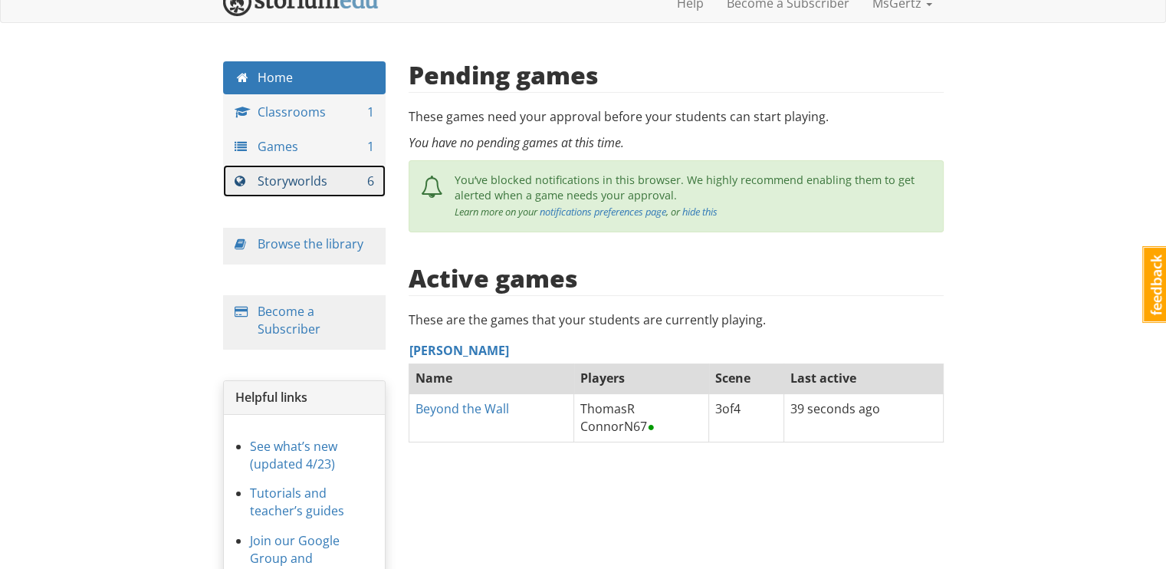
click at [359, 182] on link "Storyworlds 6" at bounding box center [304, 181] width 163 height 33
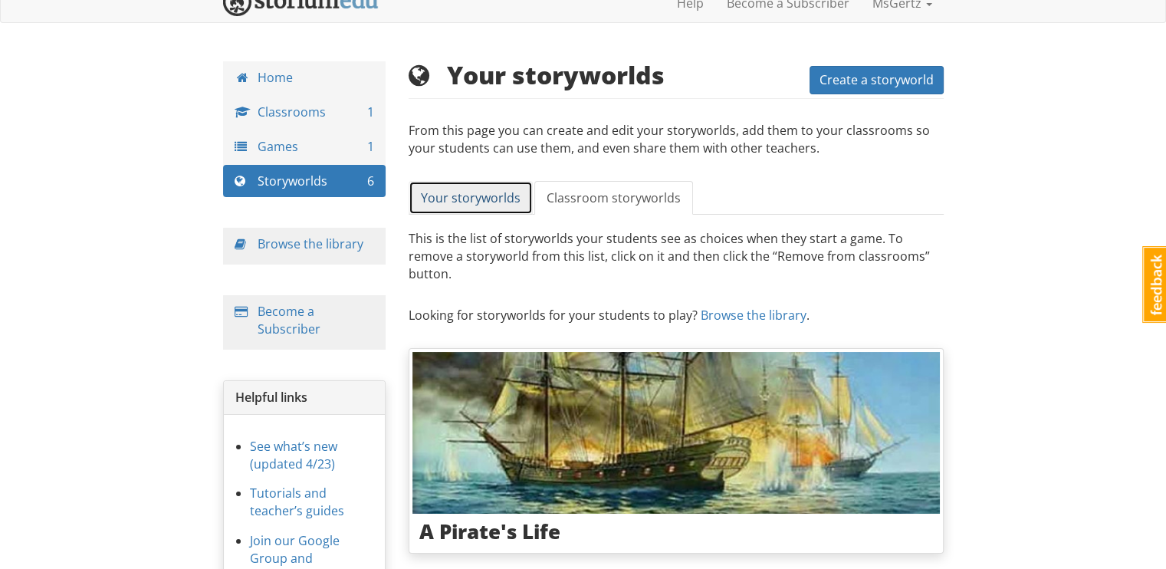
click at [528, 205] on link "Your storyworlds" at bounding box center [471, 198] width 124 height 34
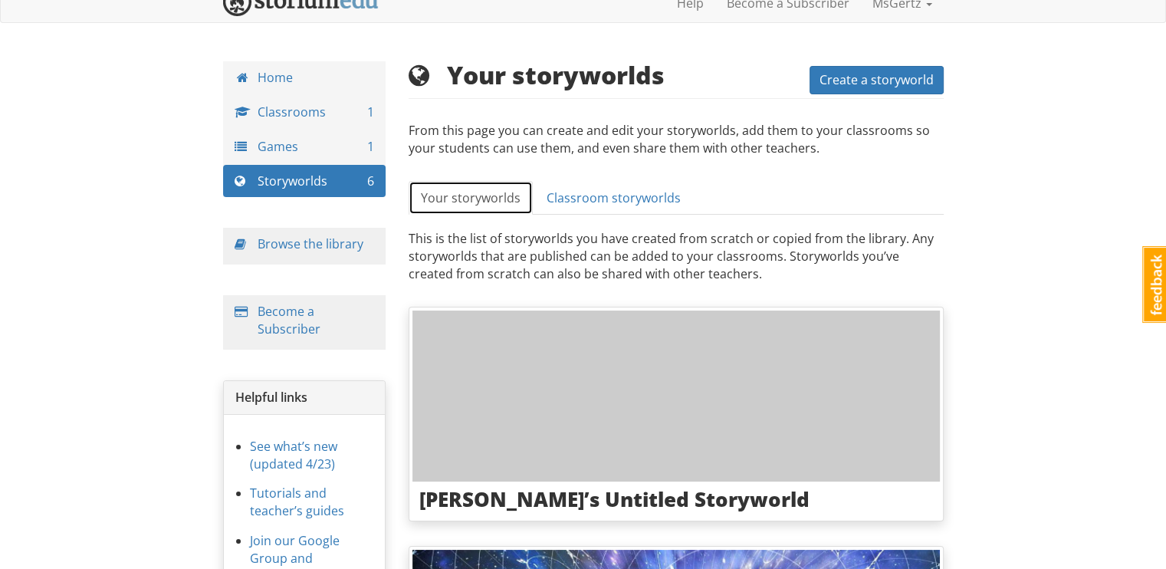
click at [521, 202] on link "Your storyworlds" at bounding box center [471, 198] width 124 height 34
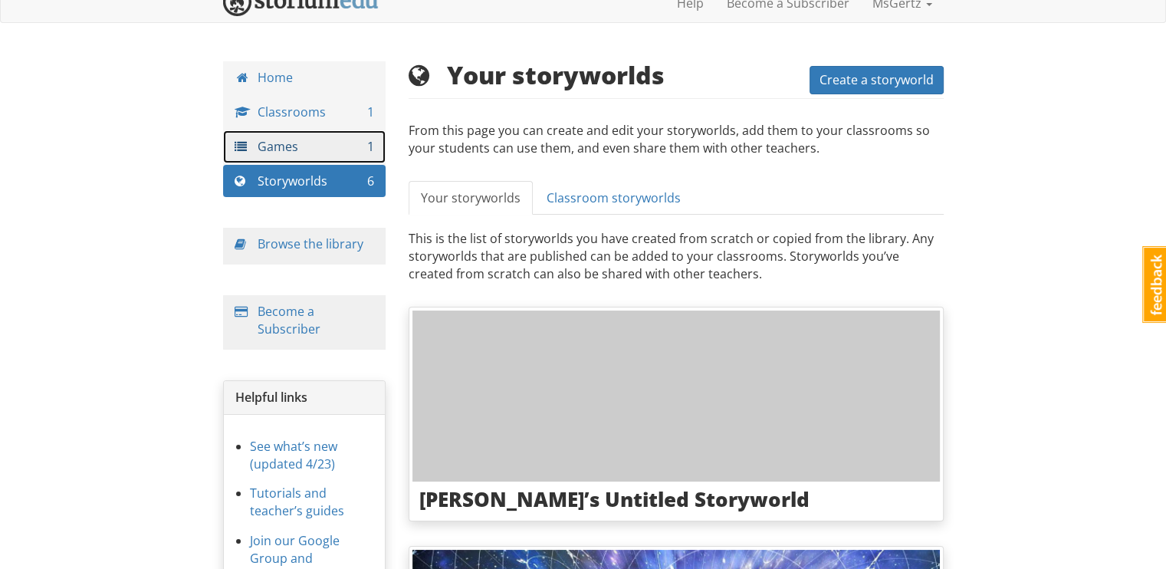
click at [337, 140] on link "Games 1" at bounding box center [304, 146] width 163 height 33
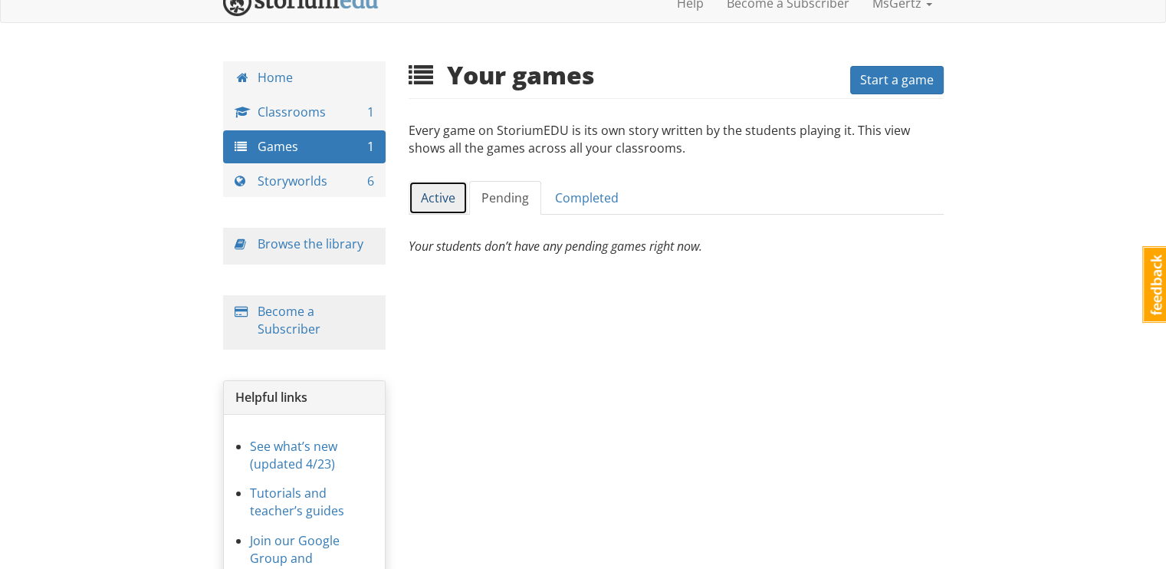
click at [448, 202] on link "Active" at bounding box center [438, 198] width 59 height 34
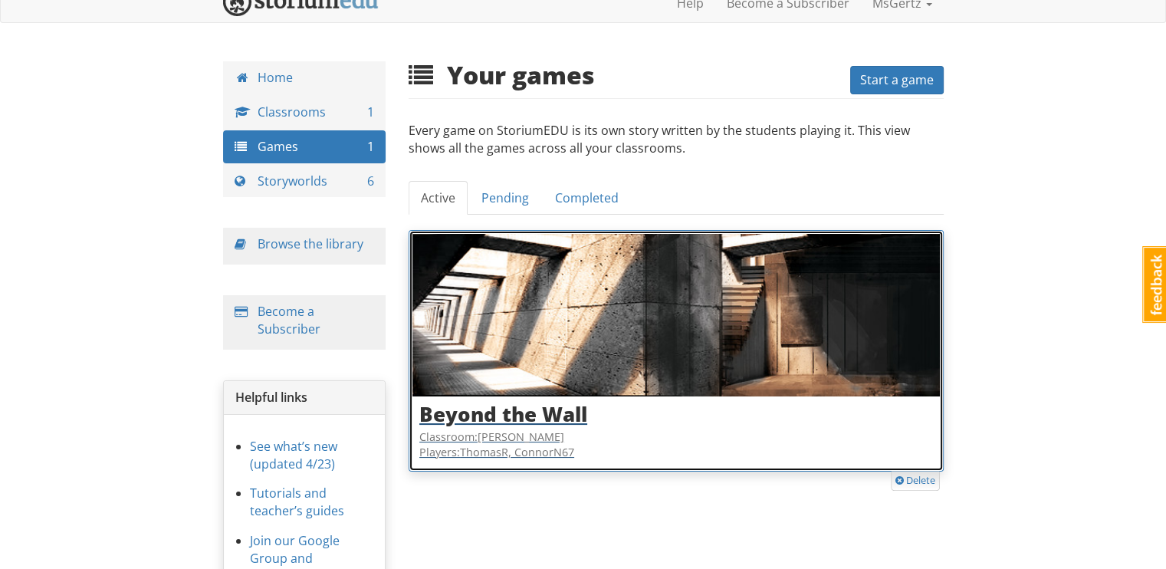
click at [550, 347] on img at bounding box center [675, 315] width 527 height 163
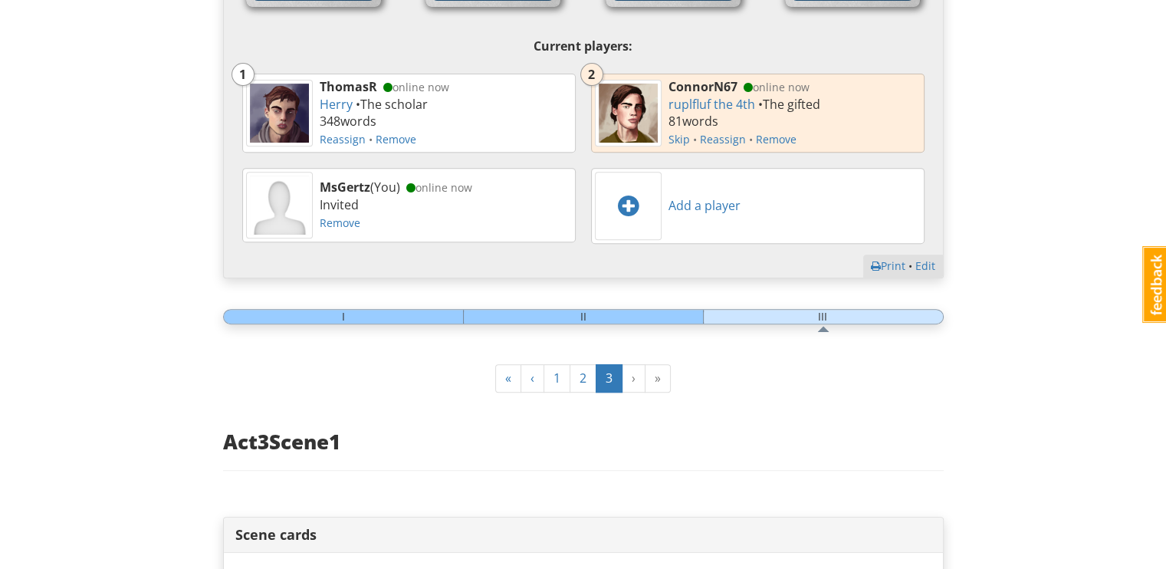
scroll to position [635, 0]
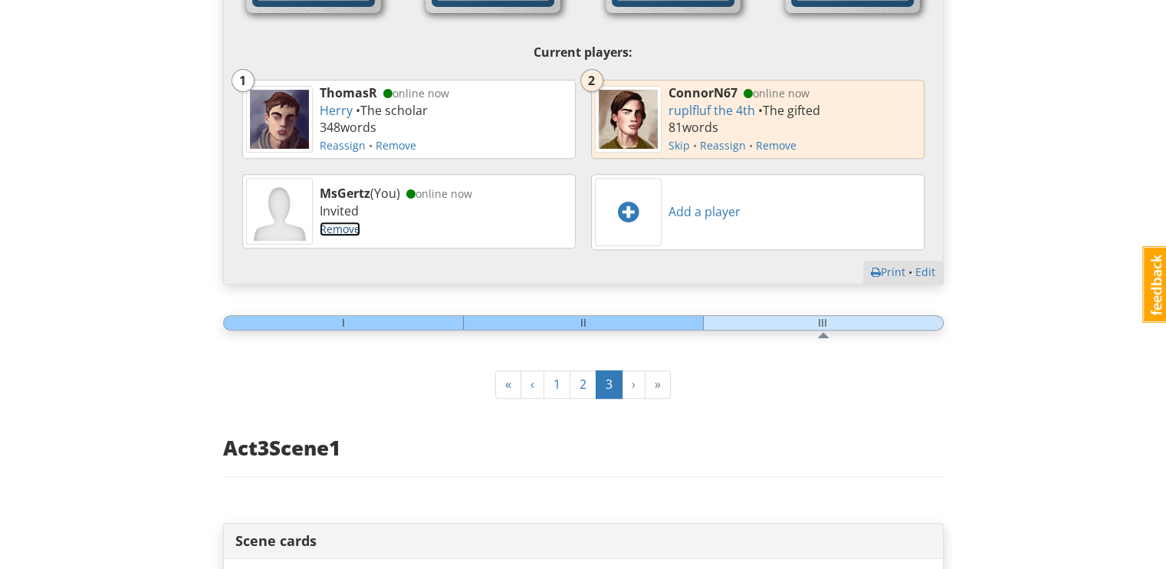
click at [350, 231] on link "Remove" at bounding box center [340, 229] width 41 height 15
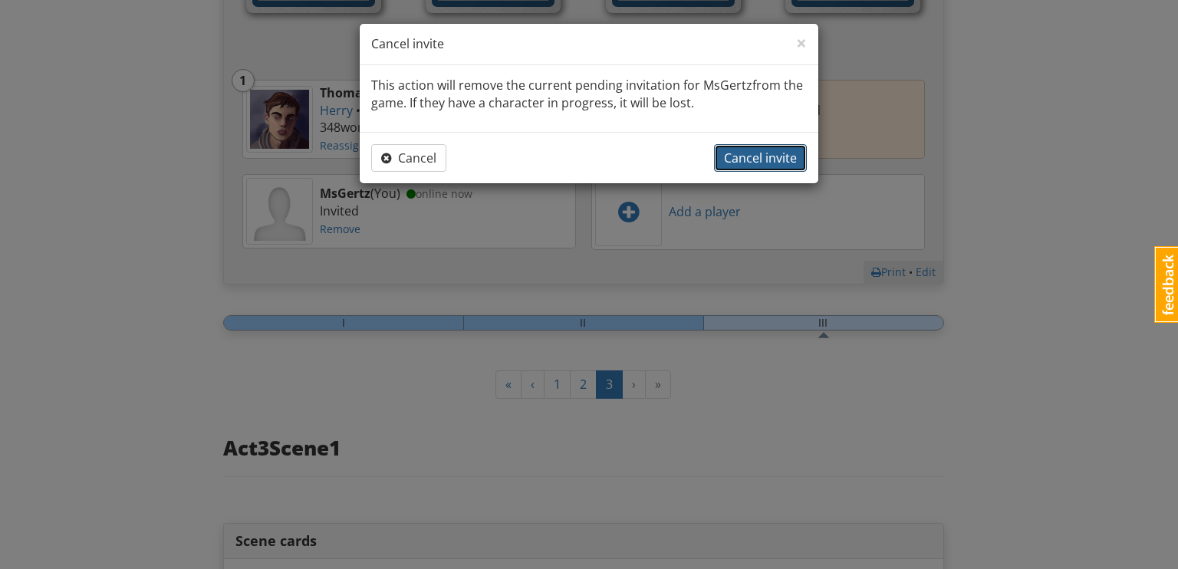
click at [733, 146] on button "Cancel invite" at bounding box center [760, 158] width 93 height 28
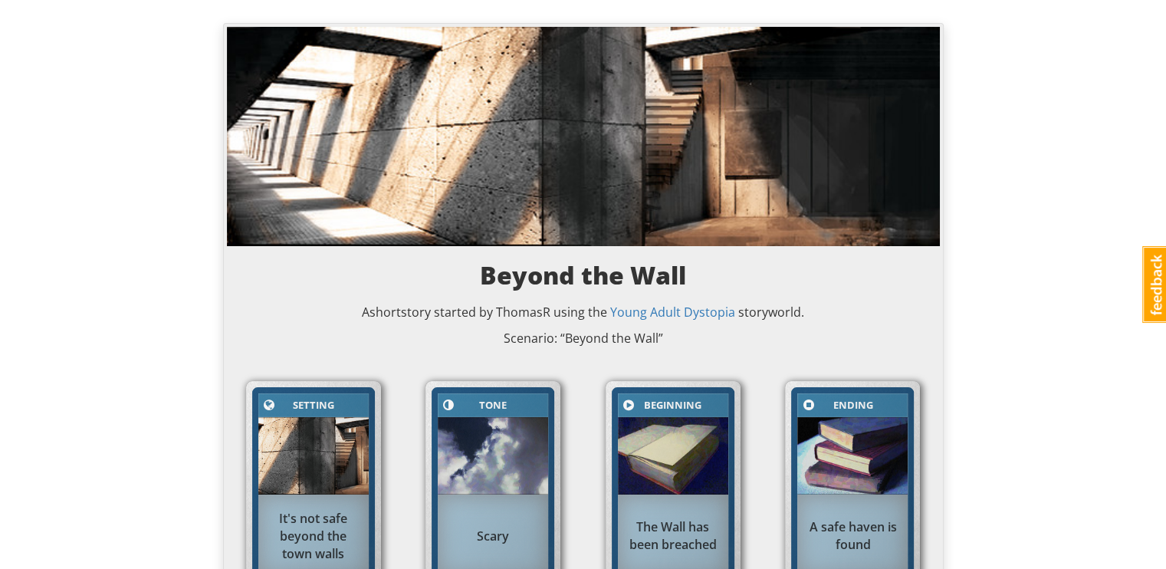
scroll to position [0, 0]
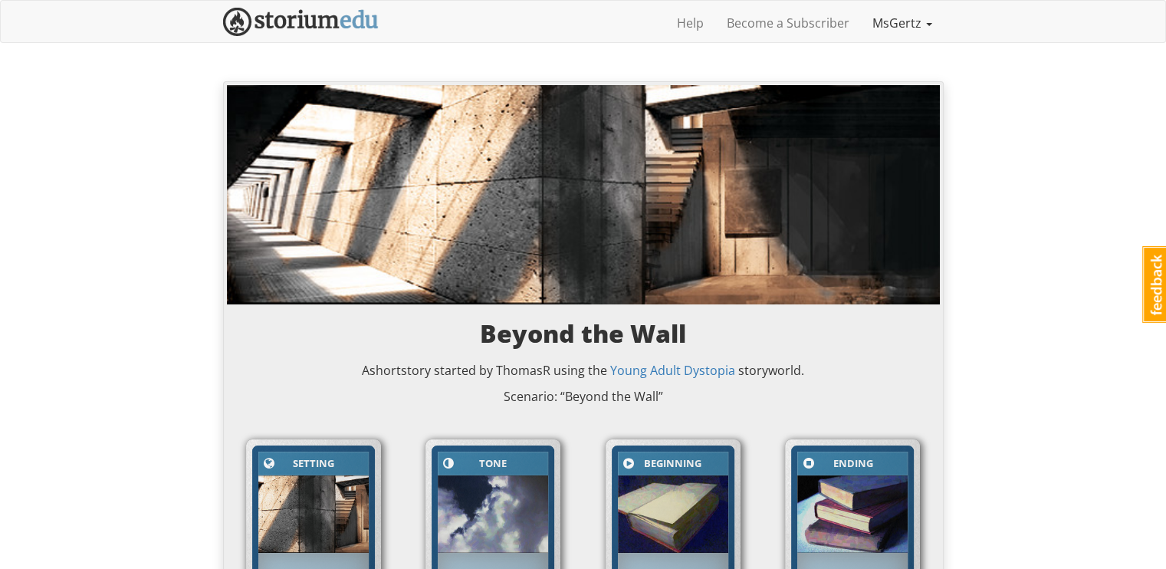
click at [893, 25] on link "MsGertz" at bounding box center [902, 23] width 83 height 38
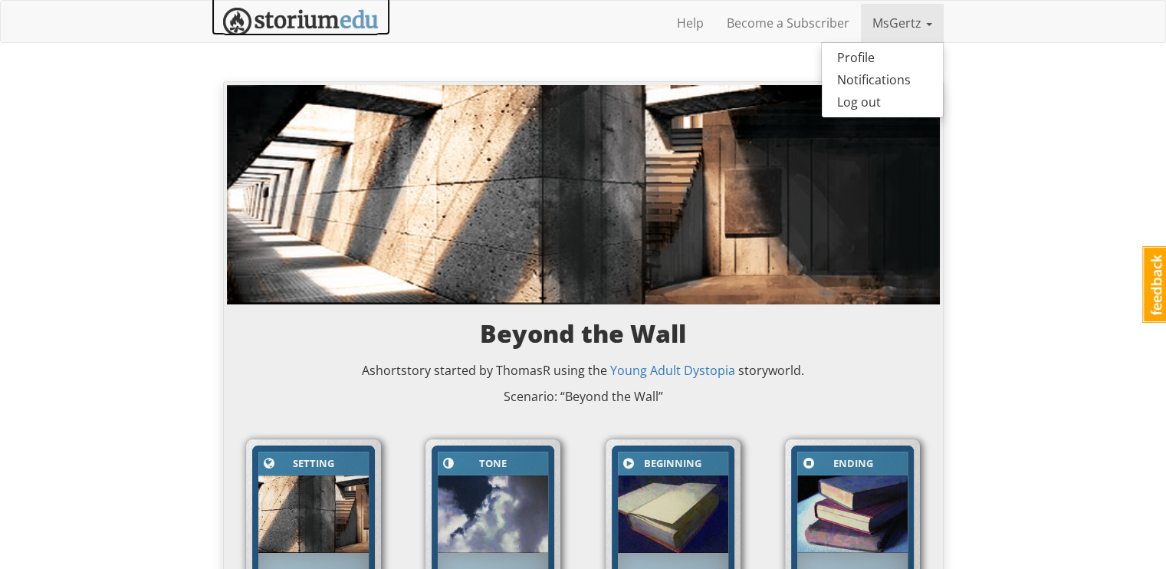
click at [325, 27] on img at bounding box center [301, 22] width 156 height 28
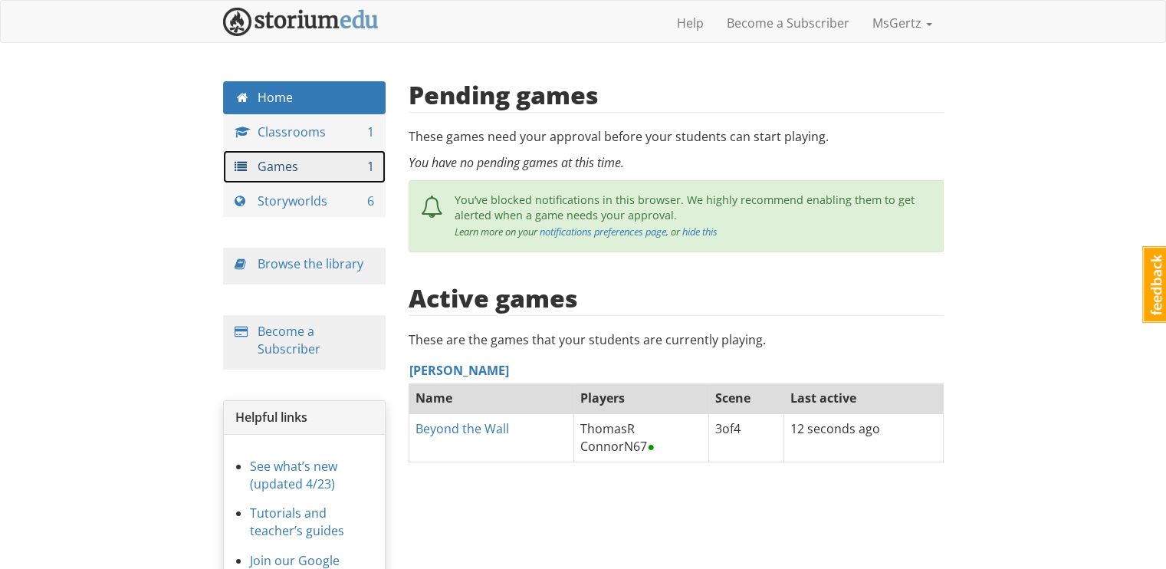
click at [347, 168] on link "Games 1" at bounding box center [304, 166] width 163 height 33
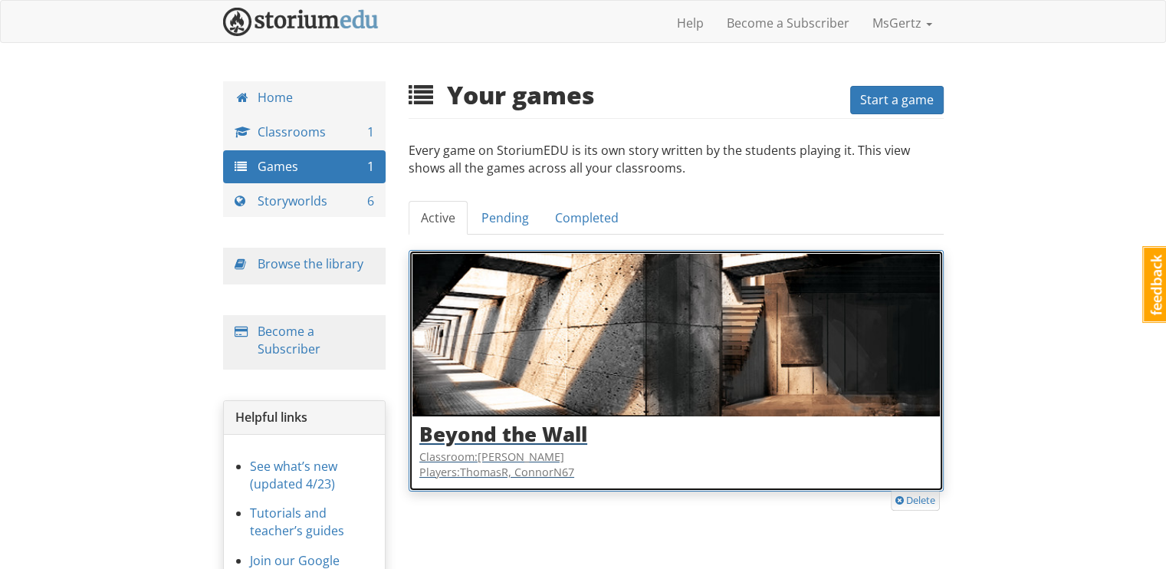
click at [500, 350] on img at bounding box center [675, 335] width 527 height 163
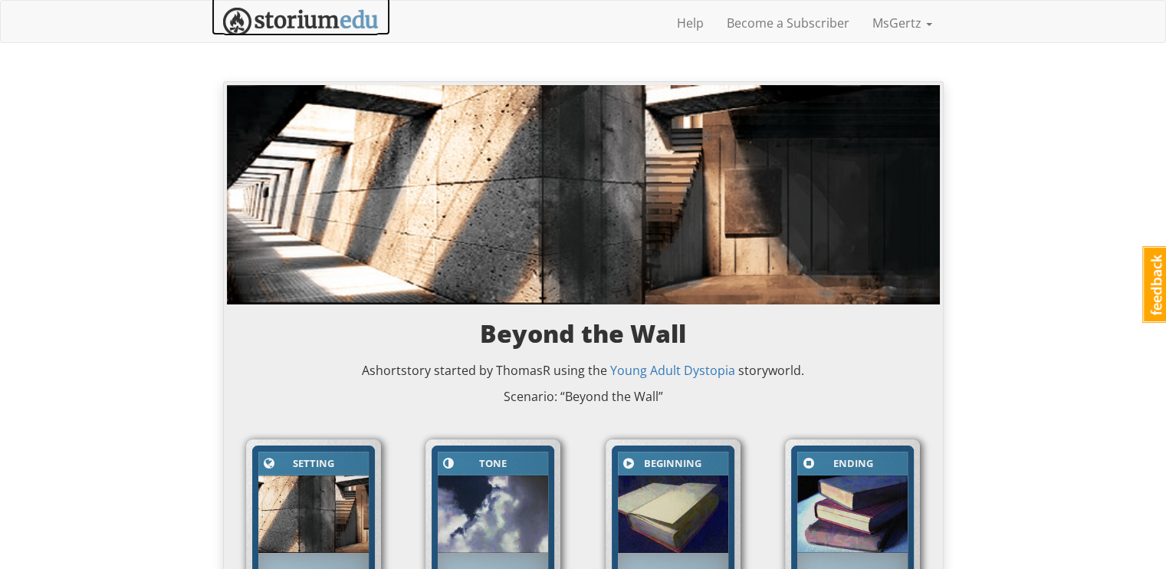
click at [334, 3] on link at bounding box center [301, 16] width 179 height 38
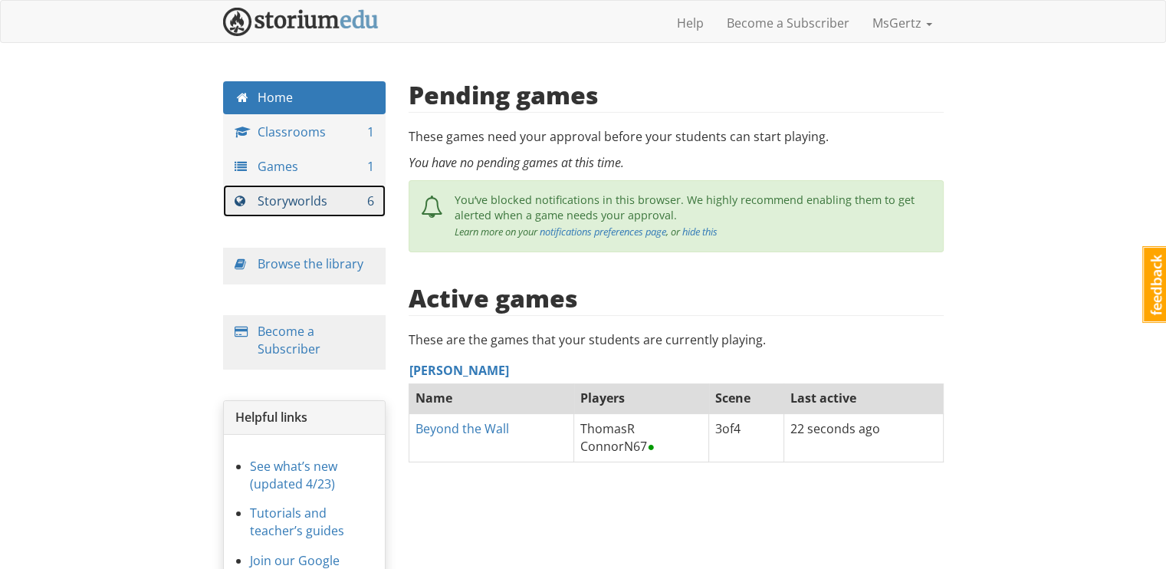
click at [310, 196] on link "Storyworlds 6" at bounding box center [304, 201] width 163 height 33
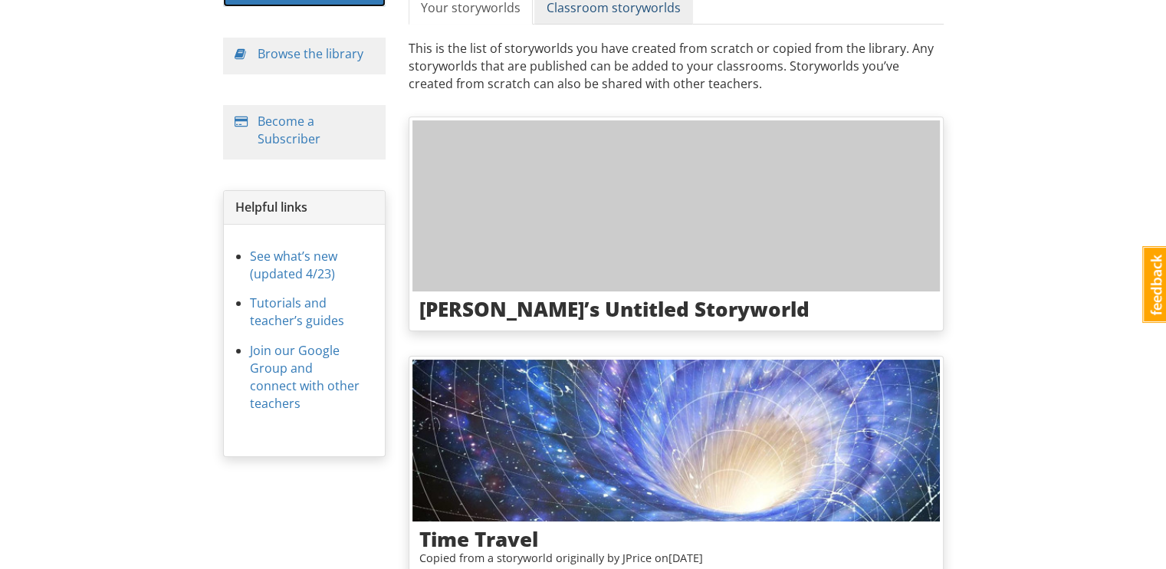
scroll to position [287, 0]
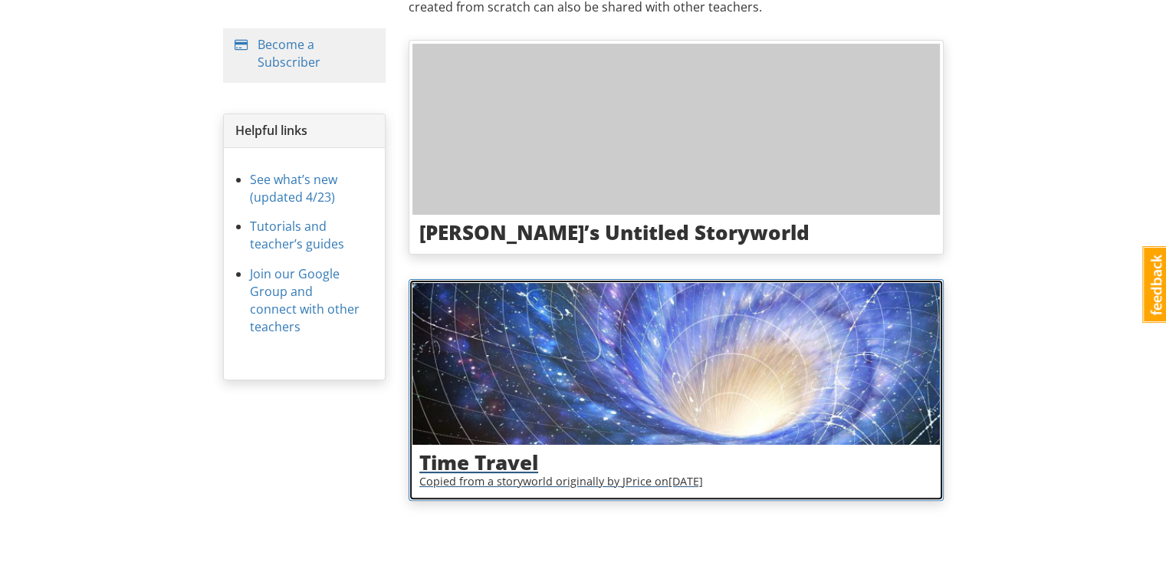
click at [558, 419] on img at bounding box center [675, 364] width 527 height 163
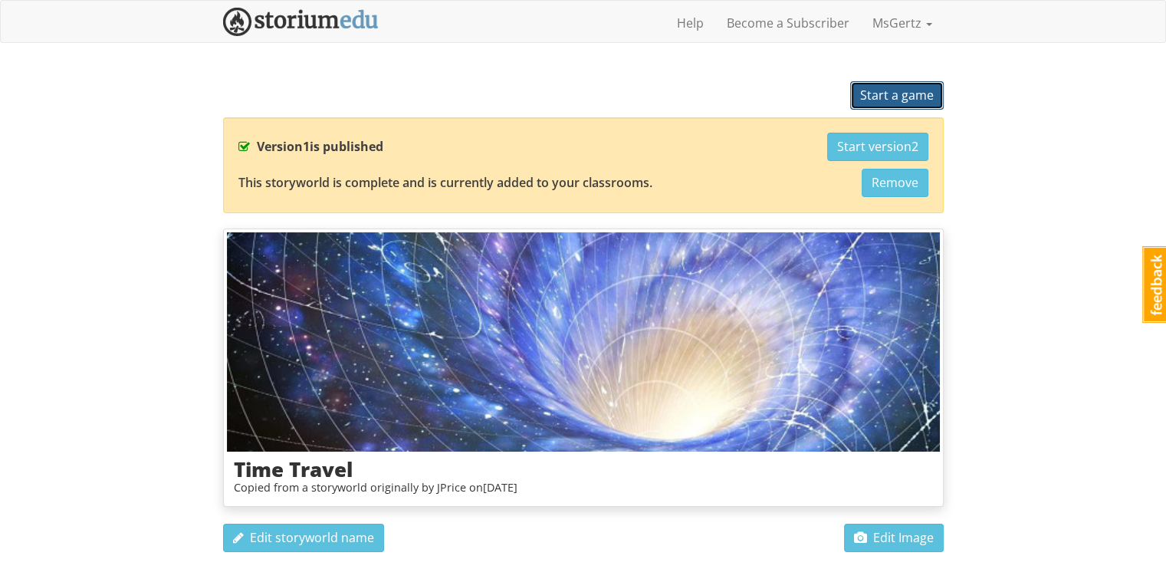
click at [883, 99] on span "Start a game" at bounding box center [897, 95] width 74 height 17
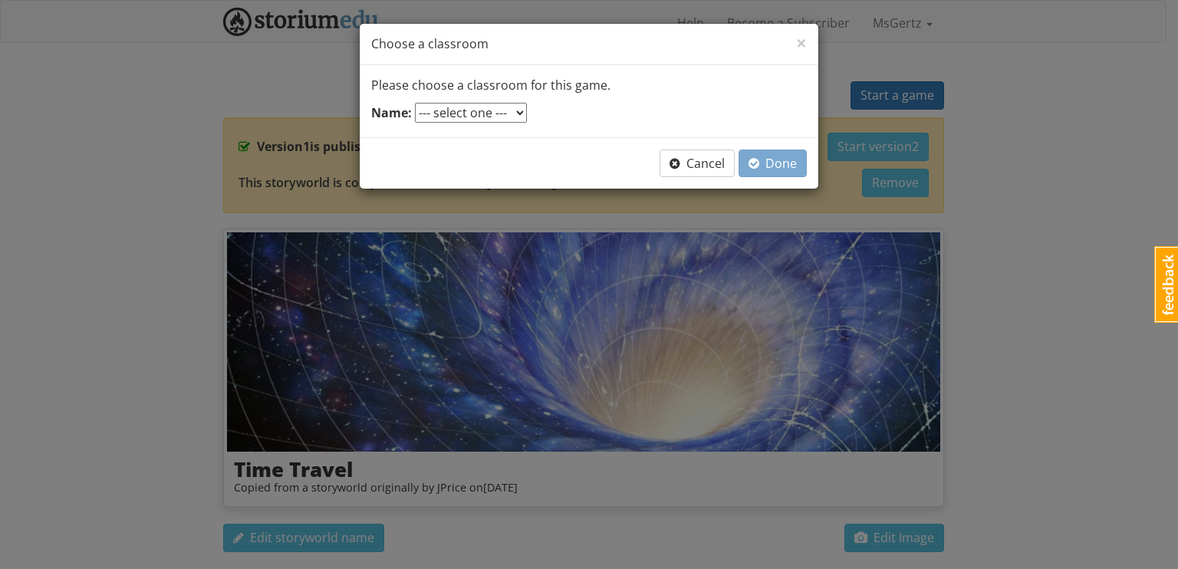
click at [501, 103] on select "--- select one --- Ms.Gertz ELA" at bounding box center [471, 113] width 112 height 20
select select "k92n4w"
click at [415, 103] on select "--- select one --- Ms.Gertz ELA" at bounding box center [471, 113] width 112 height 20
click at [779, 161] on span "Done" at bounding box center [772, 163] width 48 height 17
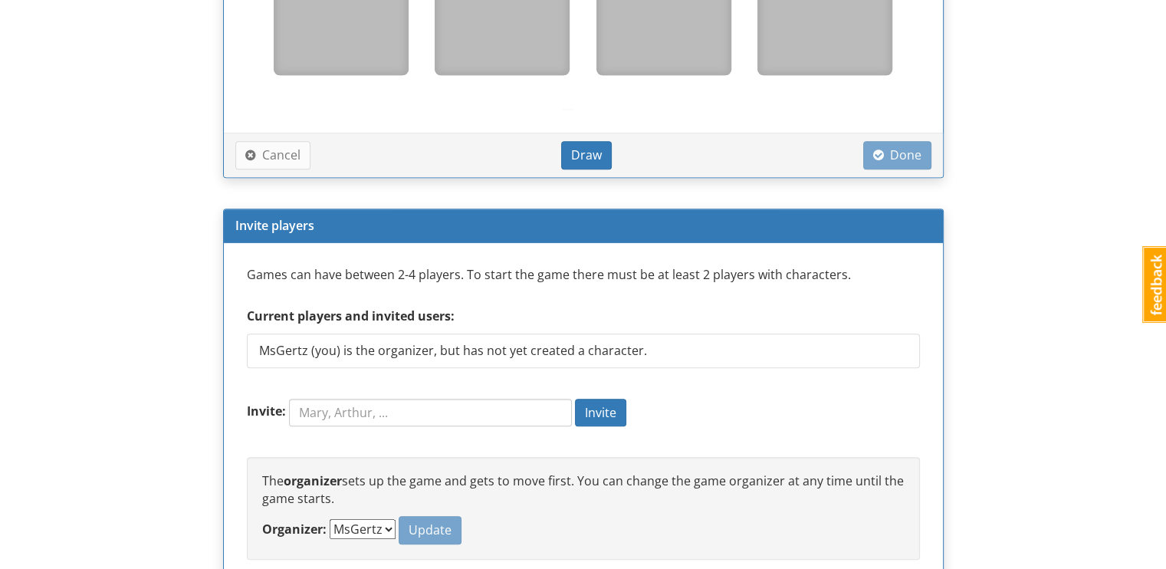
scroll to position [1214, 0]
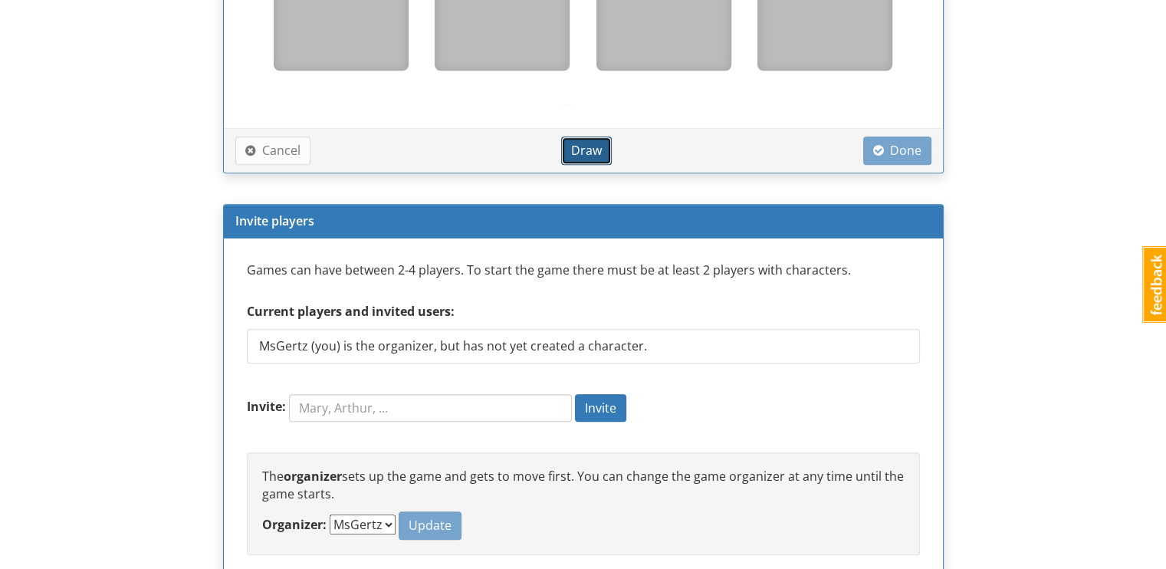
click at [589, 149] on span "Draw" at bounding box center [586, 150] width 31 height 17
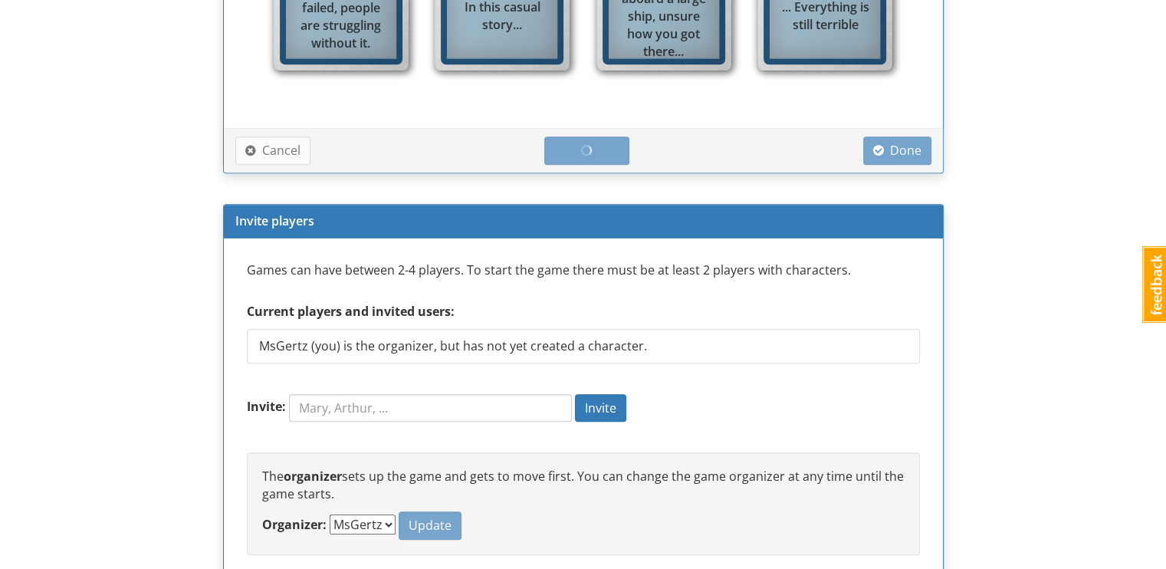
scroll to position [1251, 0]
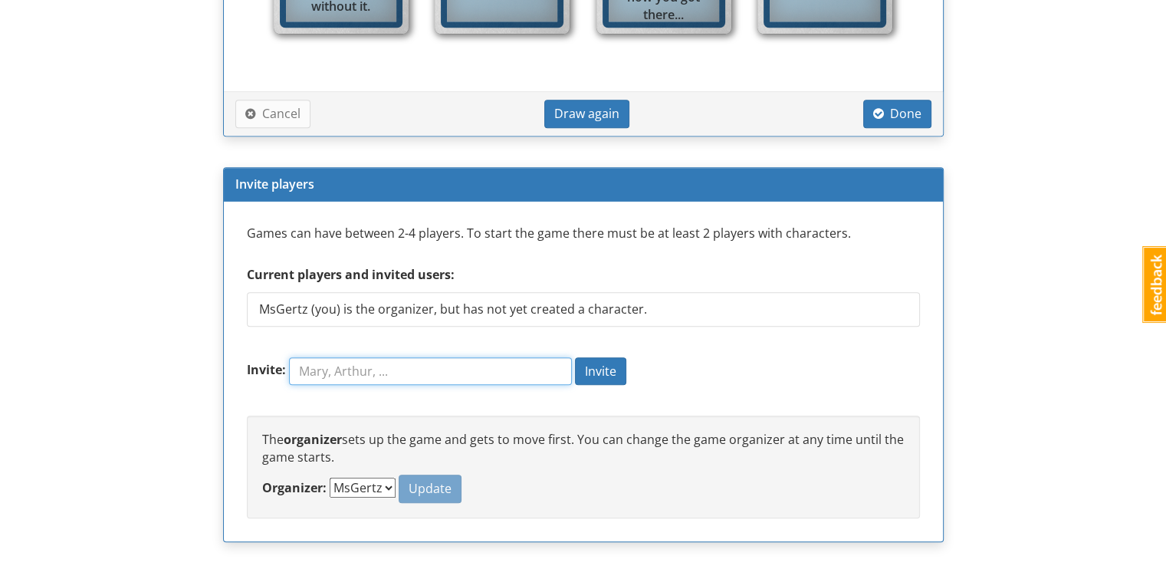
click at [413, 373] on input "Invite:" at bounding box center [430, 371] width 283 height 28
type input "ThomasR"
click at [613, 364] on span "Invite" at bounding box center [600, 371] width 31 height 17
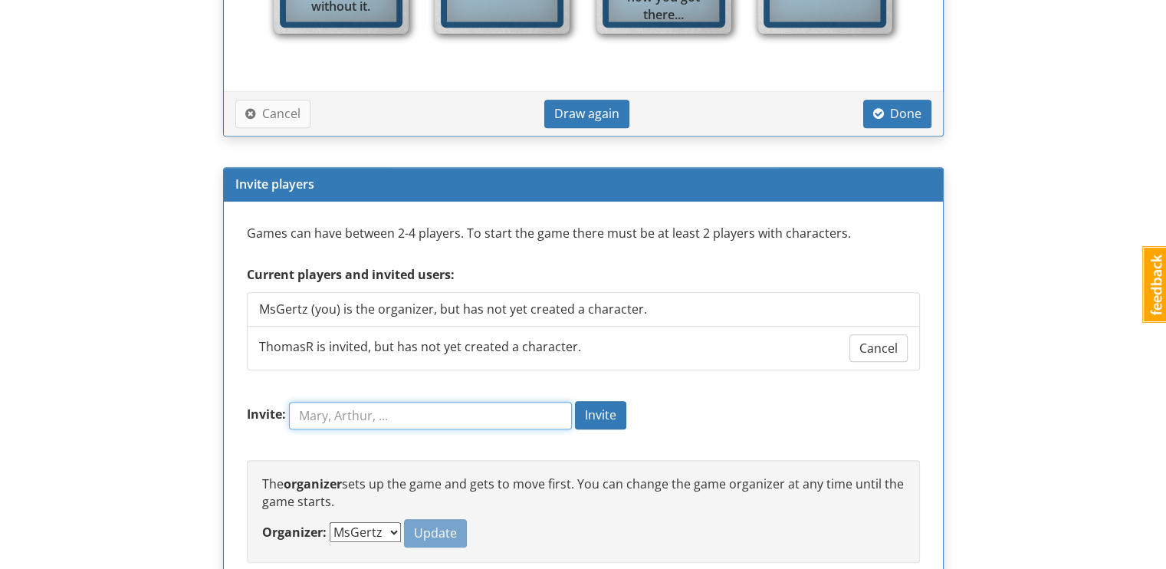
click at [400, 407] on input "Invite:" at bounding box center [430, 416] width 283 height 28
type input "ConnorN67"
click at [598, 408] on span "Invite" at bounding box center [600, 414] width 31 height 17
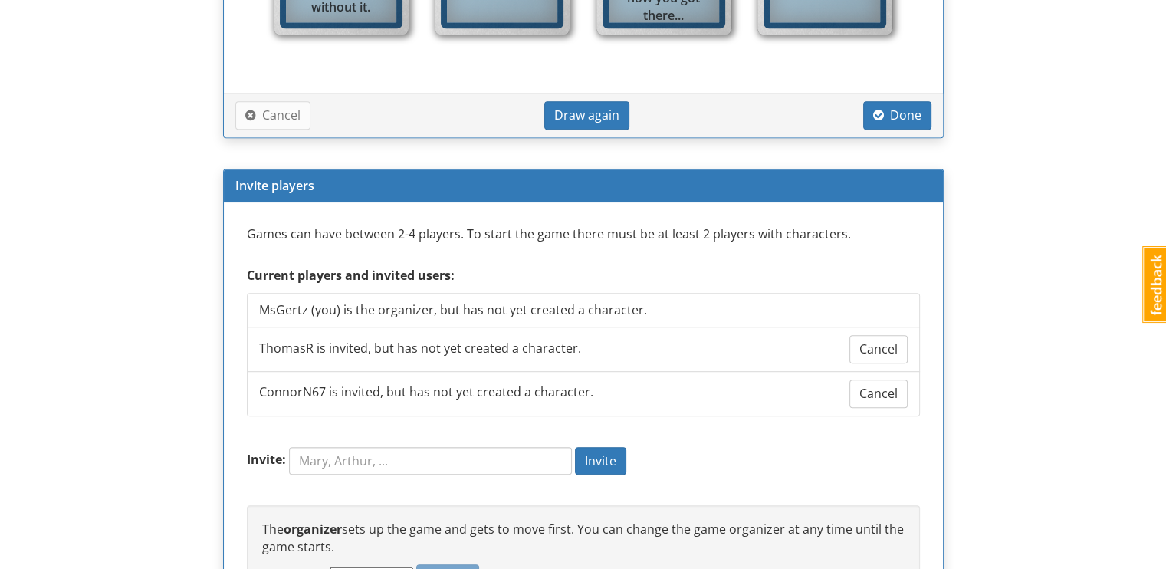
scroll to position [1428, 0]
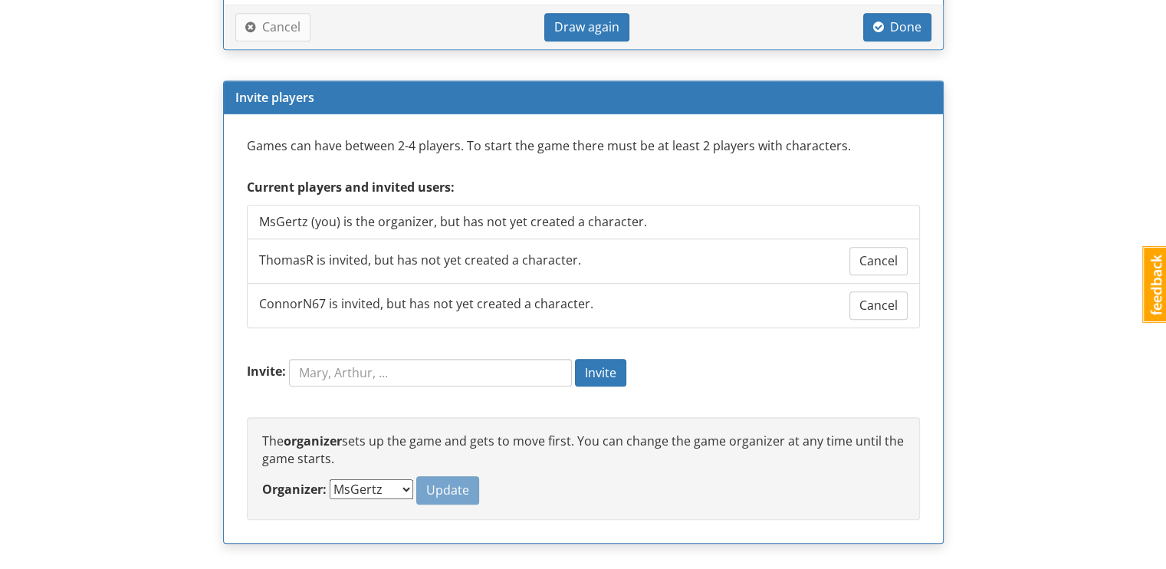
click at [362, 480] on select "MsGertz ThomasR ConnorN67" at bounding box center [372, 489] width 84 height 20
select select "ae7x2w"
click at [330, 479] on select "MsGertz ThomasR ConnorN67" at bounding box center [372, 489] width 84 height 20
click at [422, 495] on button "Update" at bounding box center [447, 490] width 63 height 28
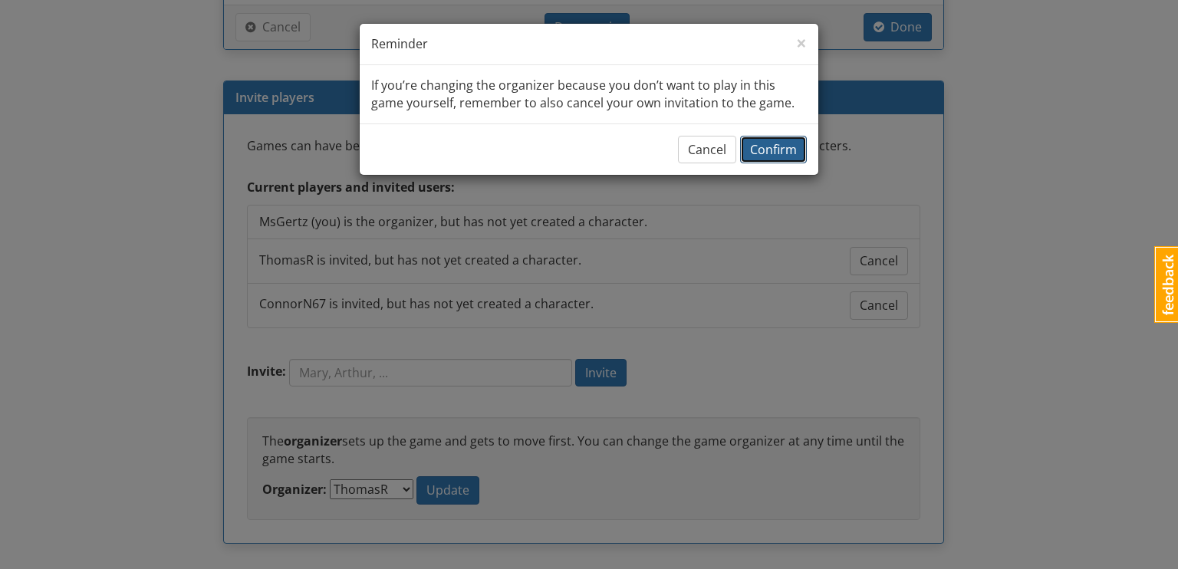
click at [791, 143] on span "Confirm" at bounding box center [773, 149] width 47 height 17
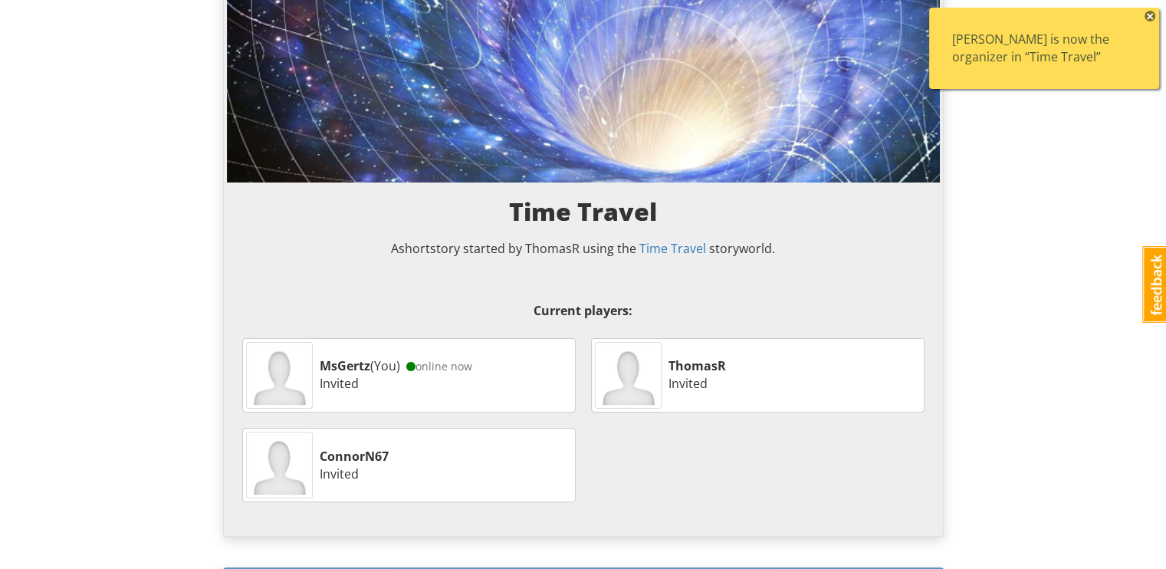
scroll to position [0, 0]
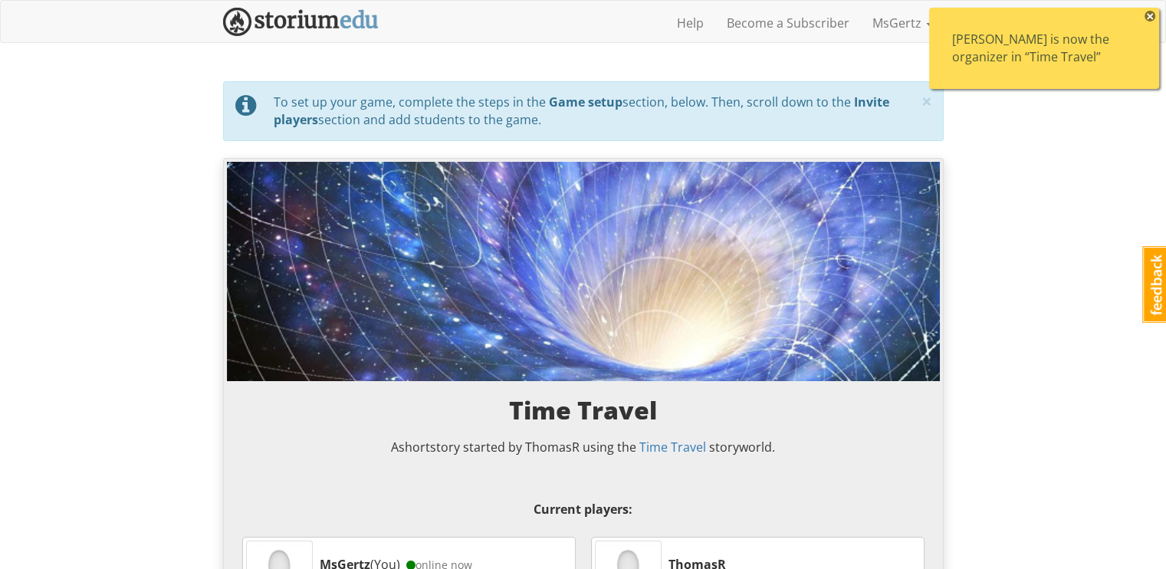
click at [1151, 15] on span "×" at bounding box center [1150, 16] width 11 height 11
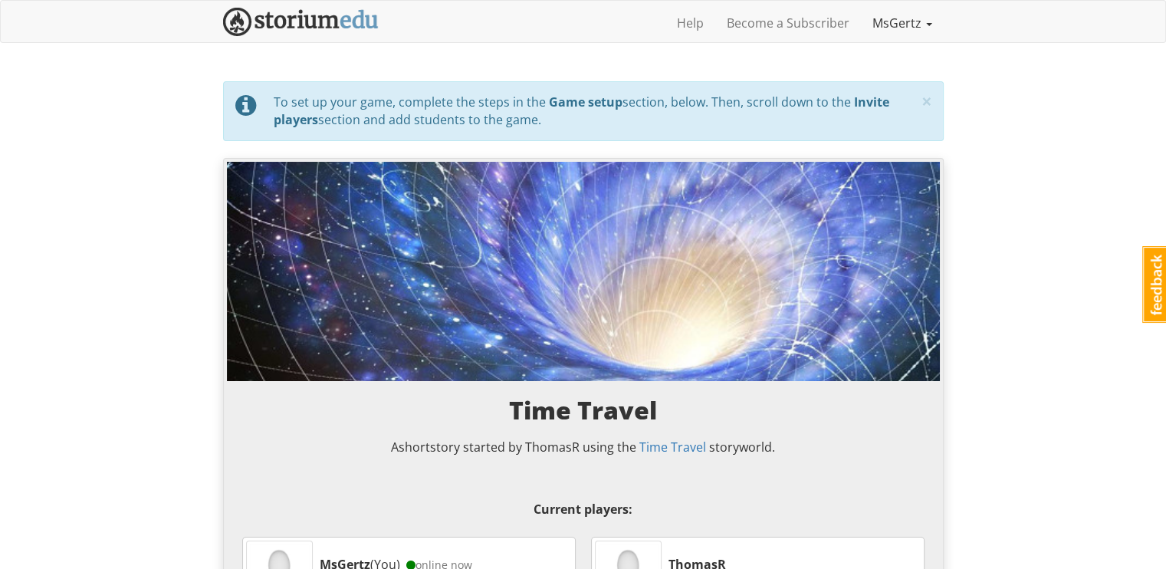
click at [891, 16] on link "MsGertz" at bounding box center [902, 23] width 83 height 38
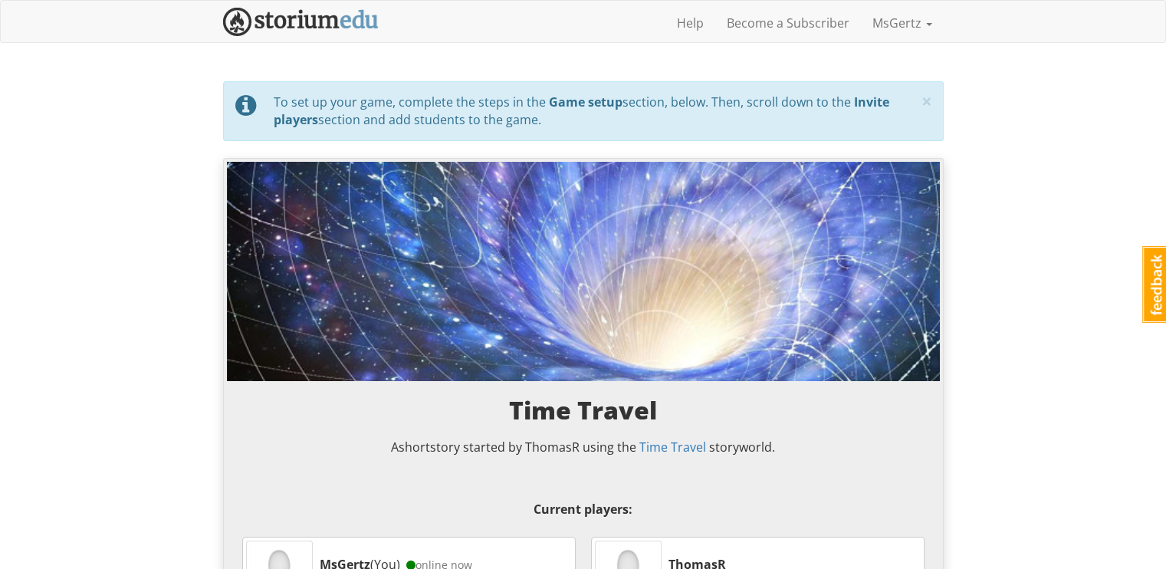
click at [322, 38] on div "Help Become a Subscriber MsGertz Profile Notifications Log out" at bounding box center [583, 23] width 721 height 38
click at [321, 21] on img at bounding box center [301, 22] width 156 height 28
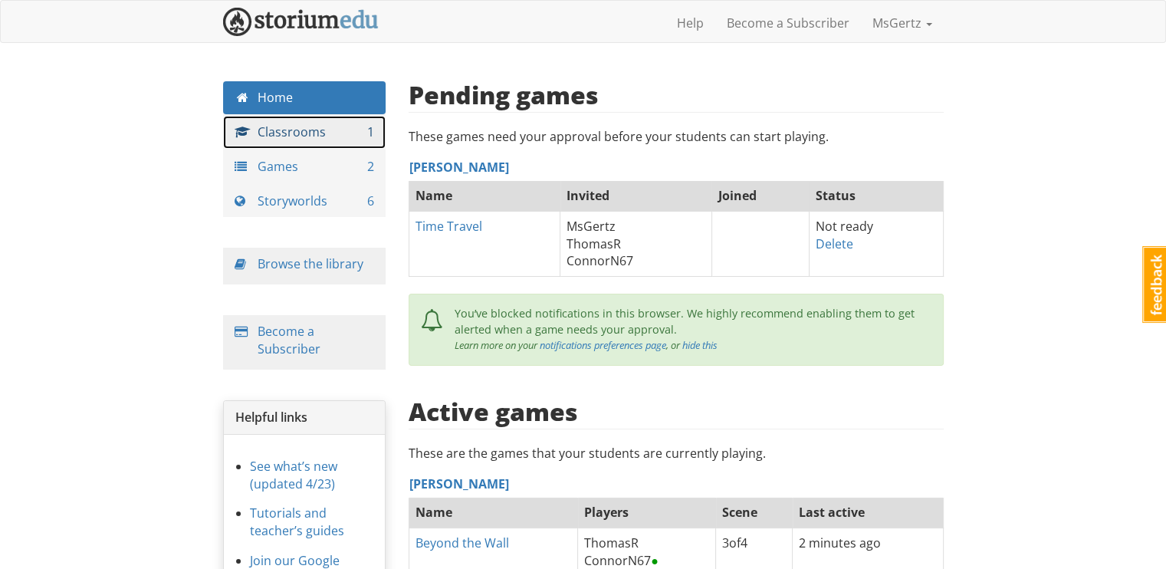
click at [326, 139] on link "Classrooms 1" at bounding box center [304, 132] width 163 height 33
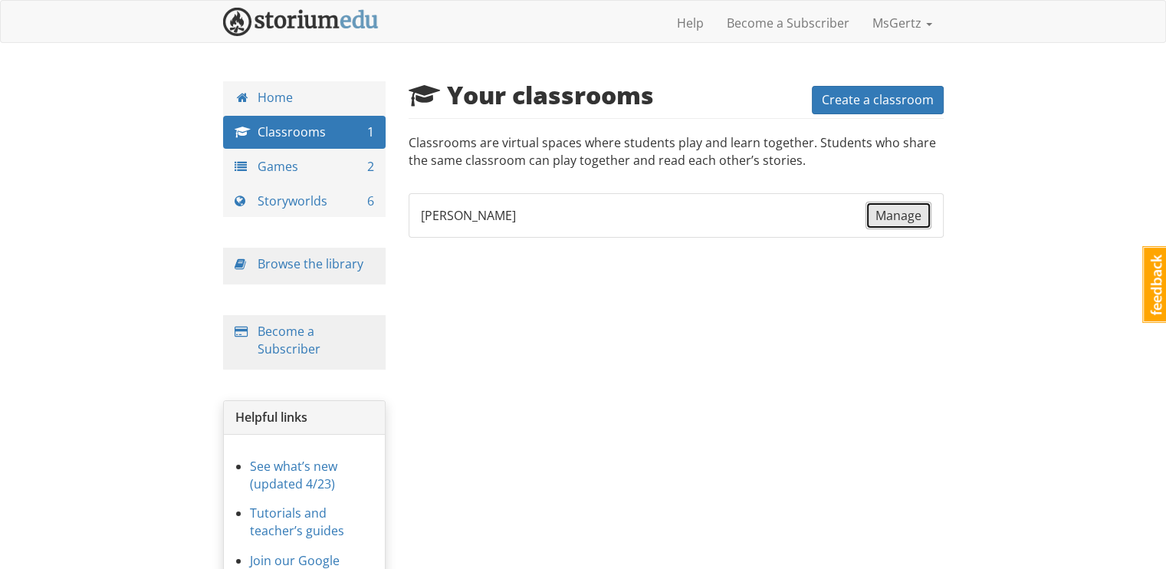
click at [893, 209] on span "Manage" at bounding box center [898, 215] width 46 height 17
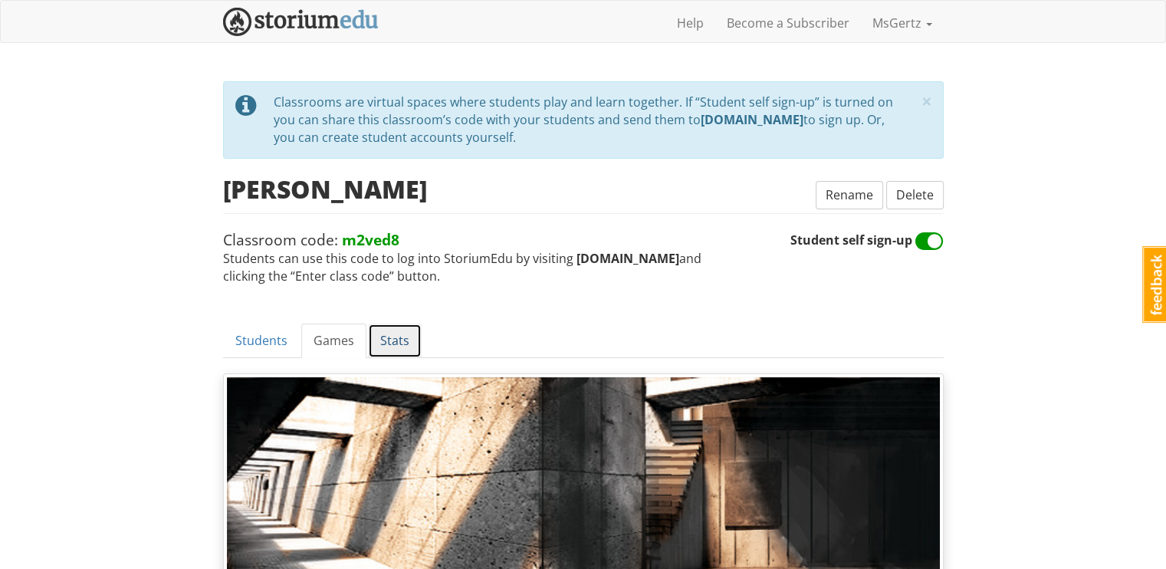
click at [414, 333] on link "Stats" at bounding box center [395, 341] width 54 height 34
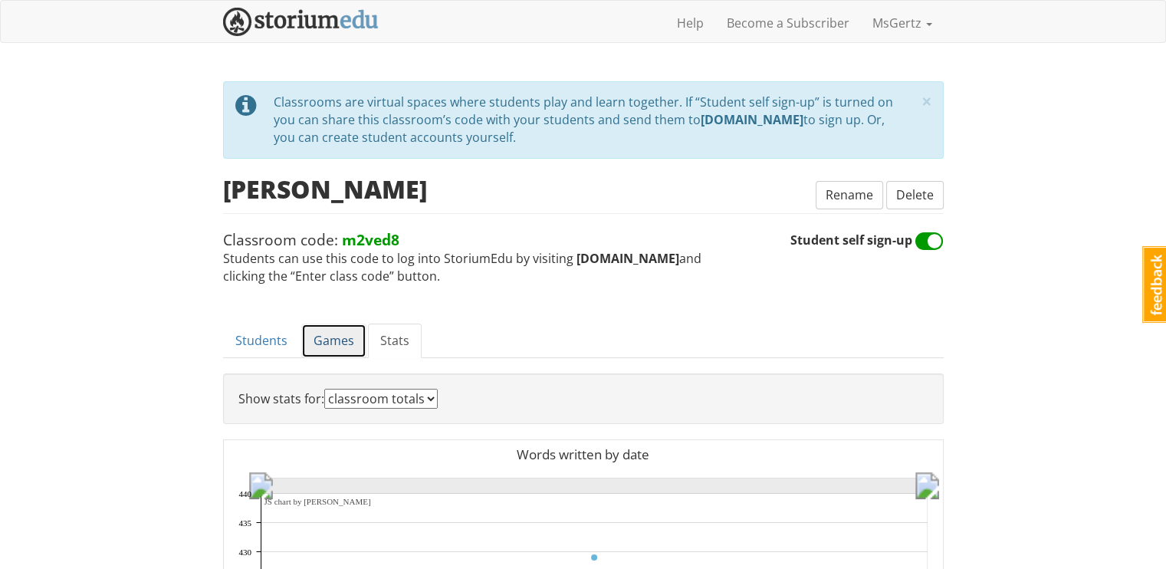
click at [352, 330] on link "Games" at bounding box center [333, 341] width 65 height 34
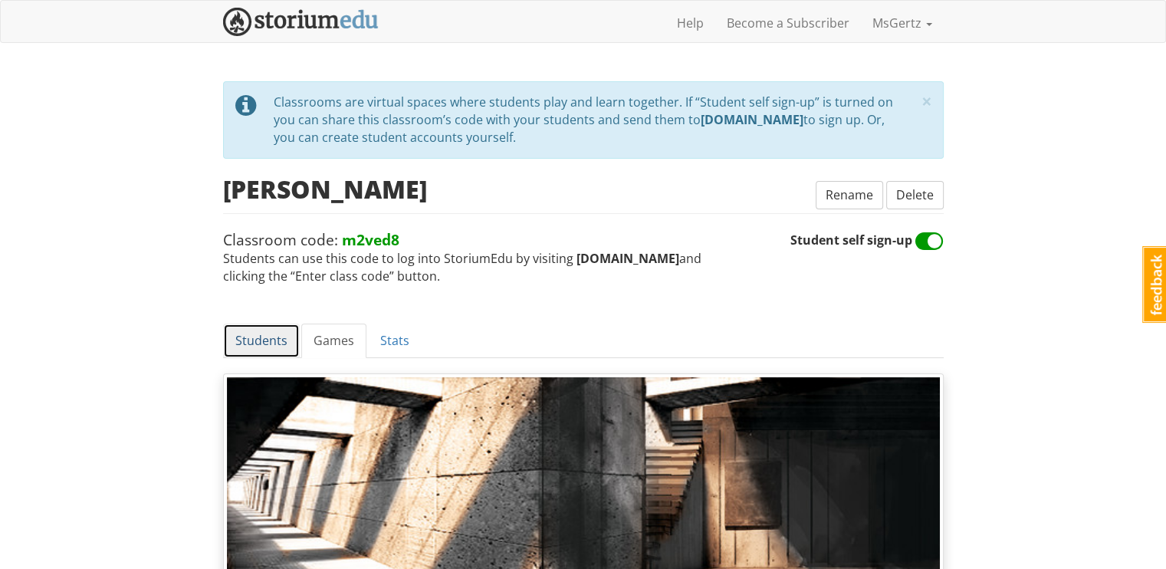
click at [270, 334] on link "Students" at bounding box center [261, 341] width 77 height 34
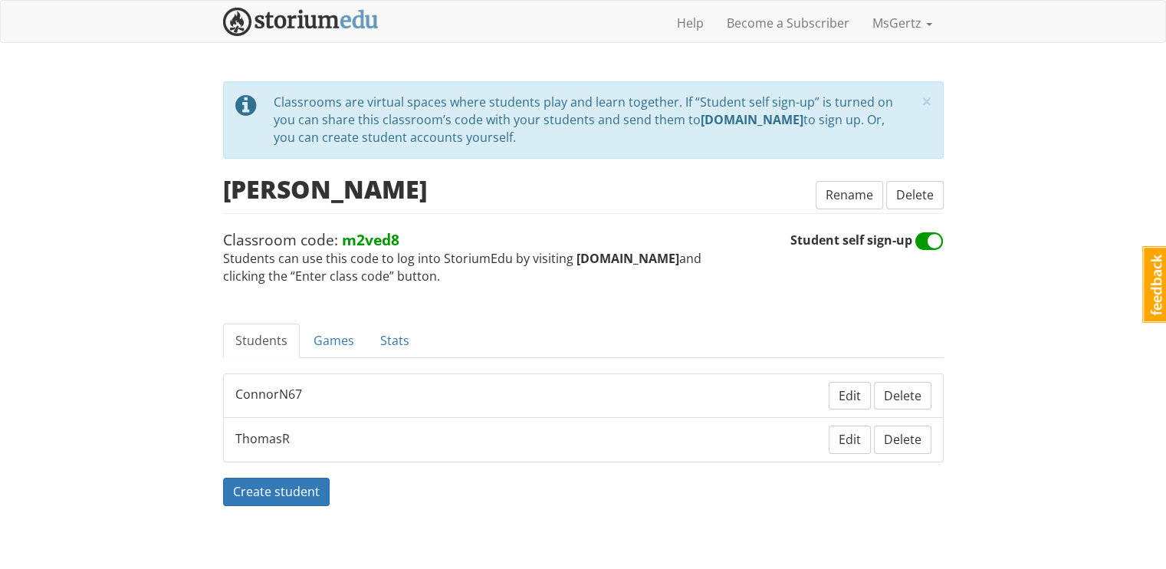
click at [567, 287] on div "× close tip Classrooms are virtual spaces where students play and learn togethe…" at bounding box center [583, 301] width 721 height 440
click at [341, 33] on img at bounding box center [301, 22] width 156 height 28
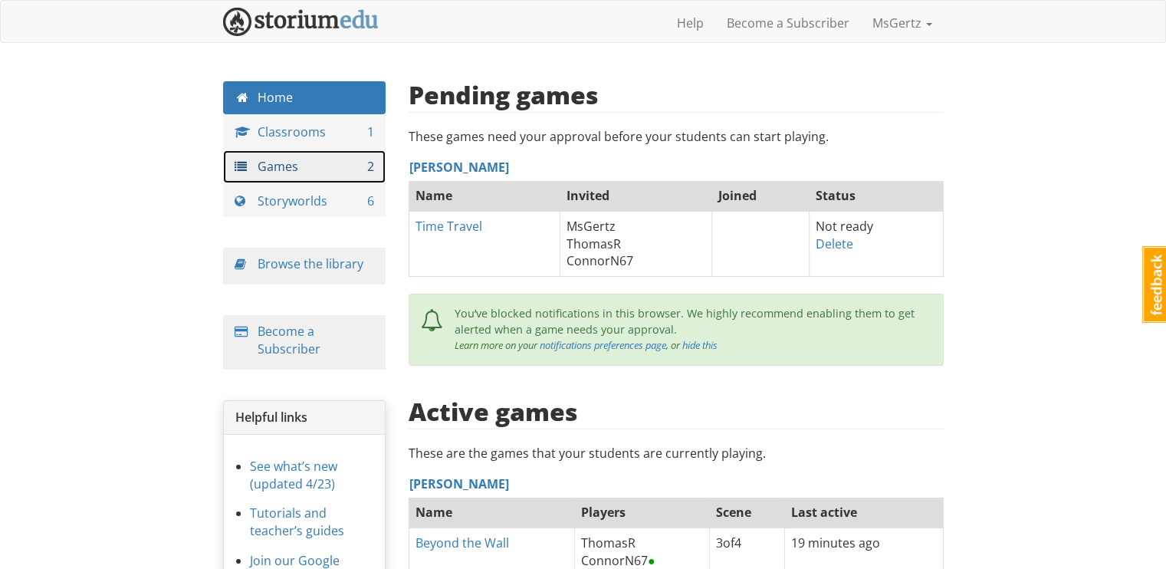
click at [282, 168] on link "Games 2" at bounding box center [304, 166] width 163 height 33
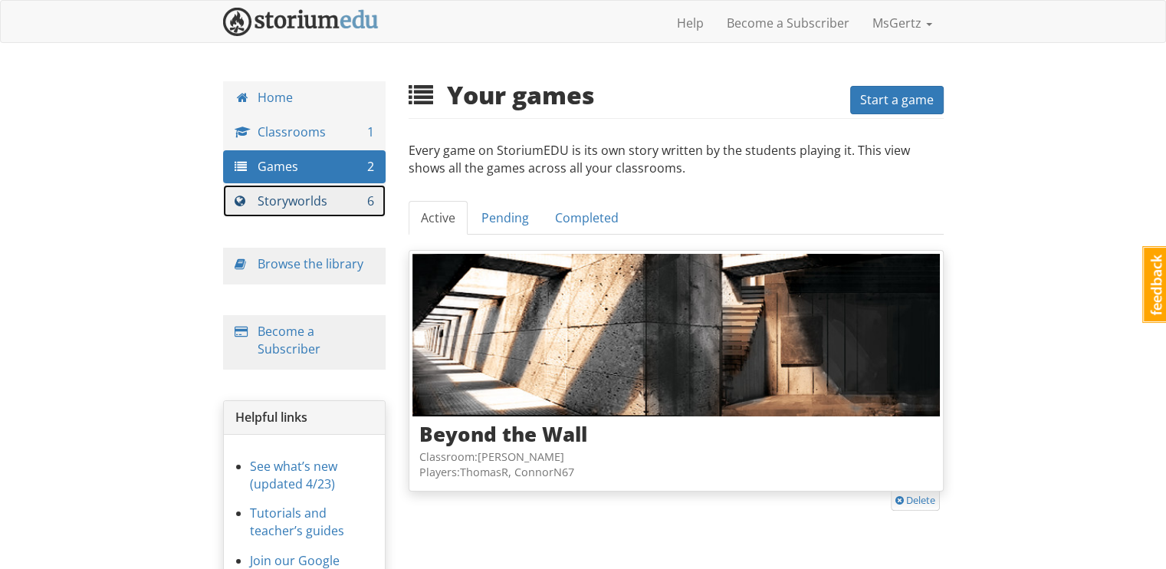
click at [328, 197] on link "Storyworlds 6" at bounding box center [304, 201] width 163 height 33
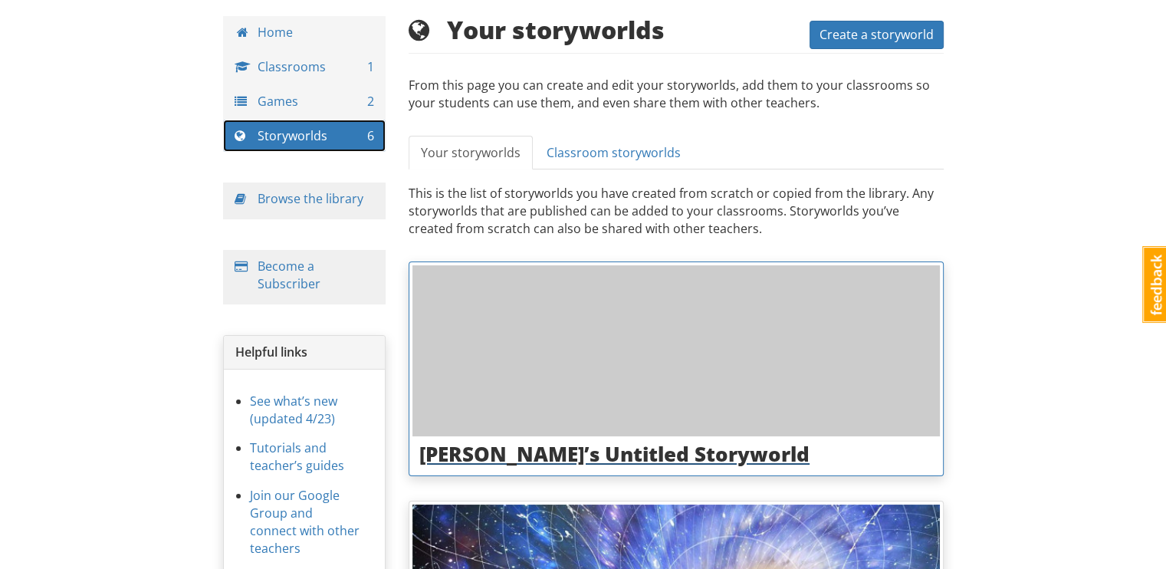
scroll to position [60, 0]
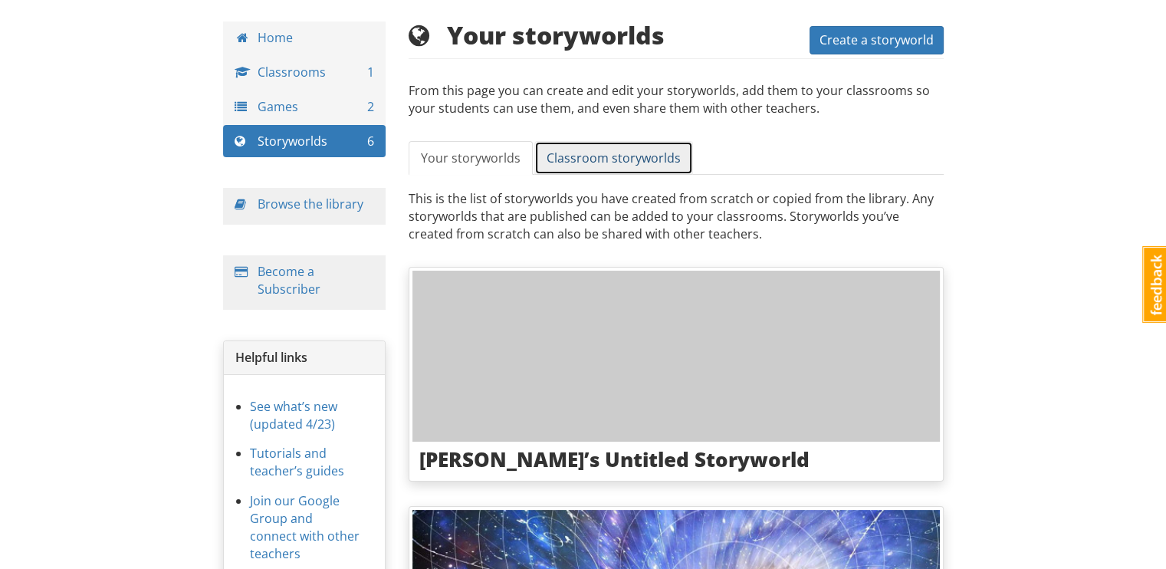
click at [577, 159] on span "Classroom storyworlds" at bounding box center [614, 157] width 134 height 17
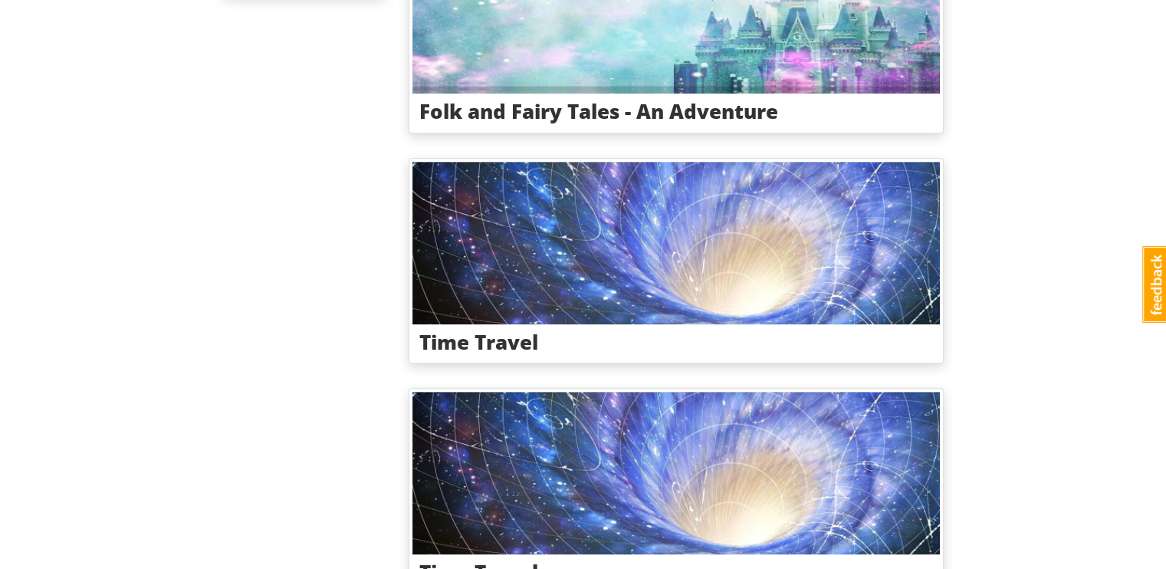
scroll to position [990, 0]
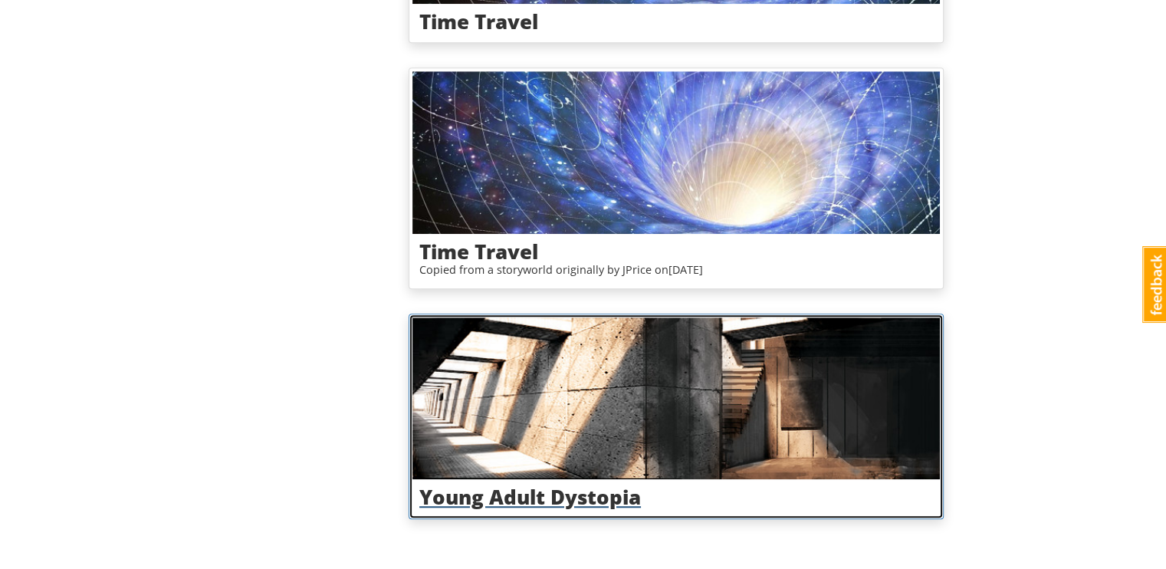
click at [563, 441] on img at bounding box center [675, 398] width 527 height 163
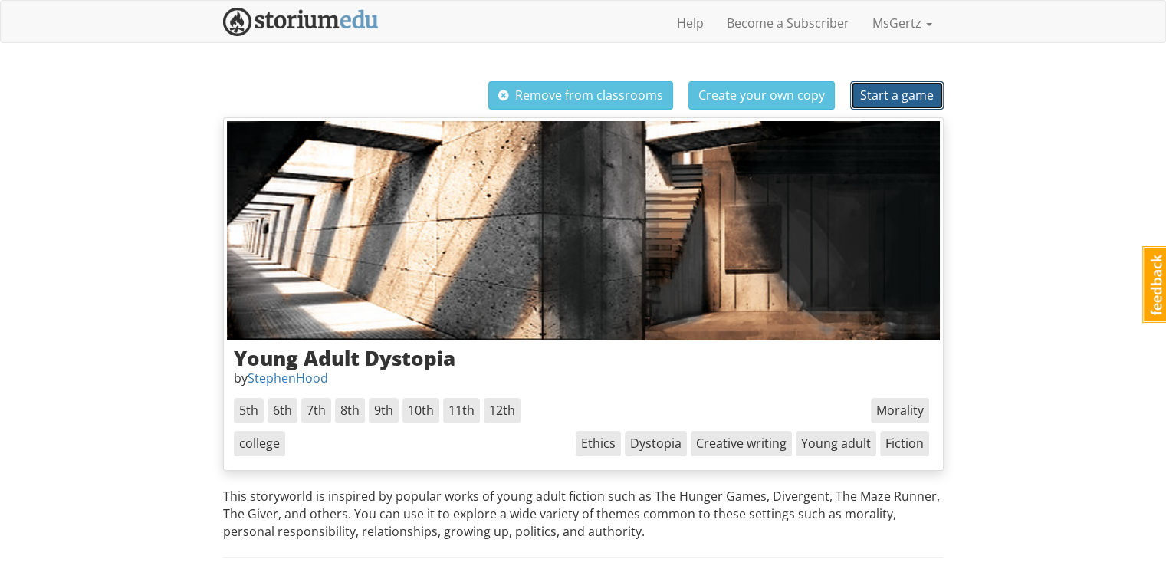
click at [912, 100] on span "Start a game" at bounding box center [897, 95] width 74 height 17
select select "k92n4w"
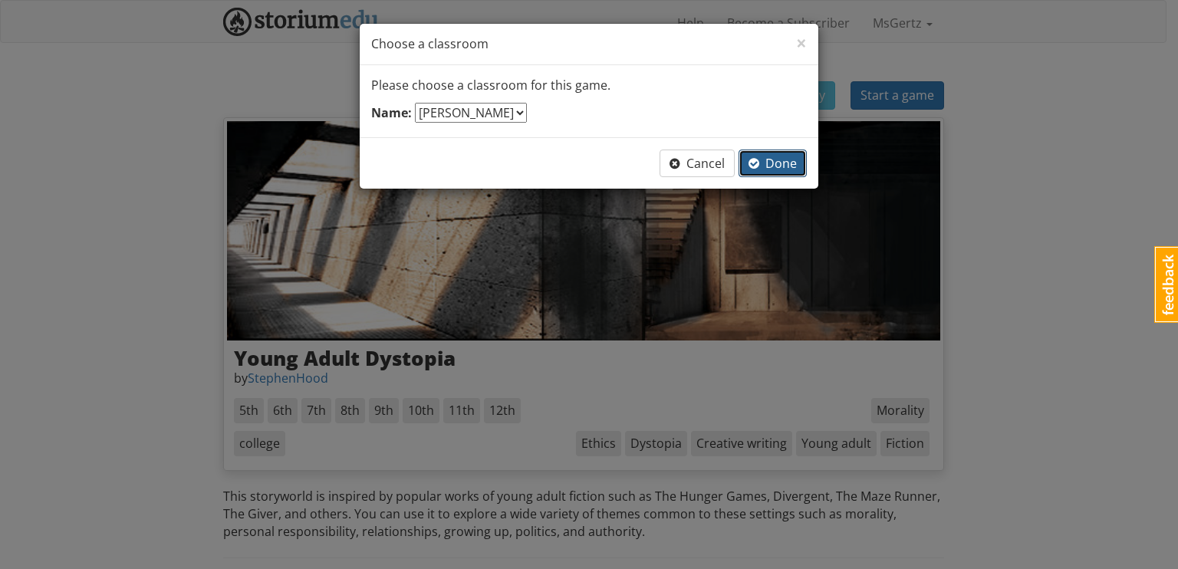
click at [767, 159] on span "Done" at bounding box center [772, 163] width 48 height 17
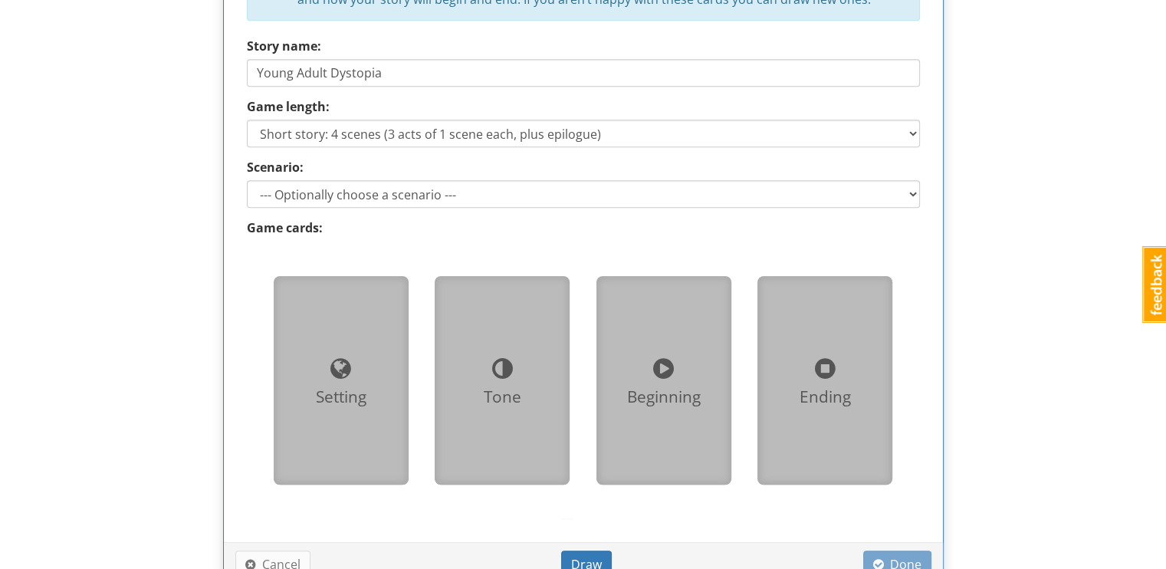
scroll to position [757, 0]
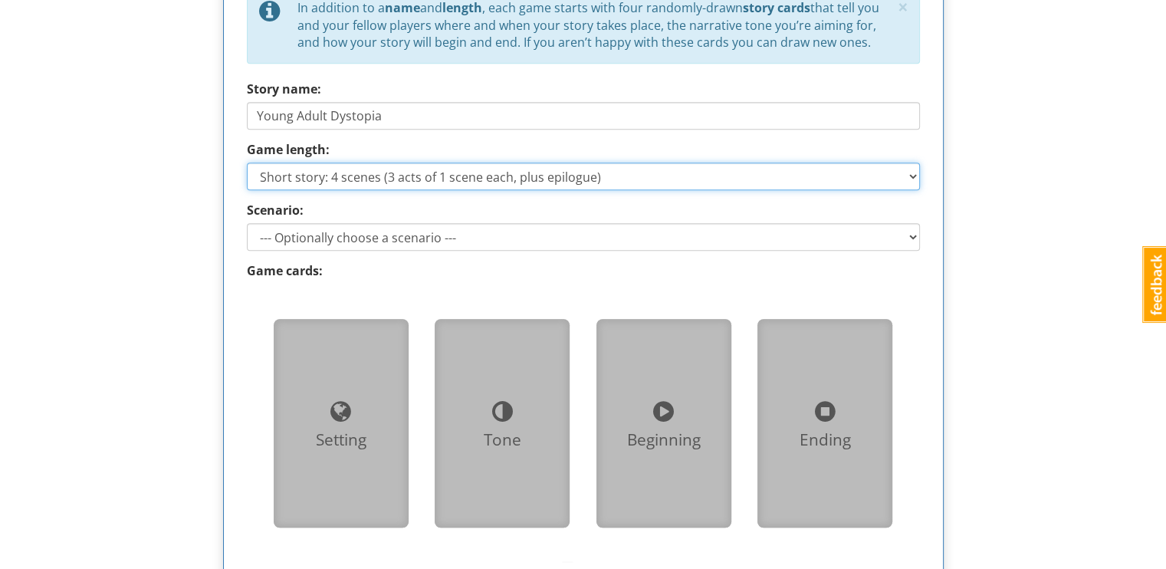
click at [617, 172] on select "Short story: 4 scenes (3 acts of 1 scene each, plus epilogue) Medium story: 7 s…" at bounding box center [583, 177] width 673 height 28
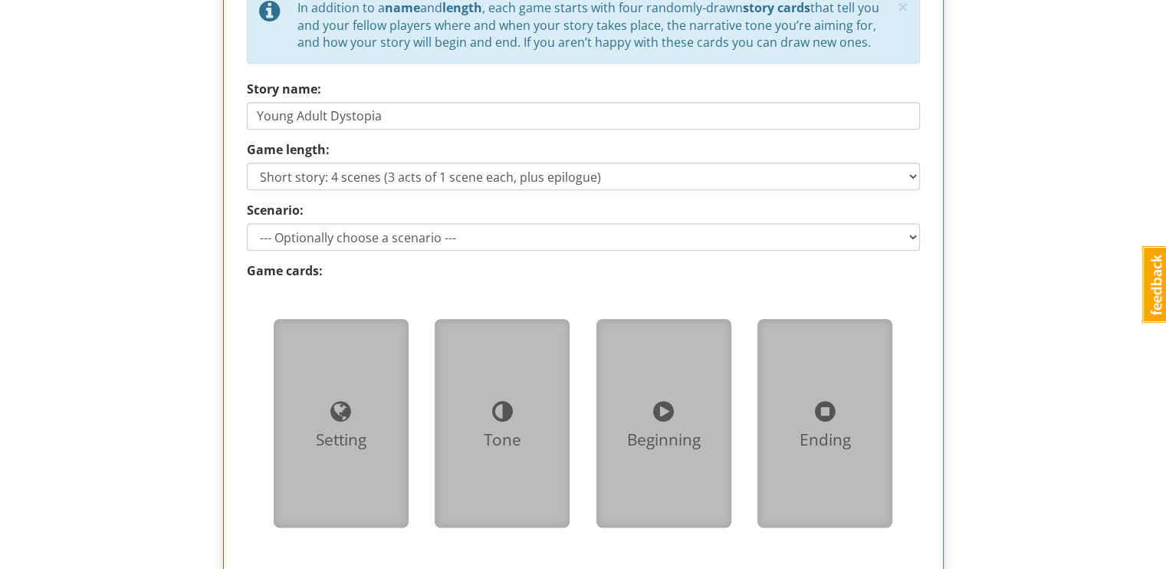
click at [187, 199] on div "msgertz MsGertz 1 Toggle navigation Help Become a Subscriber MsGertz Profile No…" at bounding box center [583, 155] width 1166 height 1824
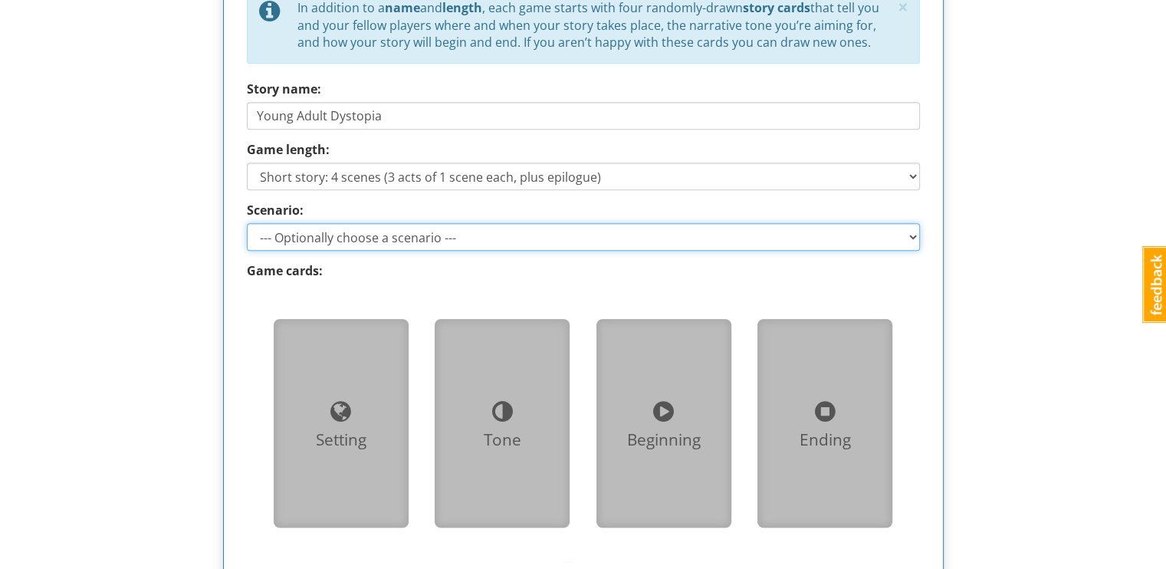
click at [272, 234] on select "--- Optionally choose a scenario --- Recovering the Past Beyond the Wall" at bounding box center [583, 237] width 673 height 28
select select "d_scenario_2"
click at [247, 223] on select "--- Optionally choose a scenario --- Recovering the Past Beyond the Wall" at bounding box center [583, 237] width 673 height 28
type input "Beyond the Wall"
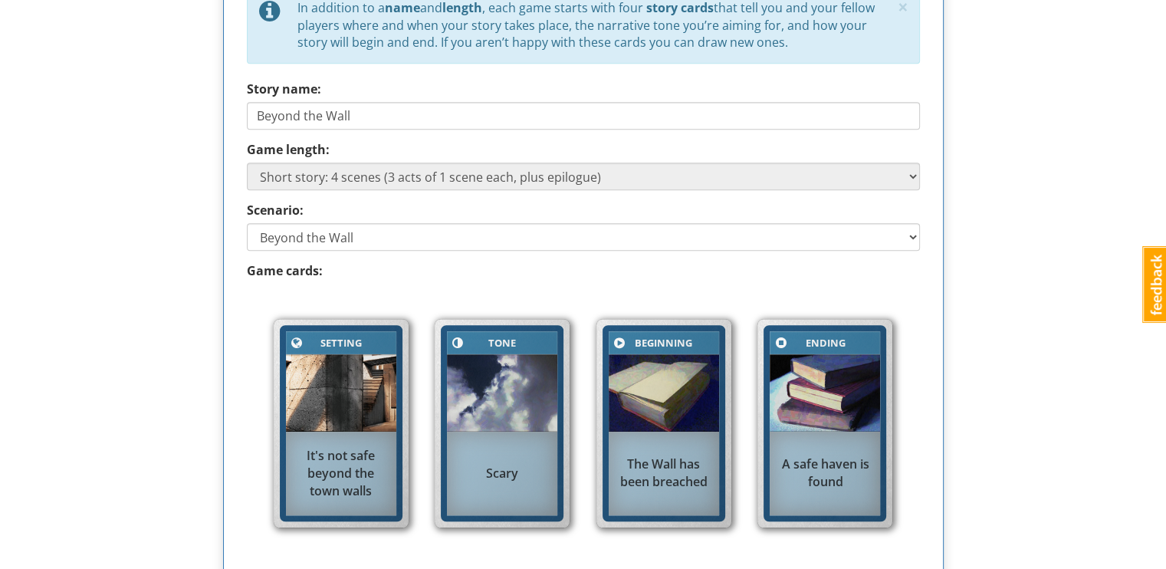
click at [220, 302] on div "× close tip To set up your game, complete the steps in the Game setup section, …" at bounding box center [584, 195] width 744 height 1743
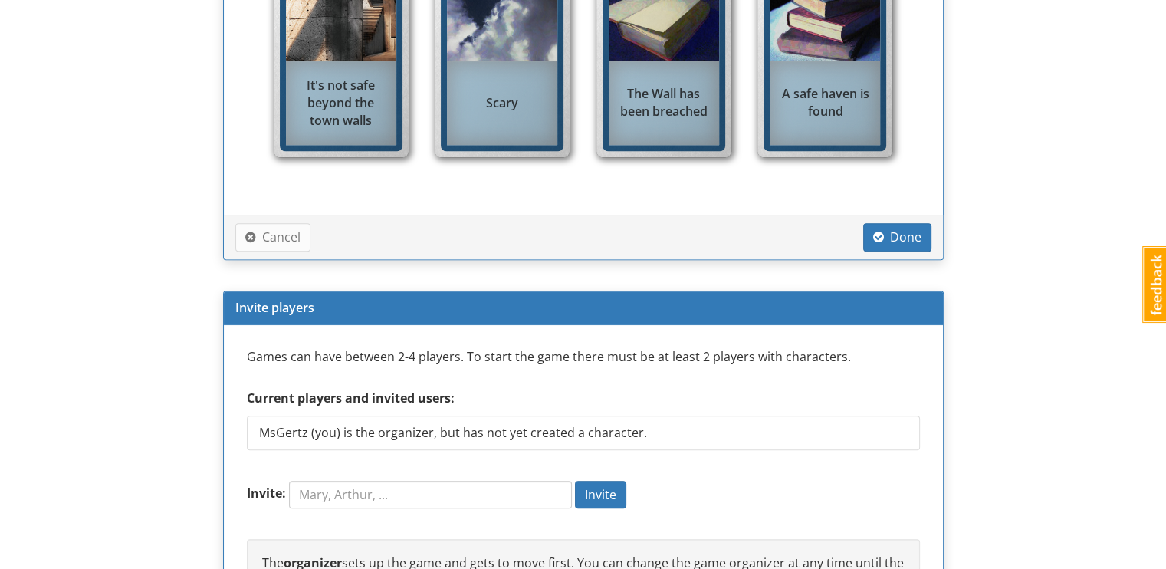
scroll to position [1251, 0]
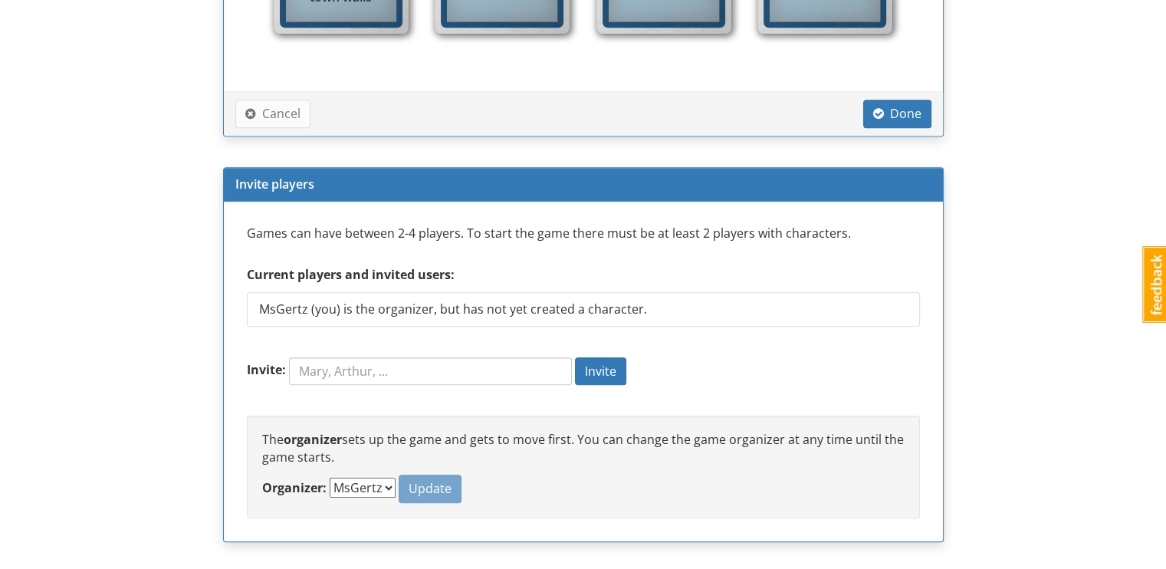
click at [445, 383] on form "Invite: Invite" at bounding box center [583, 379] width 673 height 44
click at [432, 367] on input "Invite:" at bounding box center [430, 371] width 283 height 28
type input "L"
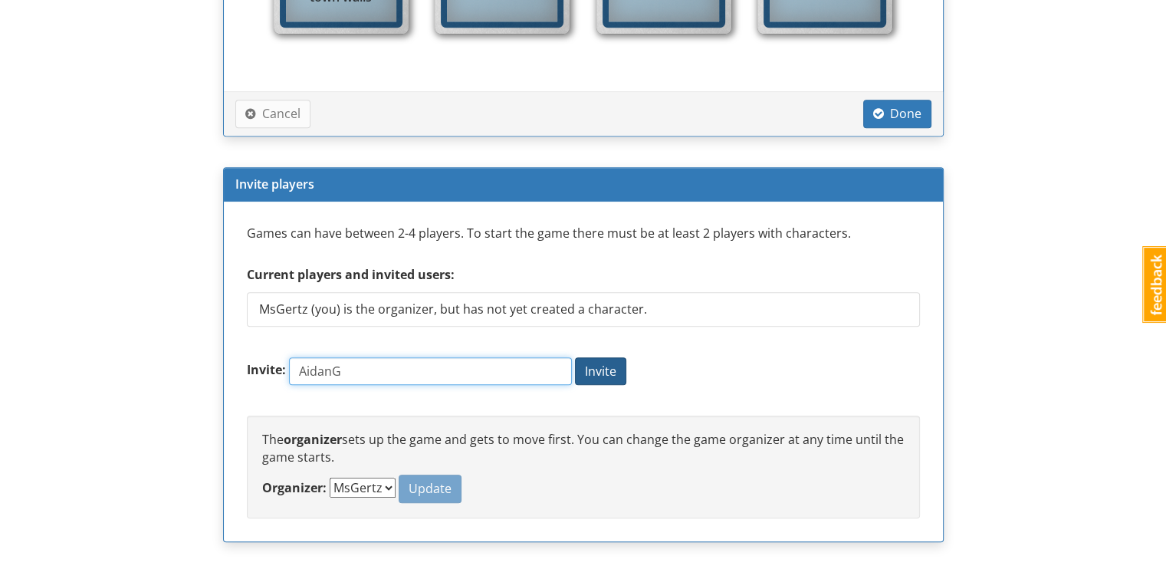
type input "AidanG"
click at [610, 375] on span "Invite" at bounding box center [600, 371] width 31 height 17
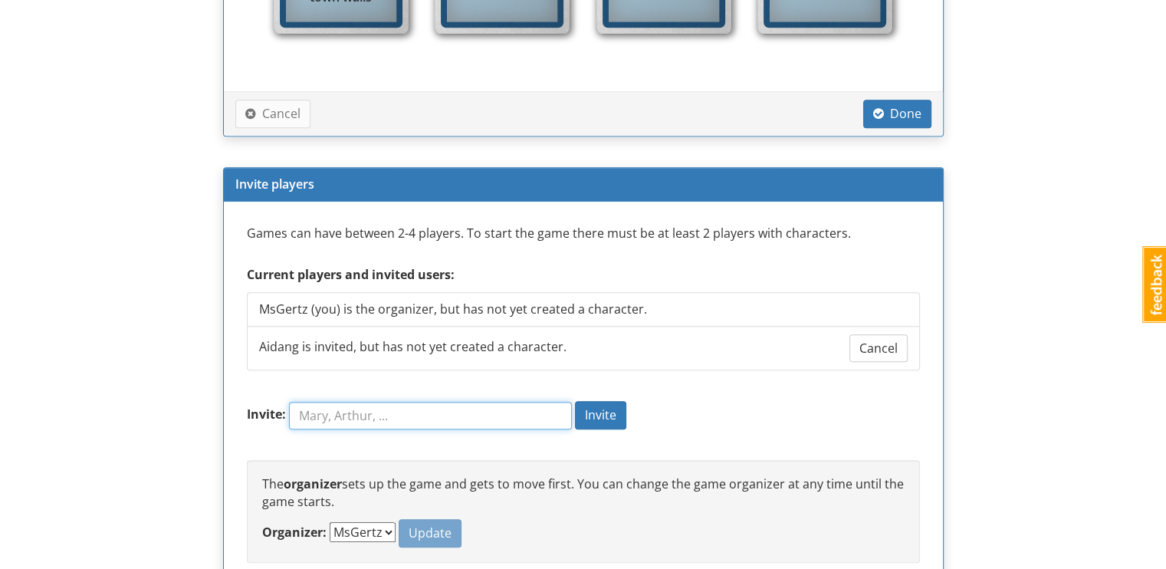
click at [374, 414] on input "Invite:" at bounding box center [430, 416] width 283 height 28
type input "[PERSON_NAME]"
click at [592, 427] on form "Invite: Nathan Invite" at bounding box center [583, 423] width 673 height 44
click at [590, 419] on span "Invite" at bounding box center [600, 414] width 31 height 17
click at [435, 412] on input "[PERSON_NAME]" at bounding box center [430, 416] width 283 height 28
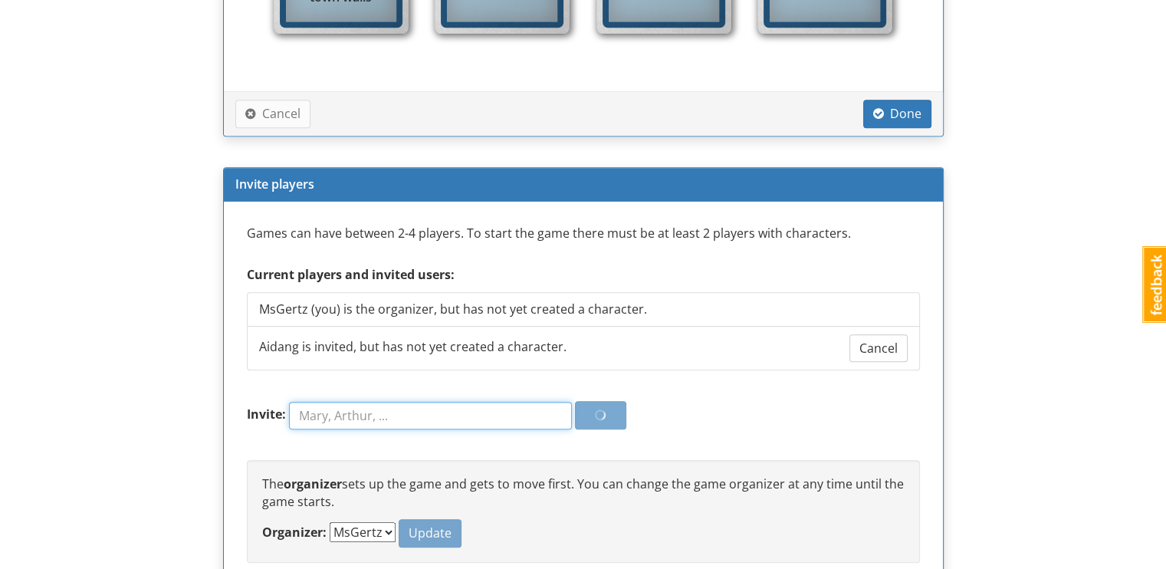
scroll to position [1340, 0]
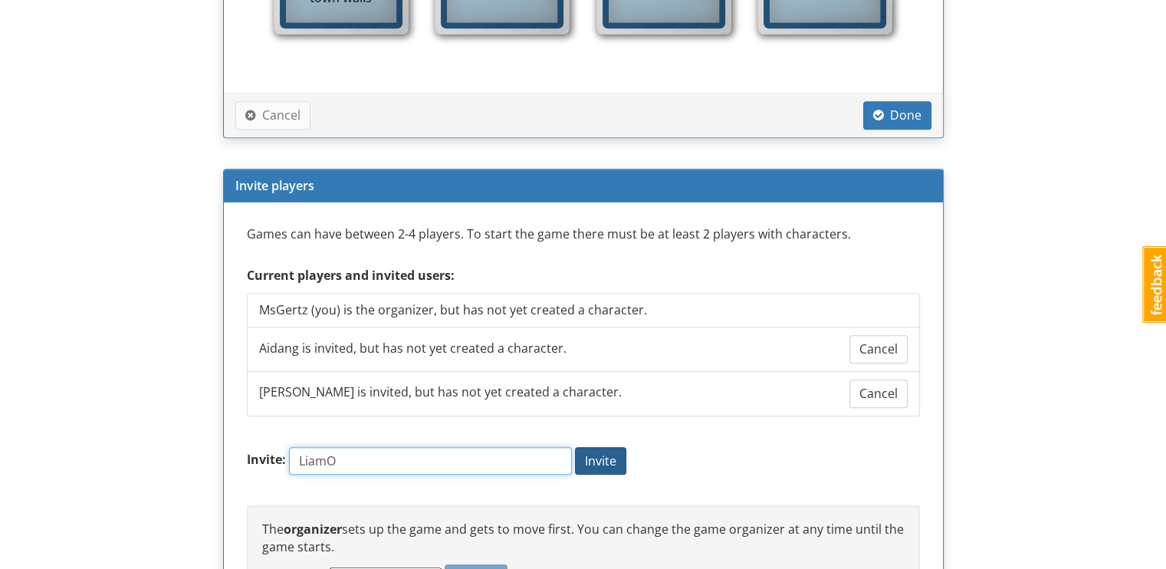
type input "LiamO"
click at [616, 456] on span "Invite" at bounding box center [600, 460] width 31 height 17
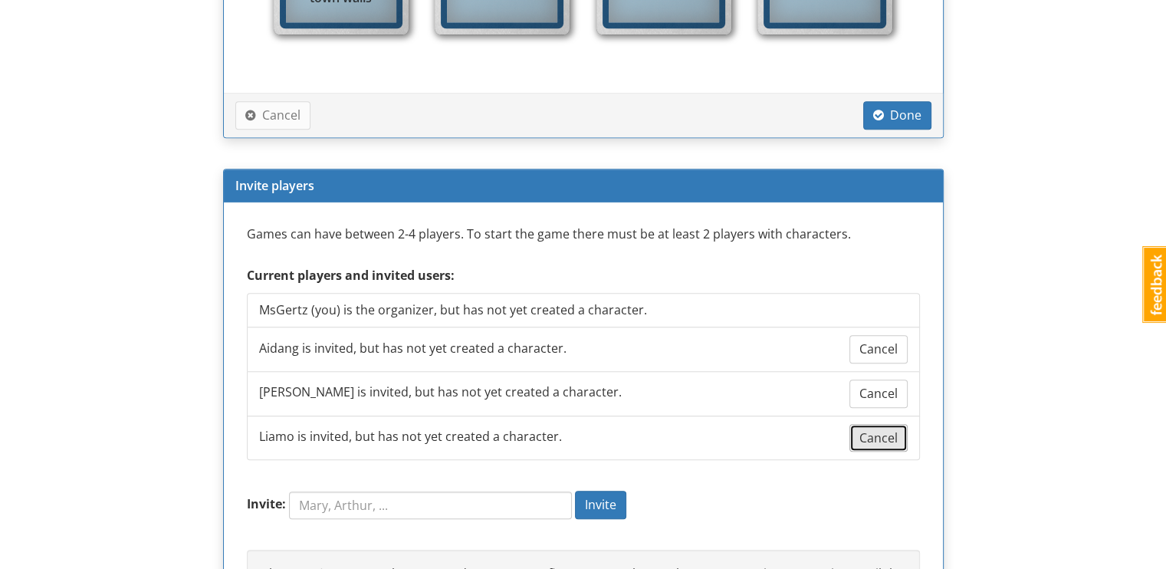
click at [875, 431] on span "Cancel" at bounding box center [878, 437] width 38 height 17
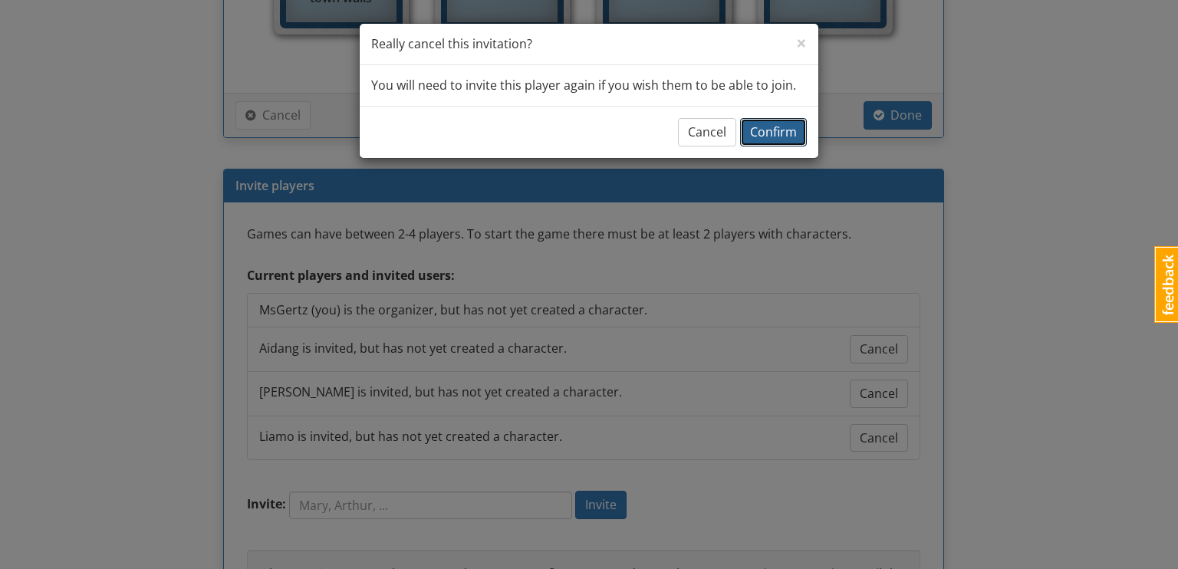
drag, startPoint x: 757, startPoint y: 130, endPoint x: 616, endPoint y: 202, distance: 158.4
click at [616, 202] on div "× Close Really cancel this invitation? You will need to invite this player agai…" at bounding box center [589, 284] width 1178 height 569
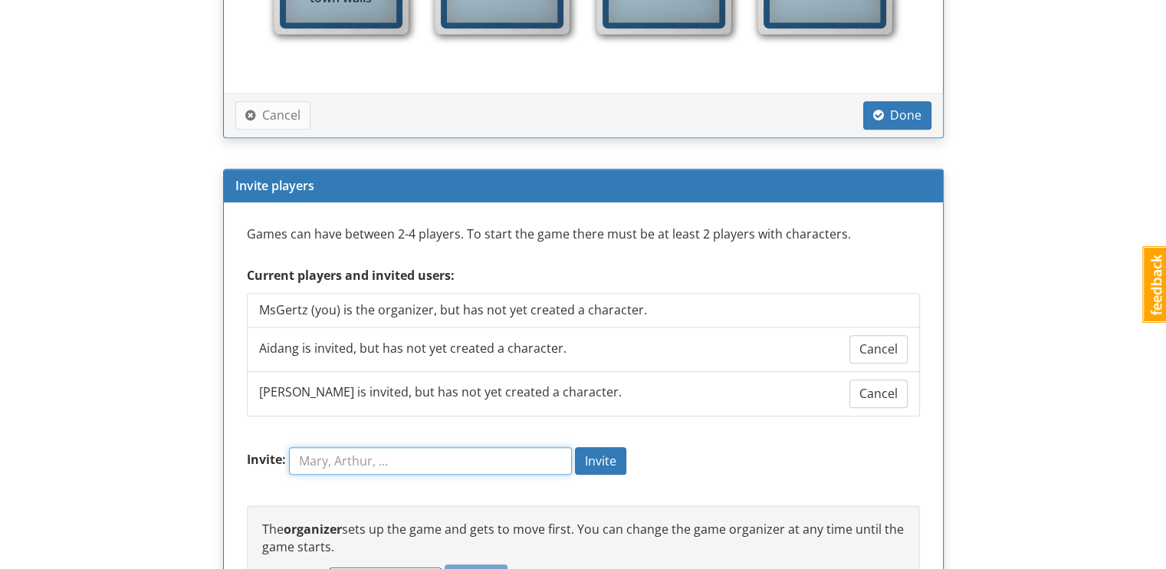
click at [462, 447] on input "Invite:" at bounding box center [430, 461] width 283 height 28
type input "LiamO"
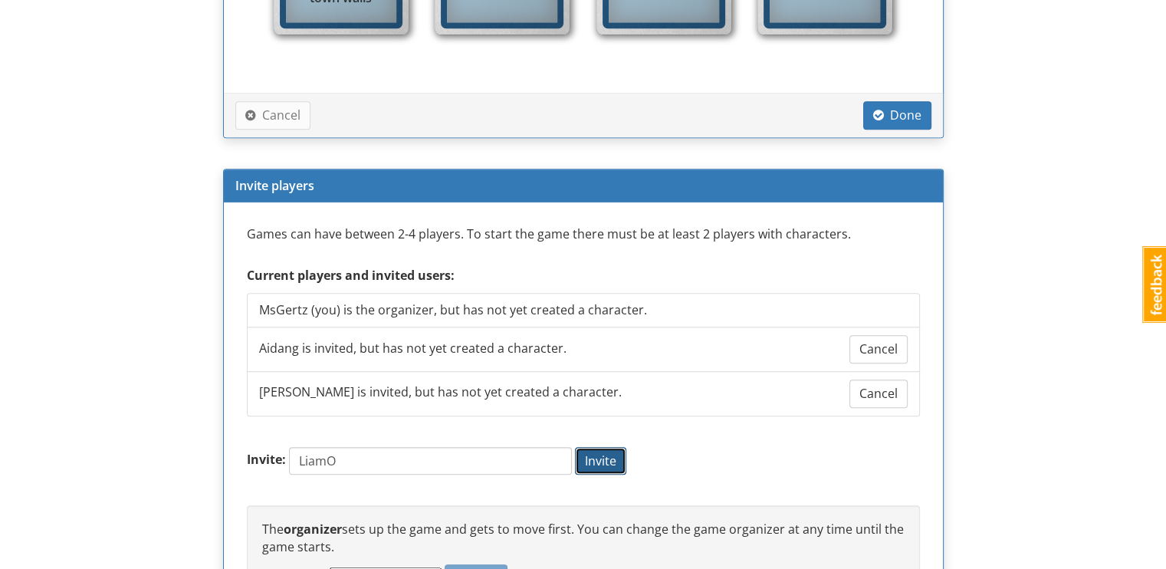
click at [613, 466] on button "Invite" at bounding box center [600, 461] width 51 height 28
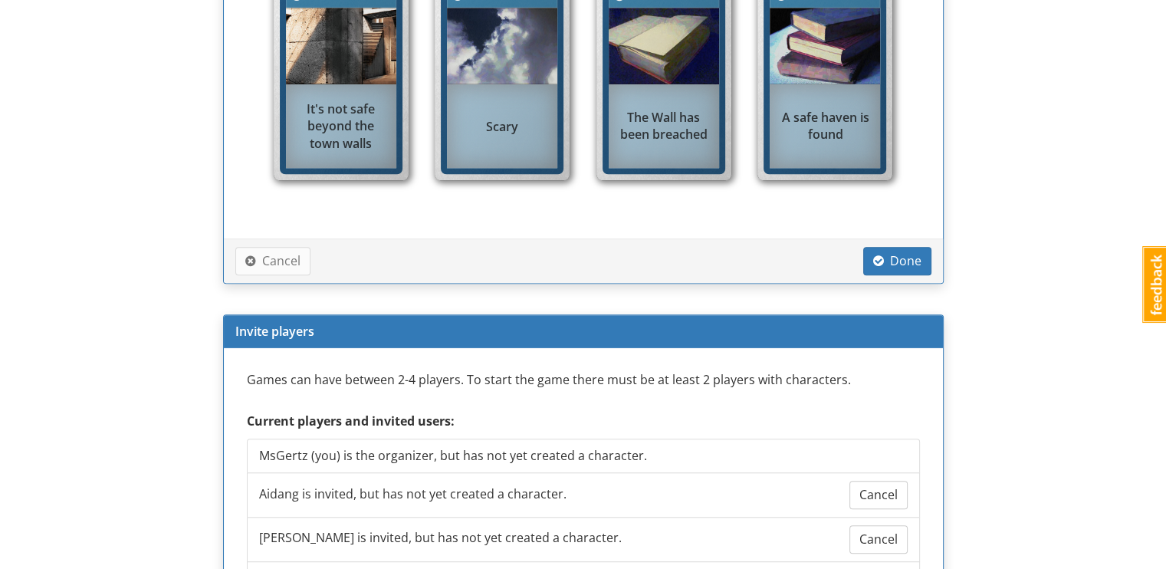
scroll to position [1472, 0]
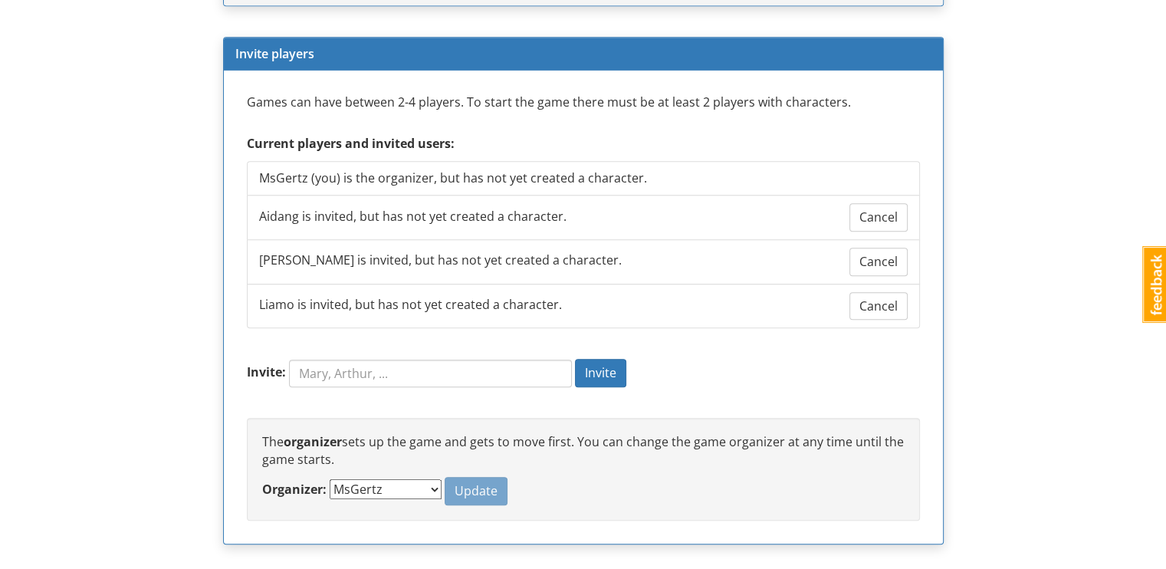
click at [368, 490] on select "MsGertz Aidang Nathan Liamo" at bounding box center [386, 489] width 112 height 20
click at [287, 448] on p "The organizer sets up the game and gets to move first. You can change the game …" at bounding box center [583, 450] width 642 height 35
click at [367, 488] on select "MsGertz Aidang Nathan Liamo" at bounding box center [386, 489] width 112 height 20
select select "6wcwf6"
click at [330, 479] on select "MsGertz Aidang Nathan Liamo" at bounding box center [386, 489] width 112 height 20
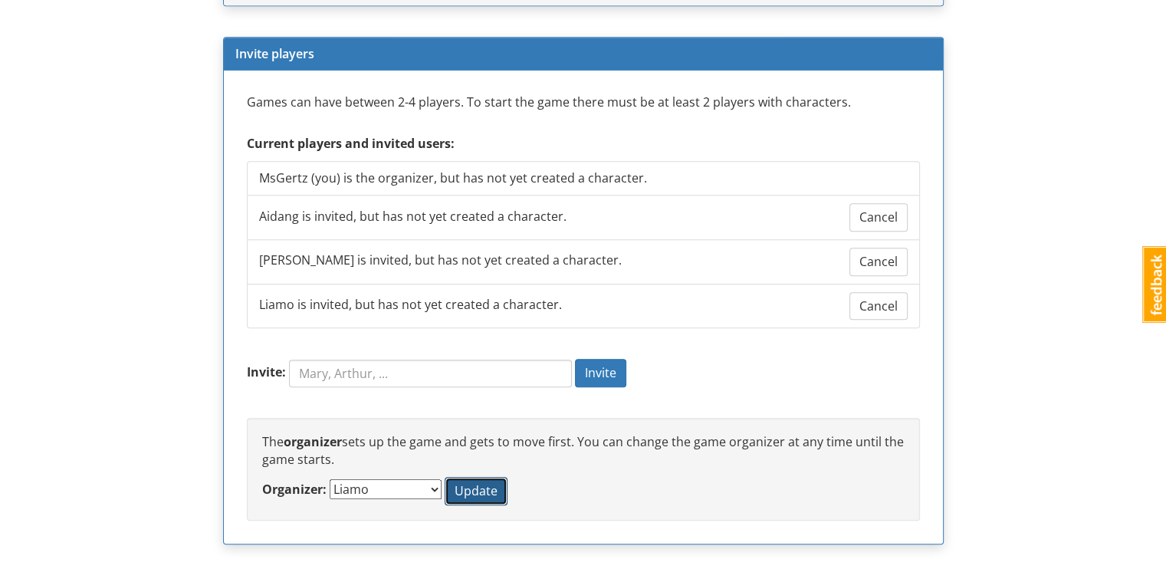
click at [455, 491] on span "Update" at bounding box center [476, 490] width 43 height 17
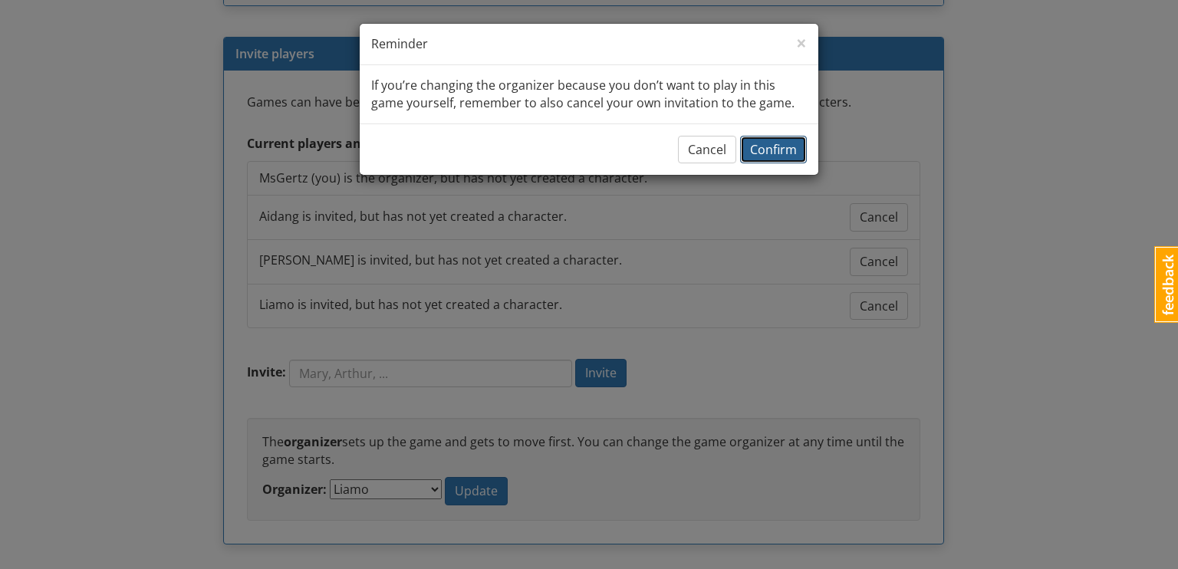
click at [783, 158] on button "Confirm" at bounding box center [773, 150] width 67 height 28
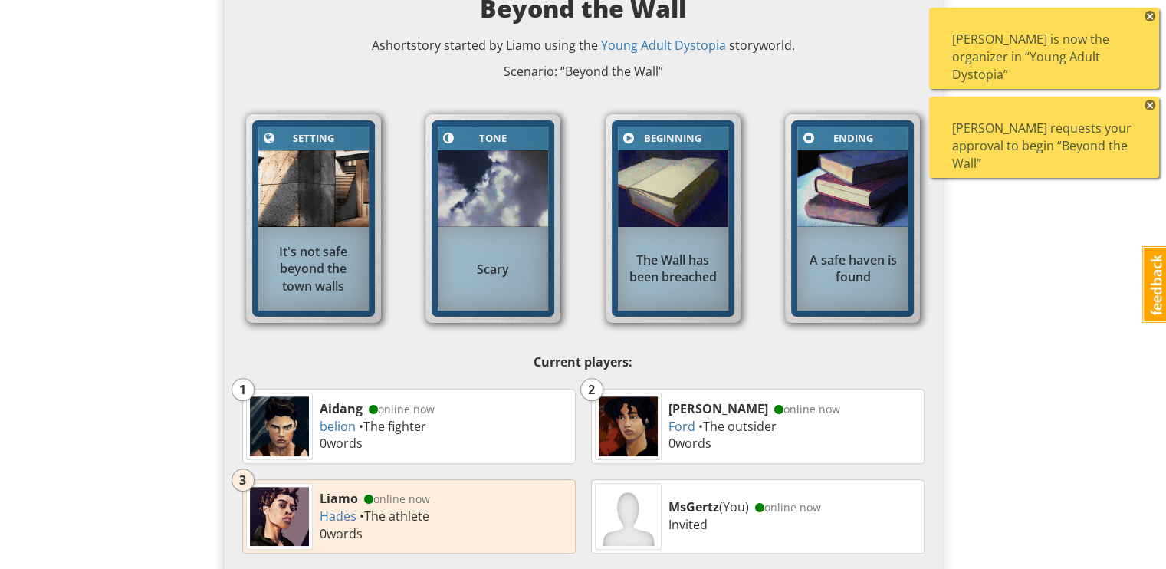
scroll to position [294, 0]
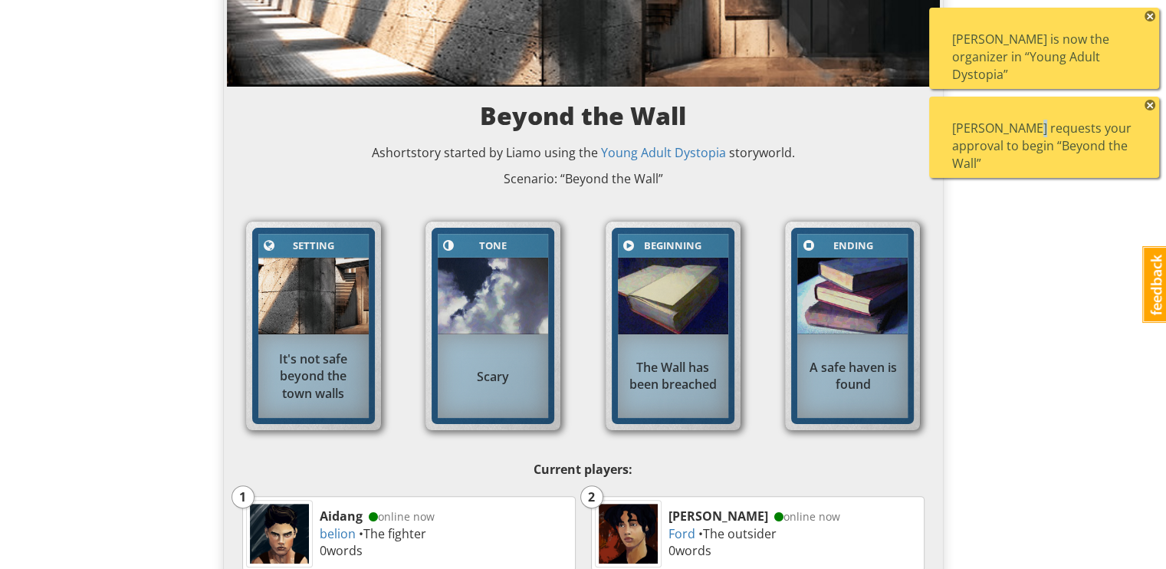
click at [1033, 132] on div "Liamo requests your approval to begin “Beyond the Wall”" at bounding box center [1044, 146] width 184 height 53
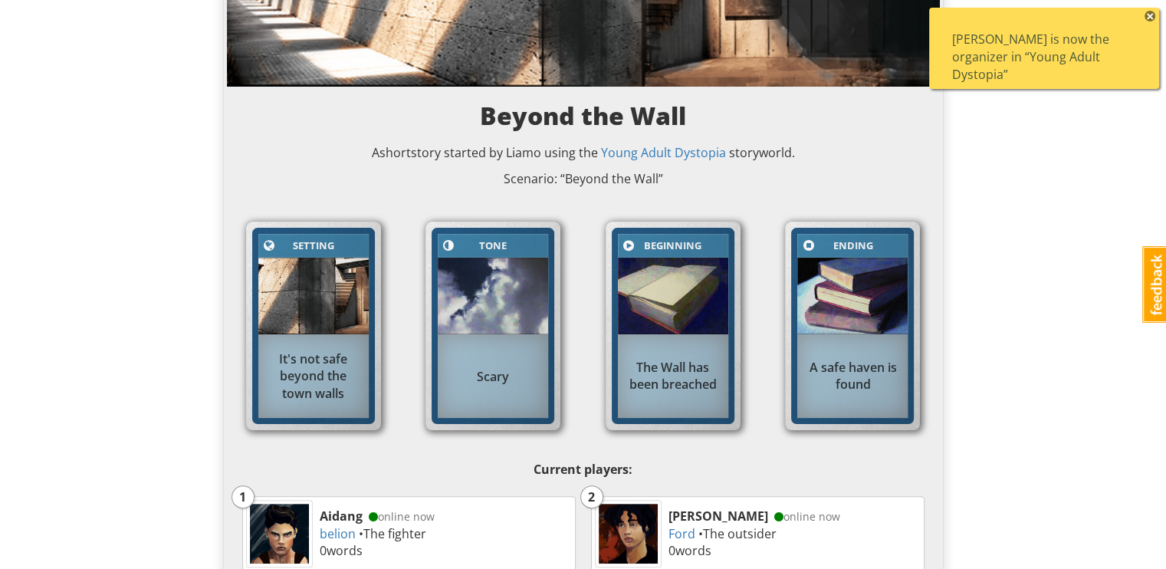
scroll to position [0, 0]
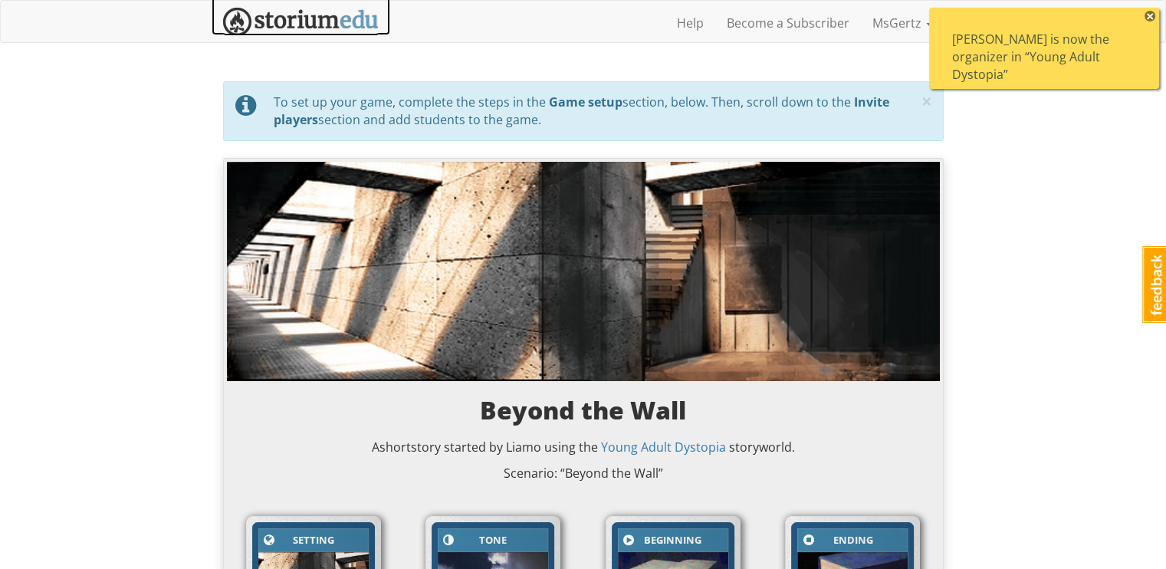
click at [340, 28] on img at bounding box center [301, 22] width 156 height 28
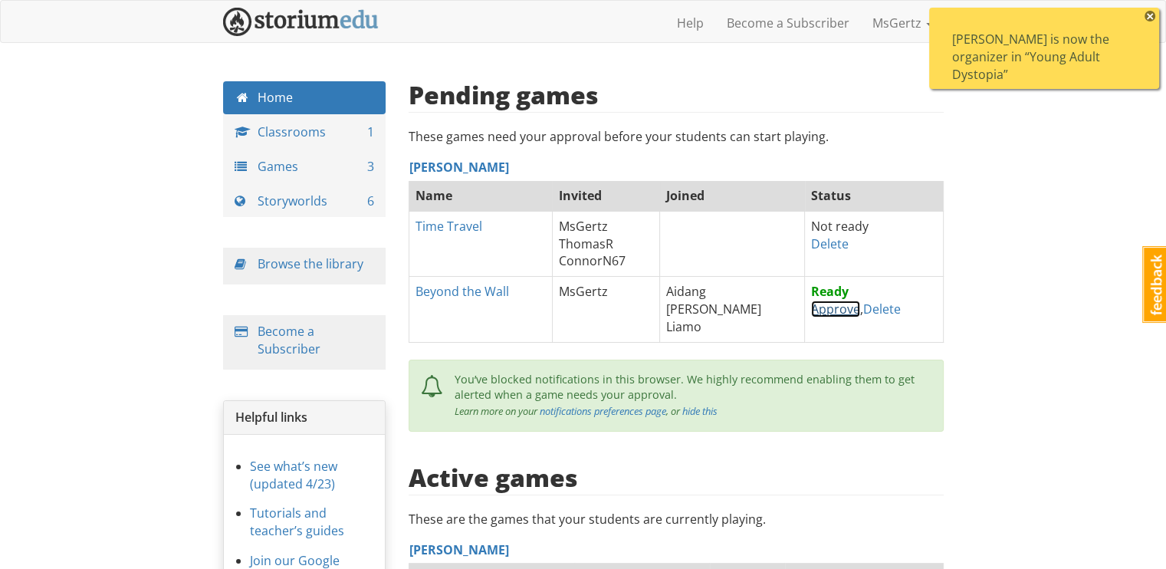
click at [811, 308] on link "Approve" at bounding box center [835, 309] width 49 height 17
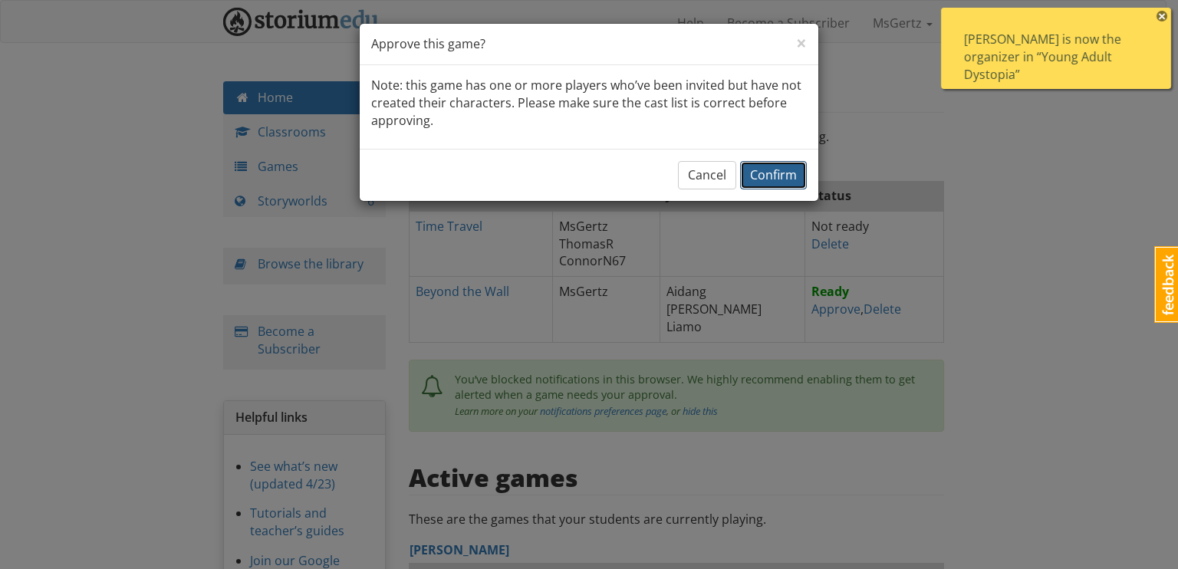
click at [780, 179] on span "Confirm" at bounding box center [773, 174] width 47 height 17
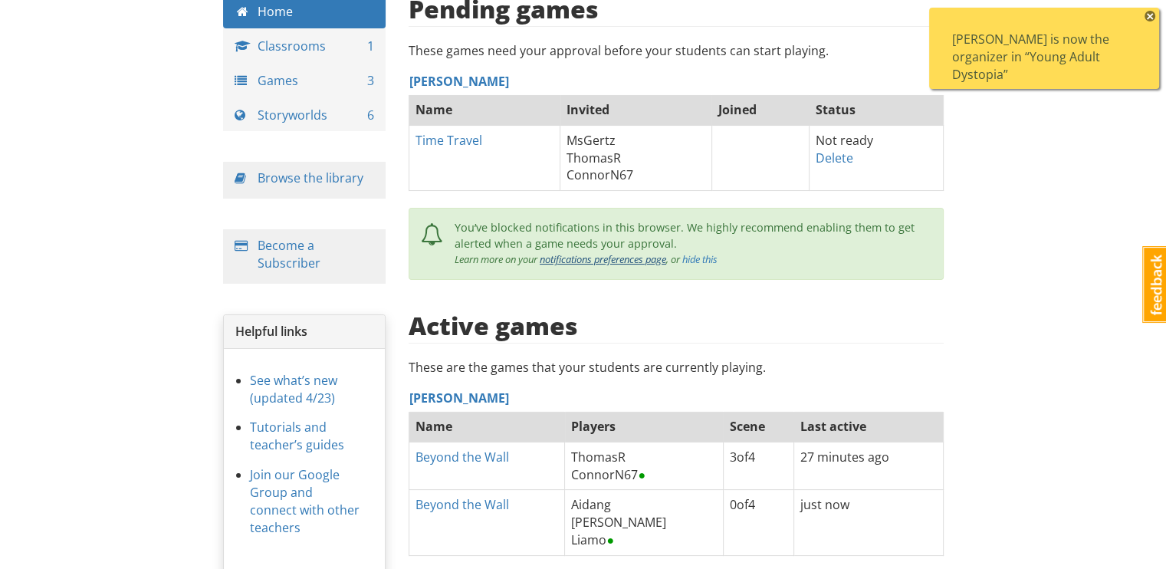
scroll to position [162, 0]
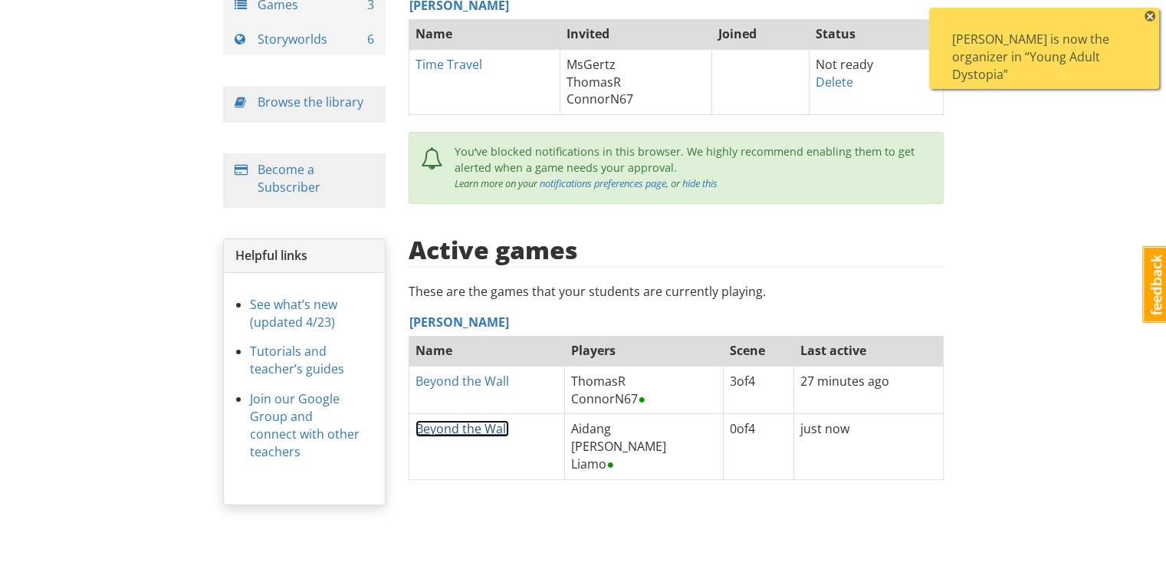
click at [461, 429] on link "Beyond the Wall" at bounding box center [463, 428] width 94 height 17
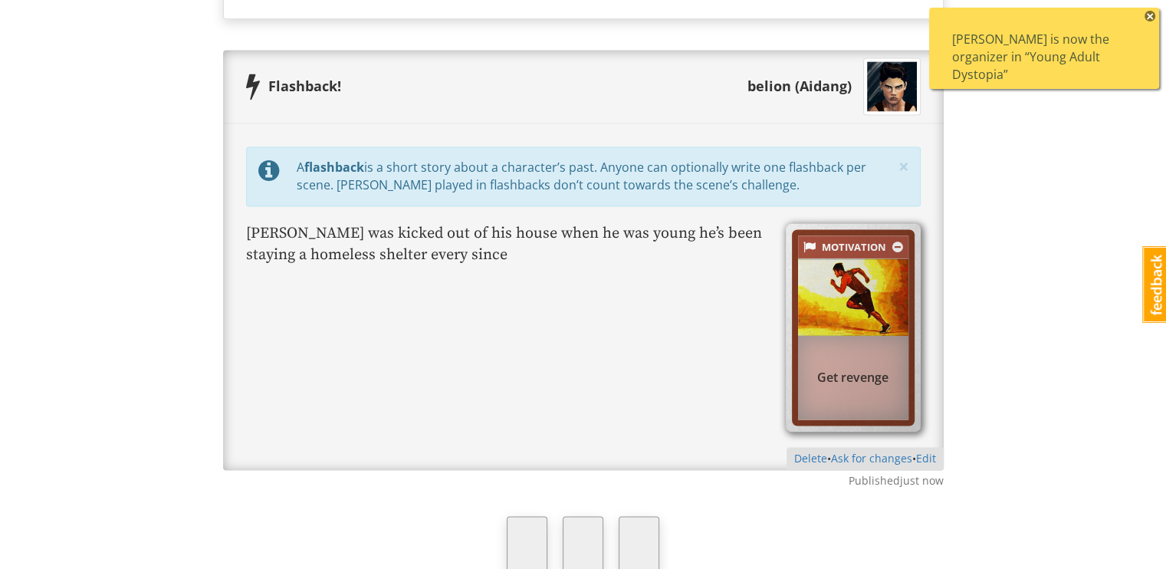
scroll to position [2137, 0]
click at [1149, 18] on span "×" at bounding box center [1150, 16] width 11 height 11
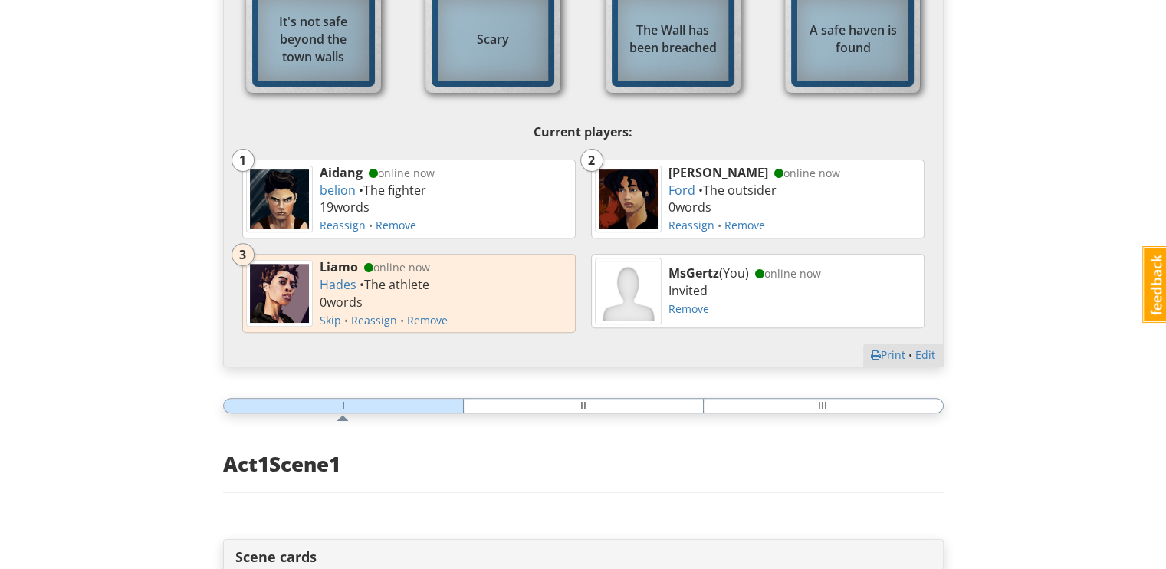
scroll to position [0, 0]
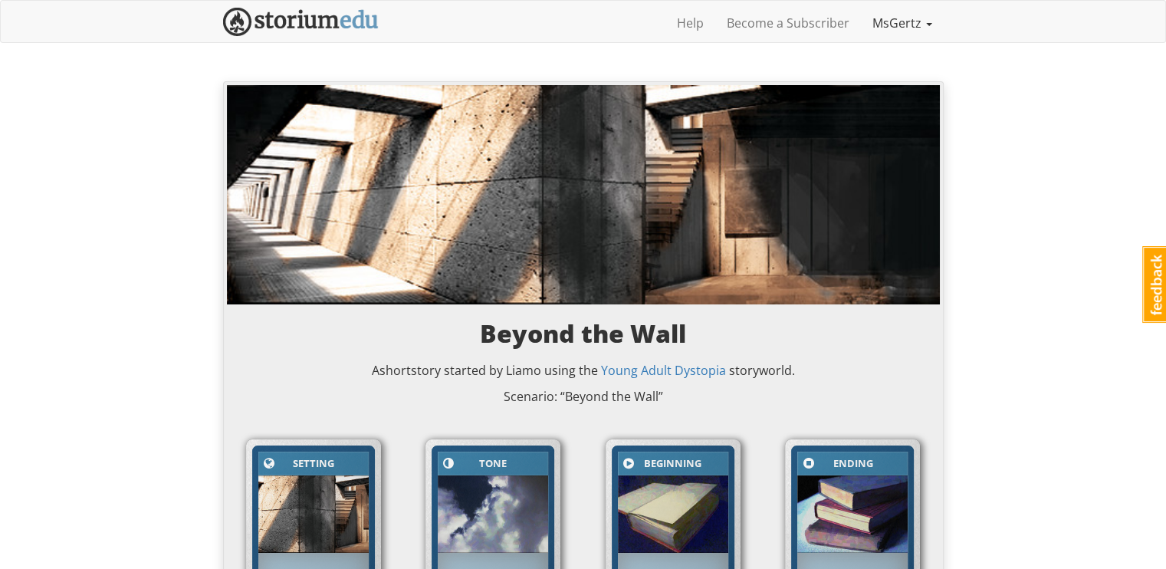
click at [889, 16] on link "MsGertz" at bounding box center [902, 23] width 83 height 38
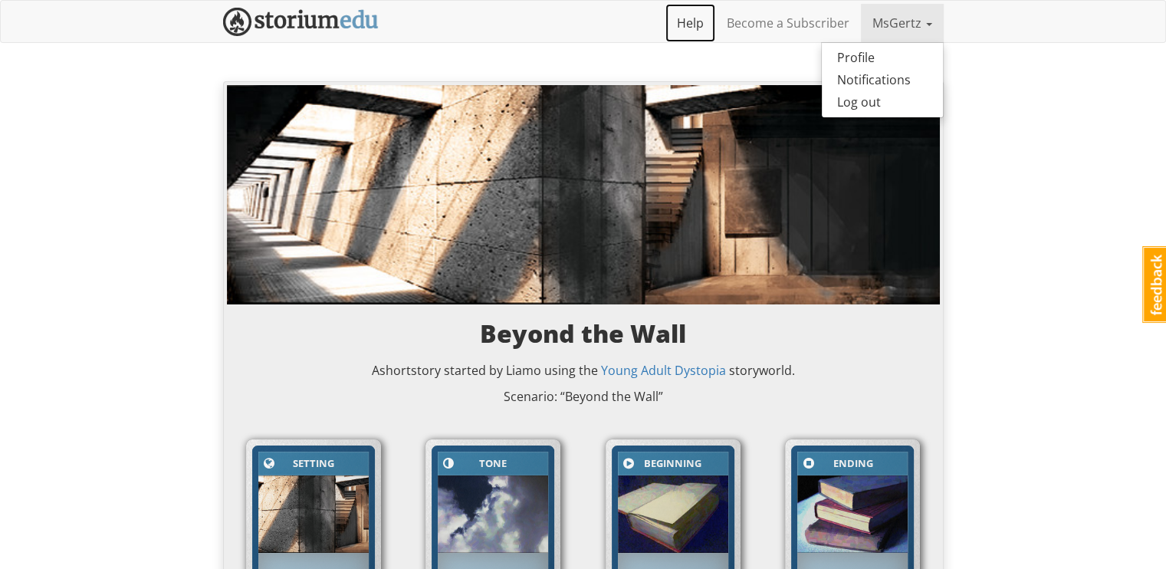
click at [685, 31] on link "Help" at bounding box center [690, 23] width 50 height 38
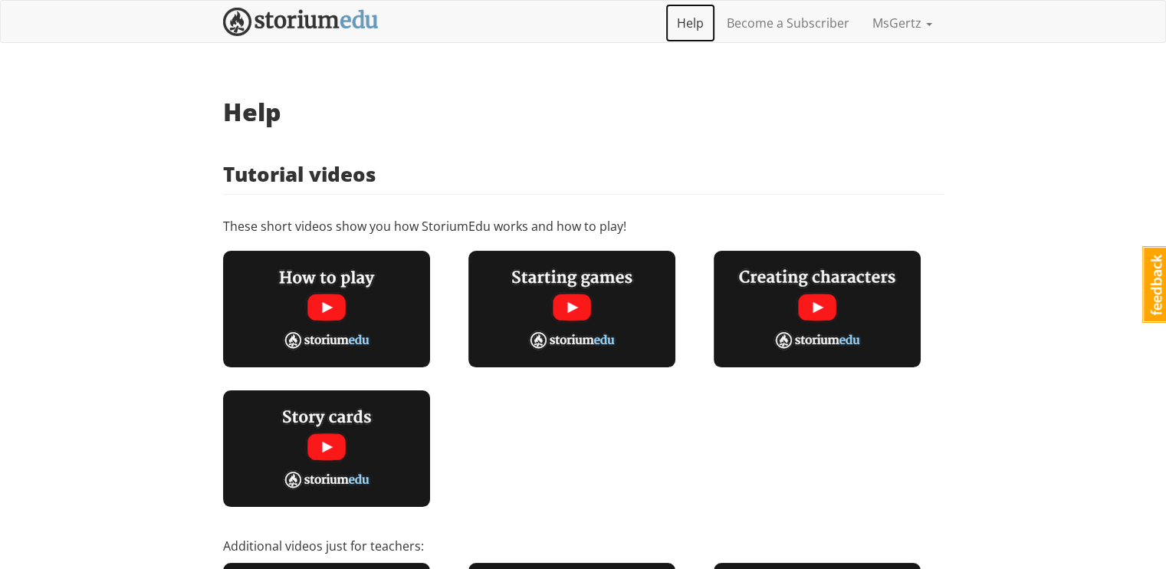
scroll to position [455, 0]
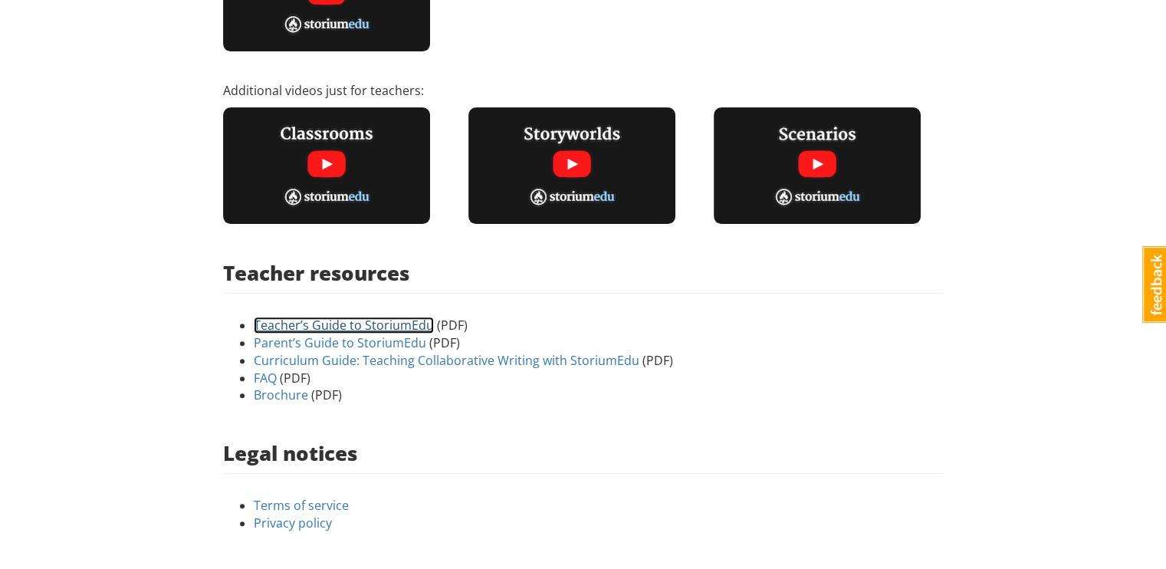
click at [371, 317] on link "Teacher’s Guide to StoriumEdu" at bounding box center [344, 325] width 180 height 17
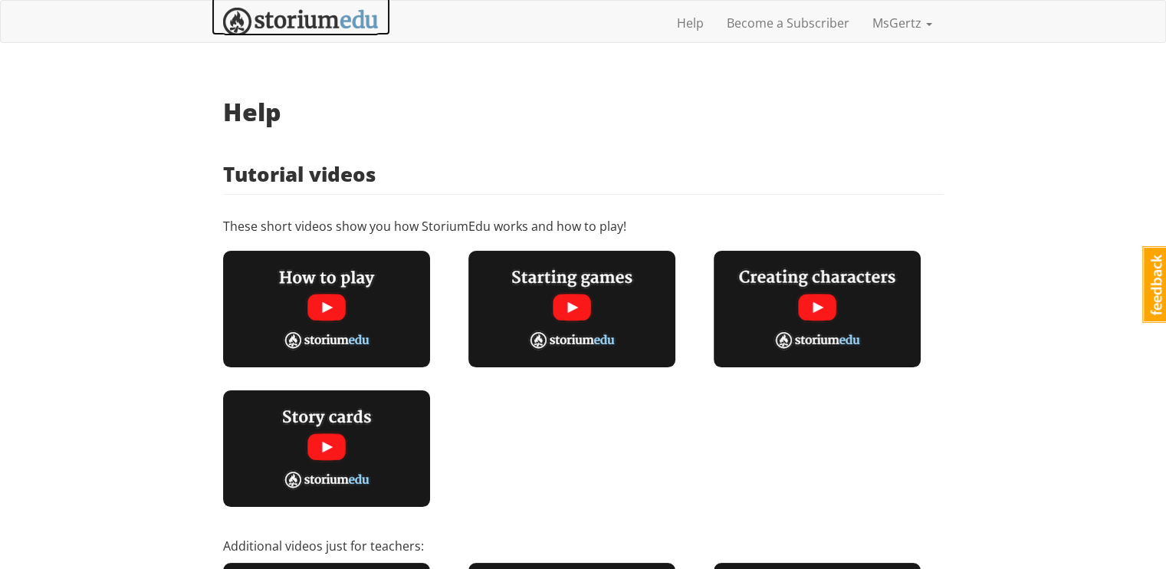
click at [239, 31] on img at bounding box center [301, 22] width 156 height 28
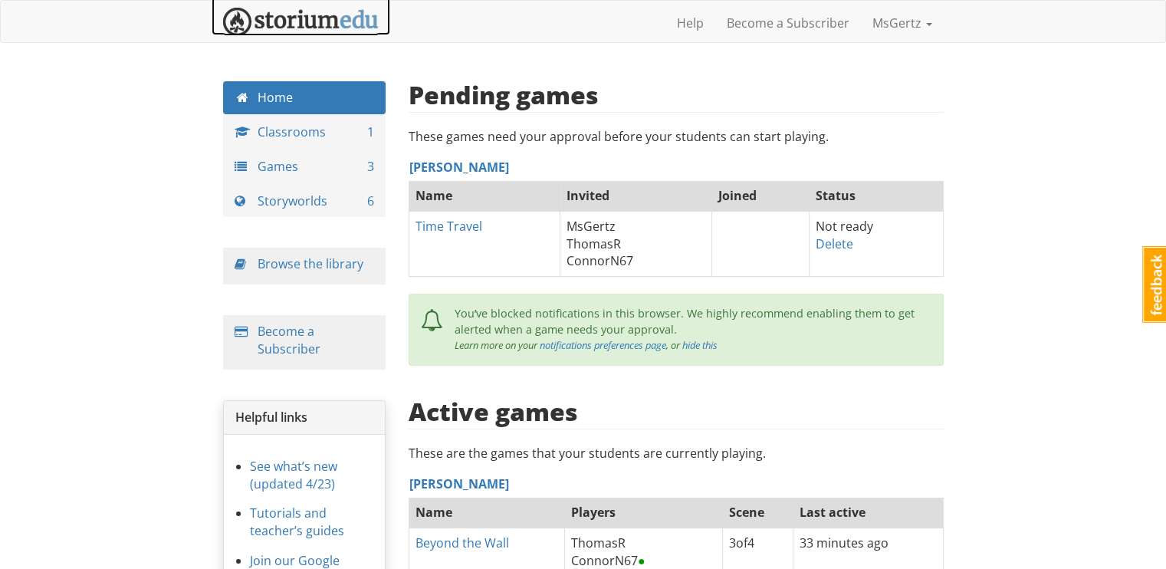
scroll to position [162, 0]
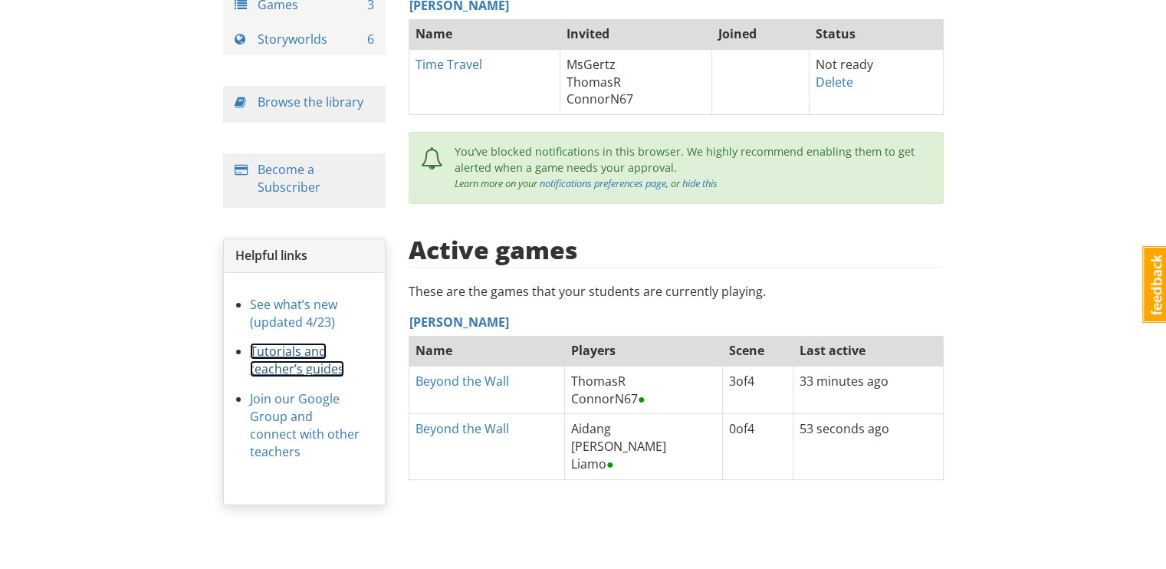
click at [313, 362] on link "Tutorials and teacher’s guides" at bounding box center [297, 360] width 94 height 34
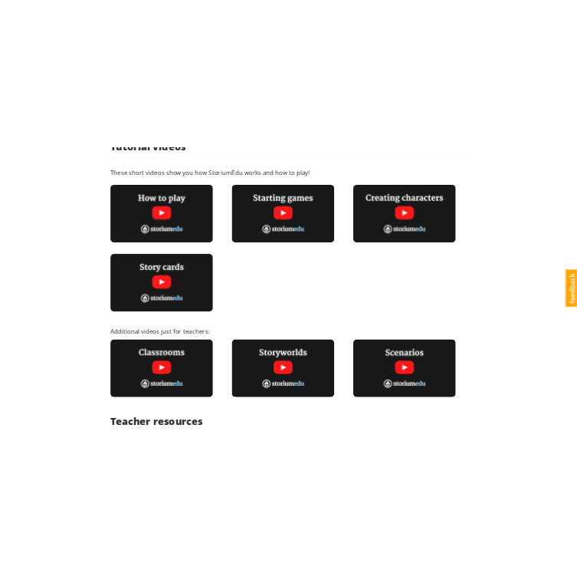
scroll to position [455, 0]
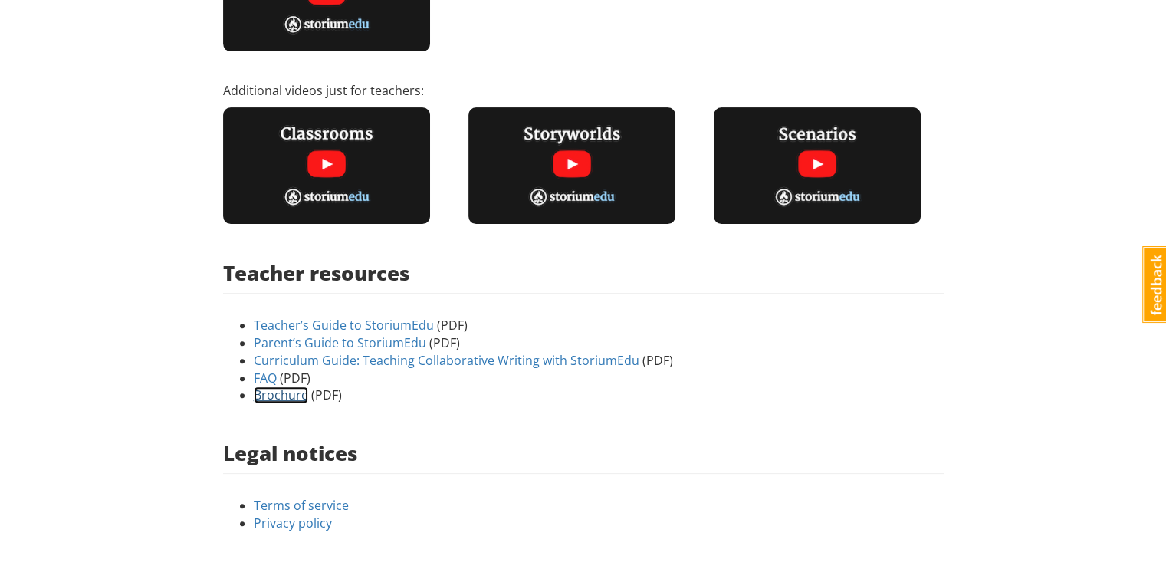
click at [279, 395] on link "Brochure" at bounding box center [281, 394] width 54 height 17
click at [437, 390] on li "Brochure (PDF)" at bounding box center [599, 395] width 690 height 18
click at [256, 378] on link "FAQ" at bounding box center [265, 378] width 23 height 17
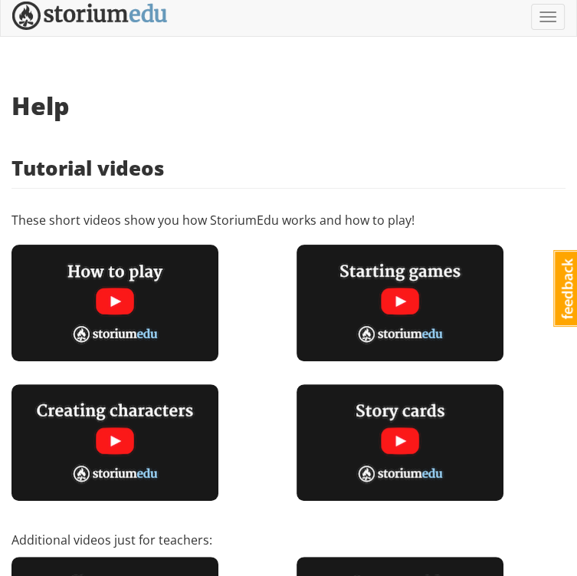
scroll to position [0, 0]
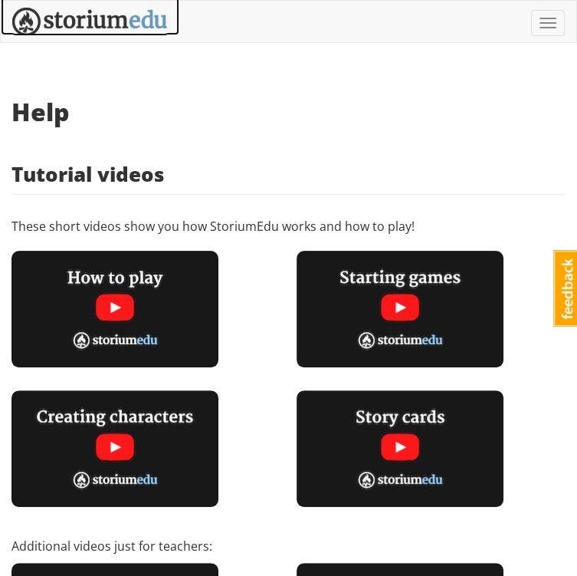
click at [62, 17] on img at bounding box center [90, 22] width 156 height 28
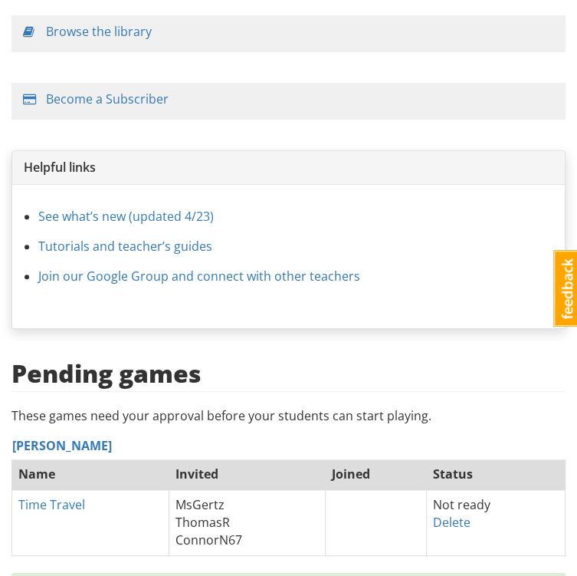
scroll to position [243, 0]
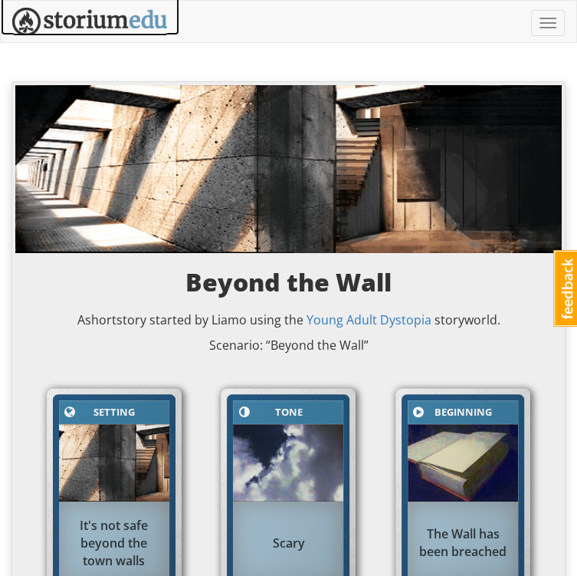
click at [156, 25] on img at bounding box center [90, 22] width 156 height 28
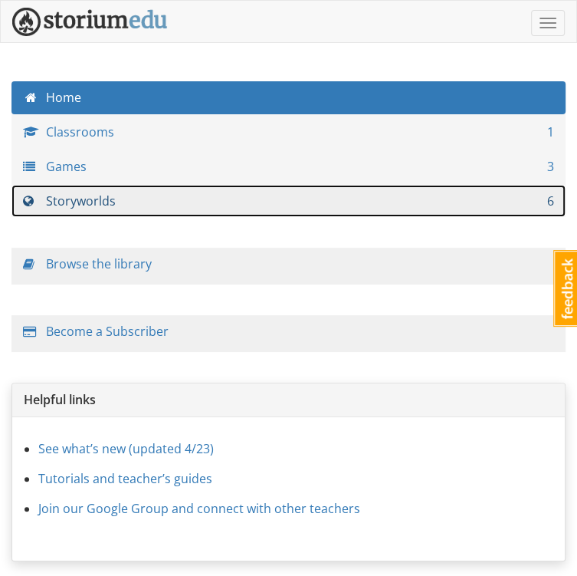
click at [59, 195] on link "Storyworlds 6" at bounding box center [288, 201] width 554 height 33
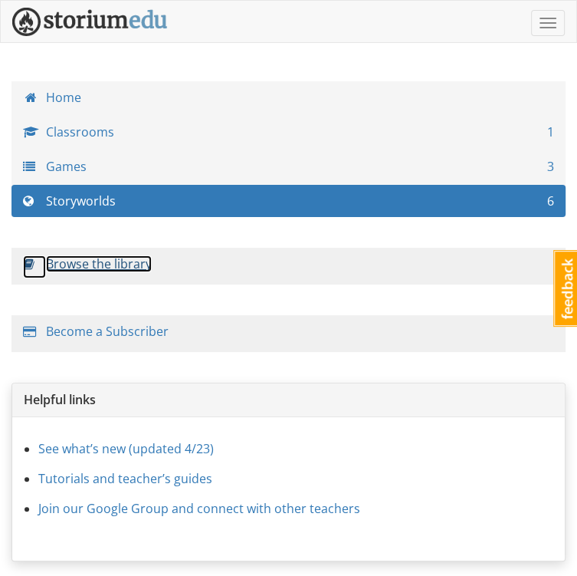
click at [69, 272] on link "Browse the library" at bounding box center [99, 263] width 106 height 17
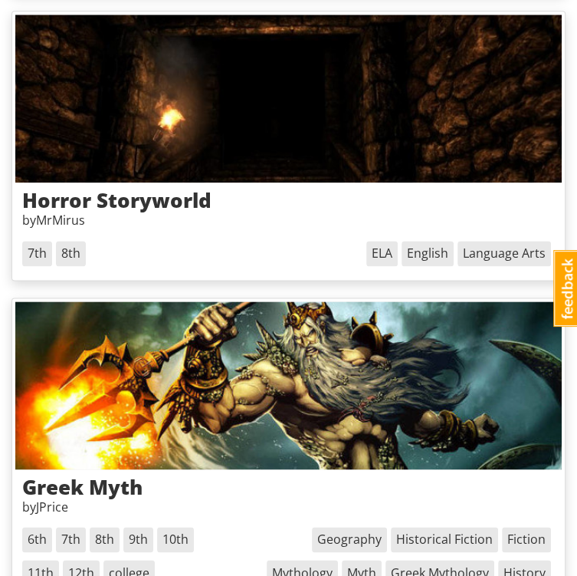
scroll to position [3746, 0]
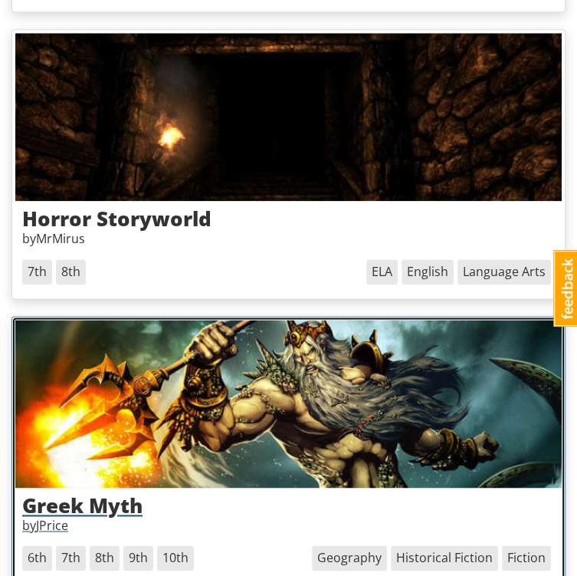
click at [288, 320] on img at bounding box center [288, 404] width 547 height 168
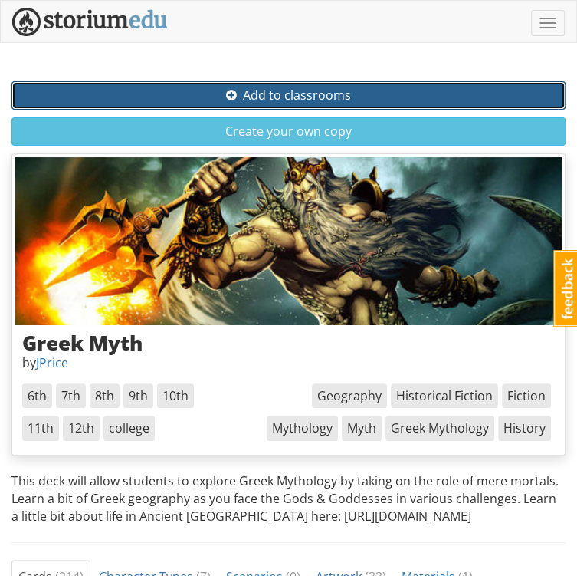
click at [334, 97] on span "Add to classrooms" at bounding box center [288, 95] width 125 height 17
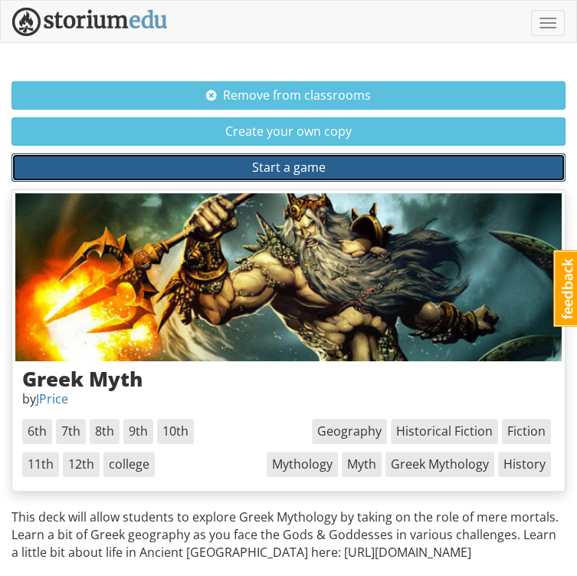
click at [481, 153] on button "Start a game" at bounding box center [288, 167] width 554 height 28
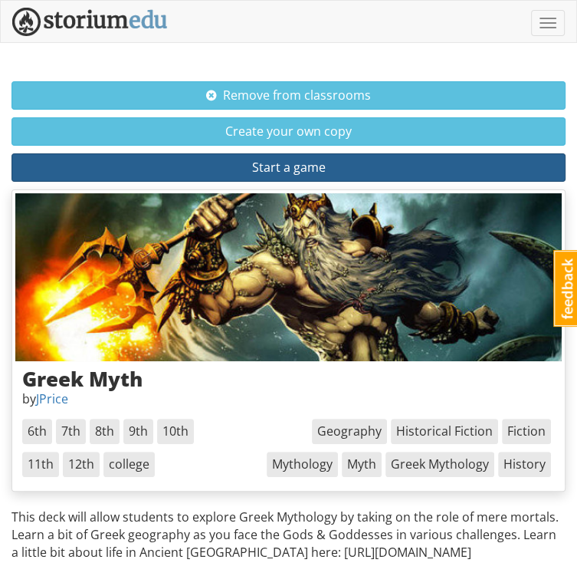
select select "k92n4w"
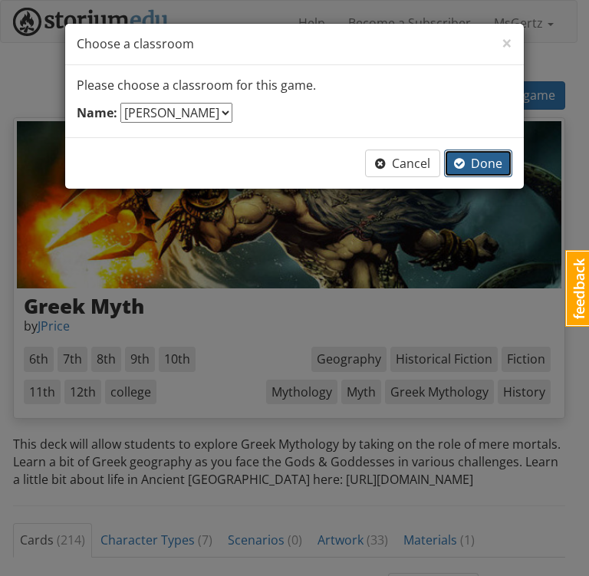
click at [483, 165] on span "Done" at bounding box center [478, 163] width 48 height 17
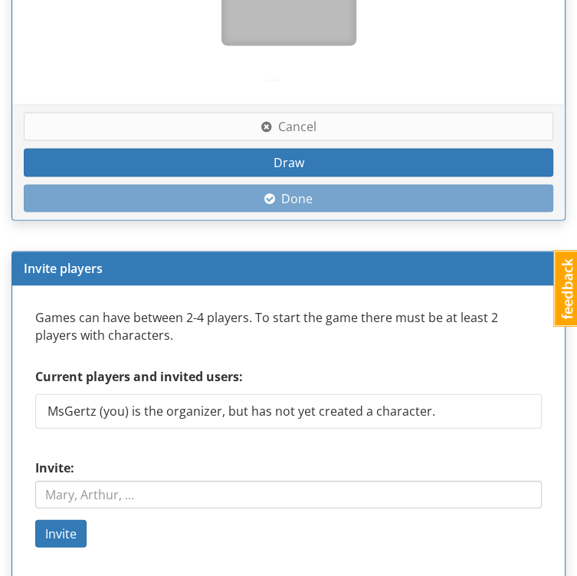
scroll to position [1453, 0]
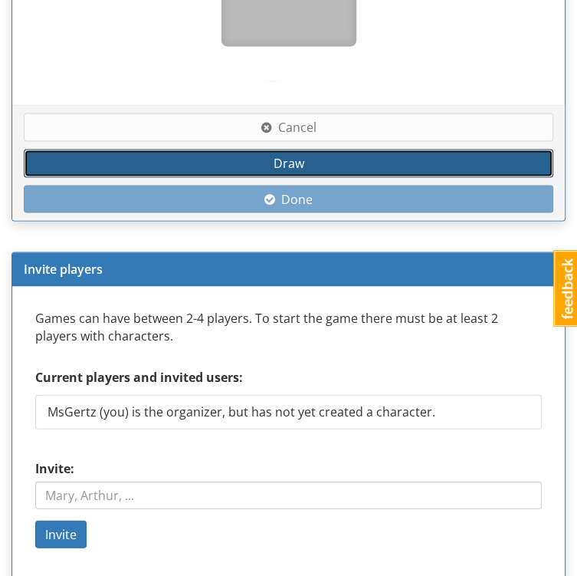
click at [301, 155] on span "Draw" at bounding box center [289, 163] width 31 height 17
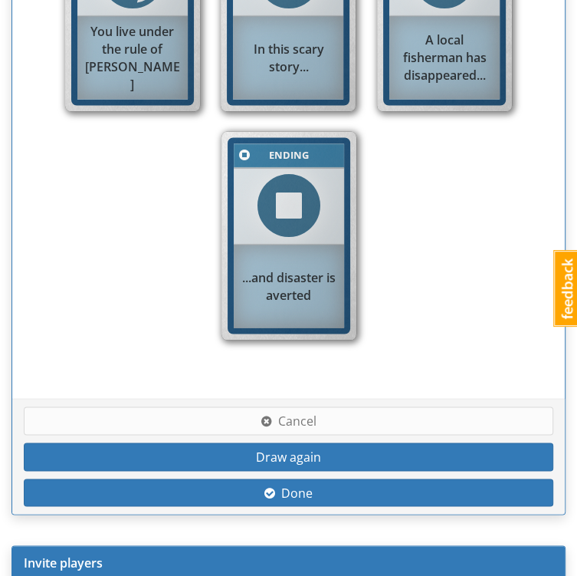
scroll to position [1160, 0]
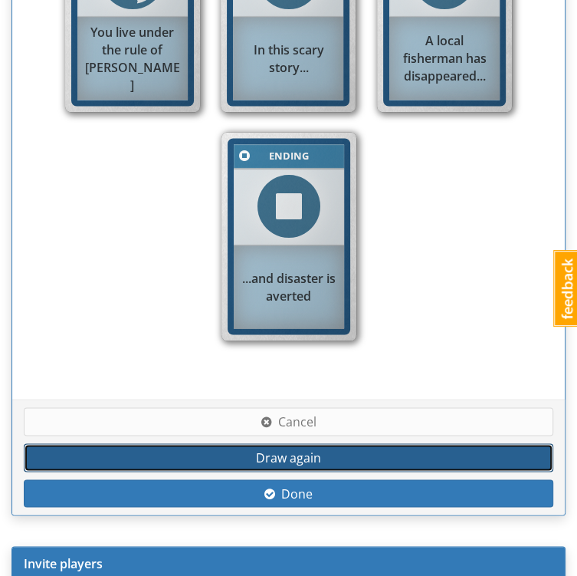
click at [284, 443] on button "Draw again" at bounding box center [289, 457] width 530 height 28
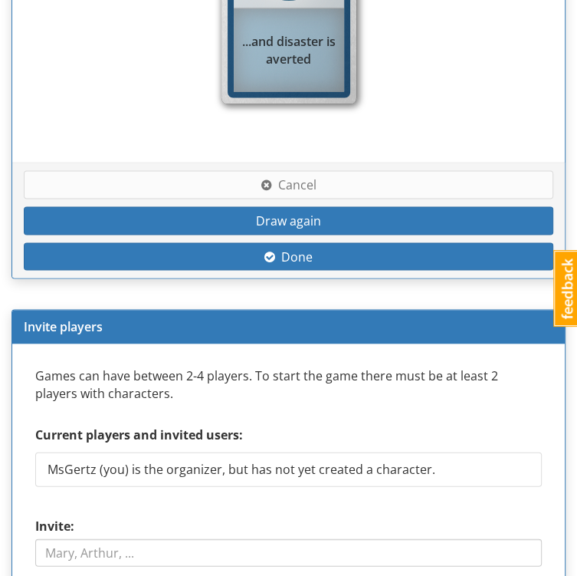
scroll to position [1454, 0]
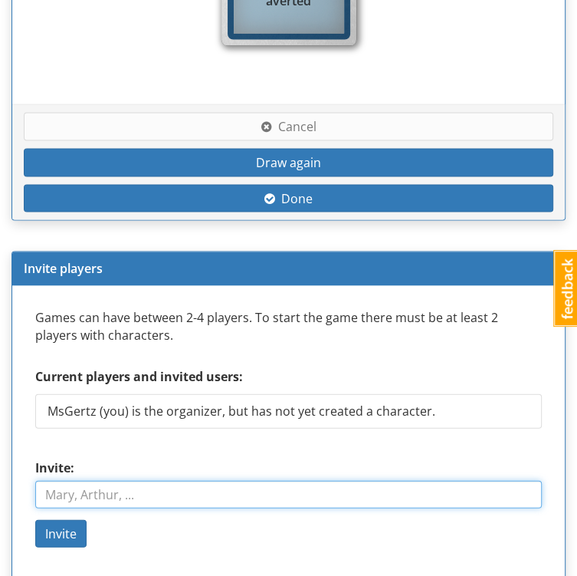
click at [169, 481] on input "Invite:" at bounding box center [288, 495] width 507 height 28
type input "AidanG"
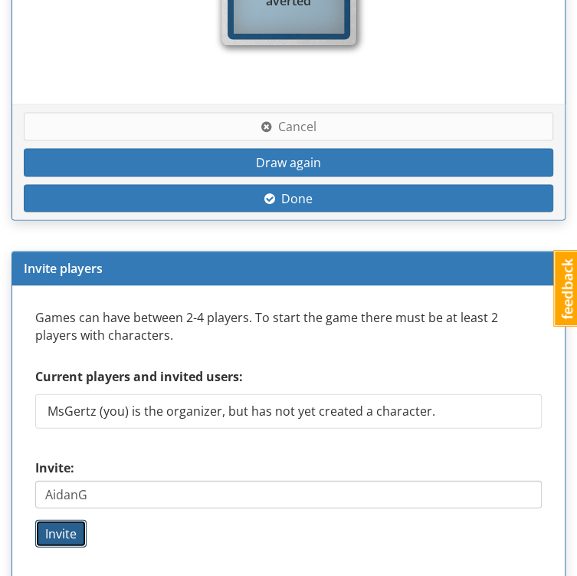
click at [77, 525] on span "Invite" at bounding box center [60, 533] width 31 height 17
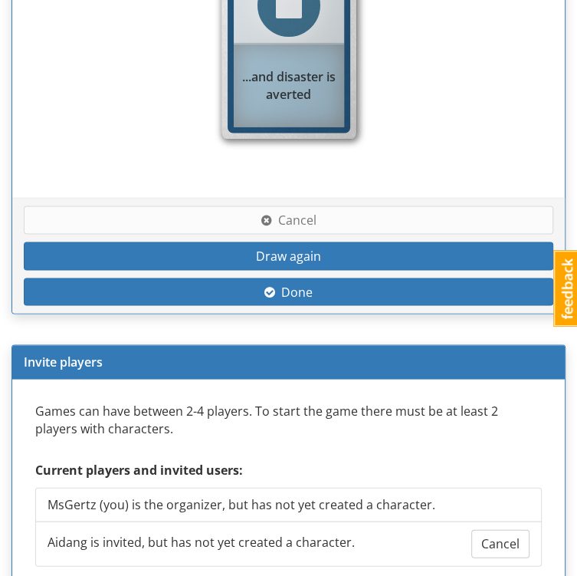
type input "LiamO"
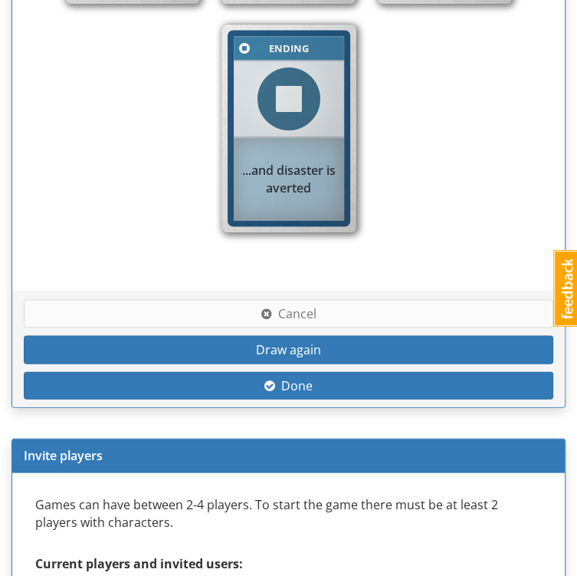
scroll to position [1526, 0]
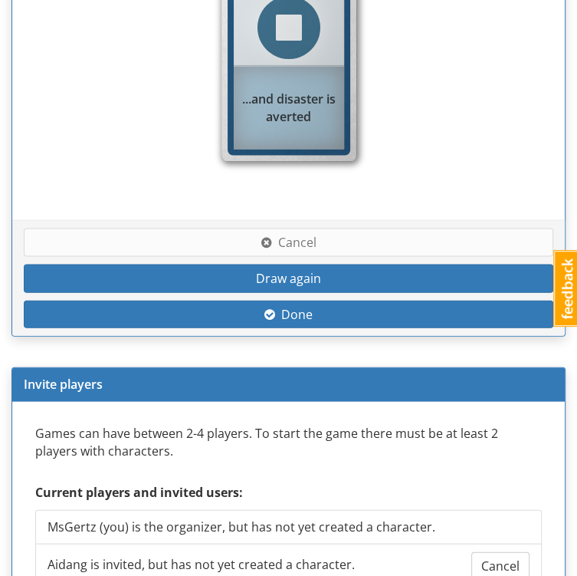
type input "[PERSON_NAME]"
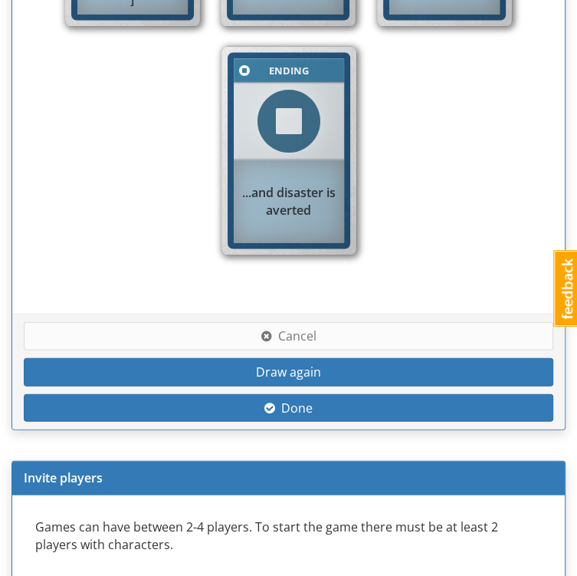
scroll to position [1657, 0]
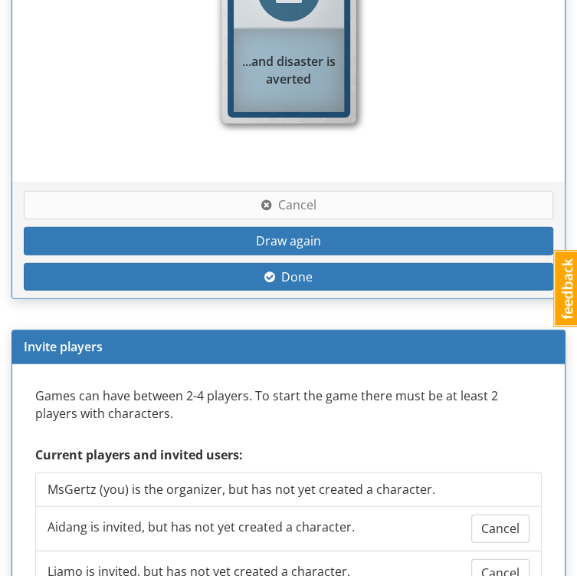
select select "6gwsfm"
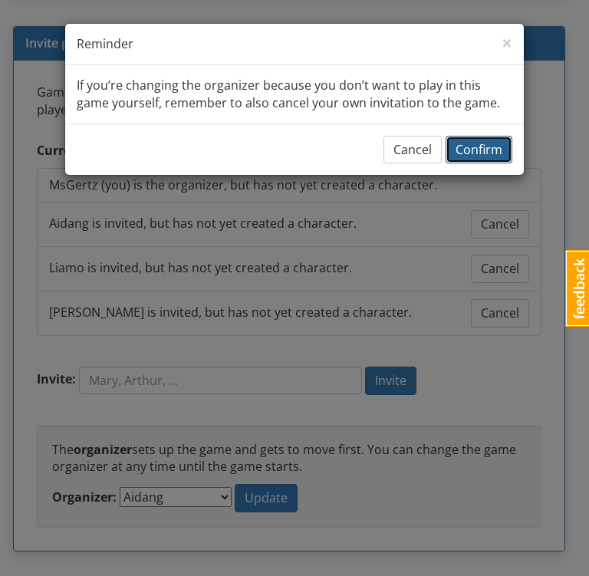
click at [475, 149] on span "Confirm" at bounding box center [478, 149] width 47 height 17
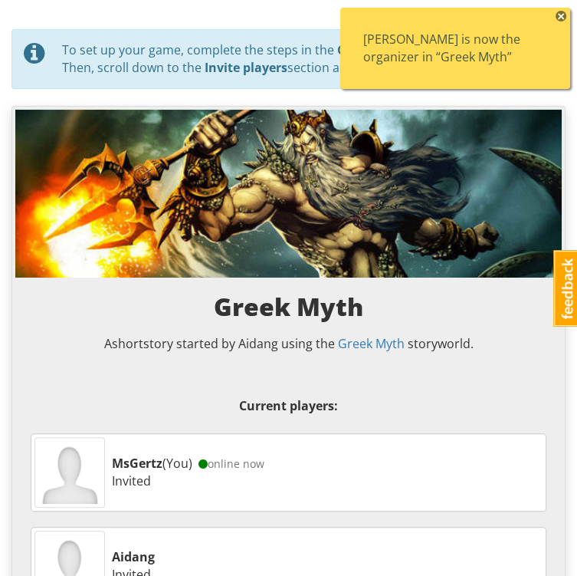
scroll to position [0, 0]
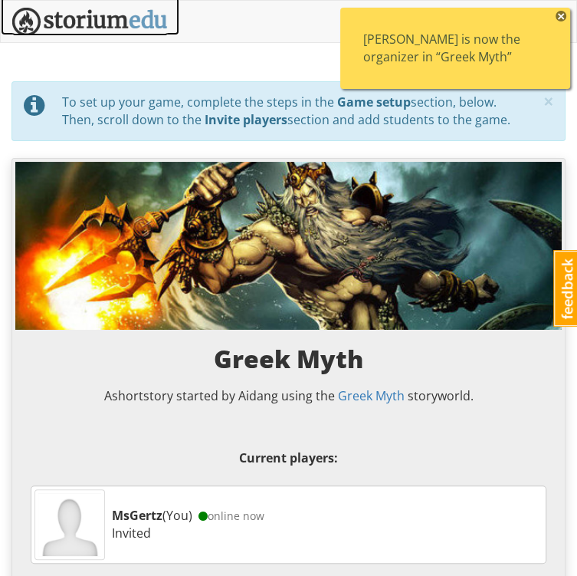
click at [132, 28] on img at bounding box center [90, 22] width 156 height 28
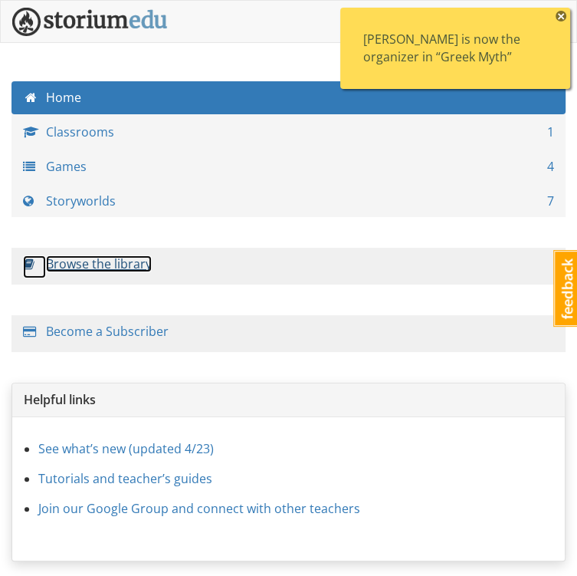
click at [64, 269] on link "Browse the library" at bounding box center [99, 263] width 106 height 17
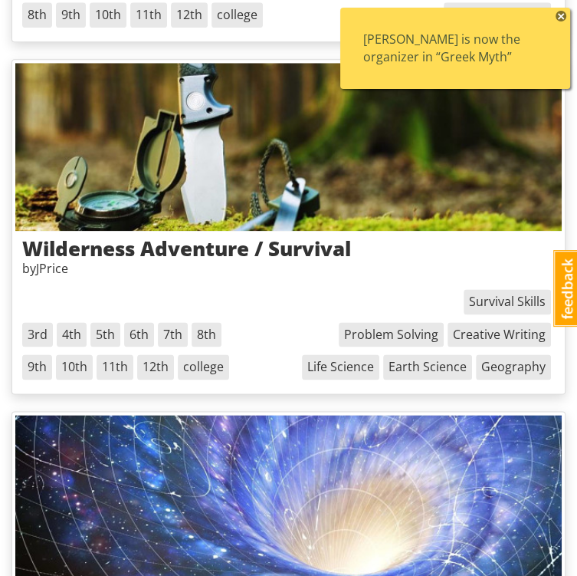
scroll to position [797, 0]
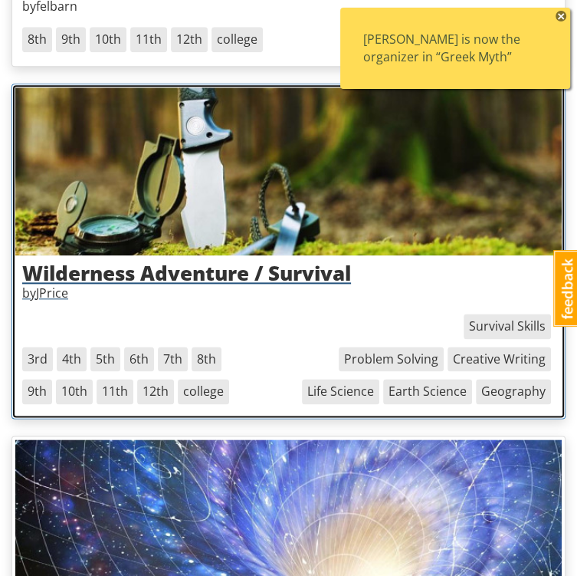
click at [218, 223] on img at bounding box center [288, 171] width 547 height 168
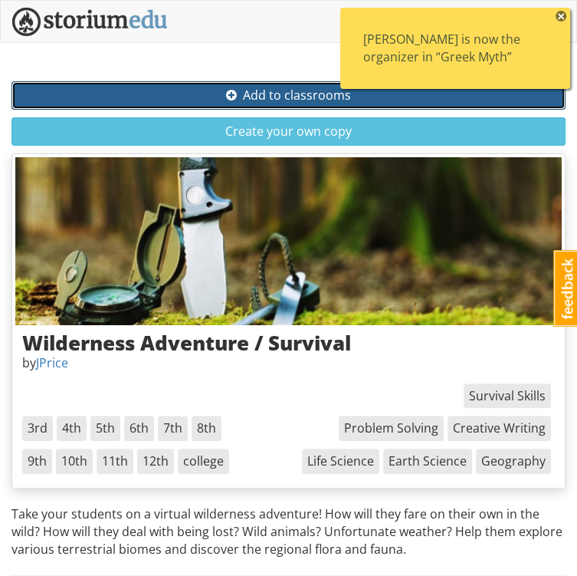
click at [320, 87] on span "Add to classrooms" at bounding box center [288, 95] width 125 height 17
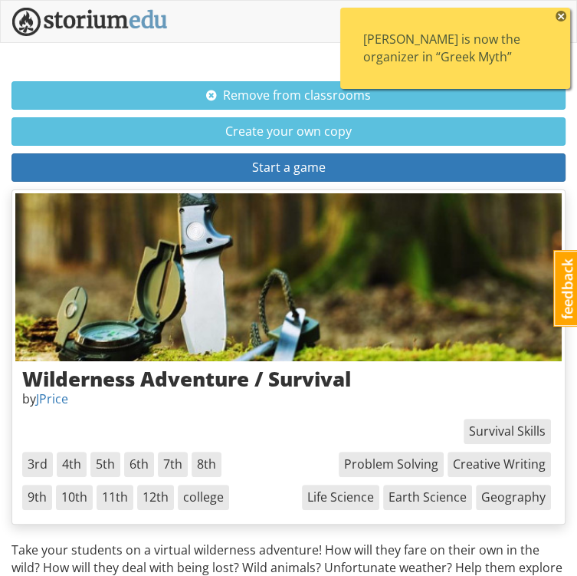
click at [561, 11] on span "×" at bounding box center [561, 16] width 11 height 11
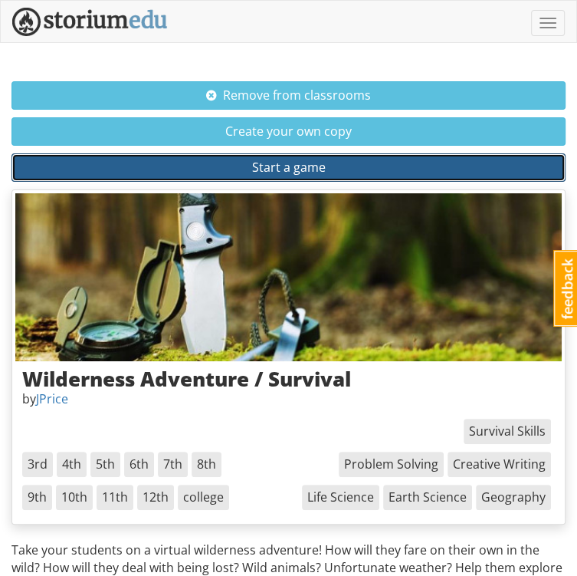
click at [326, 159] on span "Start a game" at bounding box center [289, 167] width 74 height 17
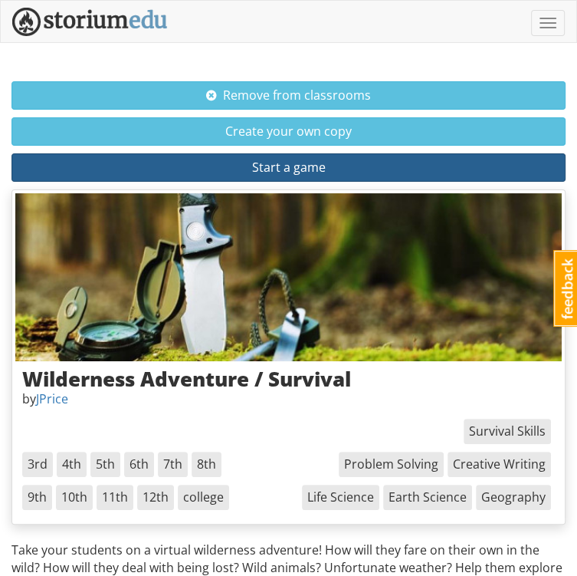
select select "k92n4w"
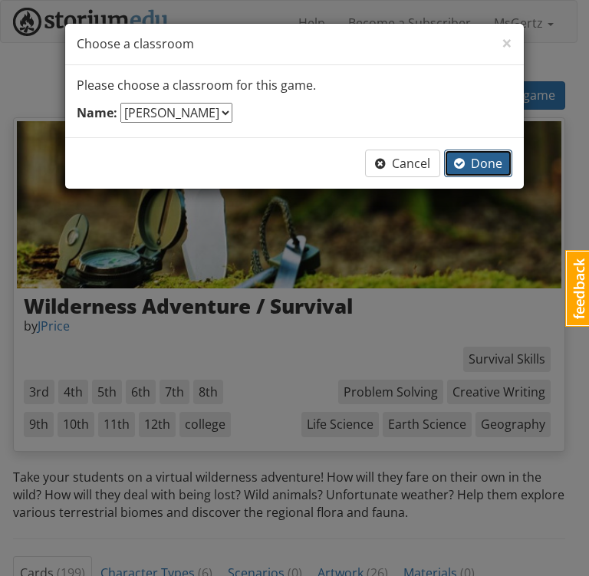
click at [455, 171] on button "Done" at bounding box center [478, 163] width 68 height 28
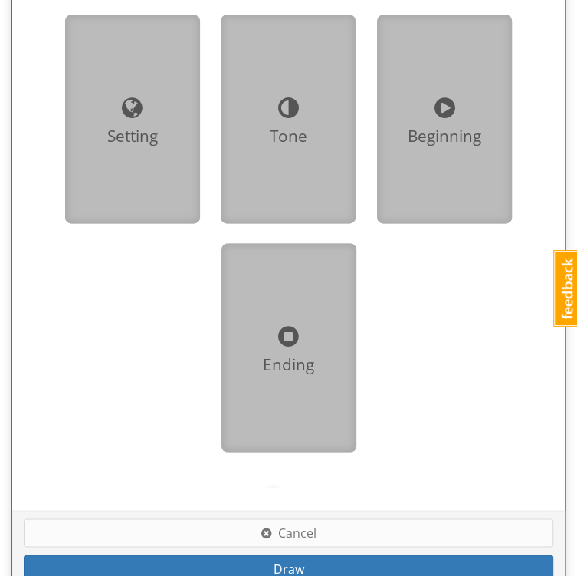
scroll to position [1056, 0]
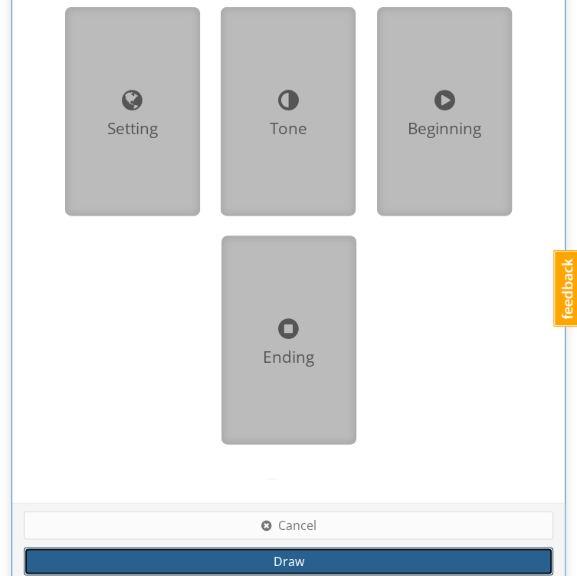
click at [290, 552] on span "Draw" at bounding box center [289, 560] width 31 height 17
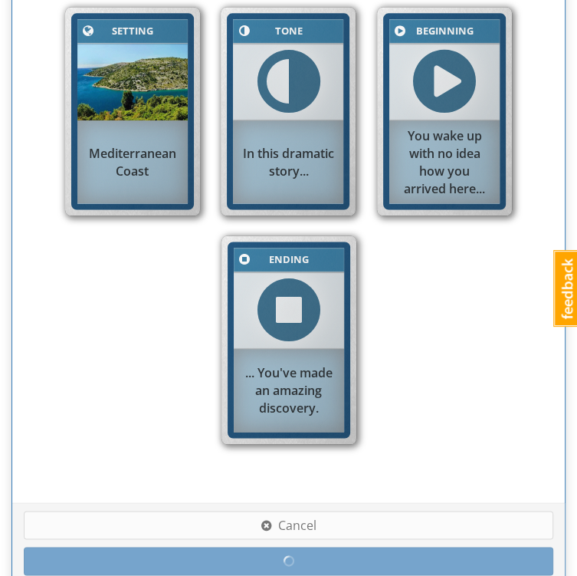
scroll to position [1061, 0]
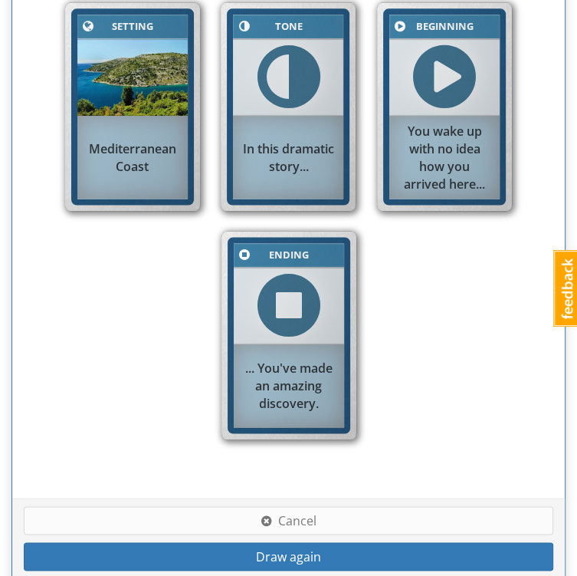
drag, startPoint x: 169, startPoint y: 257, endPoint x: 130, endPoint y: 345, distance: 96.4
click at [130, 345] on div "Setting Setting Mediterranean Coast Tone Tone In this dramatic story... Beginni…" at bounding box center [288, 223] width 514 height 503
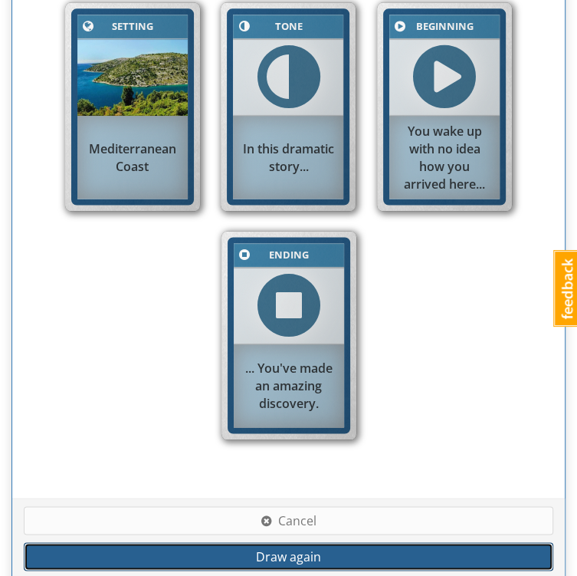
click at [297, 547] on span "Draw again" at bounding box center [288, 555] width 65 height 17
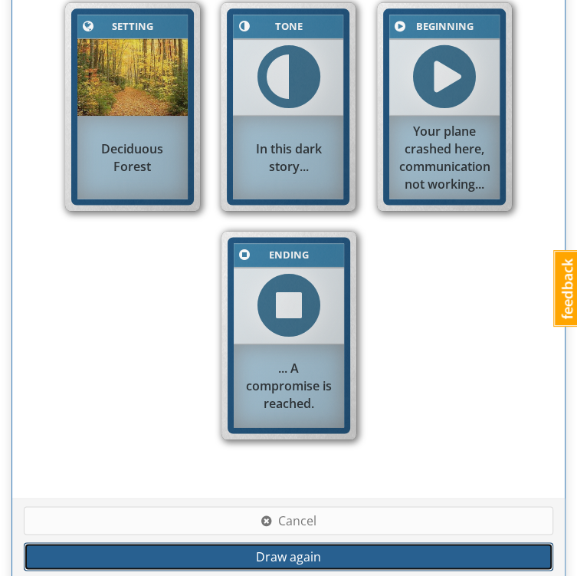
click at [266, 547] on span "Draw again" at bounding box center [288, 555] width 65 height 17
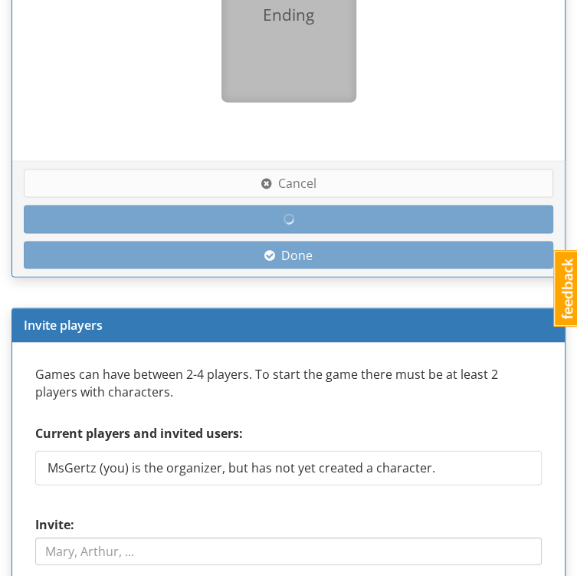
scroll to position [1438, 0]
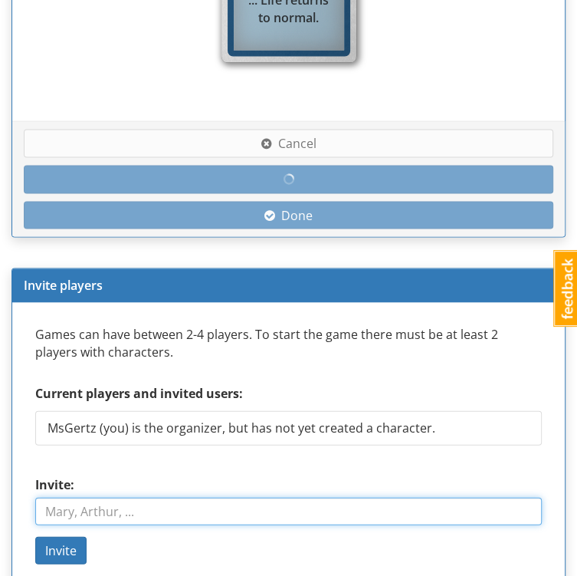
click at [140, 497] on input "Invite:" at bounding box center [288, 511] width 507 height 28
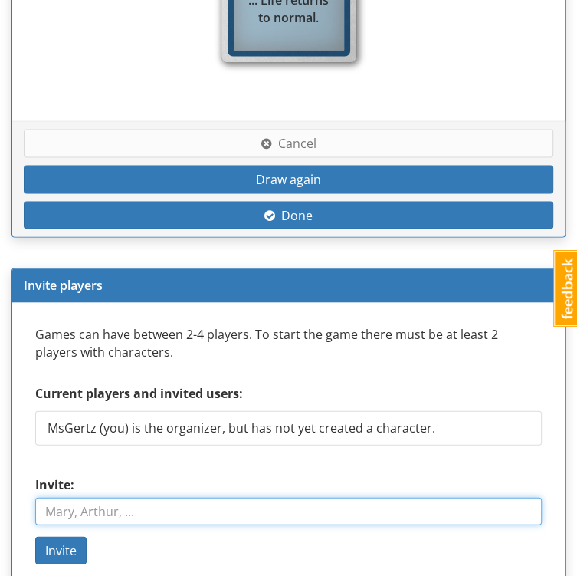
type input "AidanG"
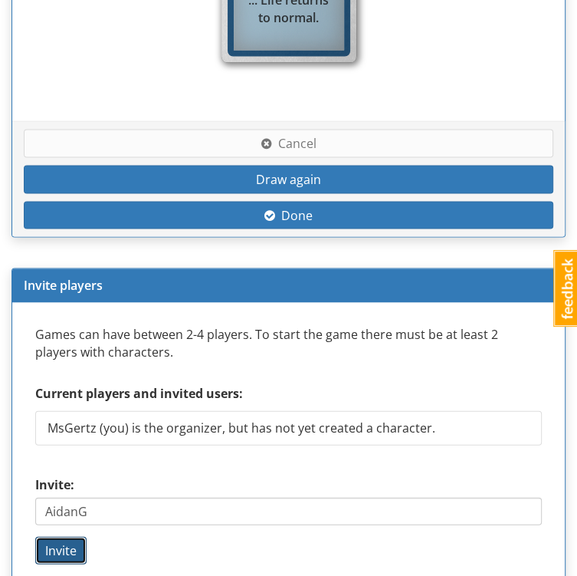
click at [77, 541] on span "Invite" at bounding box center [60, 549] width 31 height 17
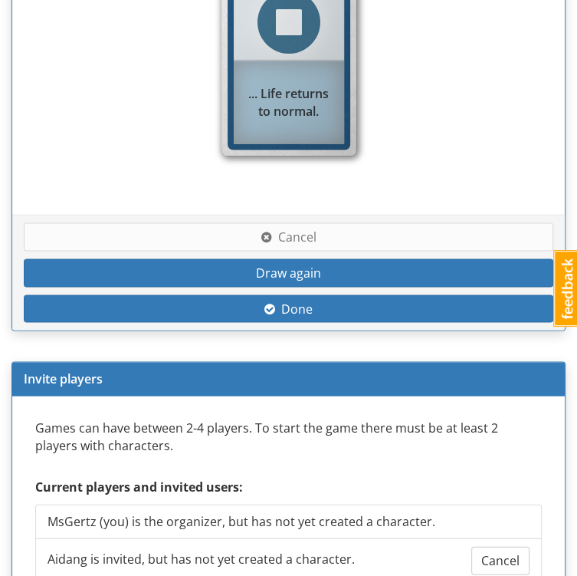
type input "LiamO"
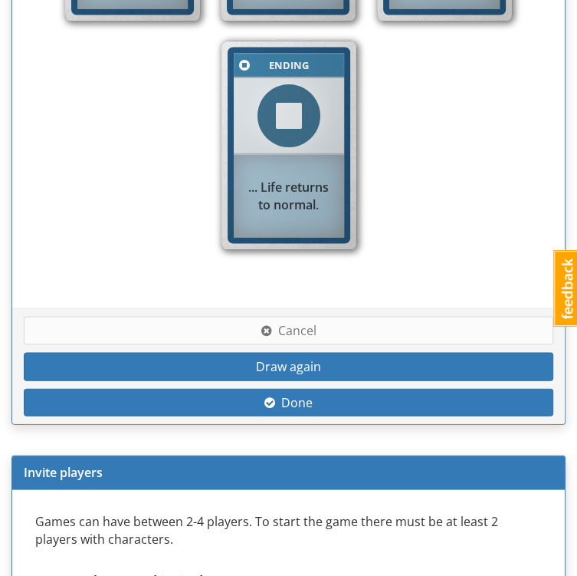
scroll to position [1509, 0]
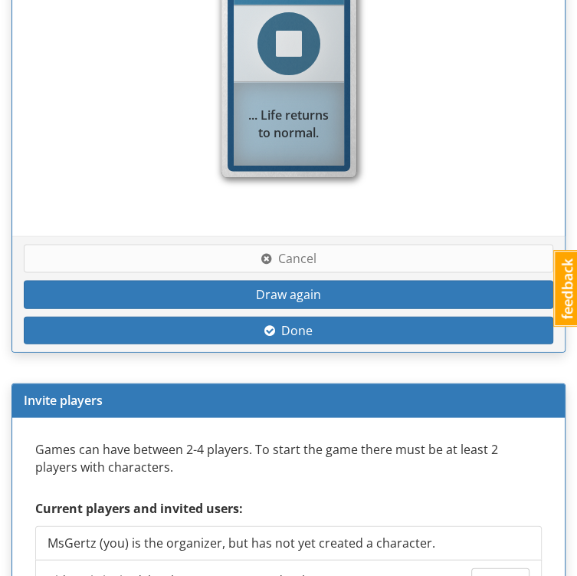
type input "[PERSON_NAME]"
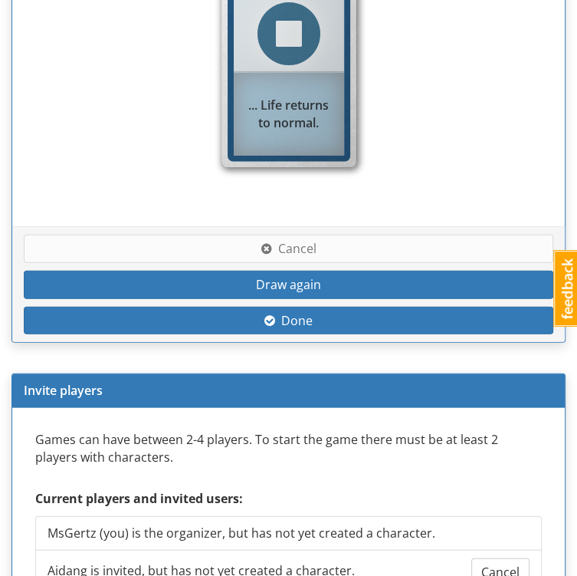
select select "t2s9zj"
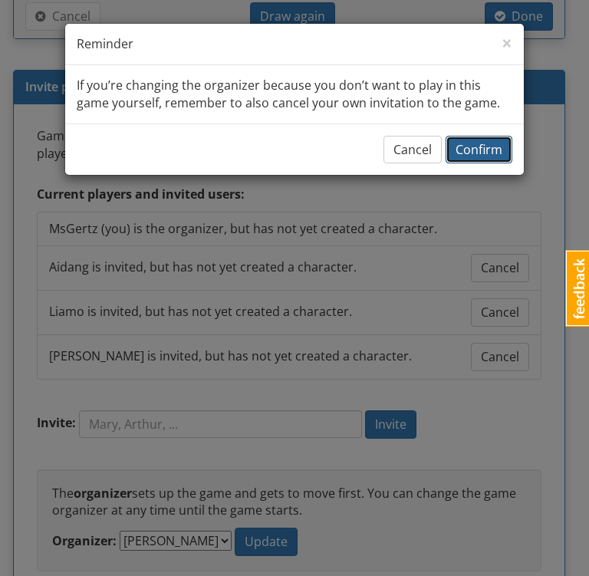
click at [472, 154] on span "Confirm" at bounding box center [478, 149] width 47 height 17
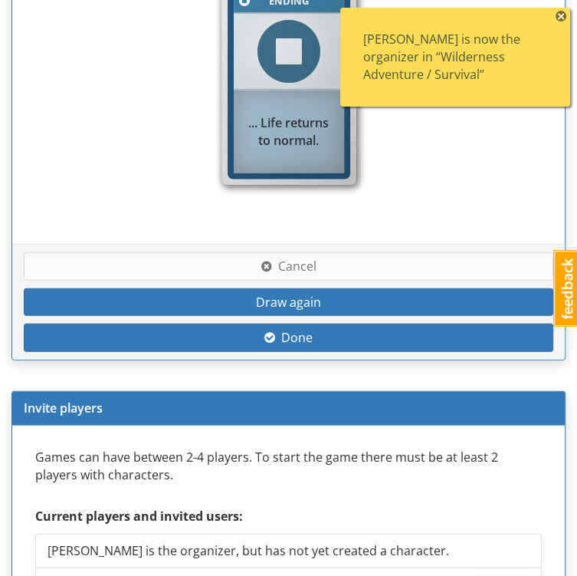
click at [564, 19] on span "×" at bounding box center [561, 16] width 11 height 11
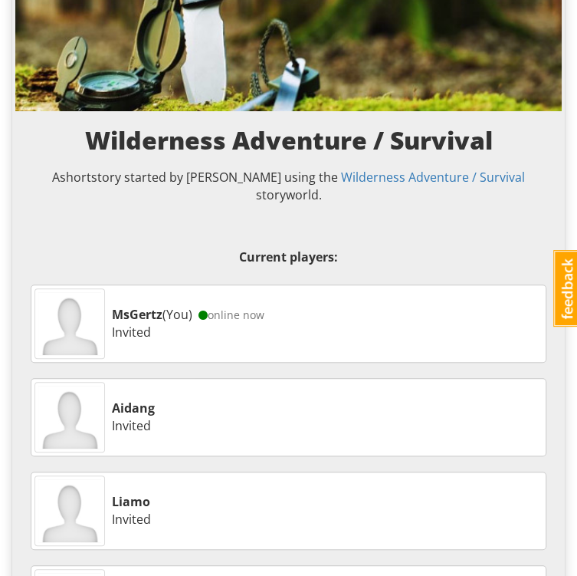
scroll to position [0, 0]
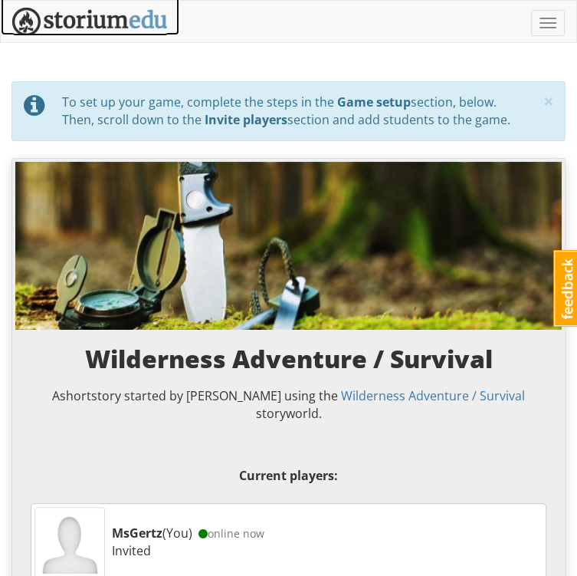
click at [86, 28] on img at bounding box center [90, 22] width 156 height 28
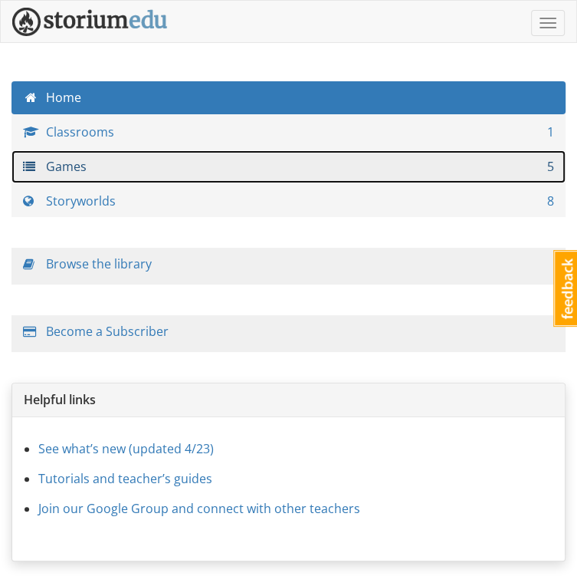
click at [104, 158] on link "Games 5" at bounding box center [288, 166] width 554 height 33
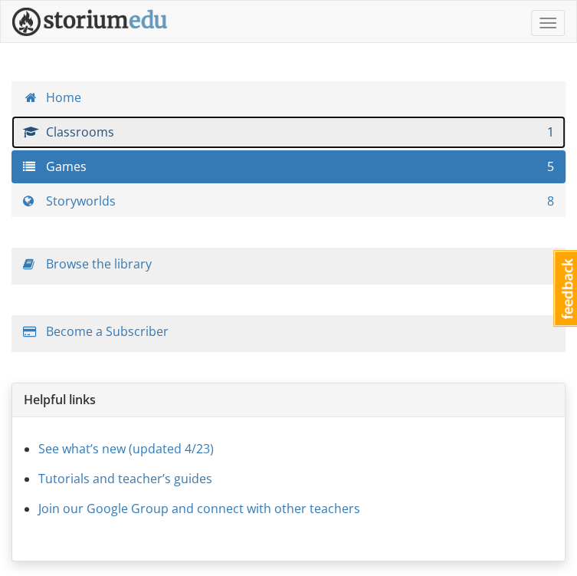
click at [75, 137] on link "Classrooms 1" at bounding box center [288, 132] width 554 height 33
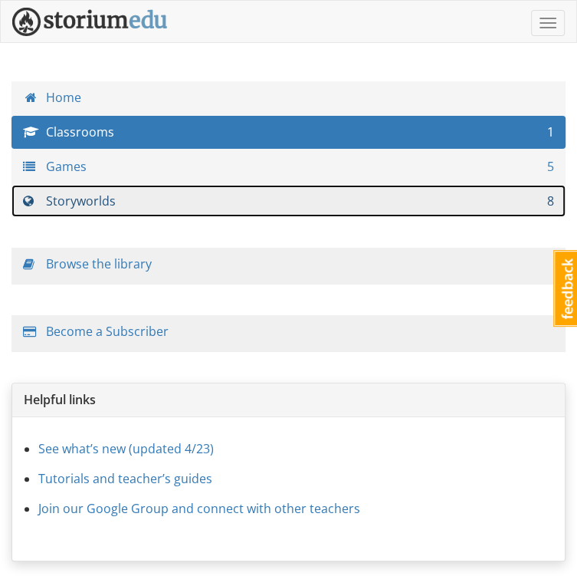
click at [66, 202] on link "Storyworlds 8" at bounding box center [288, 201] width 554 height 33
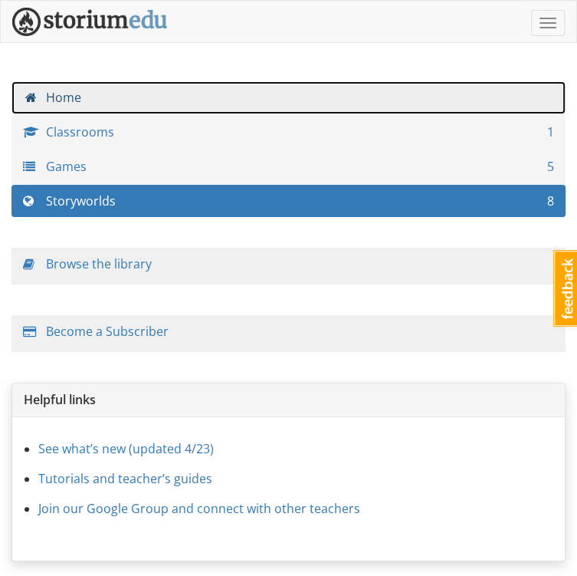
click at [57, 93] on link "Home" at bounding box center [288, 97] width 554 height 33
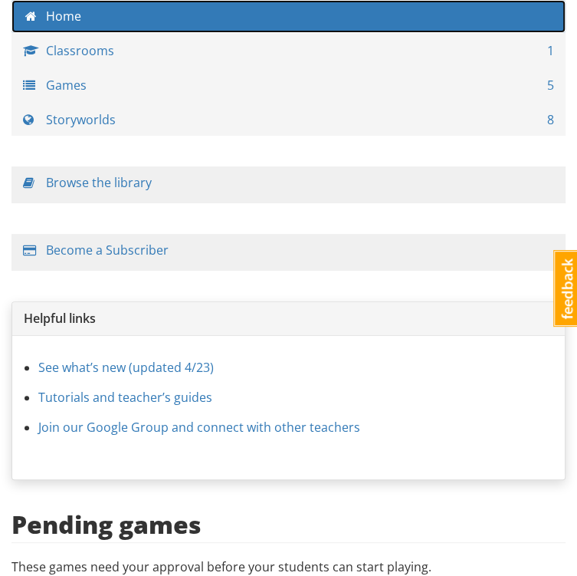
scroll to position [78, 0]
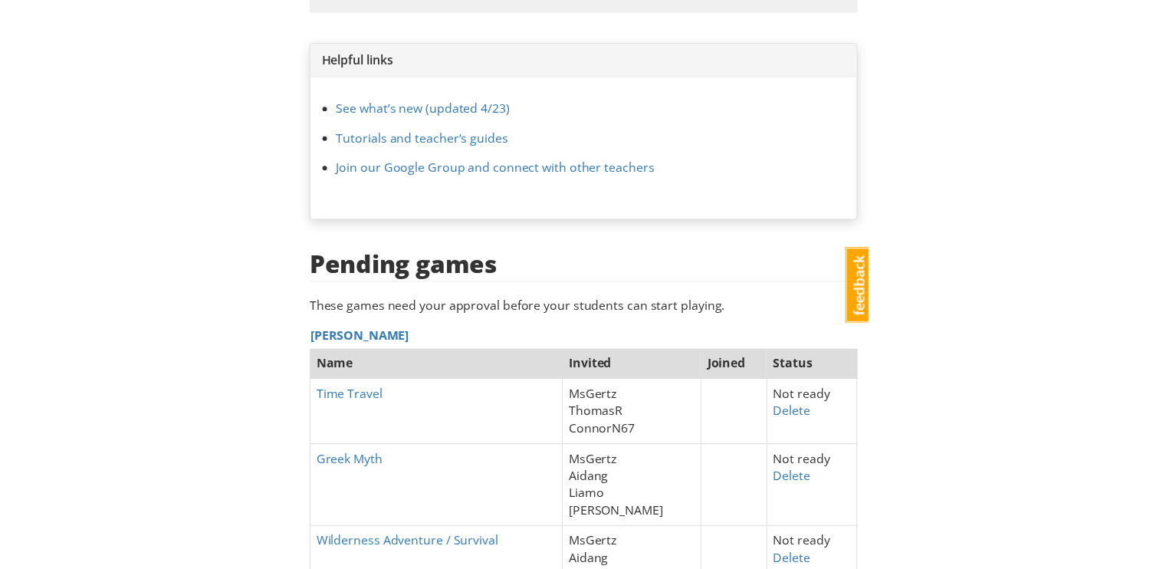
scroll to position [328, 0]
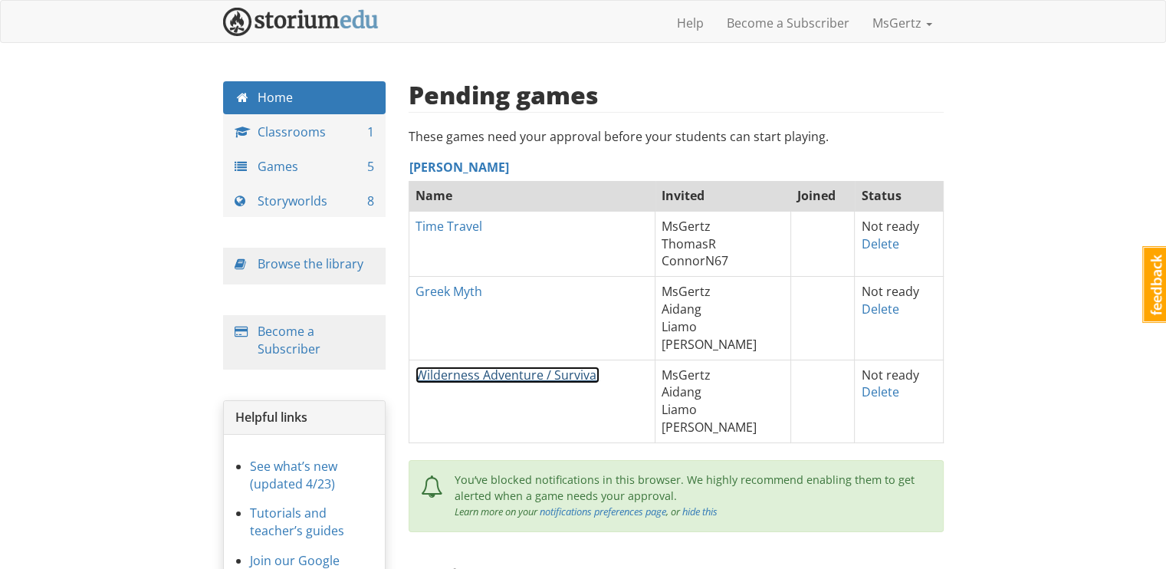
click at [516, 366] on link "Wilderness Adventure / Survival" at bounding box center [508, 374] width 184 height 17
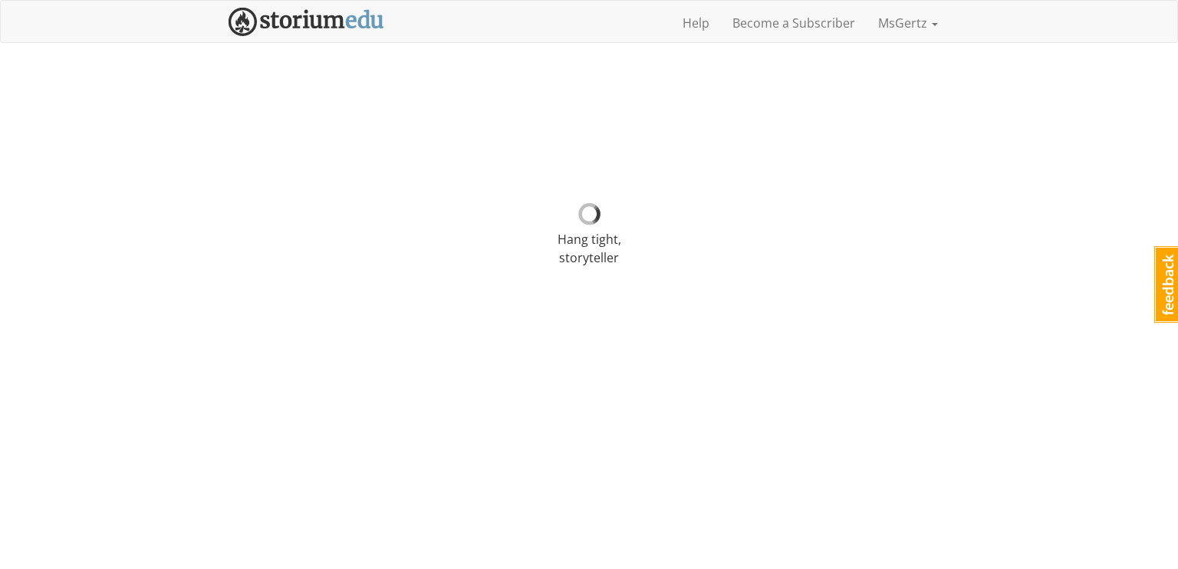
select select "t2s9zj"
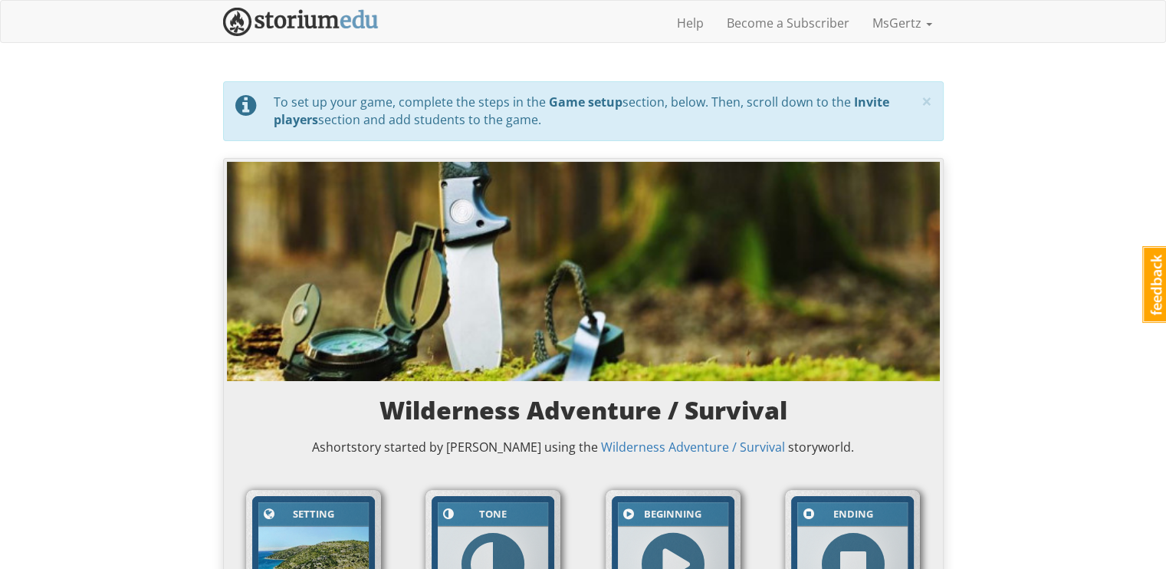
click at [320, 36] on div "Help Become a Subscriber MsGertz Profile Notifications Log out" at bounding box center [583, 23] width 721 height 38
click at [318, 27] on img at bounding box center [301, 22] width 156 height 28
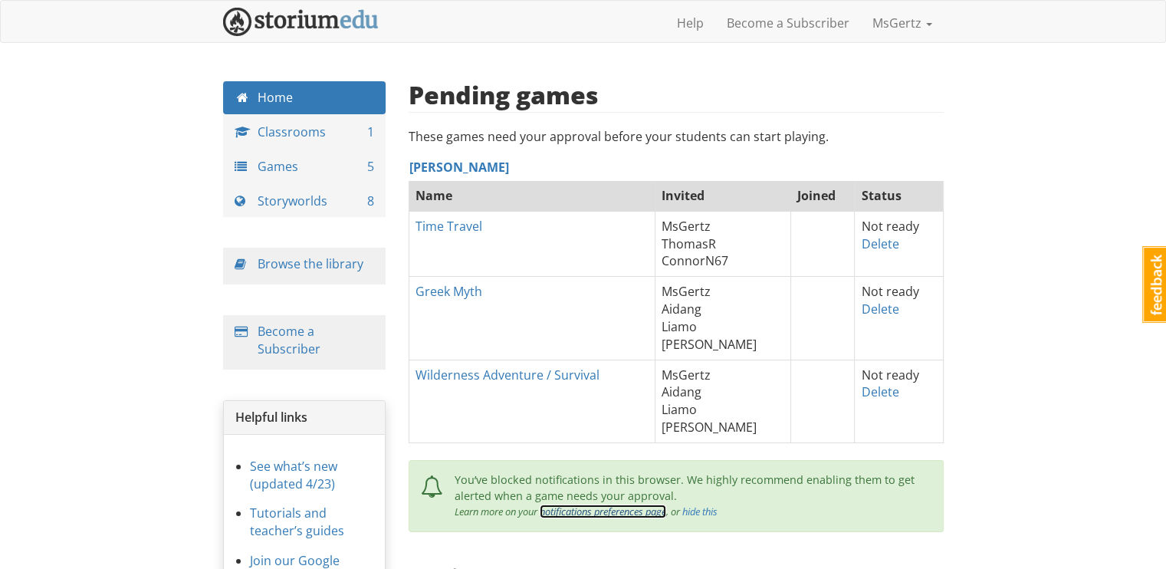
click at [612, 511] on link "notifications preferences page" at bounding box center [603, 511] width 126 height 14
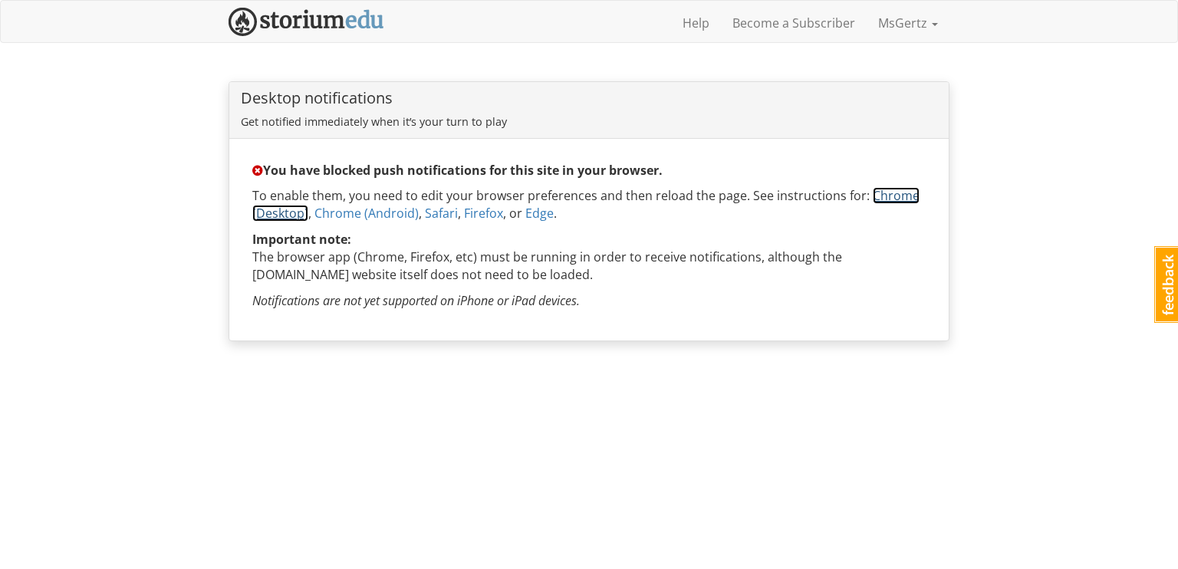
click at [288, 208] on link "Chrome (Desktop)" at bounding box center [585, 204] width 667 height 34
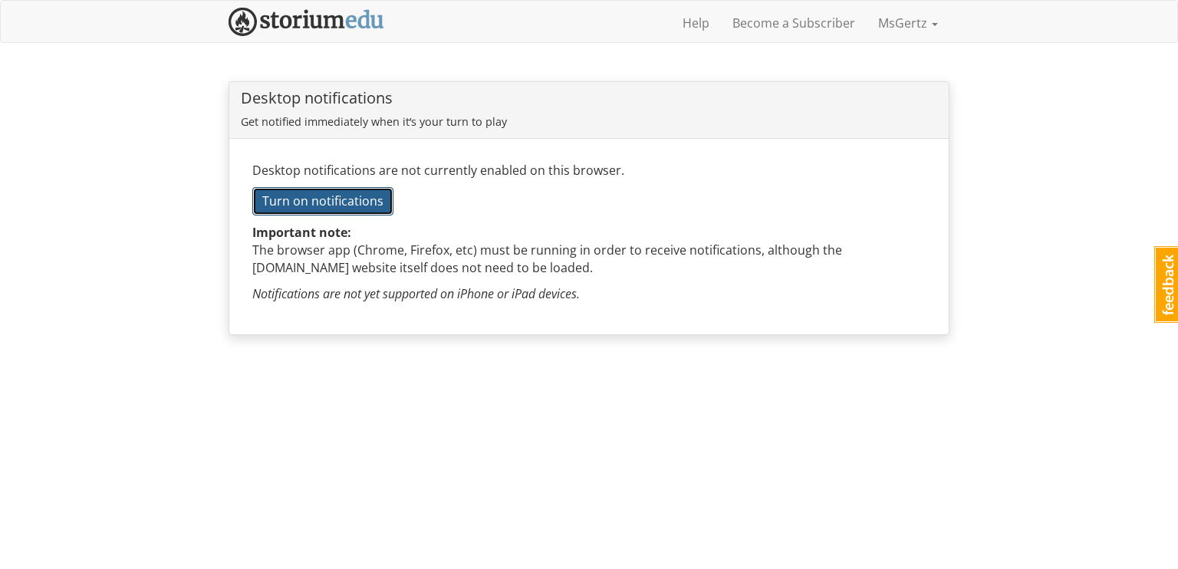
click at [375, 192] on span "Turn on notifications" at bounding box center [322, 200] width 121 height 17
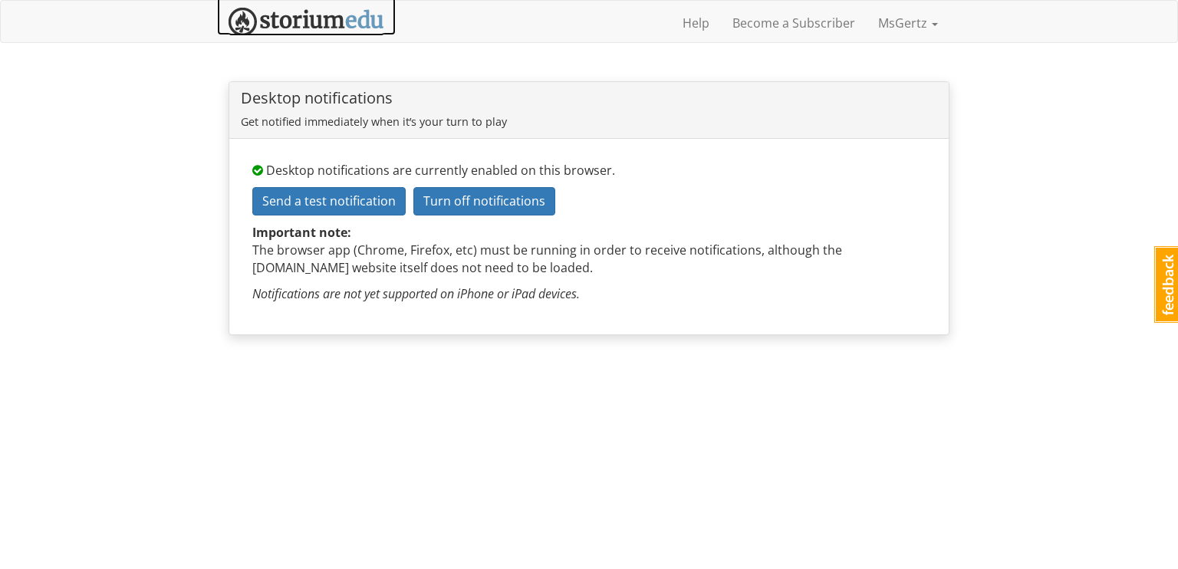
click at [342, 23] on img at bounding box center [306, 22] width 156 height 28
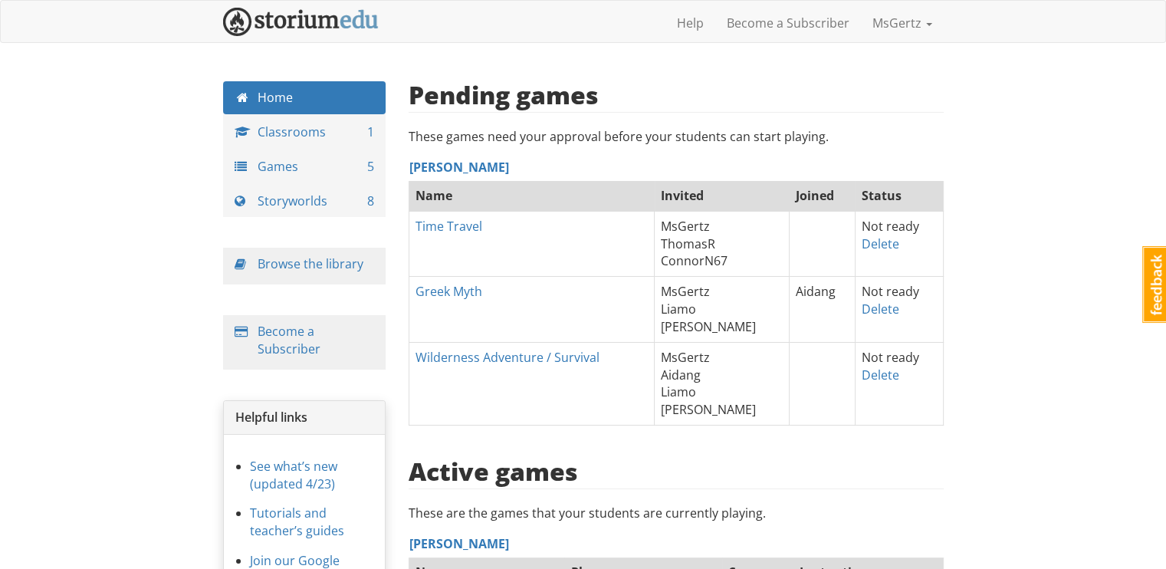
click at [597, 284] on th "Greek Myth" at bounding box center [531, 310] width 245 height 66
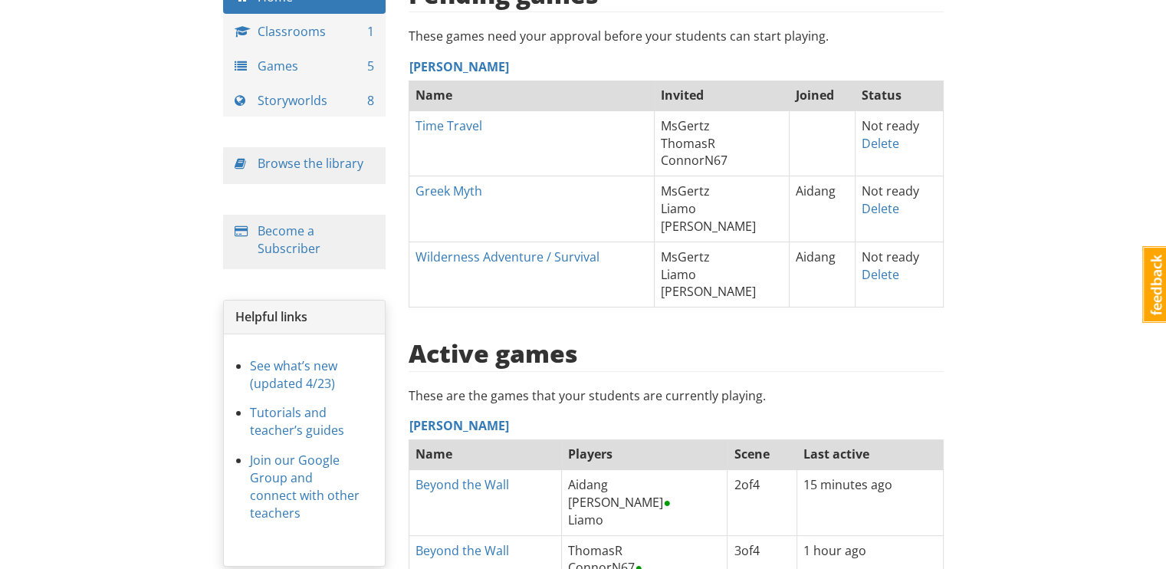
scroll to position [72, 0]
